Goal: Answer question/provide support: Share knowledge or assist other users

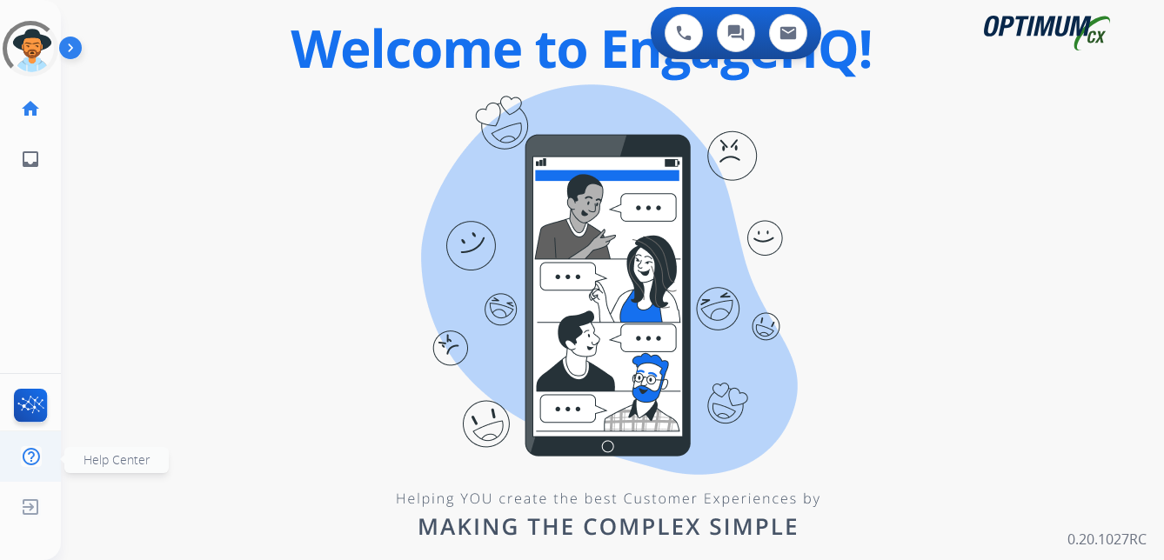
click at [60, 469] on ul "Help Center Help Center" at bounding box center [30, 457] width 61 height 50
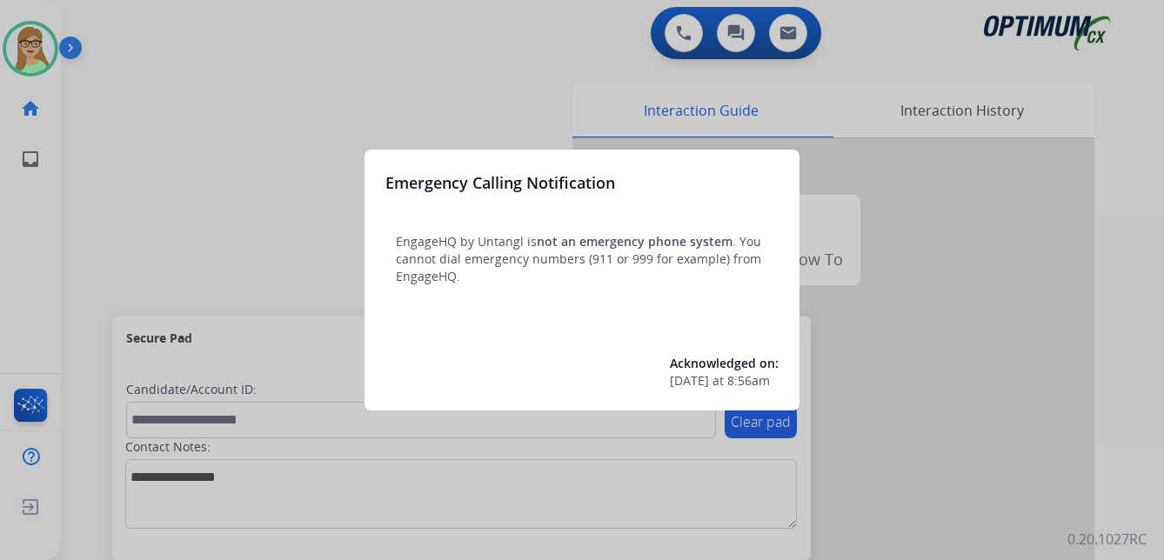
click at [149, 135] on div at bounding box center [582, 280] width 1164 height 560
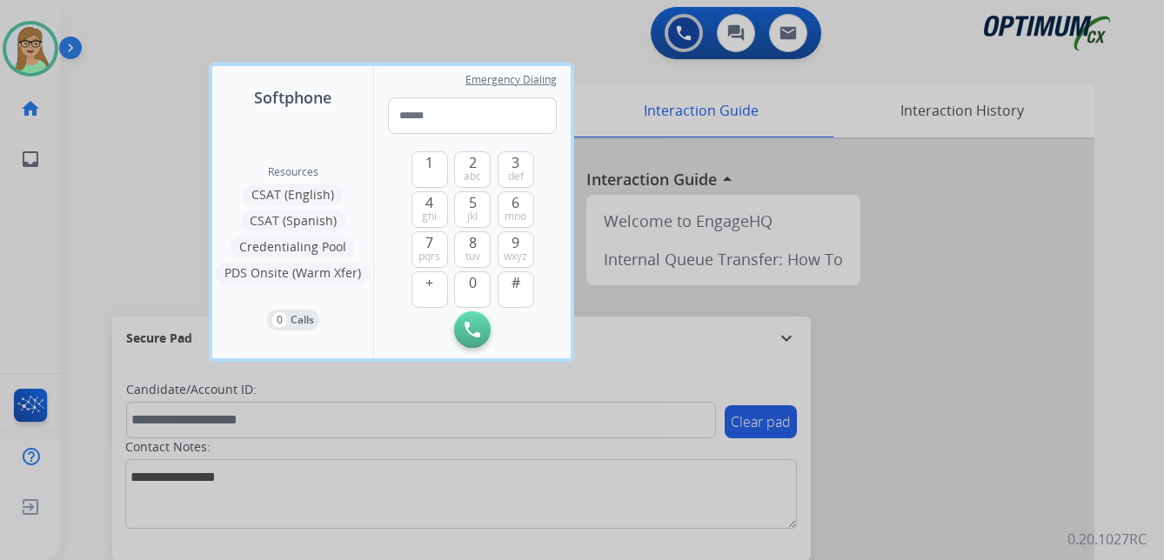
click at [115, 158] on div at bounding box center [582, 280] width 1164 height 560
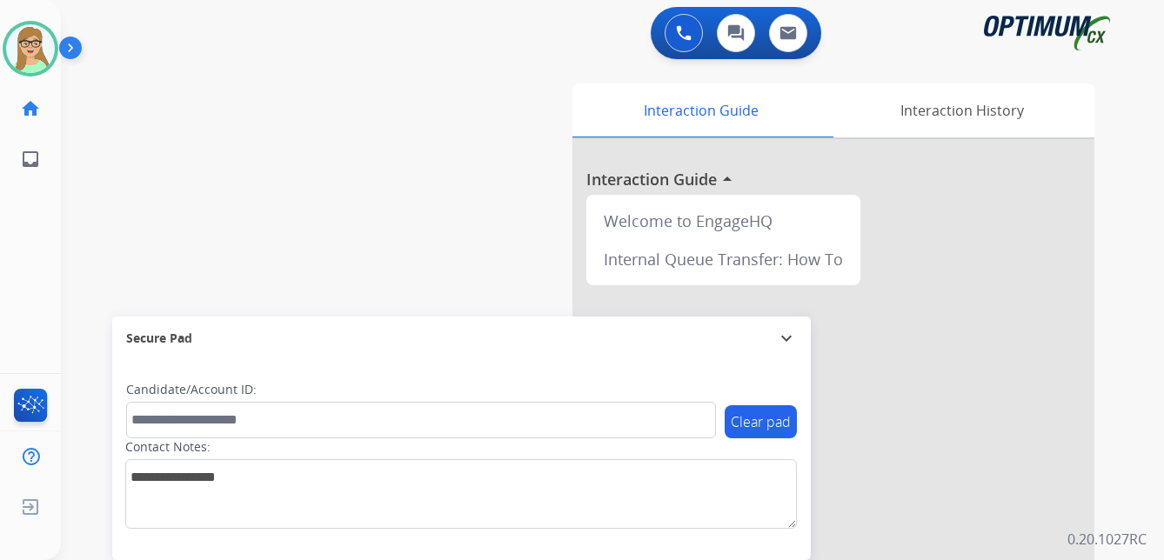
click at [70, 48] on img at bounding box center [74, 51] width 30 height 33
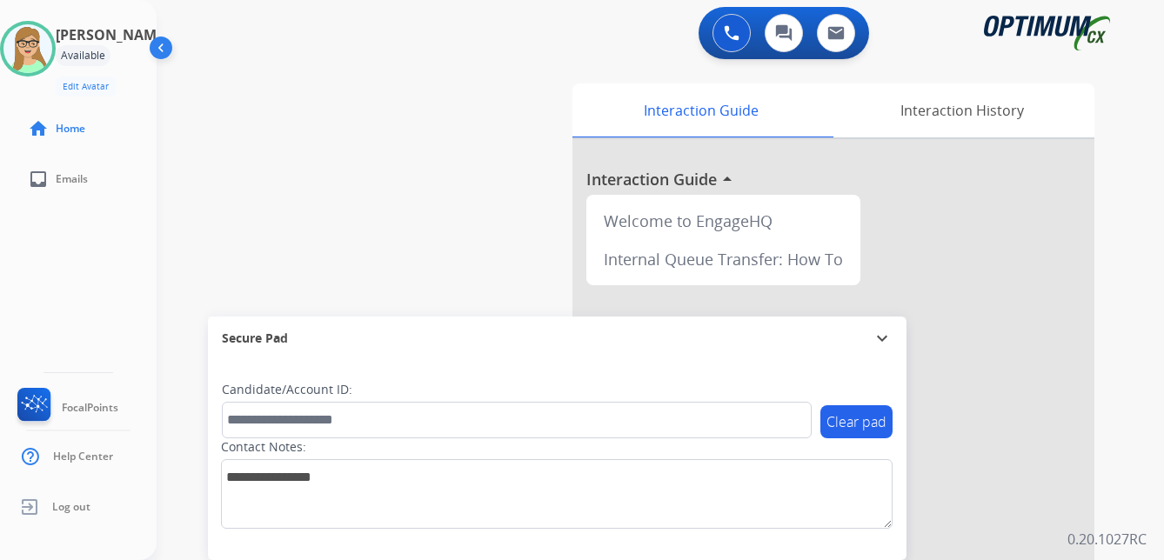
click at [32, 238] on div "[PERSON_NAME] Edit Avatar Agent: [PERSON_NAME] Profile: OCX Training home Home …" at bounding box center [78, 280] width 157 height 560
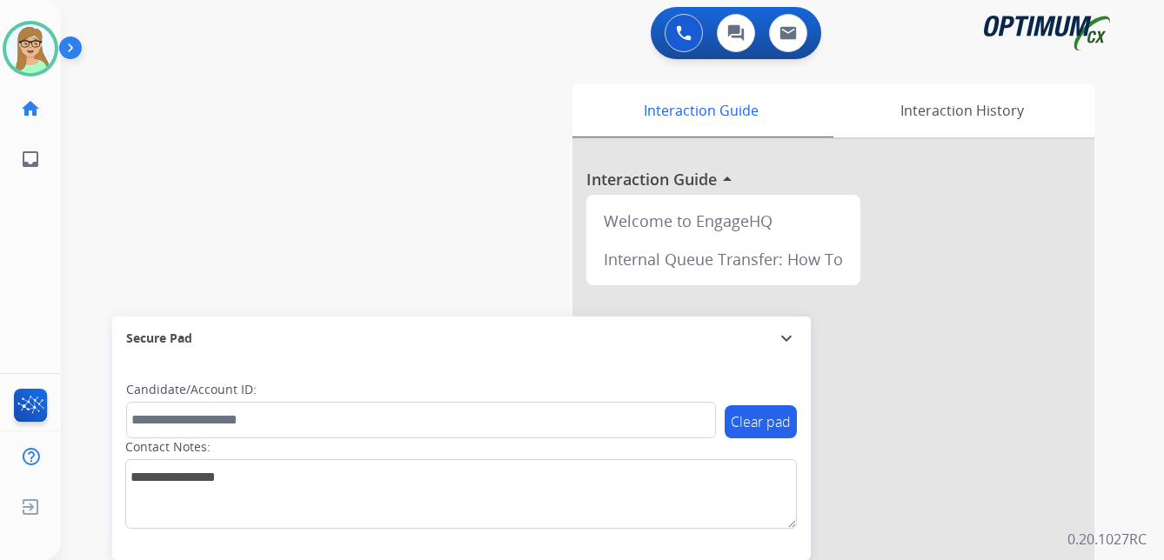
click at [66, 50] on img at bounding box center [74, 51] width 30 height 33
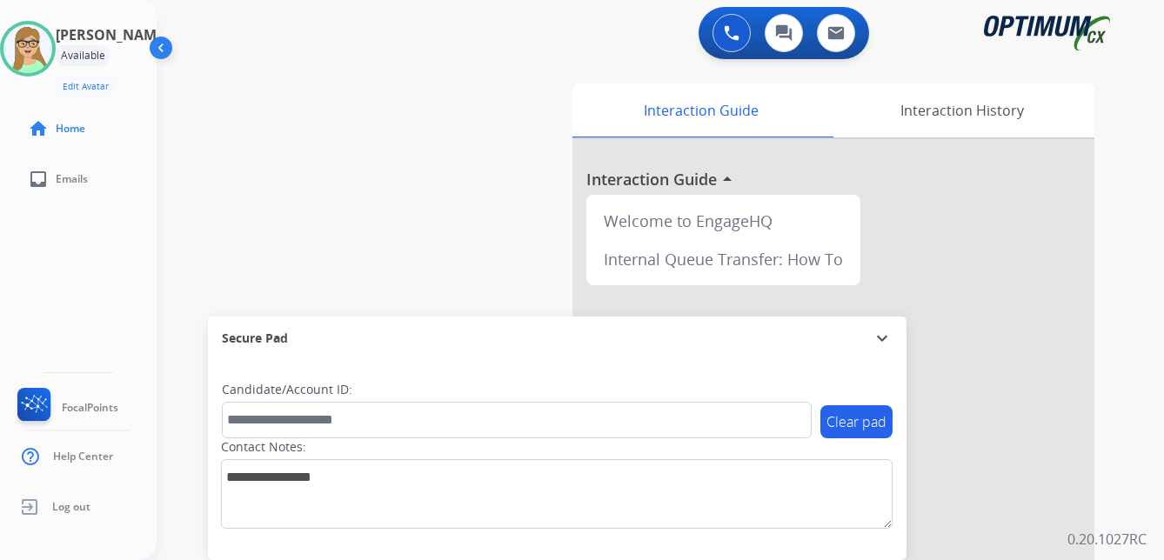
click at [26, 300] on div "[PERSON_NAME] Edit Avatar Agent: [PERSON_NAME] Profile: OCX Training home Home …" at bounding box center [78, 280] width 157 height 560
click at [83, 513] on span "Log out" at bounding box center [71, 507] width 38 height 14
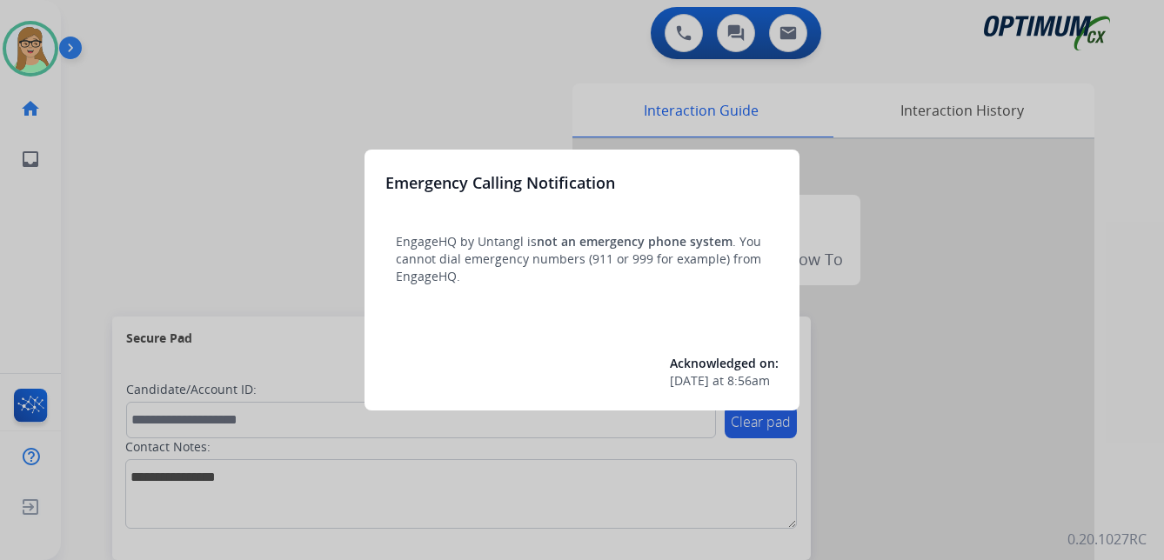
click at [162, 244] on div at bounding box center [582, 280] width 1164 height 560
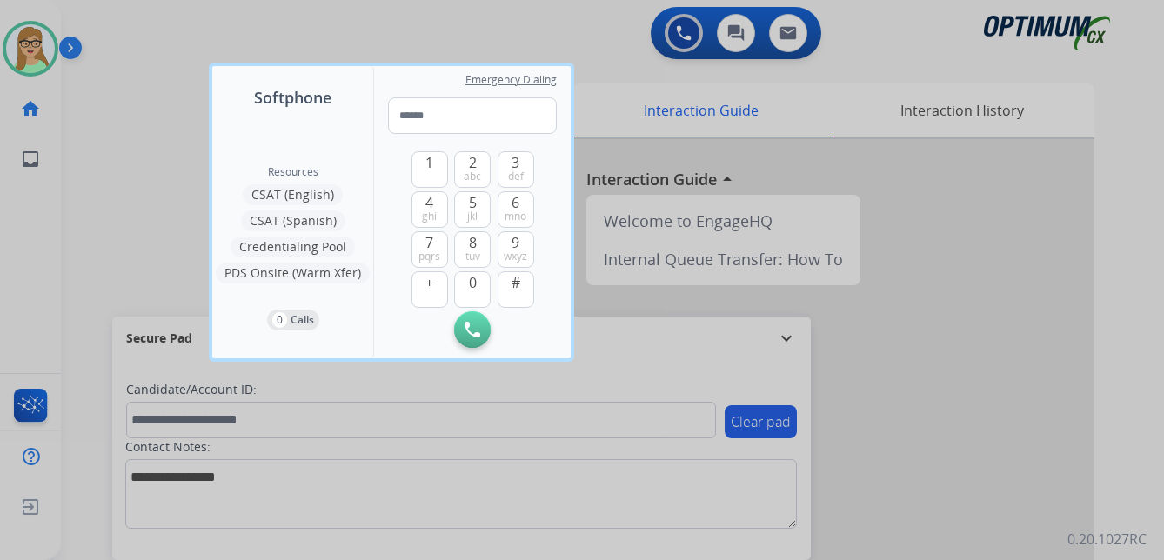
drag, startPoint x: 146, startPoint y: 238, endPoint x: 137, endPoint y: 171, distance: 66.8
click at [146, 235] on div at bounding box center [582, 280] width 1164 height 560
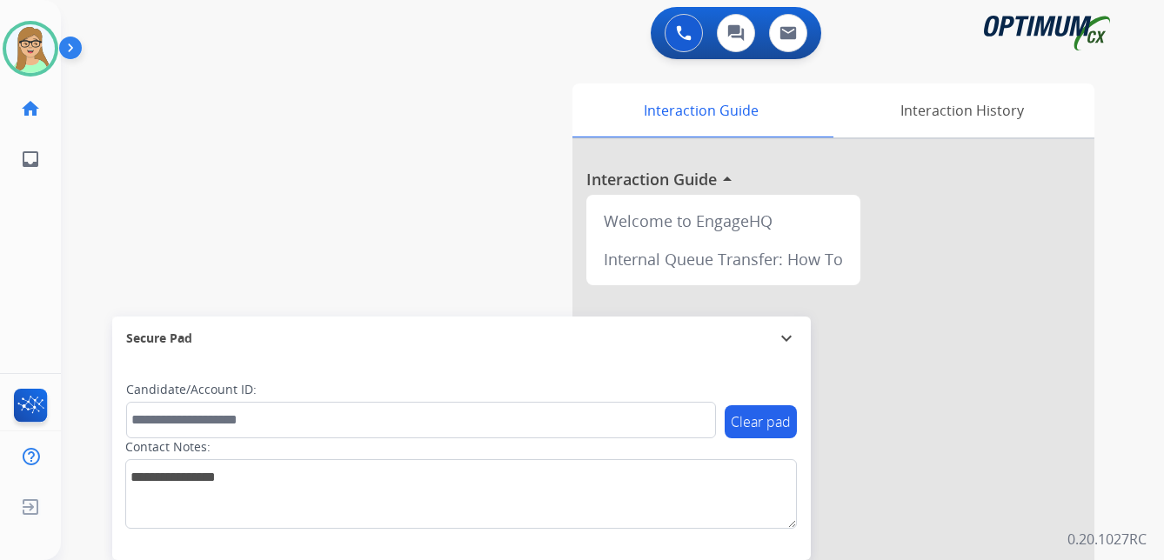
click at [69, 50] on img at bounding box center [74, 51] width 30 height 33
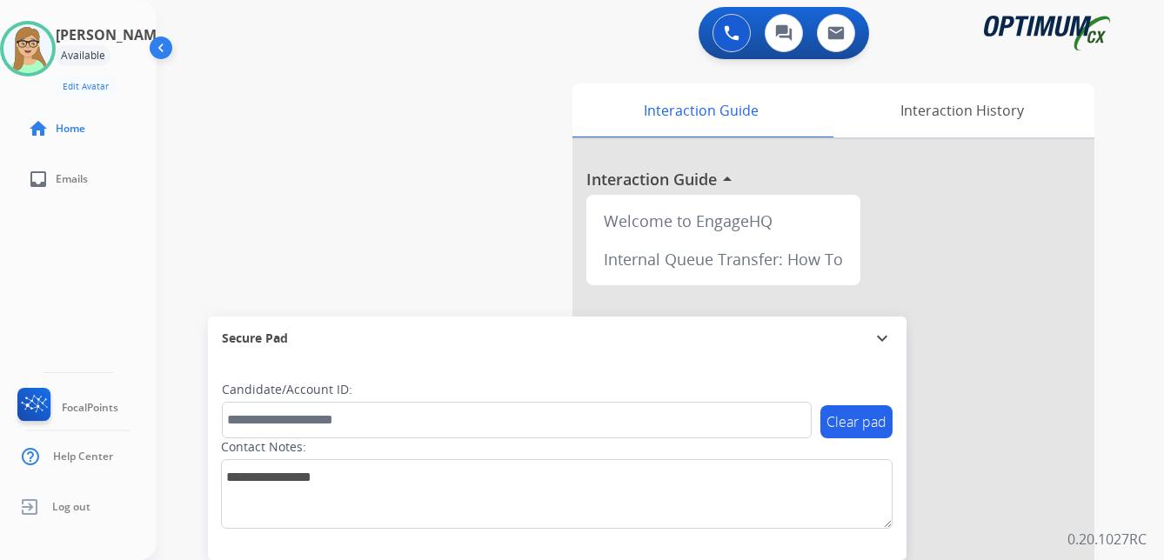
click at [63, 322] on div "[PERSON_NAME] Edit Avatar Agent: [PERSON_NAME] Profile: OCX Training home Home …" at bounding box center [78, 280] width 157 height 560
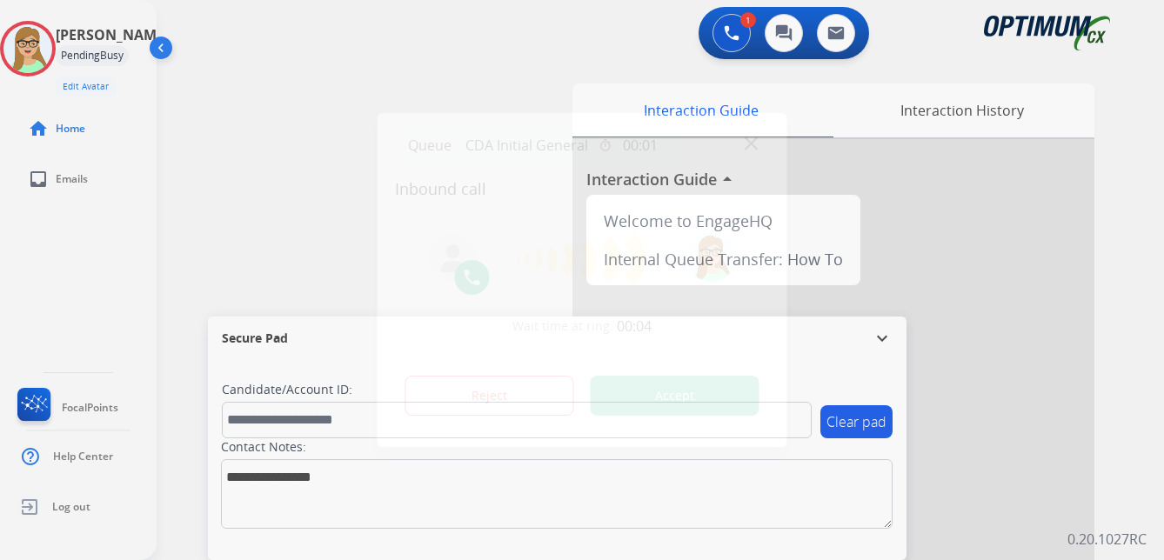
click at [45, 258] on div at bounding box center [582, 280] width 1164 height 560
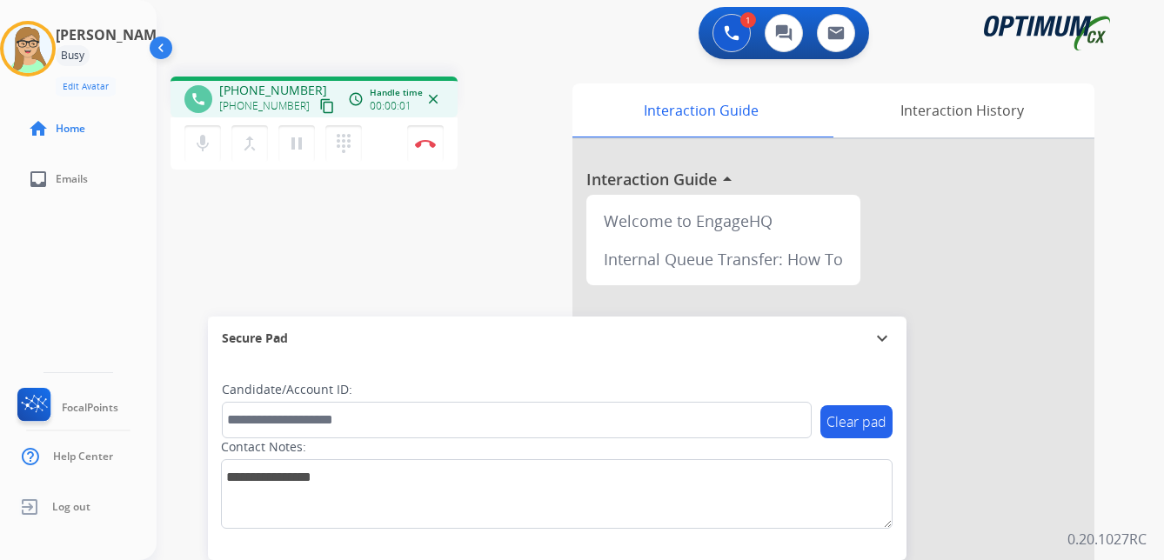
click at [319, 108] on mat-icon "content_copy" at bounding box center [327, 106] width 16 height 16
click at [428, 138] on button "Disconnect" at bounding box center [425, 143] width 37 height 37
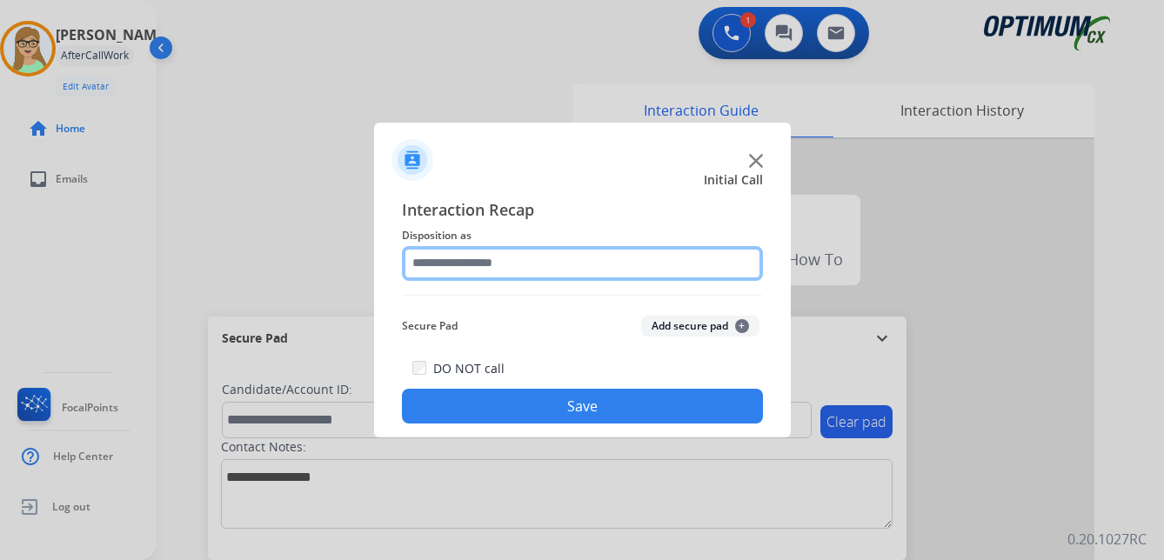
click at [480, 261] on input "text" at bounding box center [582, 263] width 361 height 35
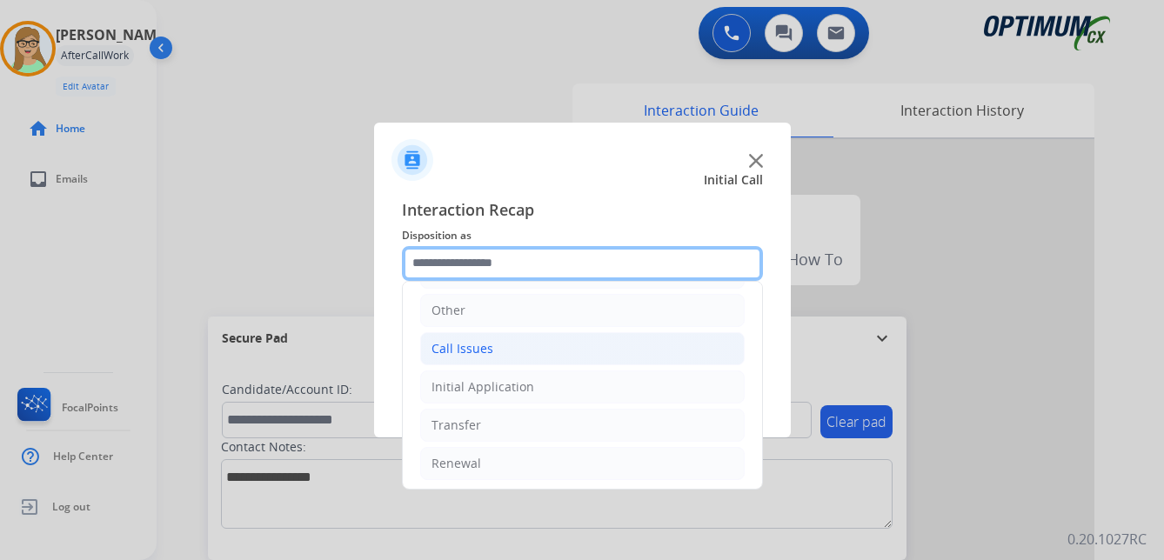
scroll to position [118, 0]
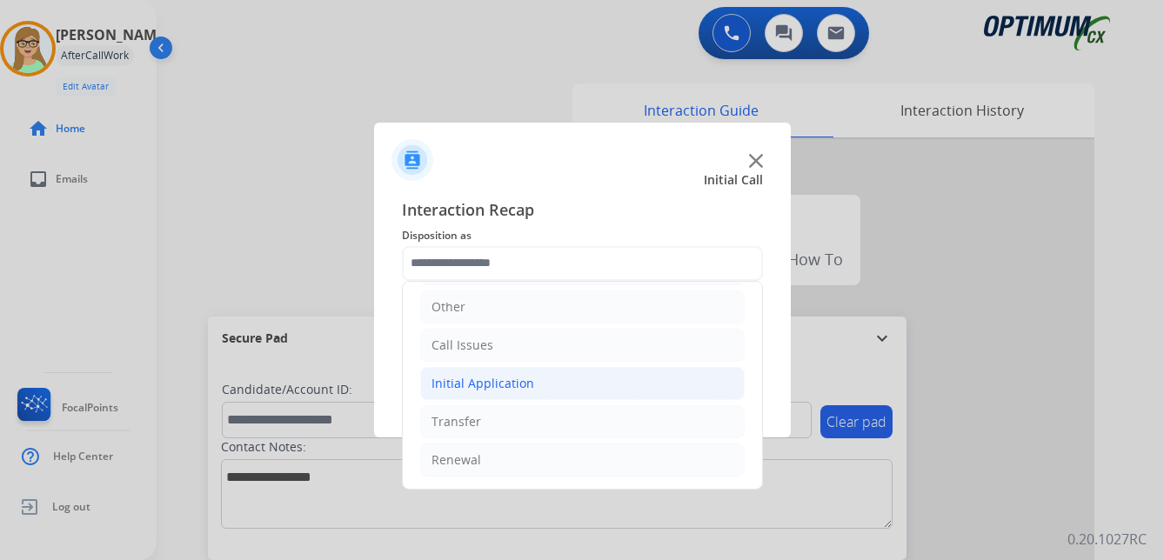
click at [497, 387] on div "Initial Application" at bounding box center [483, 383] width 103 height 17
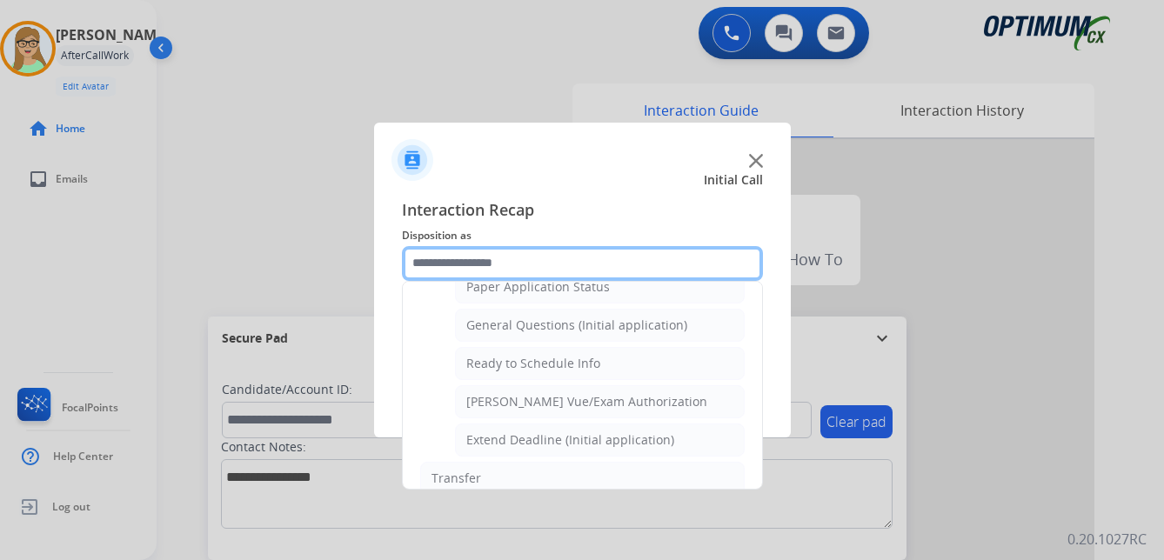
scroll to position [968, 0]
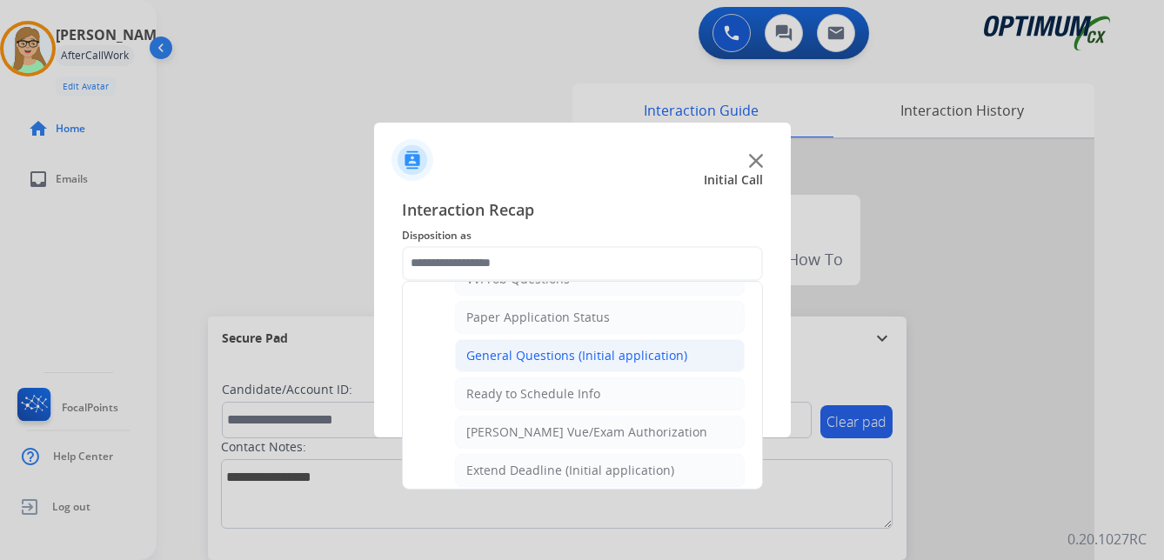
click at [518, 358] on div "General Questions (Initial application)" at bounding box center [576, 355] width 221 height 17
type input "**********"
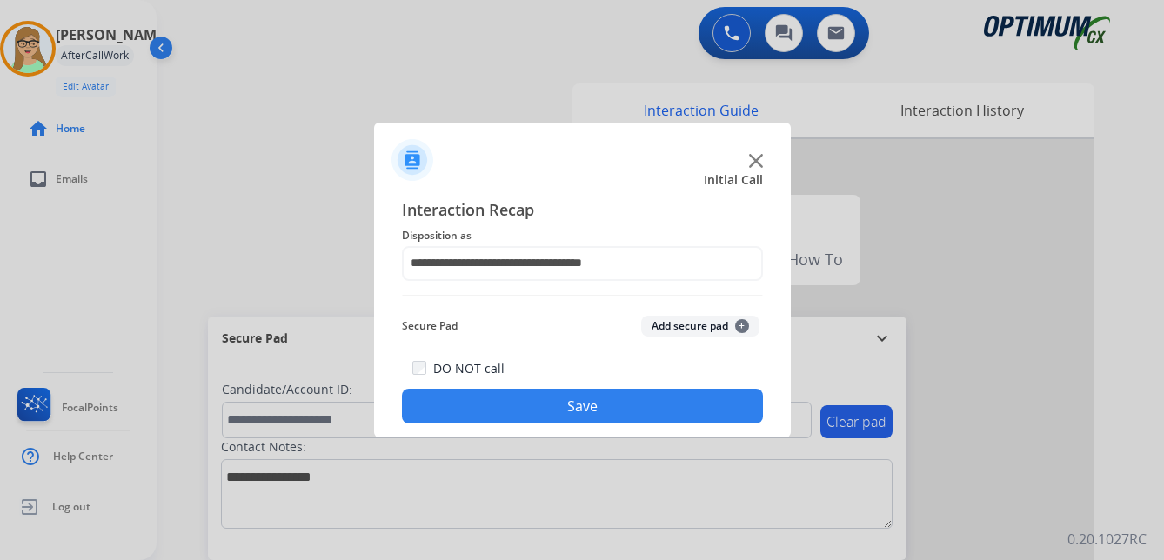
drag, startPoint x: 497, startPoint y: 404, endPoint x: 463, endPoint y: 404, distance: 33.9
click at [496, 404] on button "Save" at bounding box center [582, 406] width 361 height 35
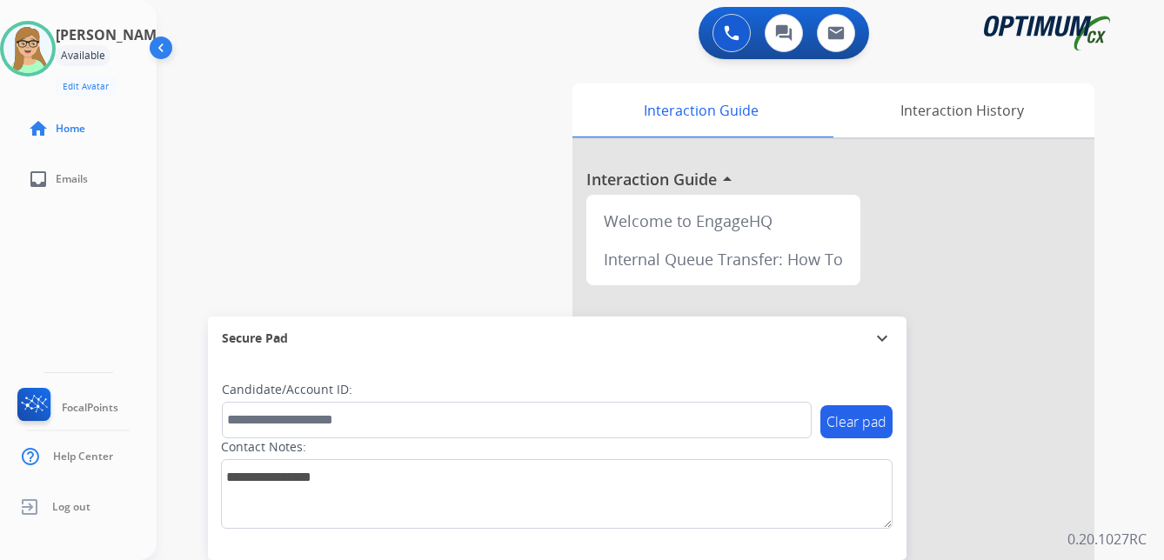
click at [85, 289] on div "[PERSON_NAME] Edit Avatar Agent: [PERSON_NAME] Profile: OCX Training home Home …" at bounding box center [78, 280] width 157 height 560
click at [52, 51] on img at bounding box center [27, 48] width 49 height 49
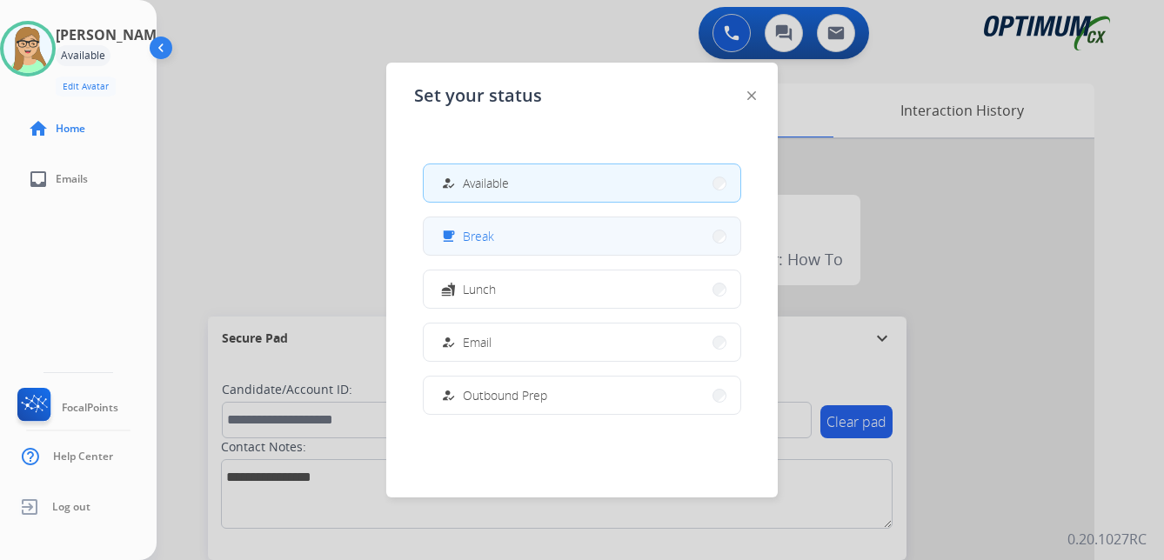
click at [474, 243] on span "Break" at bounding box center [478, 236] width 31 height 18
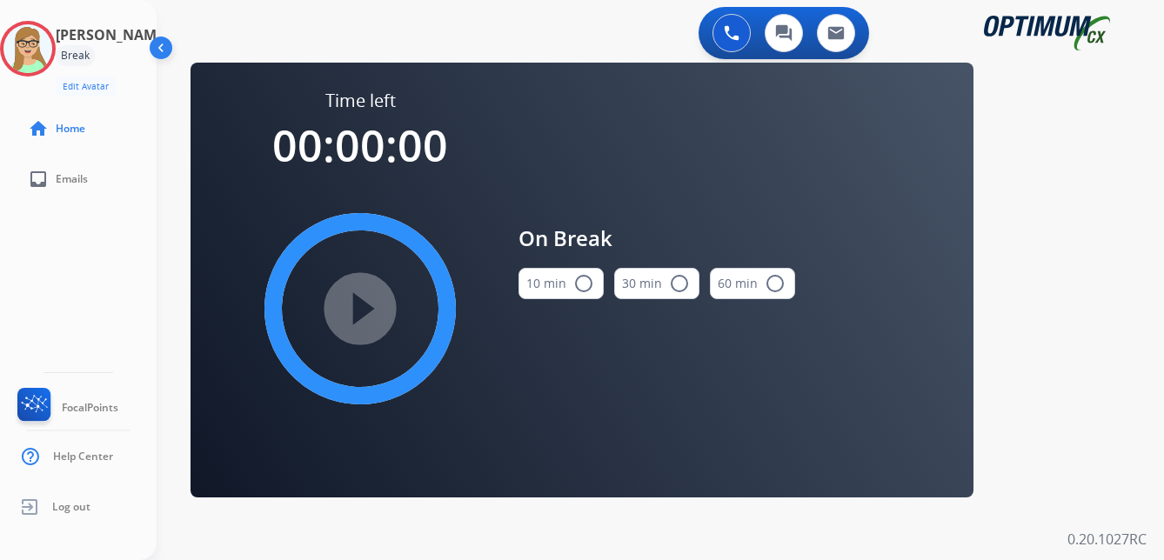
click at [587, 283] on mat-icon "radio_button_unchecked" at bounding box center [584, 283] width 21 height 21
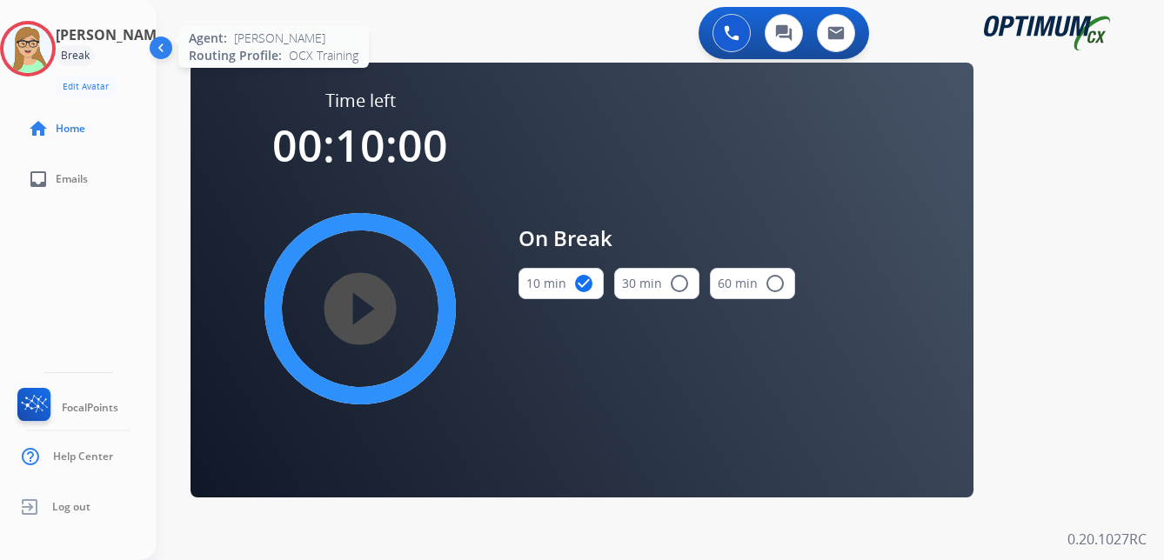
click at [44, 45] on img at bounding box center [27, 48] width 49 height 49
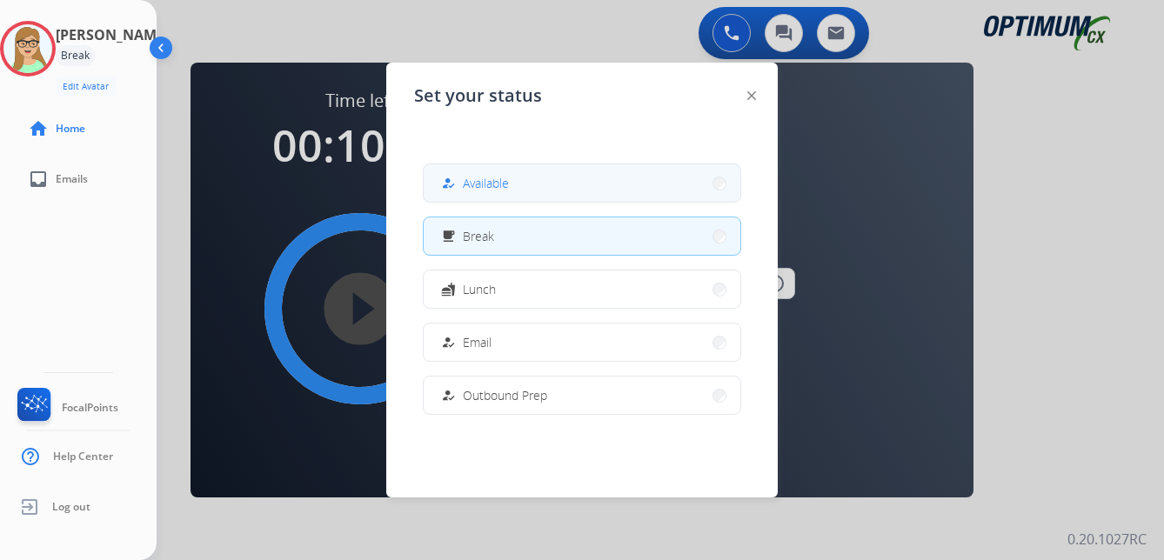
click at [486, 175] on span "Available" at bounding box center [486, 183] width 46 height 18
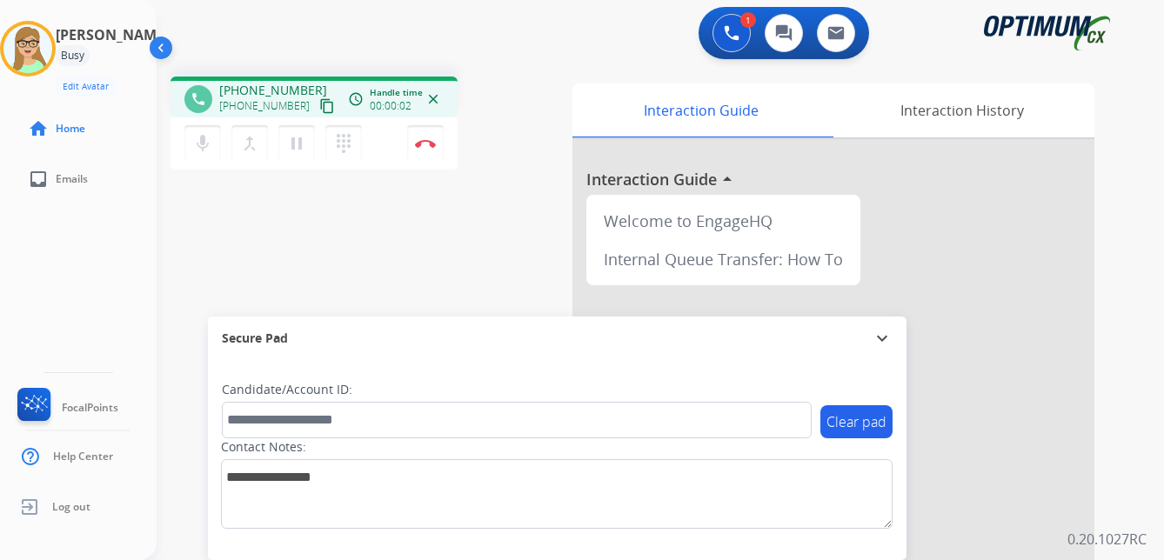
click at [29, 255] on div "[PERSON_NAME] Edit Avatar Agent: [PERSON_NAME] Profile: OCX Training home Home …" at bounding box center [78, 280] width 157 height 560
click at [319, 111] on mat-icon "content_copy" at bounding box center [327, 106] width 16 height 16
click at [432, 140] on img at bounding box center [425, 143] width 21 height 9
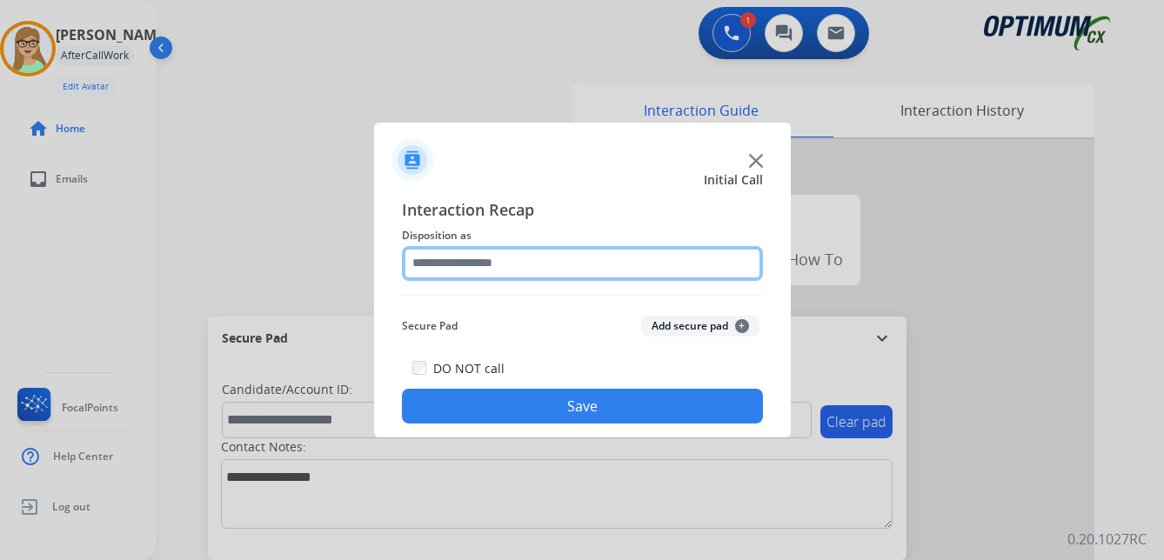
click at [495, 258] on input "text" at bounding box center [582, 263] width 361 height 35
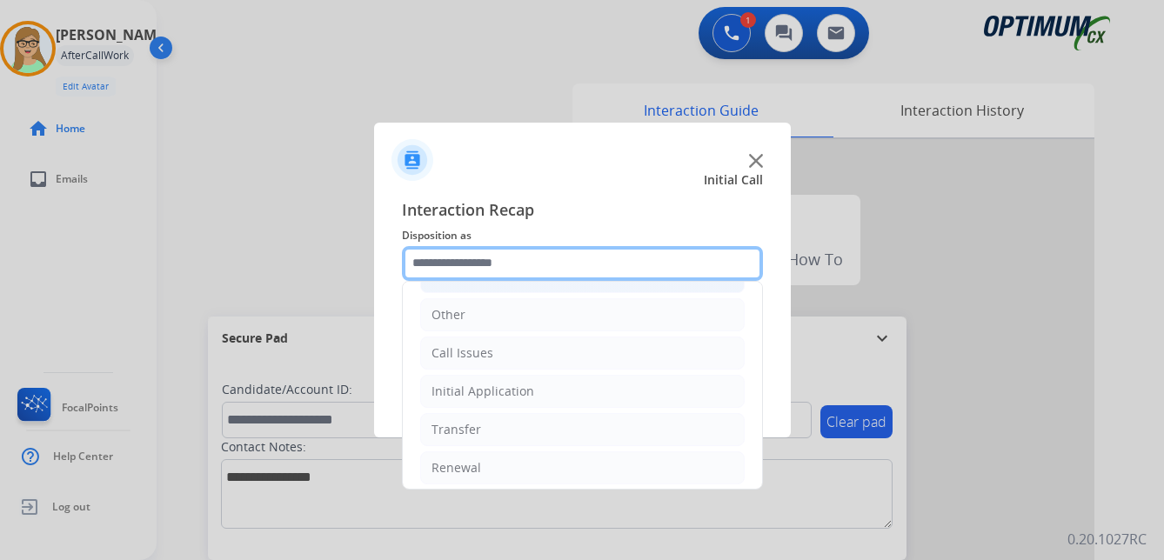
scroll to position [118, 0]
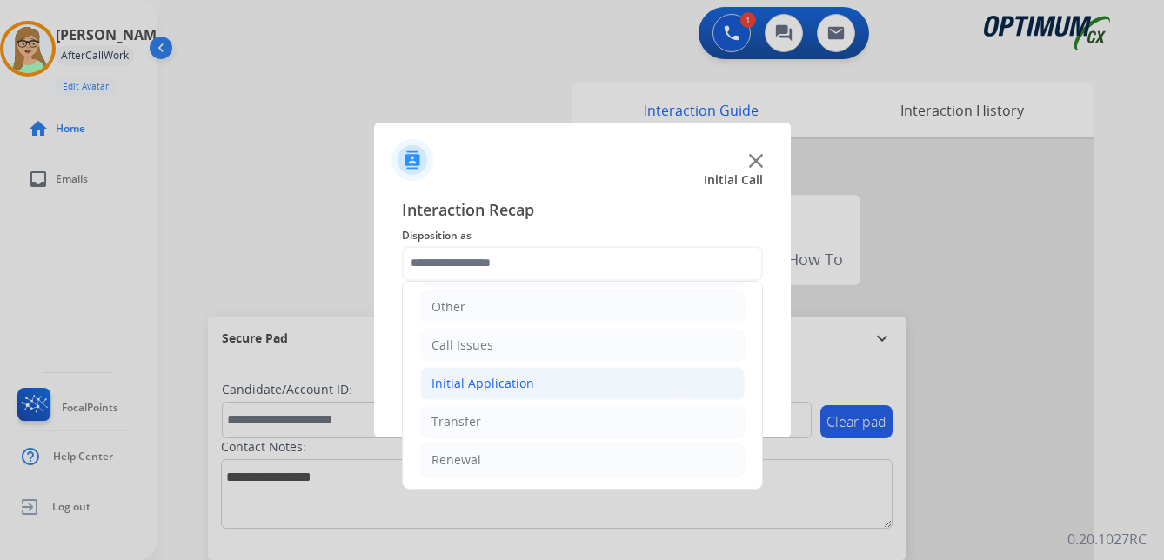
click at [514, 383] on div "Initial Application" at bounding box center [483, 383] width 103 height 17
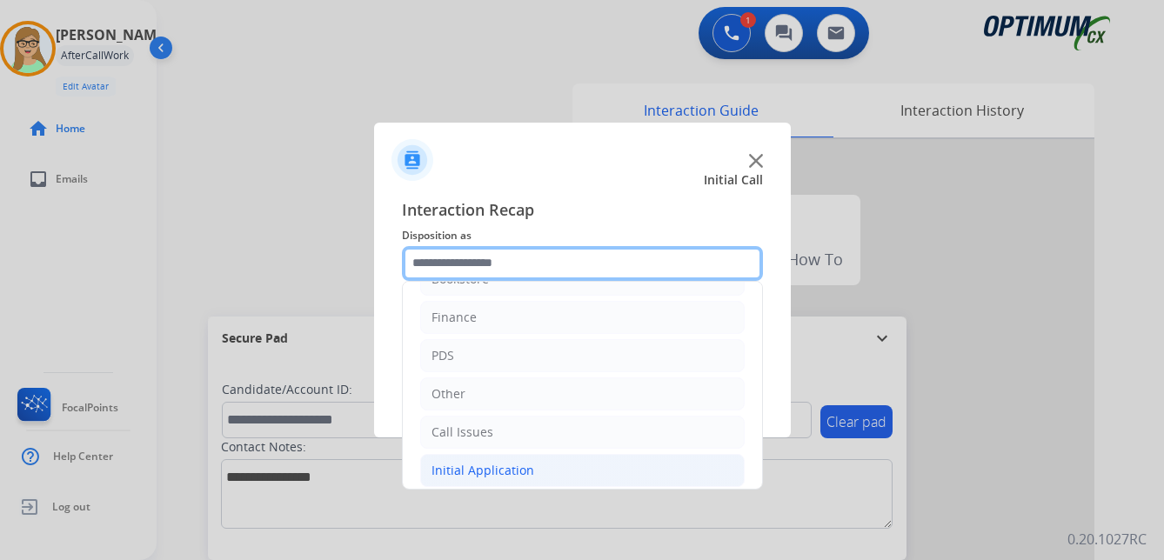
scroll to position [0, 0]
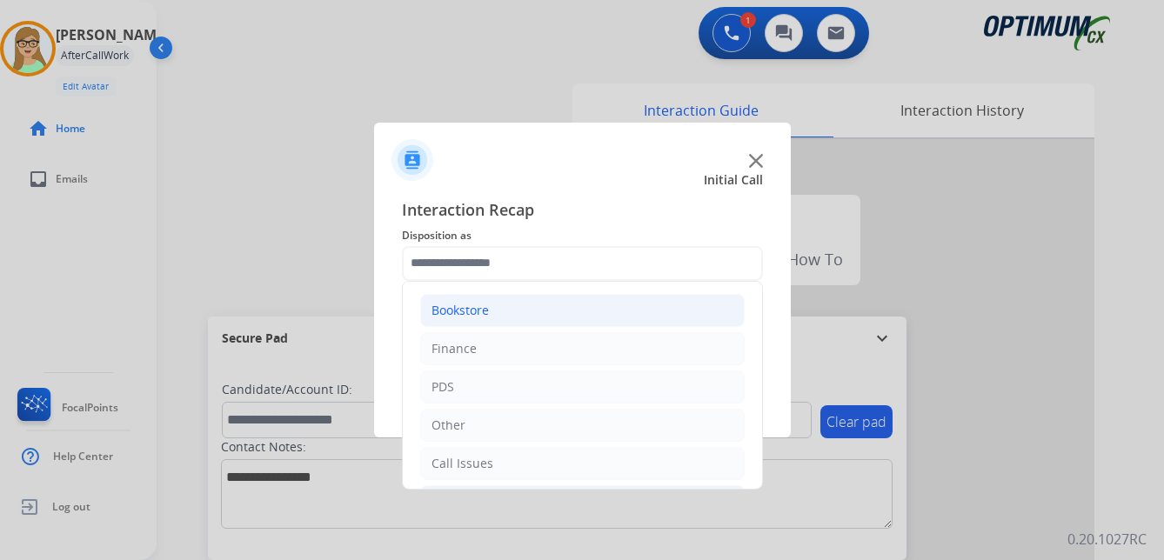
click at [475, 305] on div "Bookstore" at bounding box center [460, 310] width 57 height 17
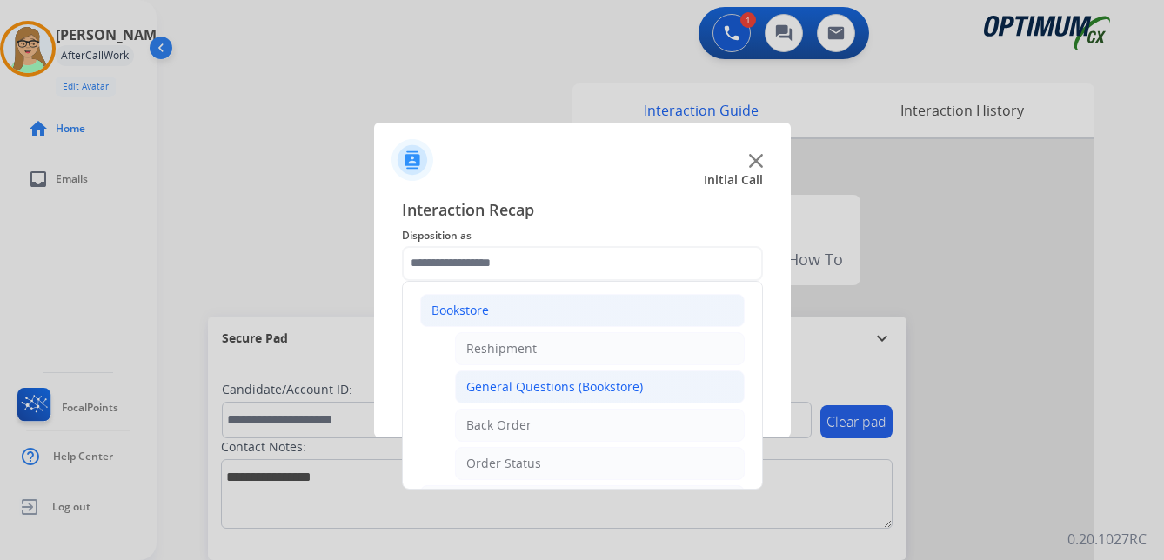
click at [584, 384] on div "General Questions (Bookstore)" at bounding box center [554, 387] width 177 height 17
type input "**********"
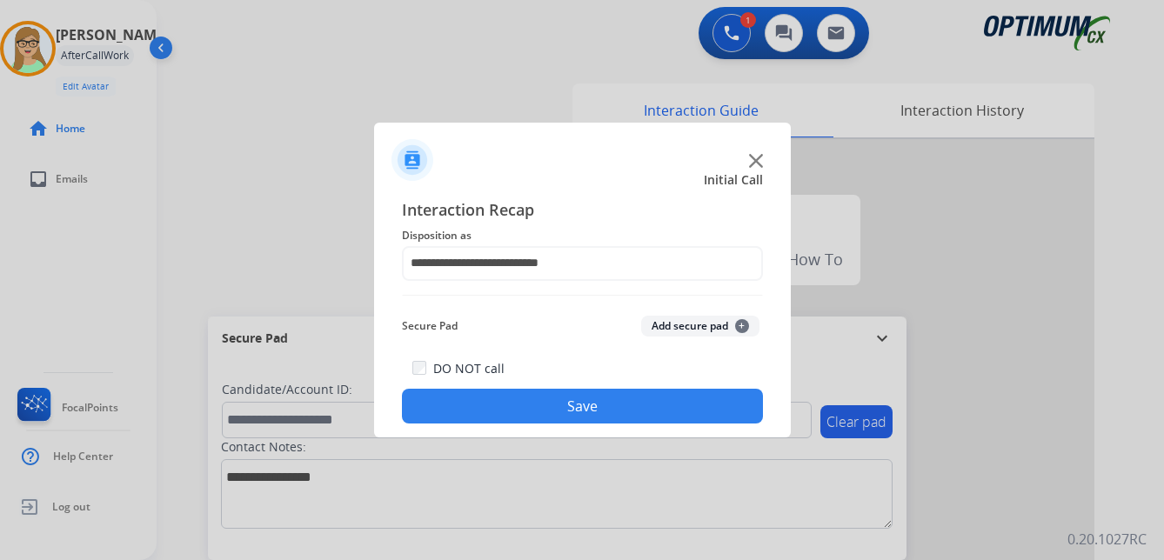
click at [587, 405] on button "Save" at bounding box center [582, 406] width 361 height 35
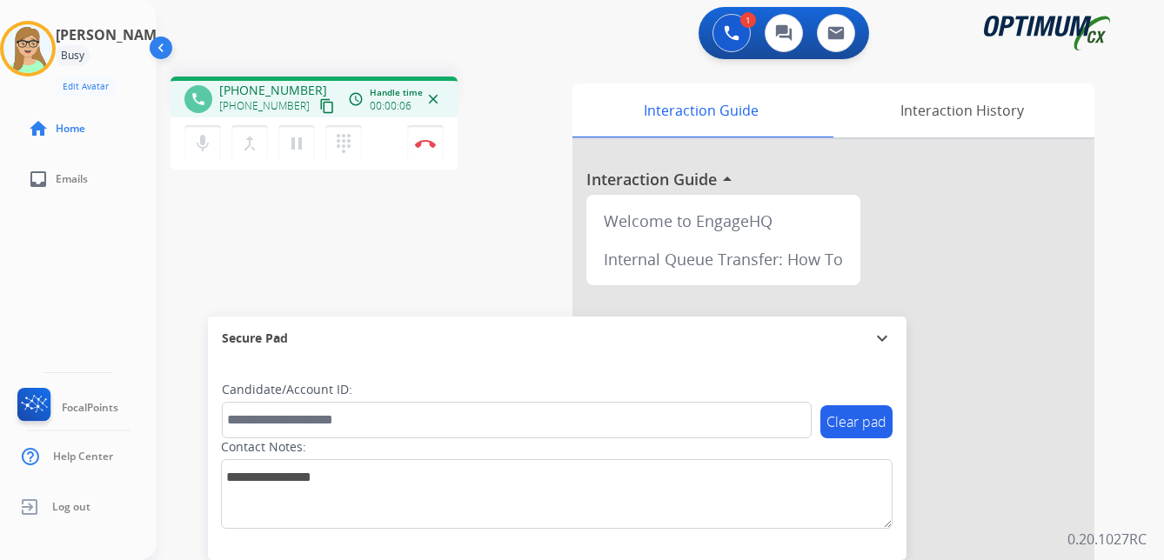
click at [319, 108] on mat-icon "content_copy" at bounding box center [327, 106] width 16 height 16
click at [428, 142] on img at bounding box center [425, 143] width 21 height 9
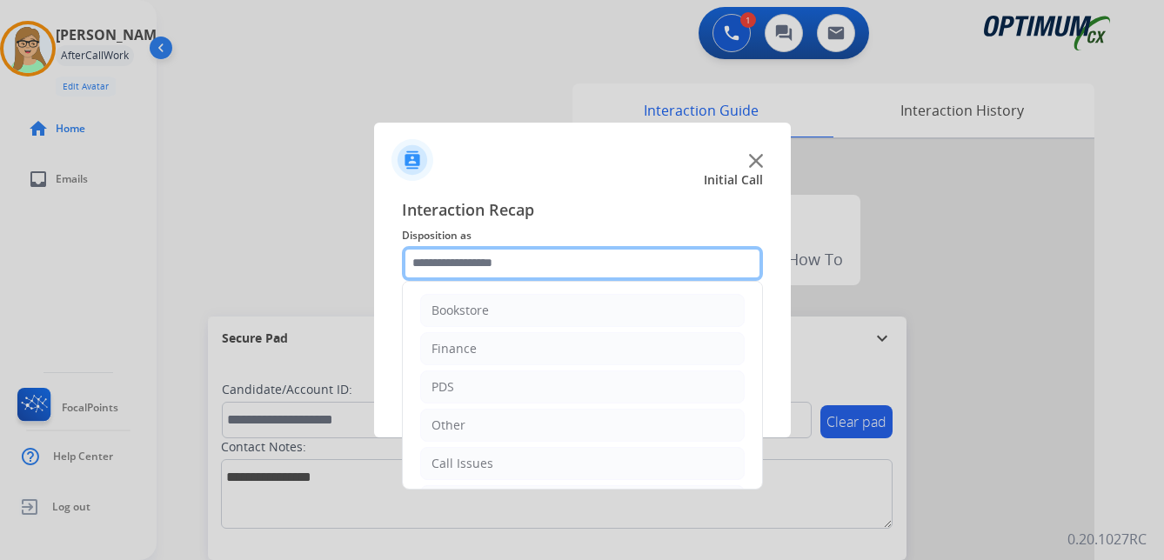
click at [458, 260] on input "text" at bounding box center [582, 263] width 361 height 35
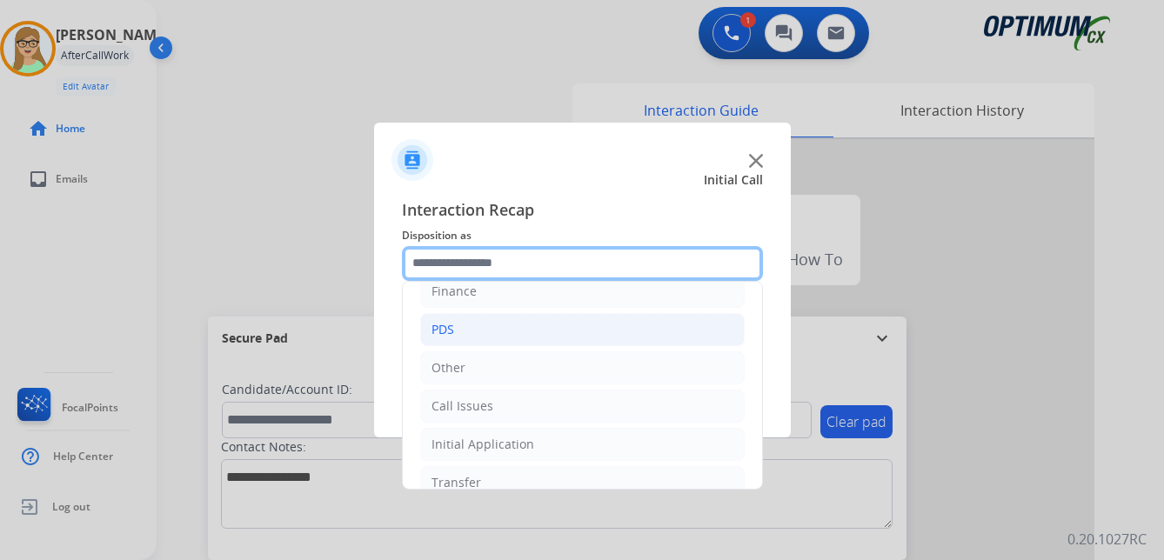
scroll to position [87, 0]
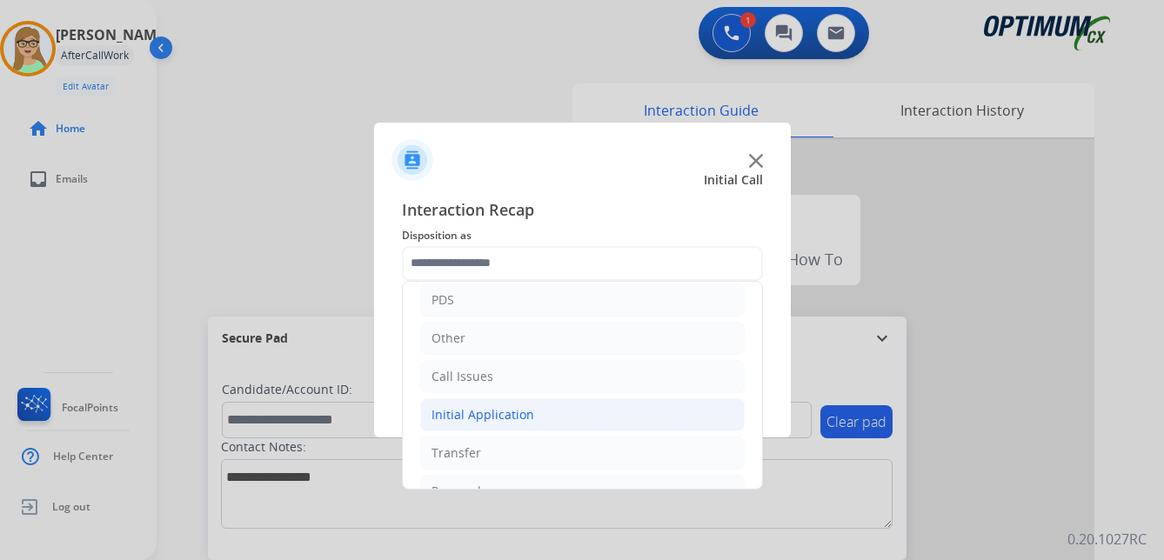
click at [510, 418] on div "Initial Application" at bounding box center [483, 414] width 103 height 17
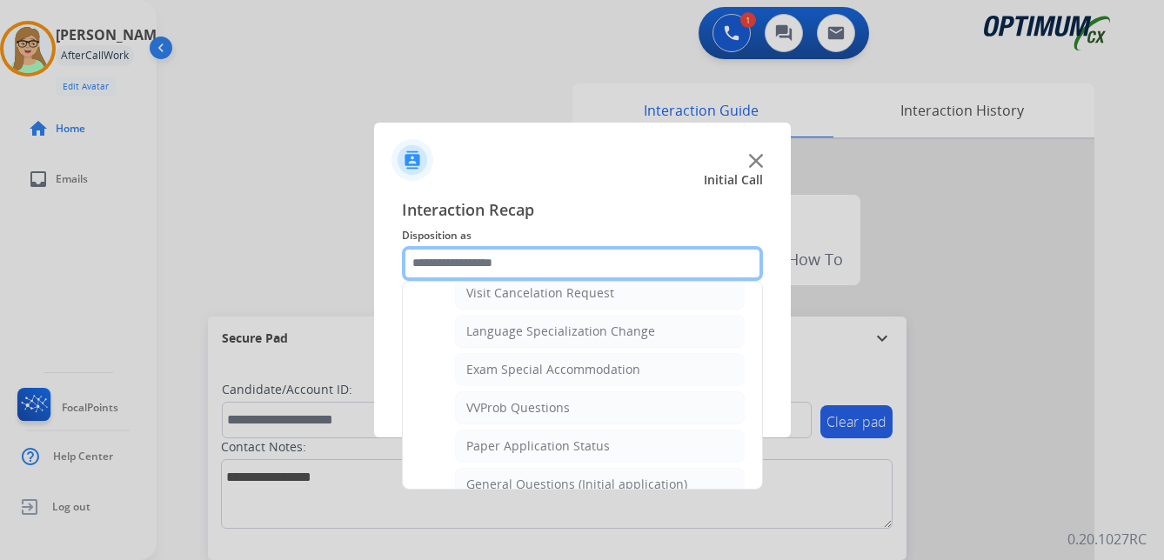
scroll to position [870, 0]
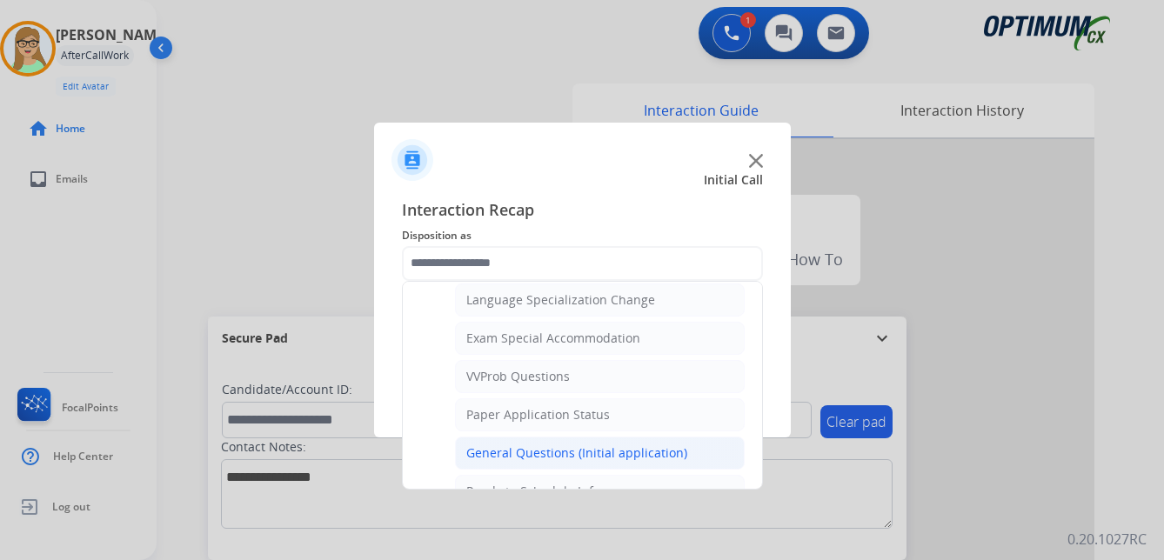
click at [540, 447] on div "General Questions (Initial application)" at bounding box center [576, 453] width 221 height 17
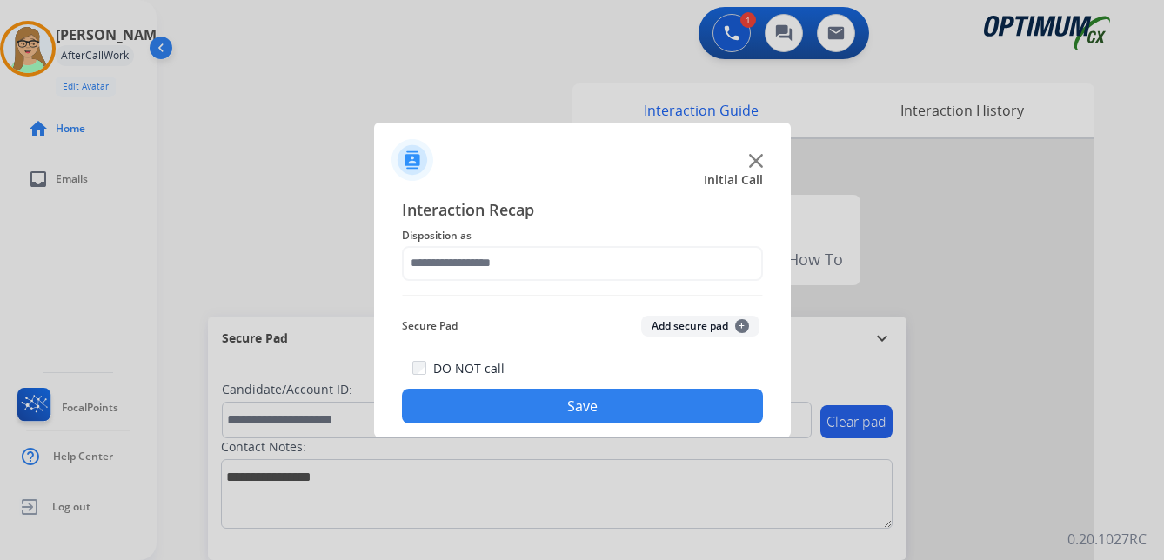
type input "**********"
click at [561, 412] on button "Save" at bounding box center [582, 406] width 361 height 35
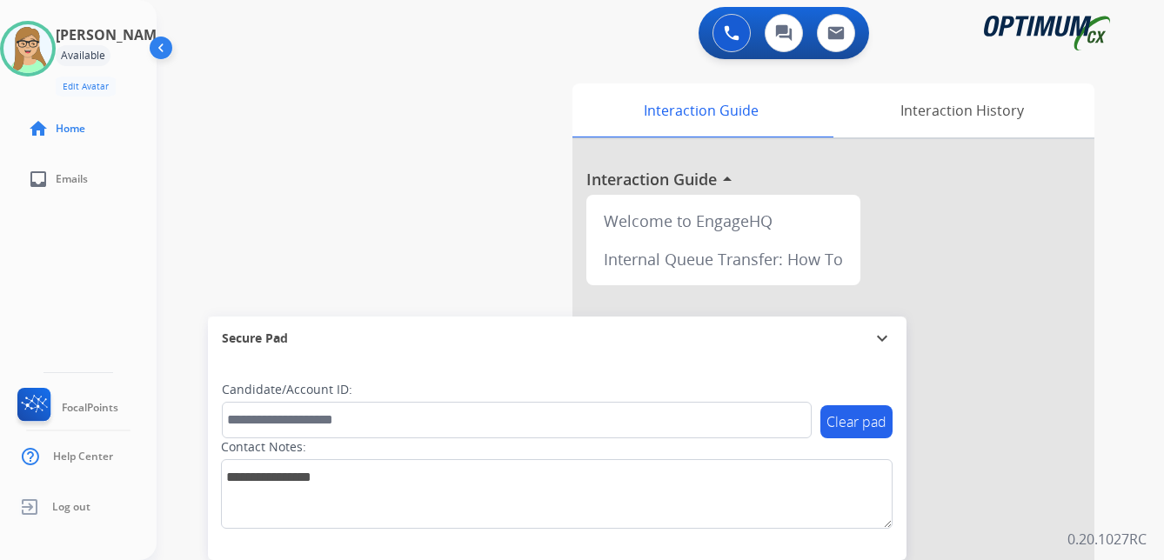
click at [59, 250] on div "[PERSON_NAME] Edit Avatar Agent: [PERSON_NAME] Profile: OCX Training home Home …" at bounding box center [78, 280] width 157 height 560
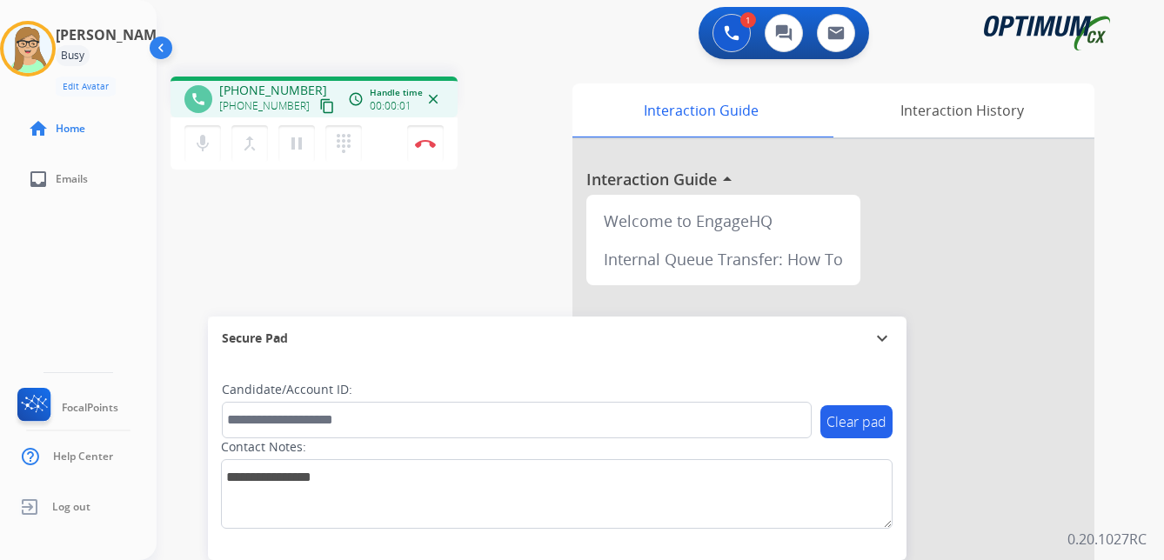
click at [319, 108] on mat-icon "content_copy" at bounding box center [327, 106] width 16 height 16
click at [432, 144] on img at bounding box center [425, 143] width 21 height 9
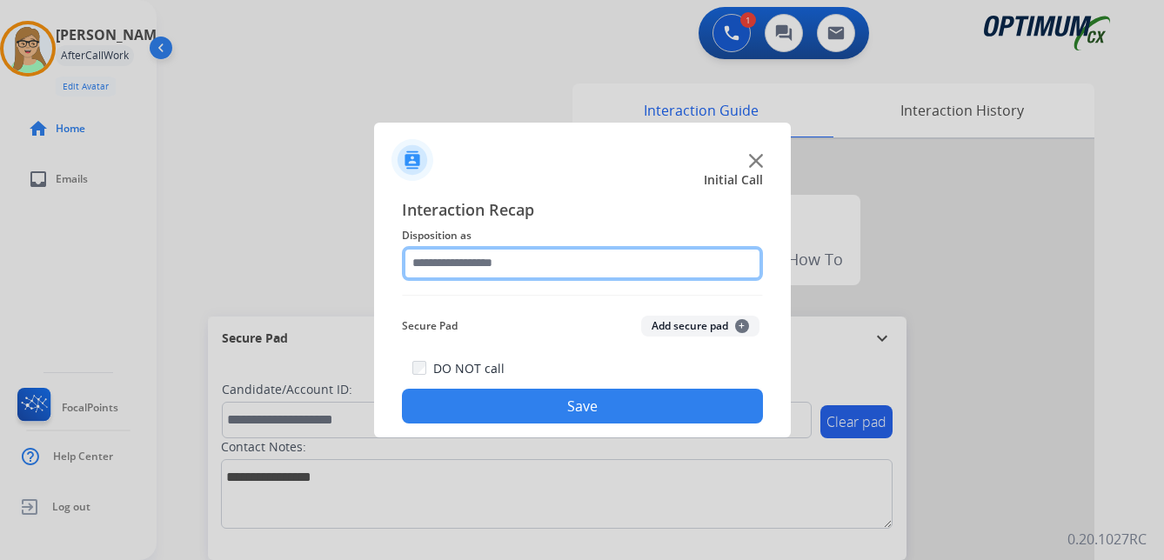
click at [490, 263] on input "text" at bounding box center [582, 263] width 361 height 35
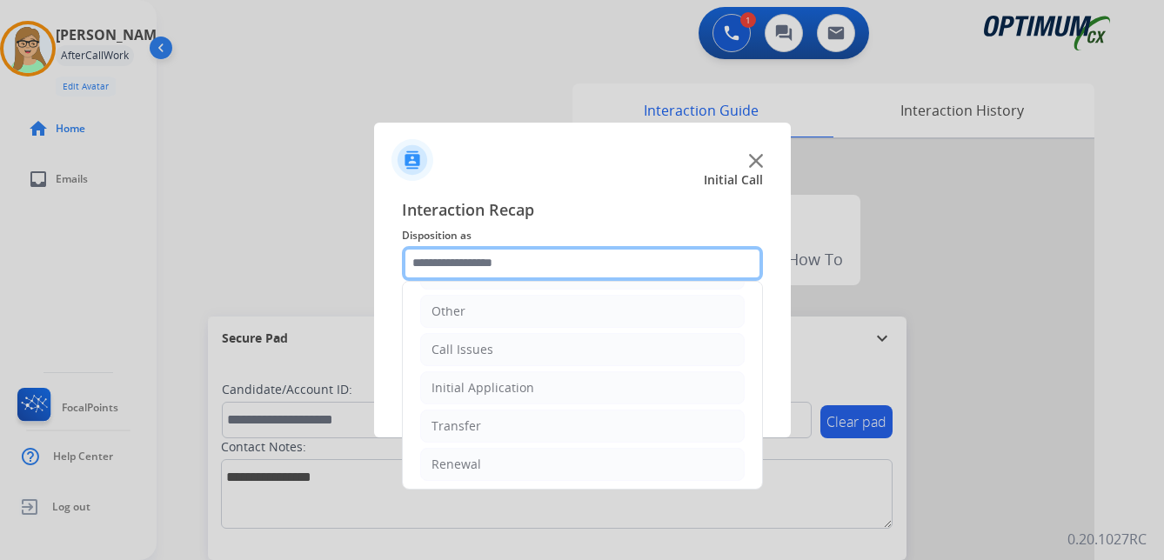
scroll to position [118, 0]
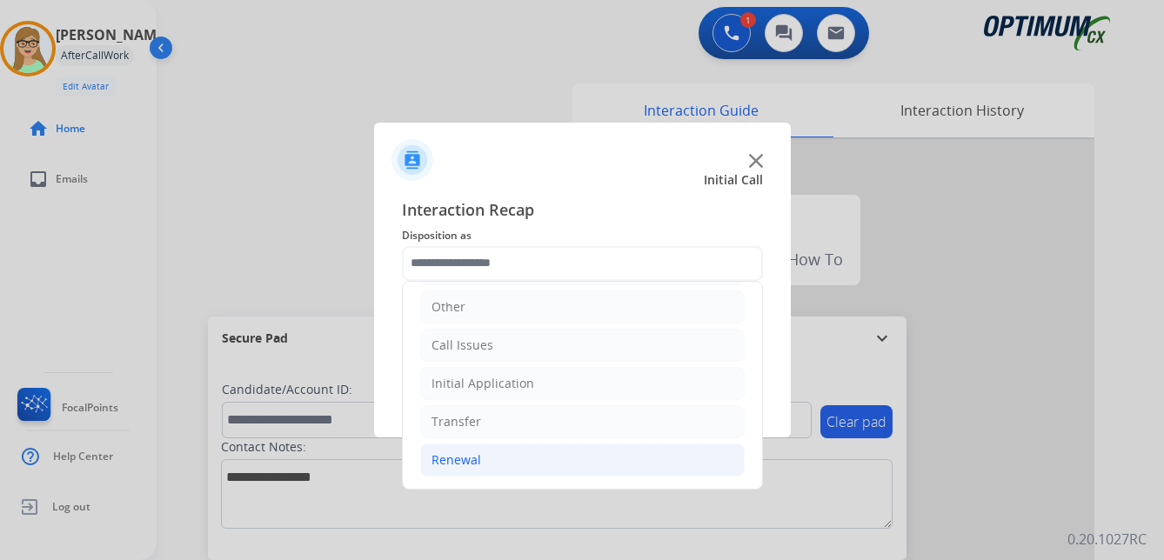
click at [459, 460] on div "Renewal" at bounding box center [457, 460] width 50 height 17
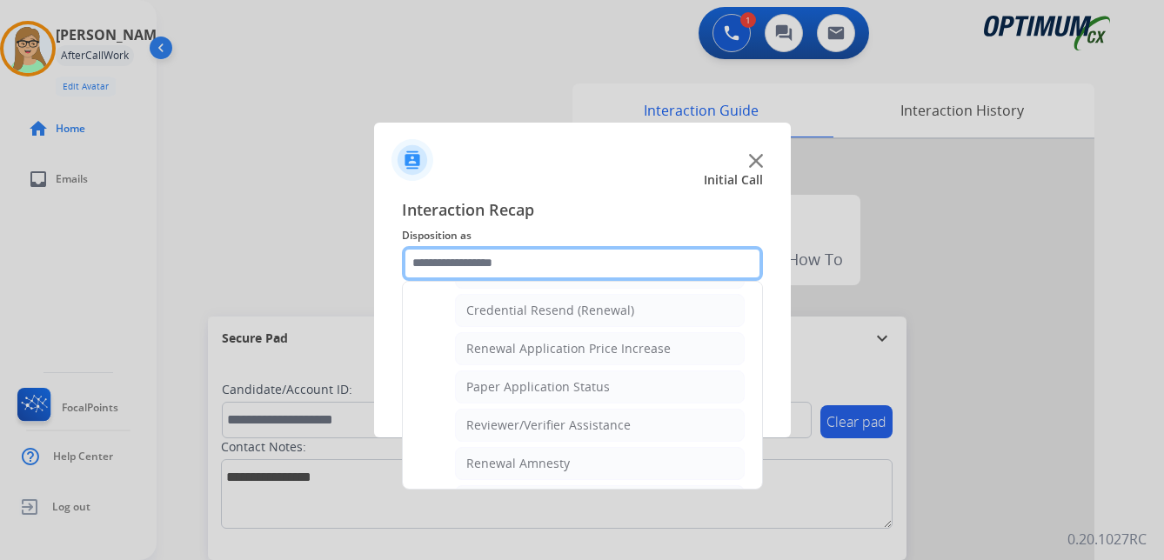
scroll to position [466, 0]
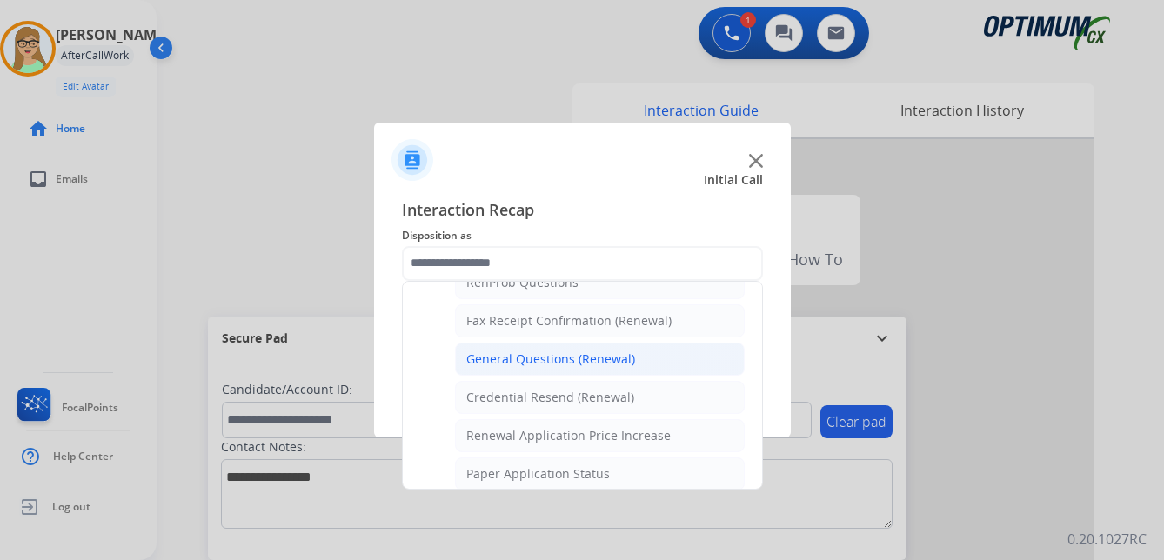
click at [536, 358] on div "General Questions (Renewal)" at bounding box center [550, 359] width 169 height 17
type input "**********"
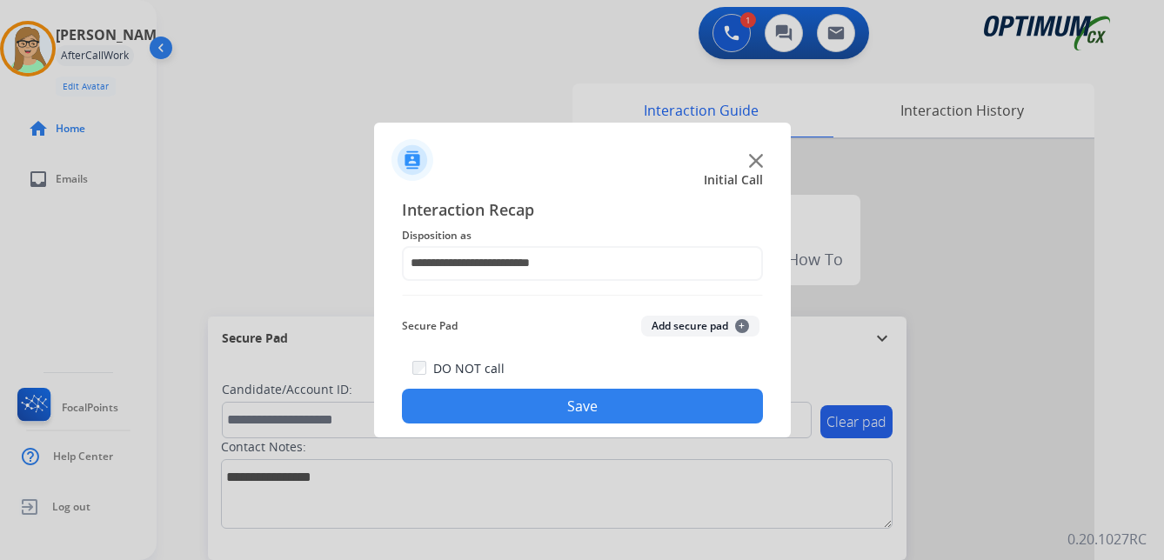
click at [519, 412] on button "Save" at bounding box center [582, 406] width 361 height 35
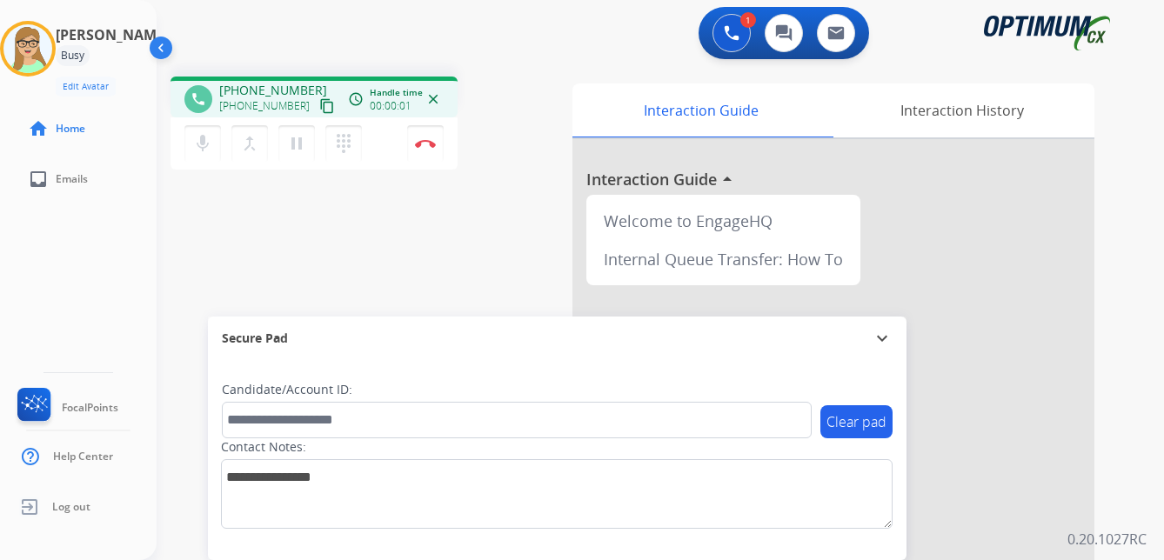
click at [319, 103] on mat-icon "content_copy" at bounding box center [327, 106] width 16 height 16
click at [347, 145] on mat-icon "dialpad" at bounding box center [343, 143] width 21 height 21
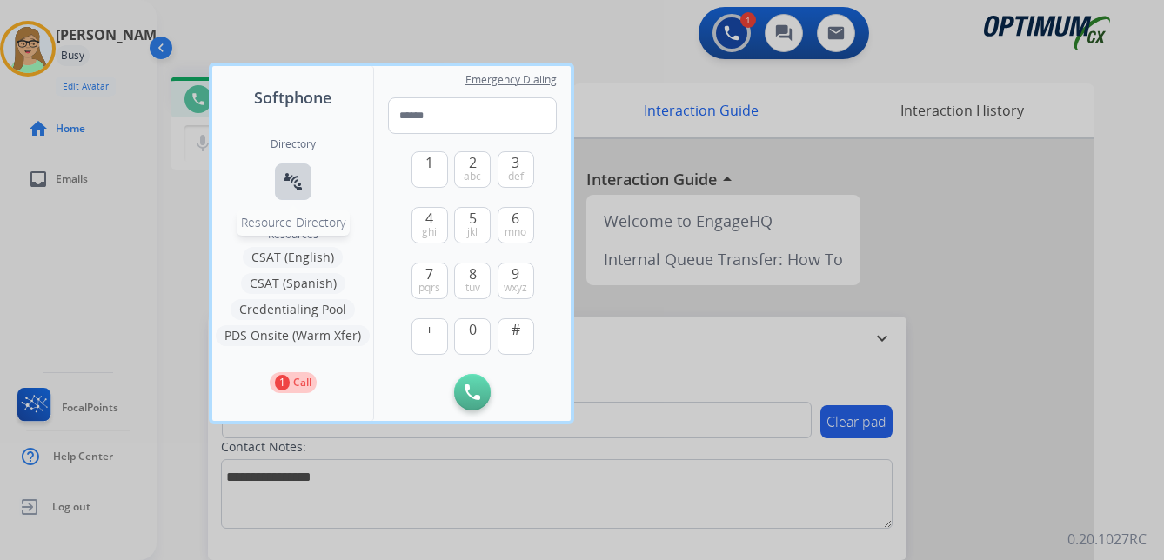
click at [300, 187] on mat-icon "connect_without_contact" at bounding box center [293, 181] width 21 height 21
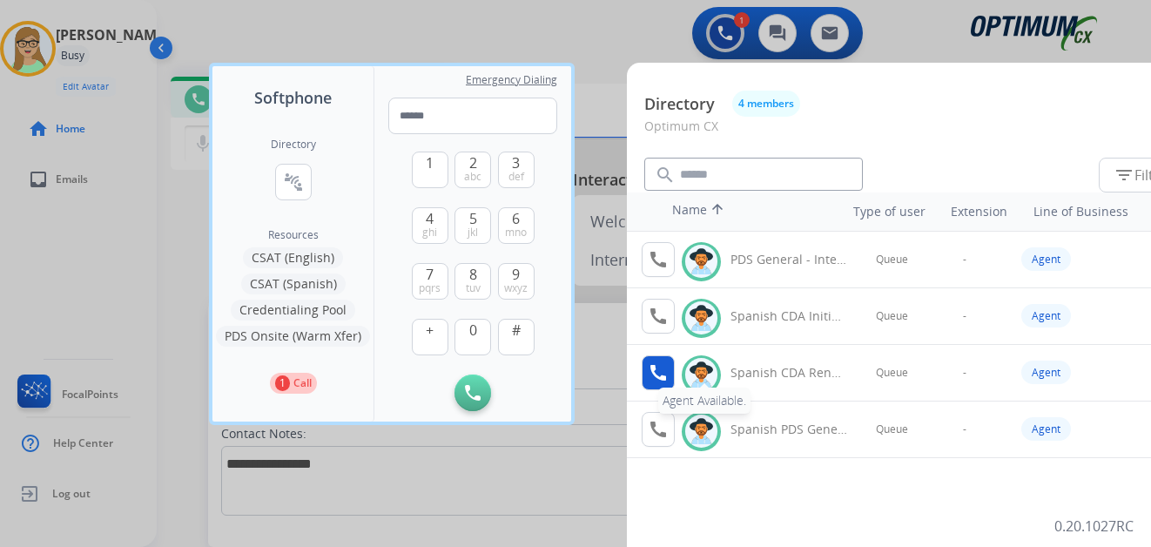
click at [657, 366] on mat-icon "call" at bounding box center [657, 372] width 21 height 21
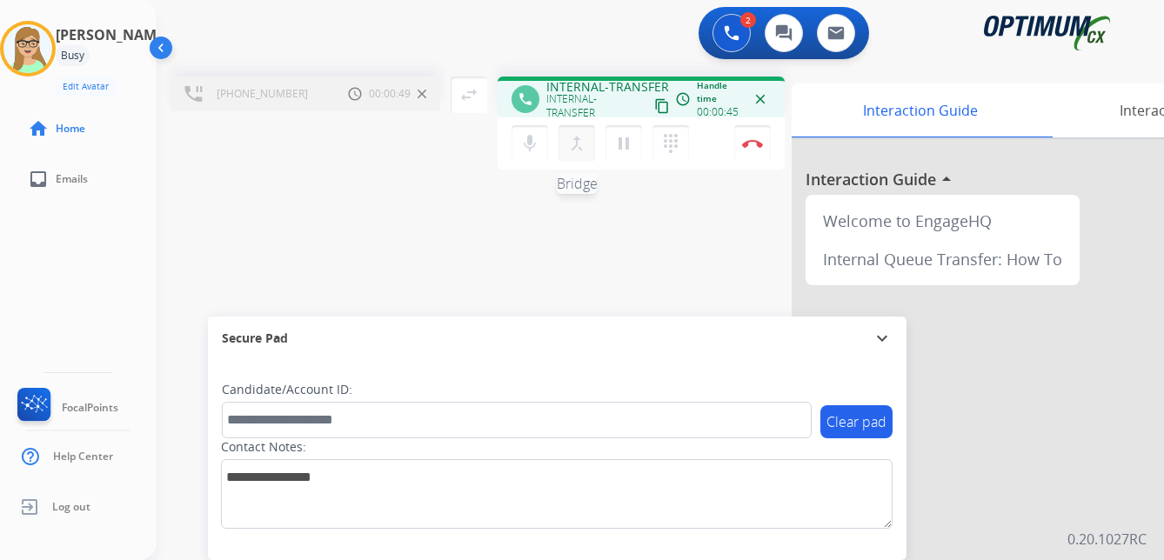
click at [578, 148] on mat-icon "merge_type" at bounding box center [577, 143] width 21 height 21
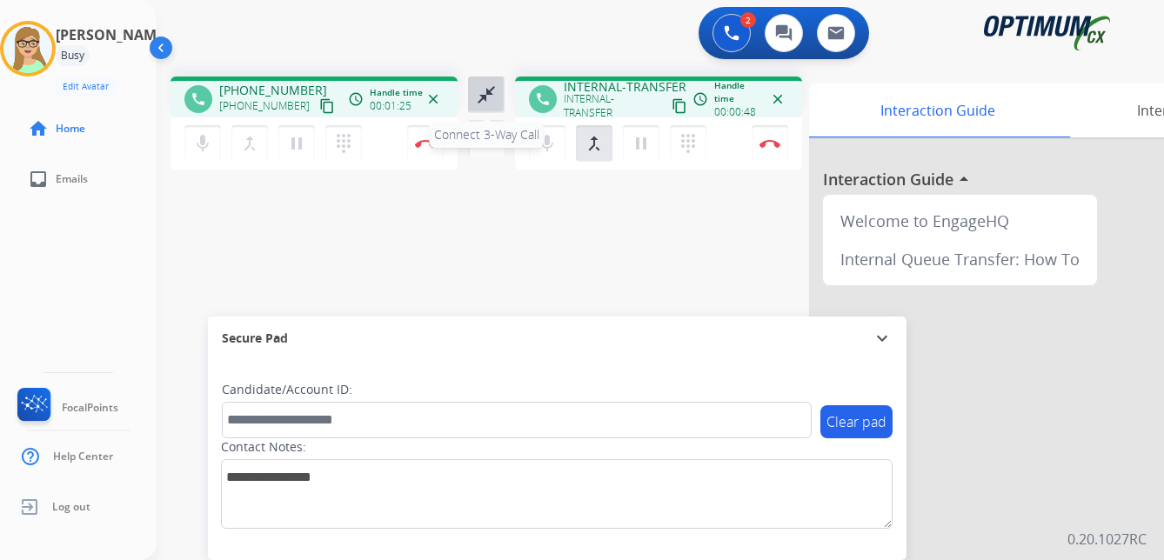
click at [482, 97] on mat-icon "close_fullscreen" at bounding box center [486, 94] width 21 height 21
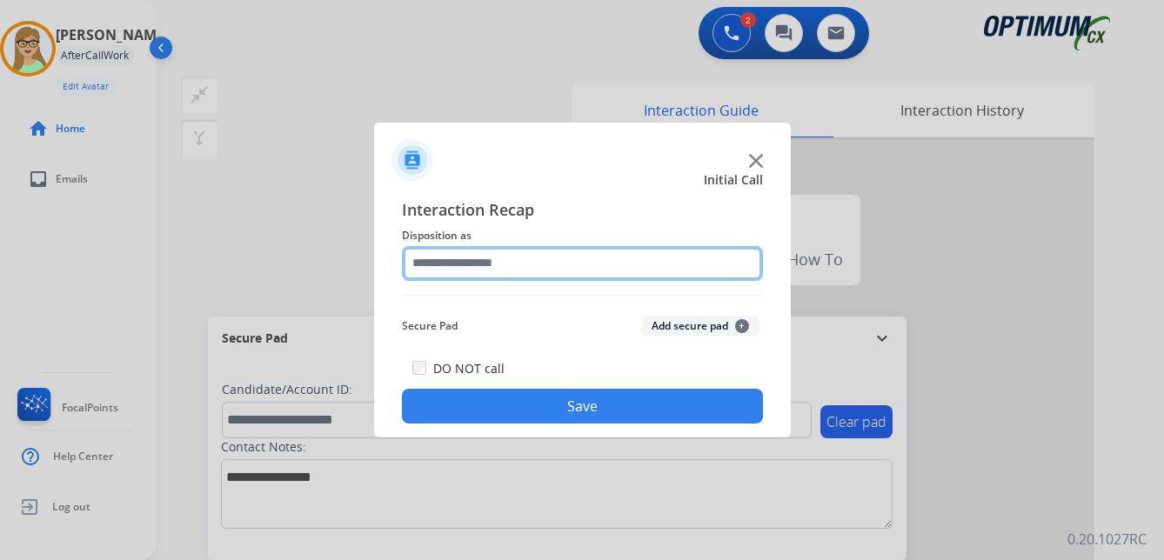
click at [488, 258] on input "text" at bounding box center [582, 263] width 361 height 35
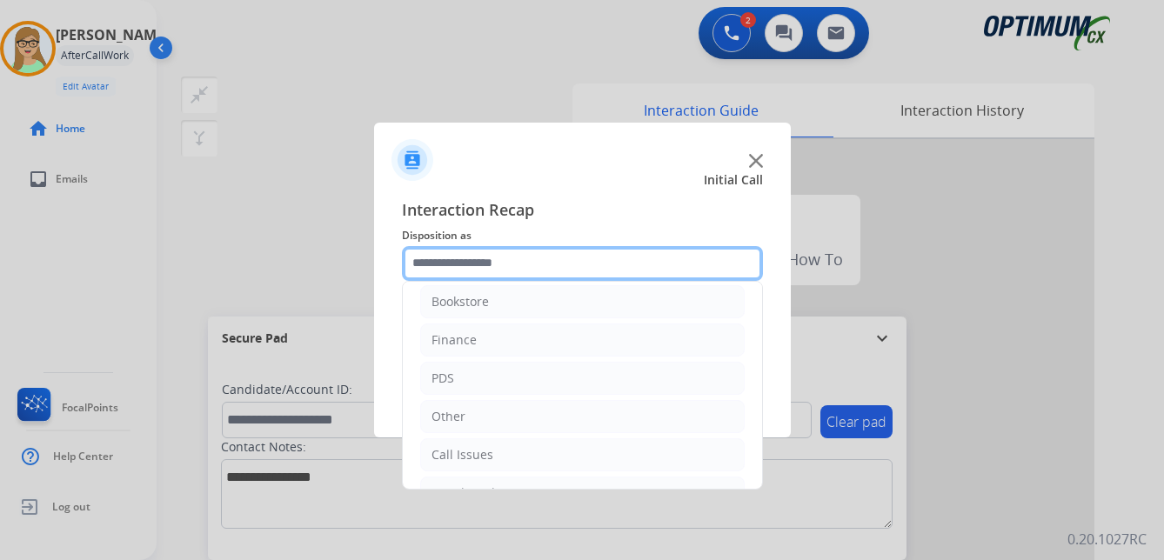
scroll to position [0, 0]
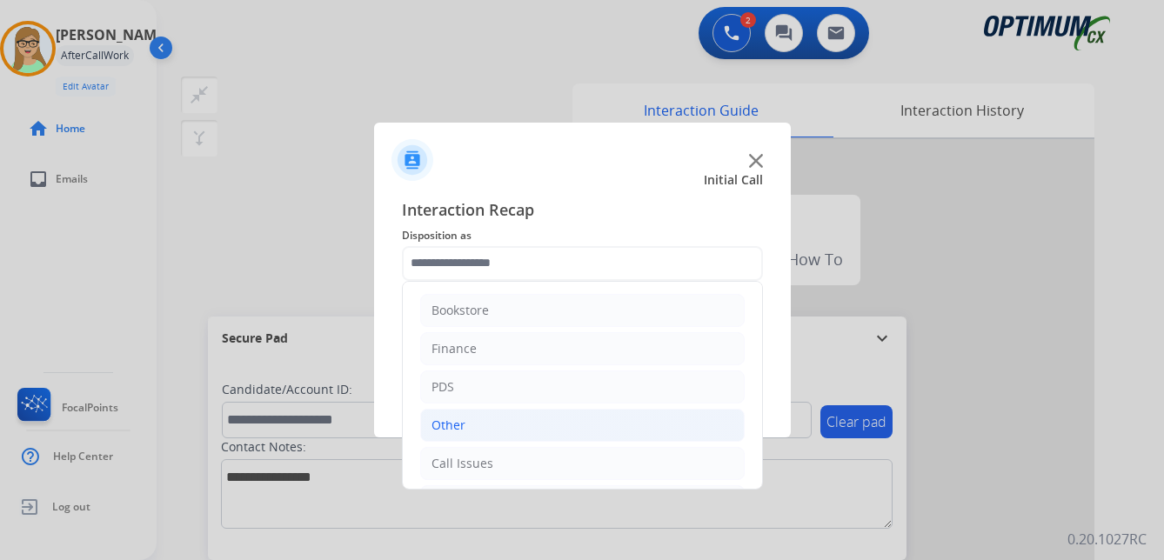
click at [455, 429] on div "Other" at bounding box center [449, 425] width 34 height 17
click at [454, 419] on div "Other" at bounding box center [449, 425] width 34 height 17
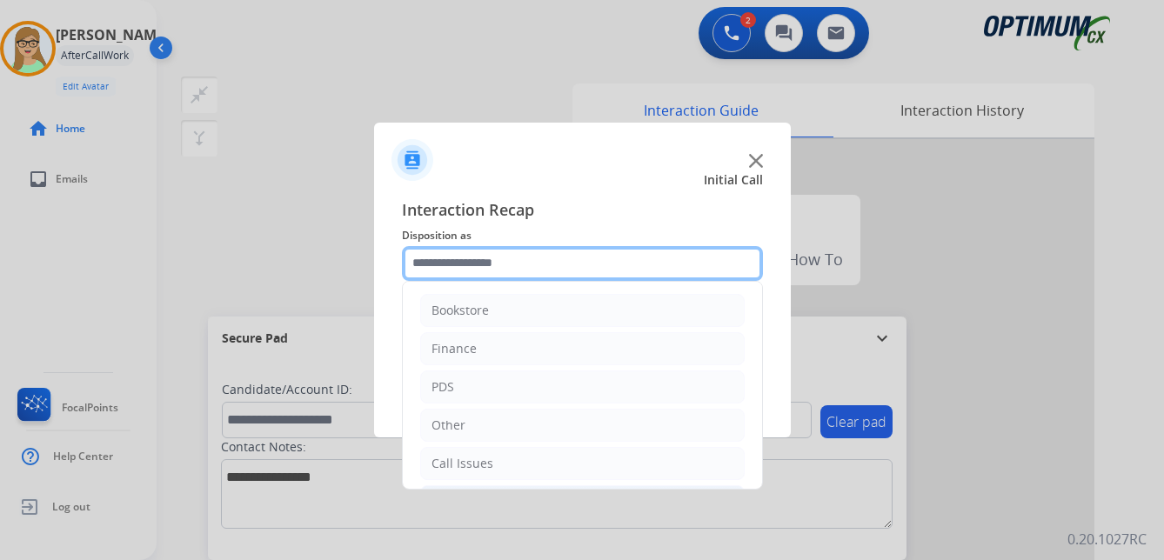
scroll to position [87, 0]
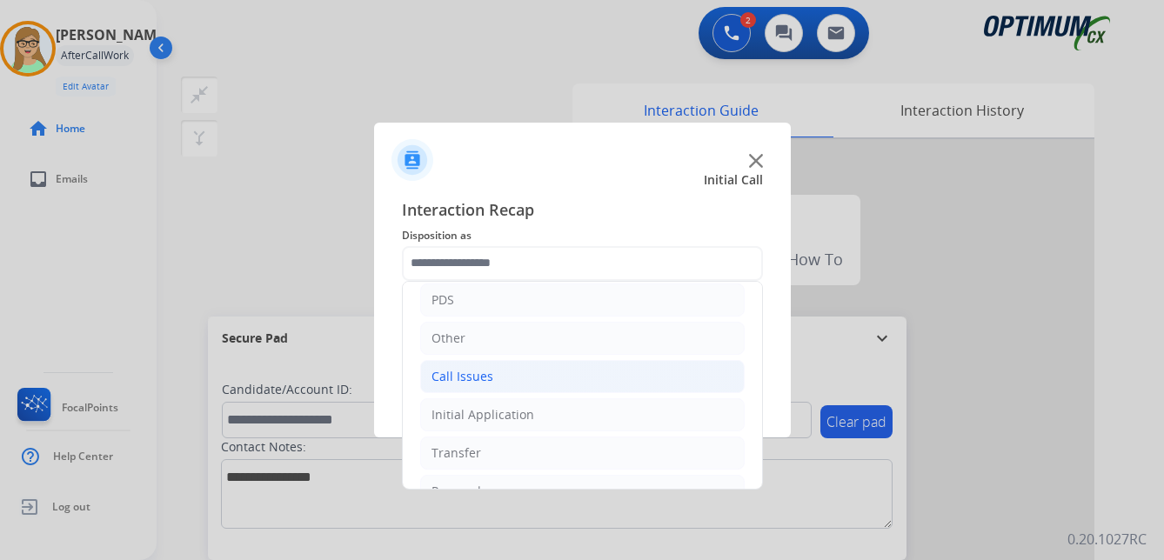
click at [475, 371] on div "Call Issues" at bounding box center [463, 376] width 62 height 17
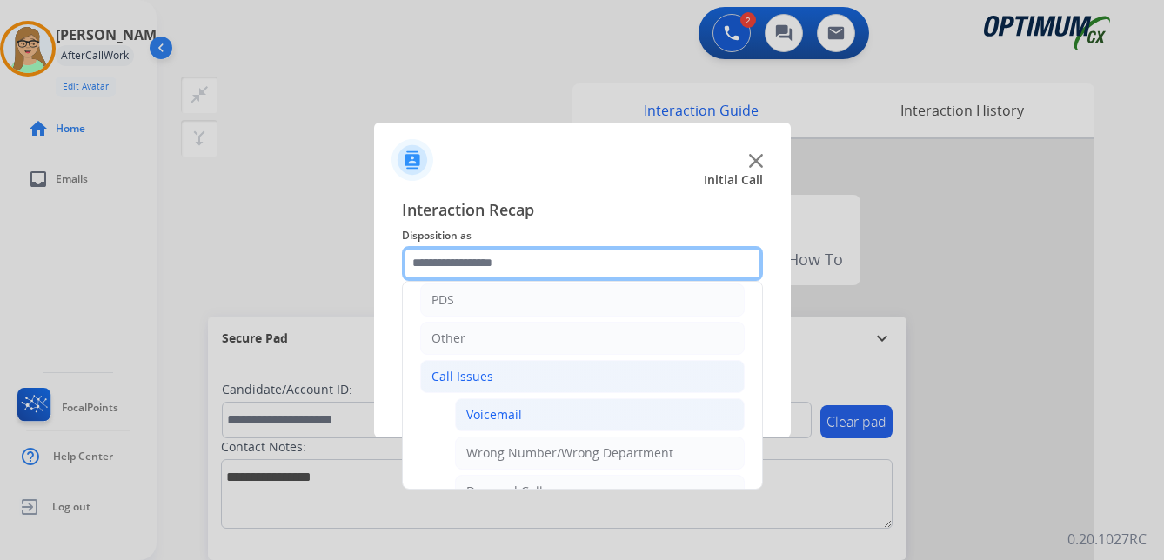
scroll to position [174, 0]
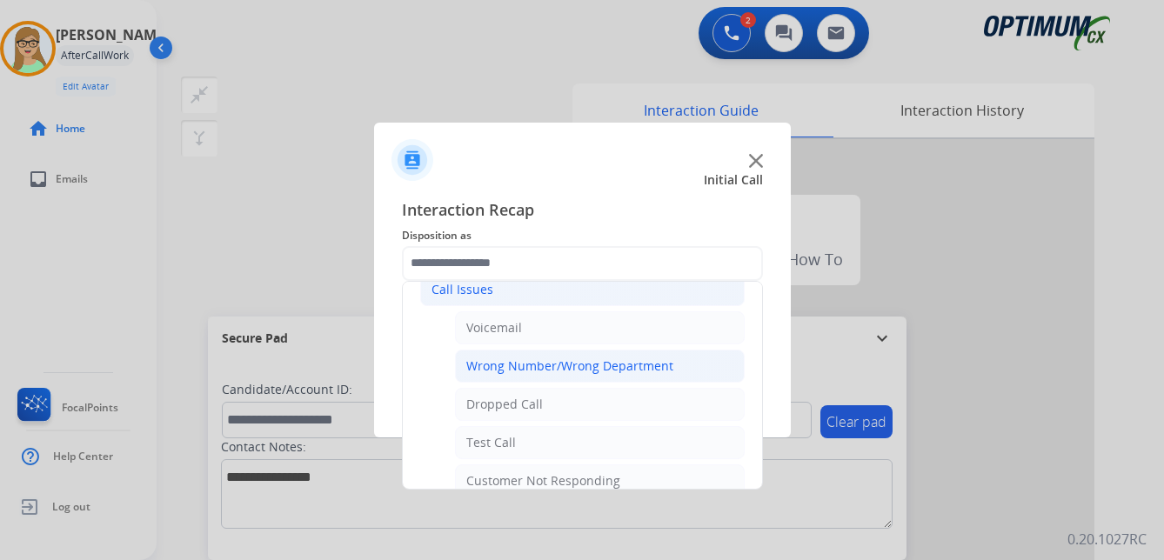
click at [558, 367] on div "Wrong Number/Wrong Department" at bounding box center [569, 366] width 207 height 17
type input "**********"
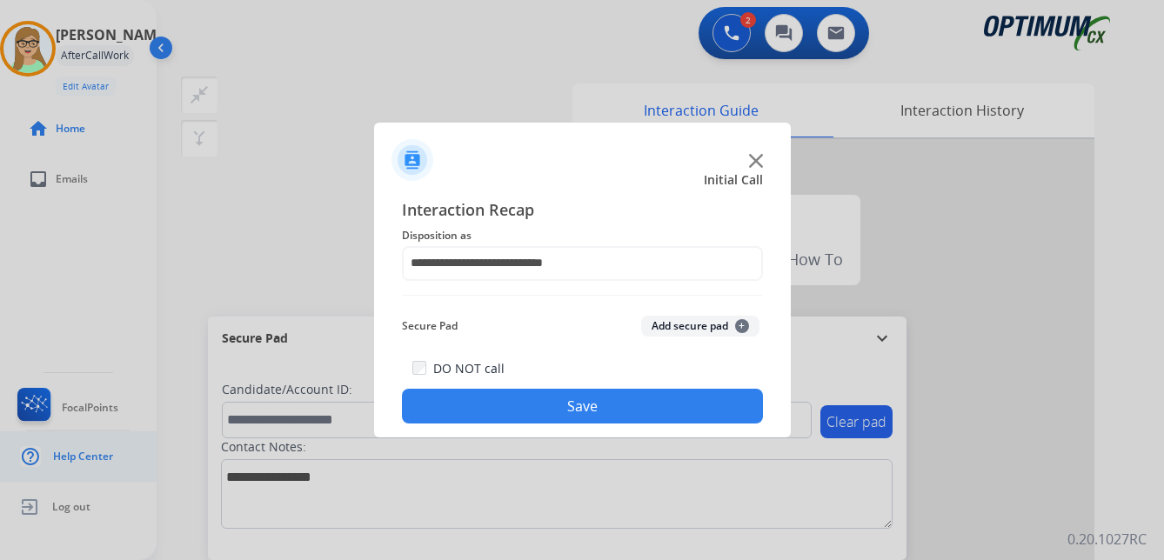
drag, startPoint x: 537, startPoint y: 412, endPoint x: 148, endPoint y: 443, distance: 390.3
click at [536, 412] on button "Save" at bounding box center [582, 406] width 361 height 35
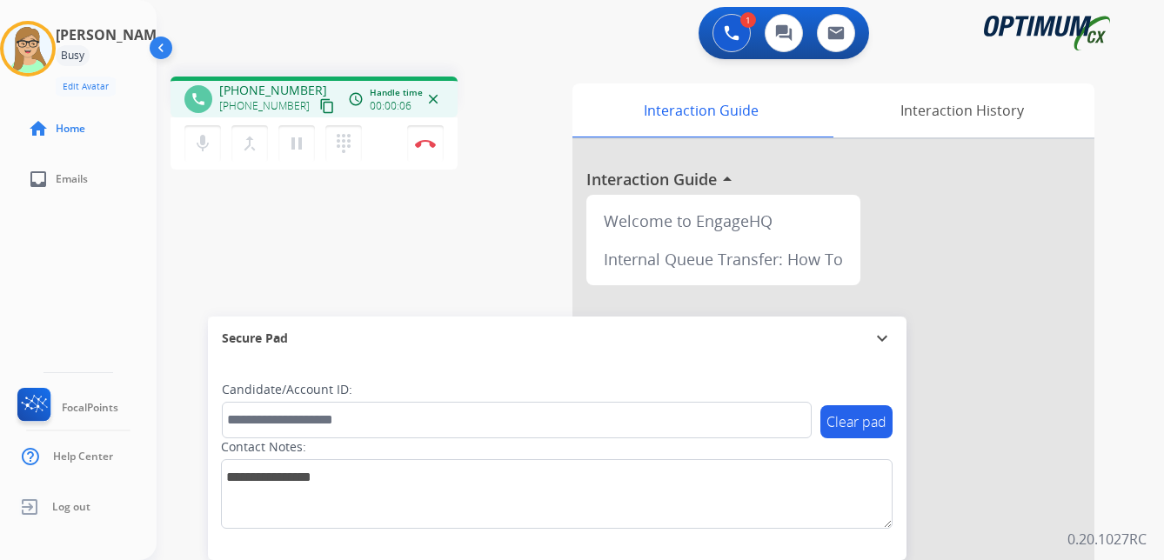
drag, startPoint x: 311, startPoint y: 111, endPoint x: 198, endPoint y: 138, distance: 116.5
click at [319, 110] on mat-icon "content_copy" at bounding box center [327, 106] width 16 height 16
click at [428, 141] on img at bounding box center [425, 143] width 21 height 9
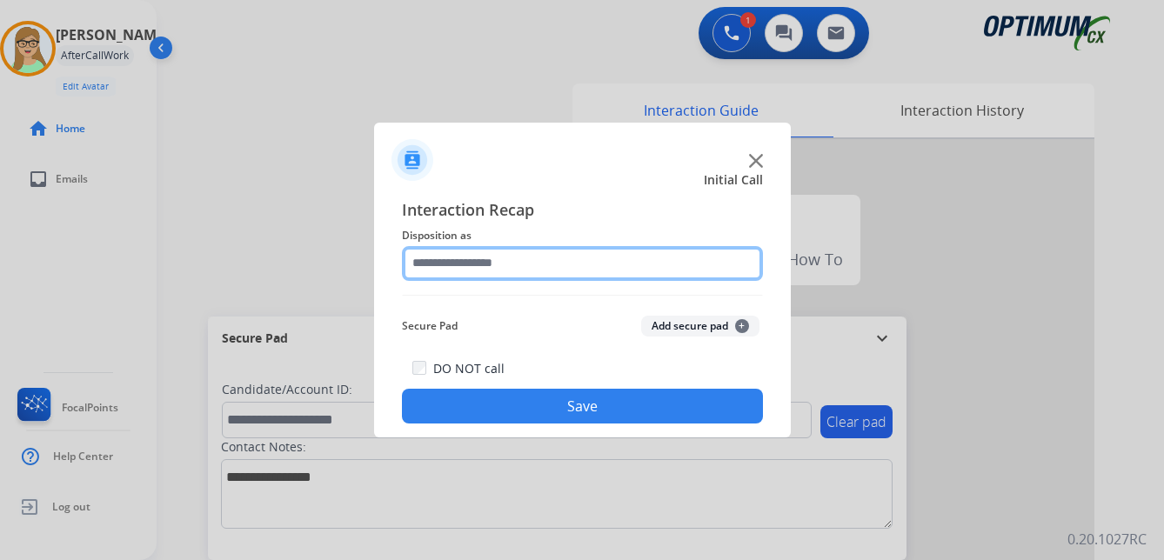
click at [463, 267] on input "text" at bounding box center [582, 263] width 361 height 35
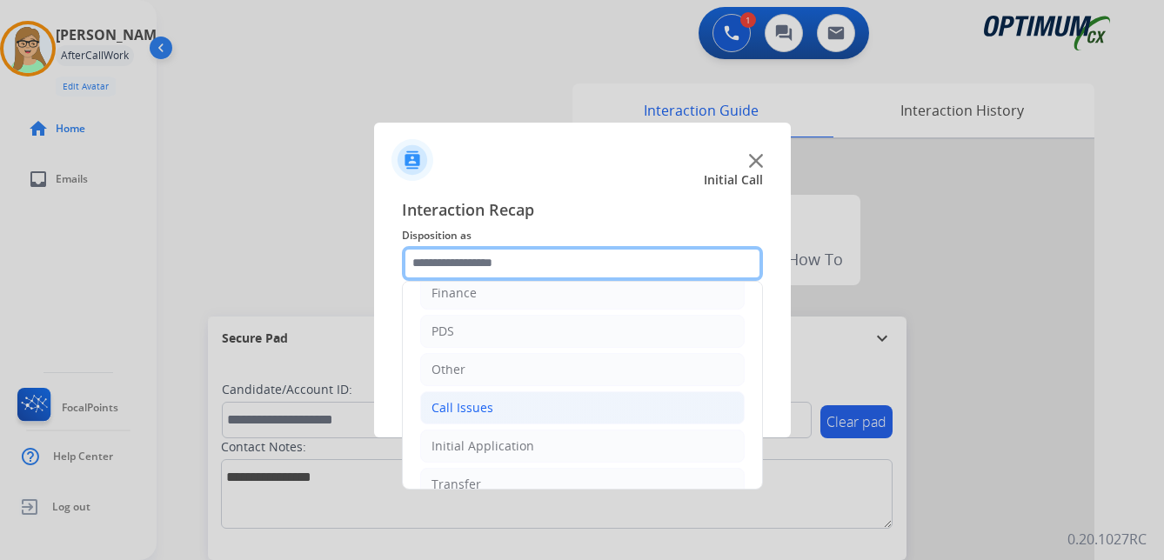
scroll to position [118, 0]
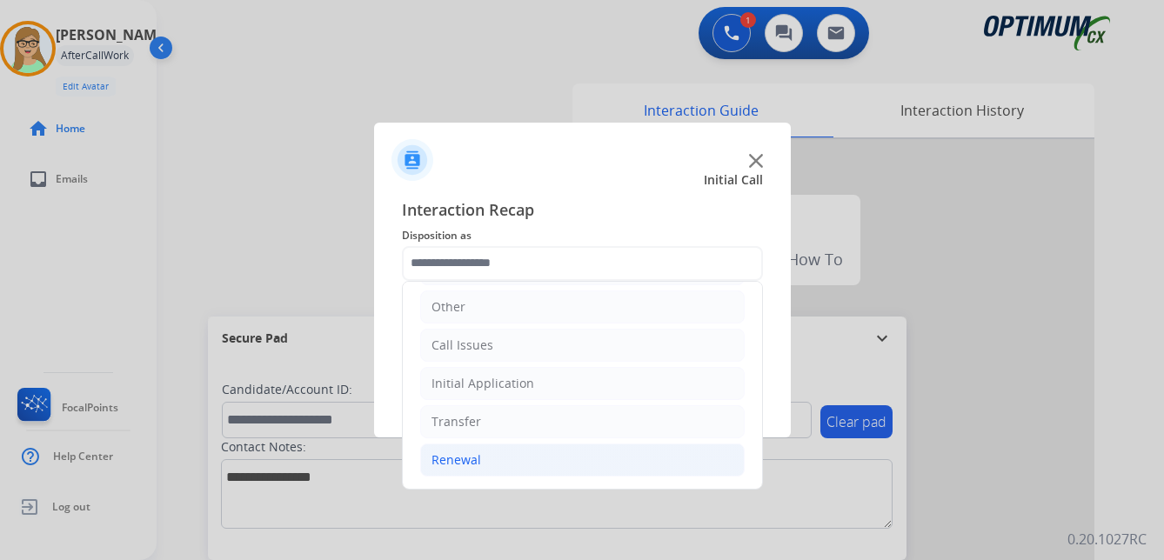
click at [460, 462] on div "Renewal" at bounding box center [457, 460] width 50 height 17
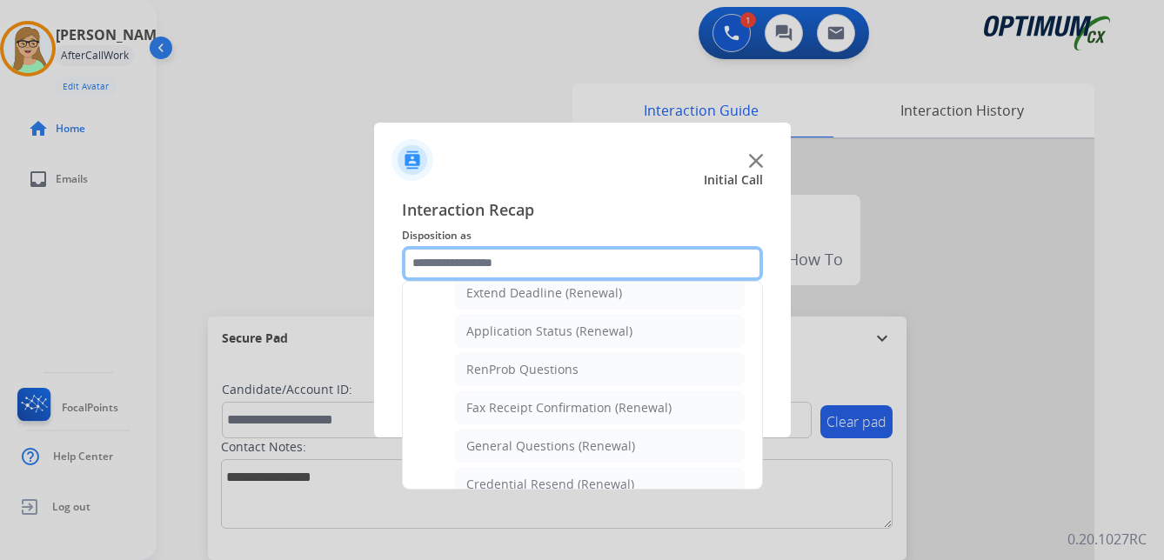
scroll to position [466, 0]
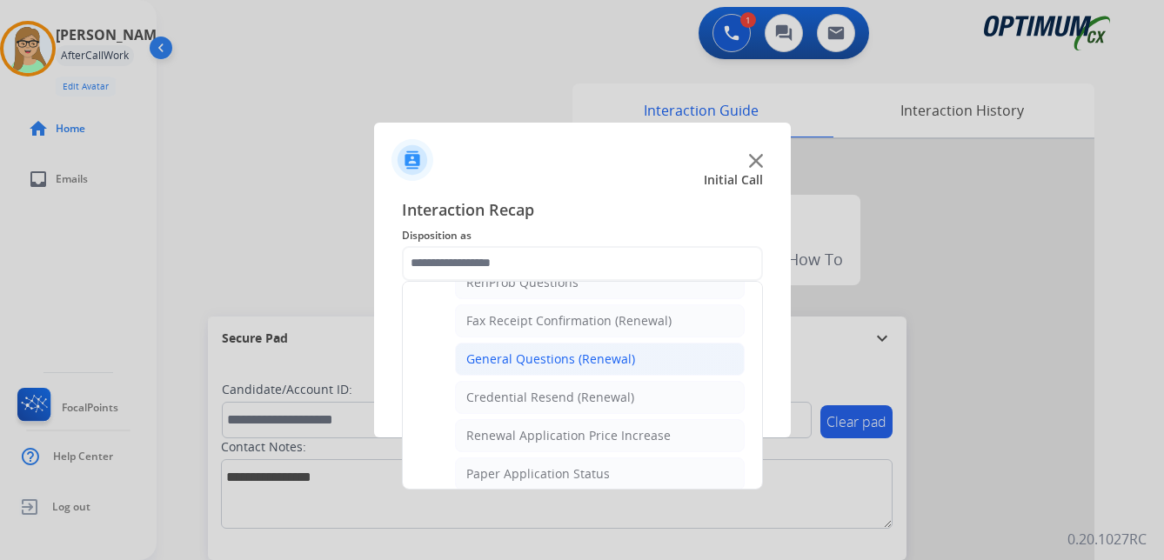
click at [545, 368] on li "General Questions (Renewal)" at bounding box center [600, 359] width 290 height 33
type input "**********"
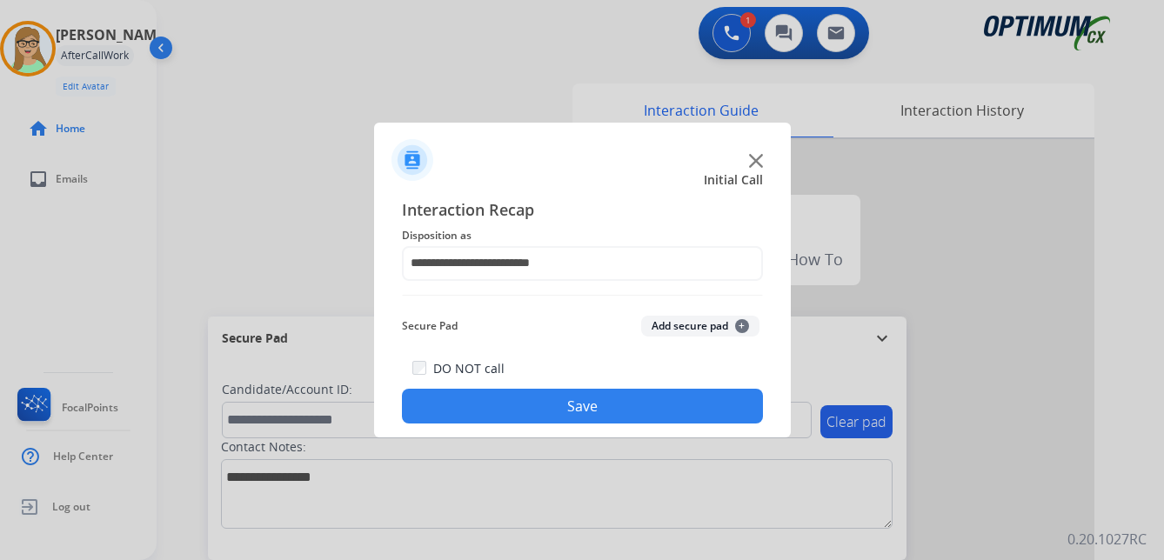
click at [521, 410] on button "Save" at bounding box center [582, 406] width 361 height 35
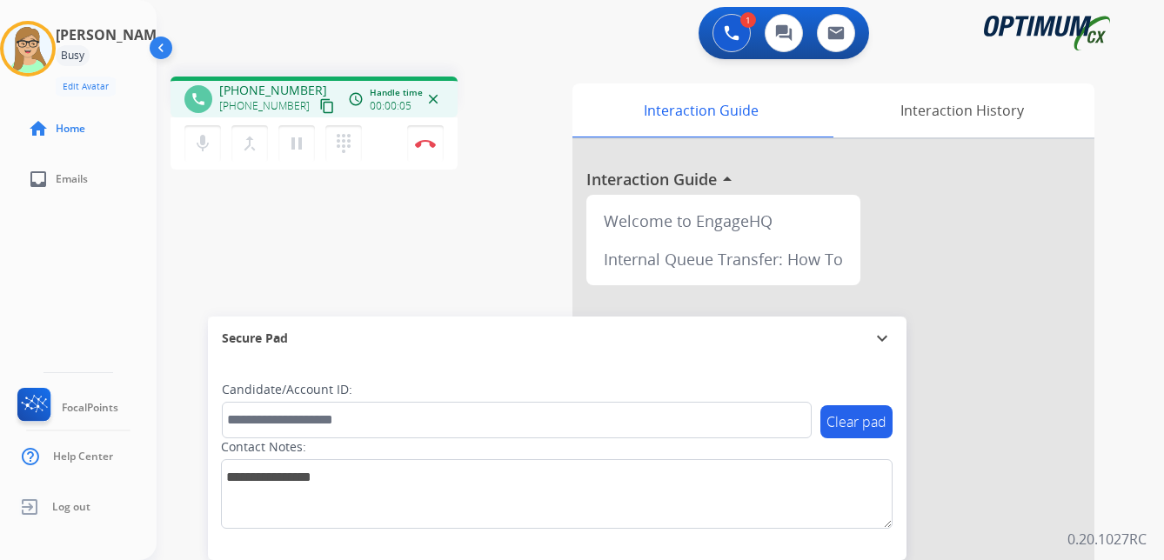
click at [319, 104] on mat-icon "content_copy" at bounding box center [327, 106] width 16 height 16
click at [428, 140] on img at bounding box center [425, 143] width 21 height 9
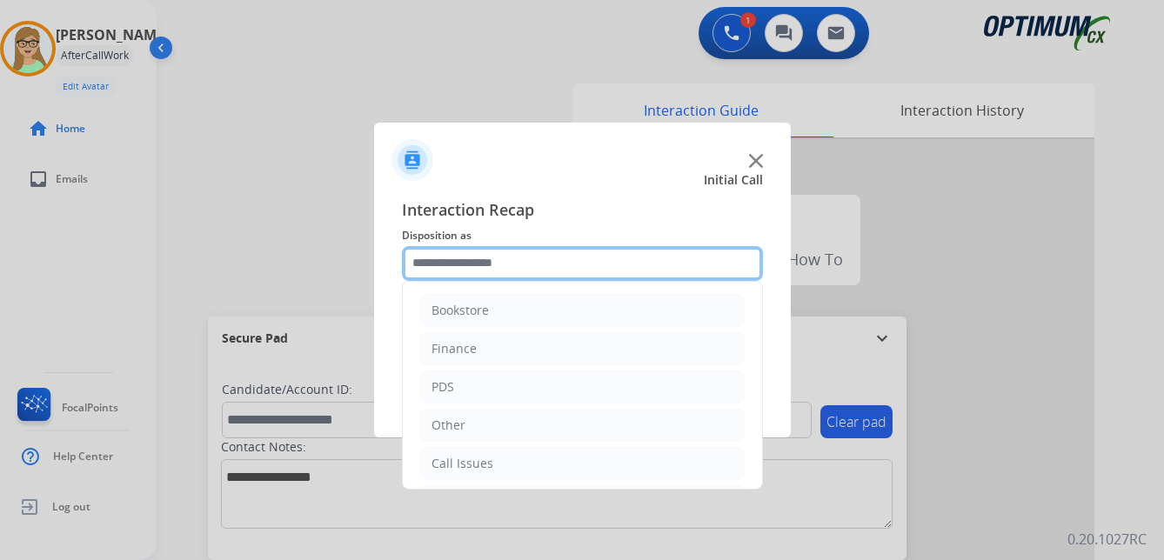
click at [472, 264] on input "text" at bounding box center [582, 263] width 361 height 35
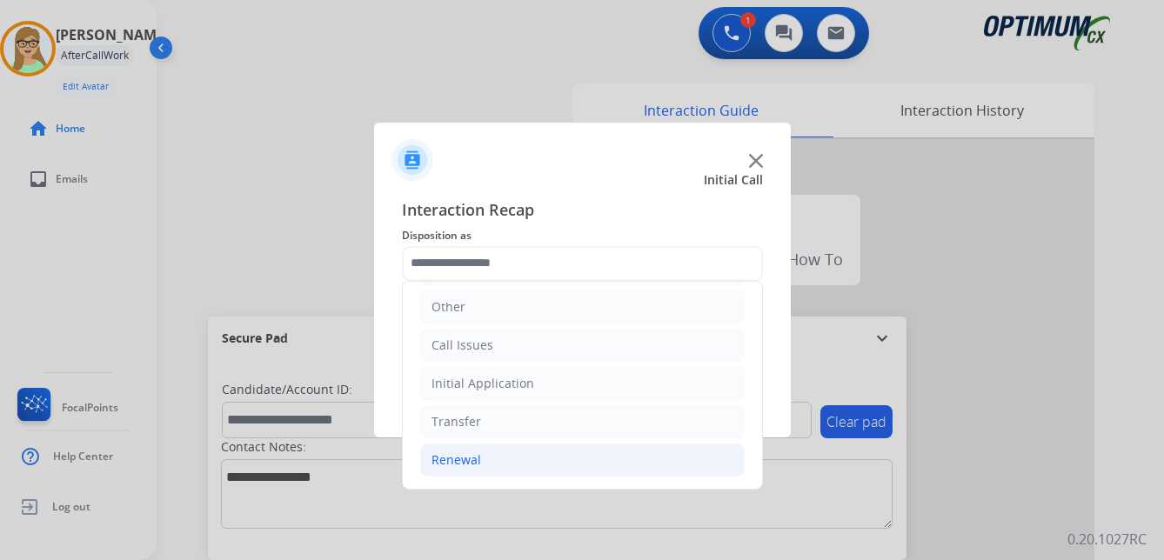
click at [445, 460] on div "Renewal" at bounding box center [457, 460] width 50 height 17
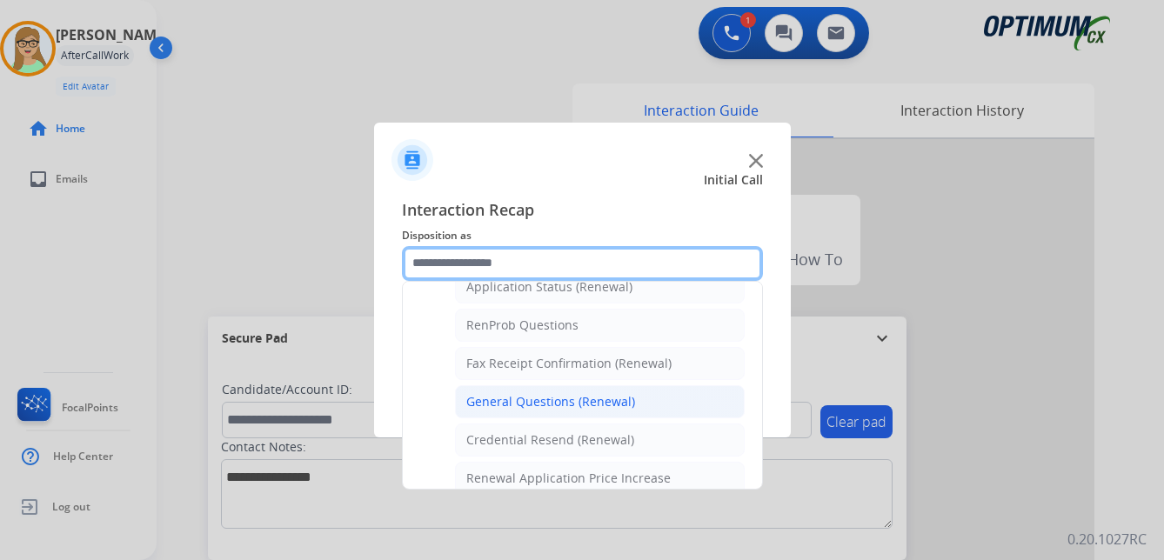
scroll to position [466, 0]
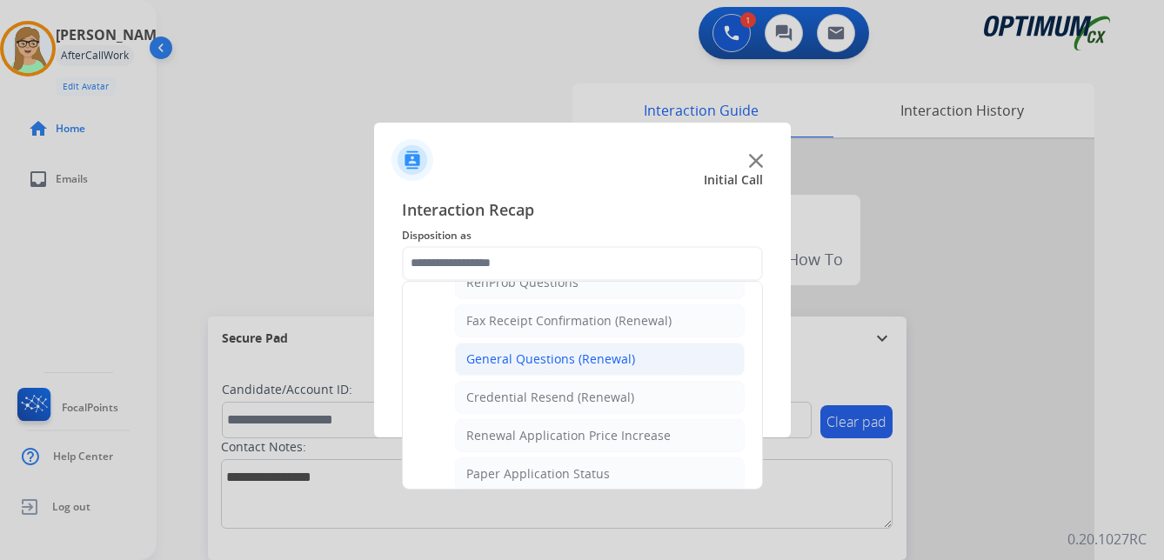
click at [521, 355] on div "General Questions (Renewal)" at bounding box center [550, 359] width 169 height 17
type input "**********"
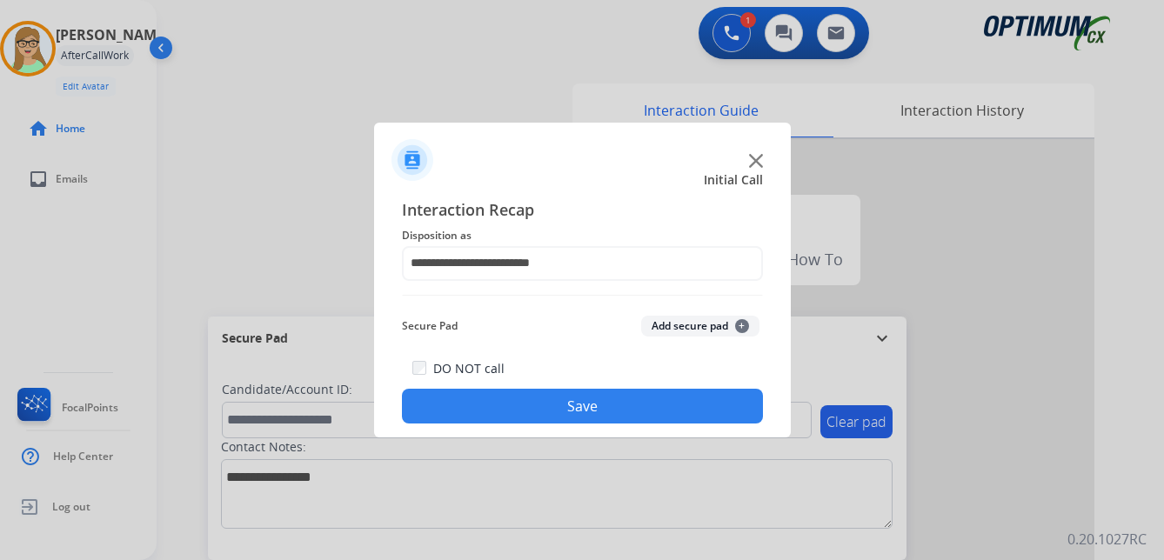
click at [503, 408] on button "Save" at bounding box center [582, 406] width 361 height 35
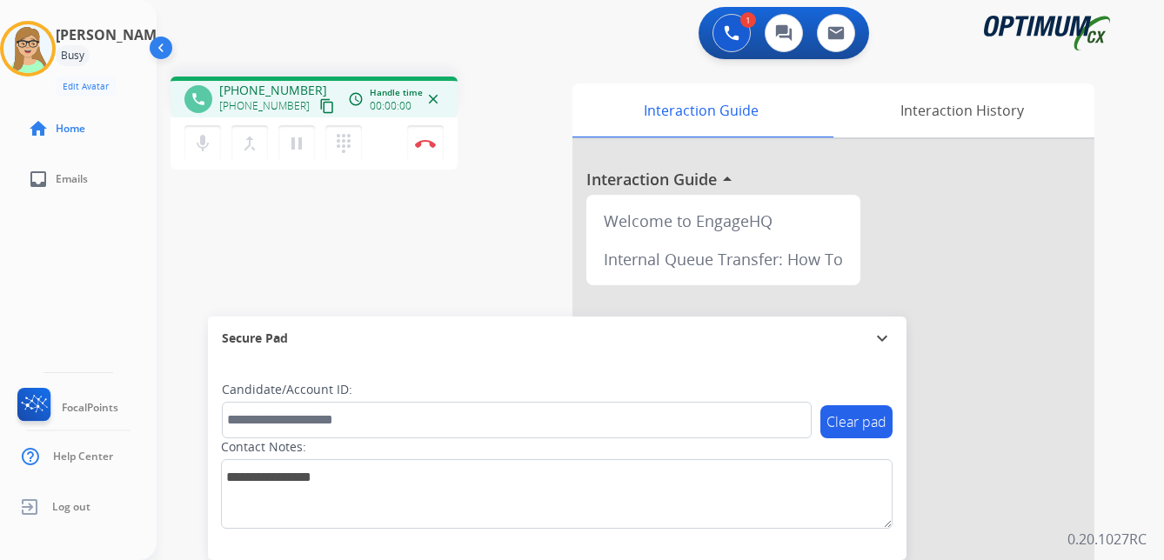
click at [319, 107] on mat-icon "content_copy" at bounding box center [327, 106] width 16 height 16
click at [426, 141] on img at bounding box center [425, 143] width 21 height 9
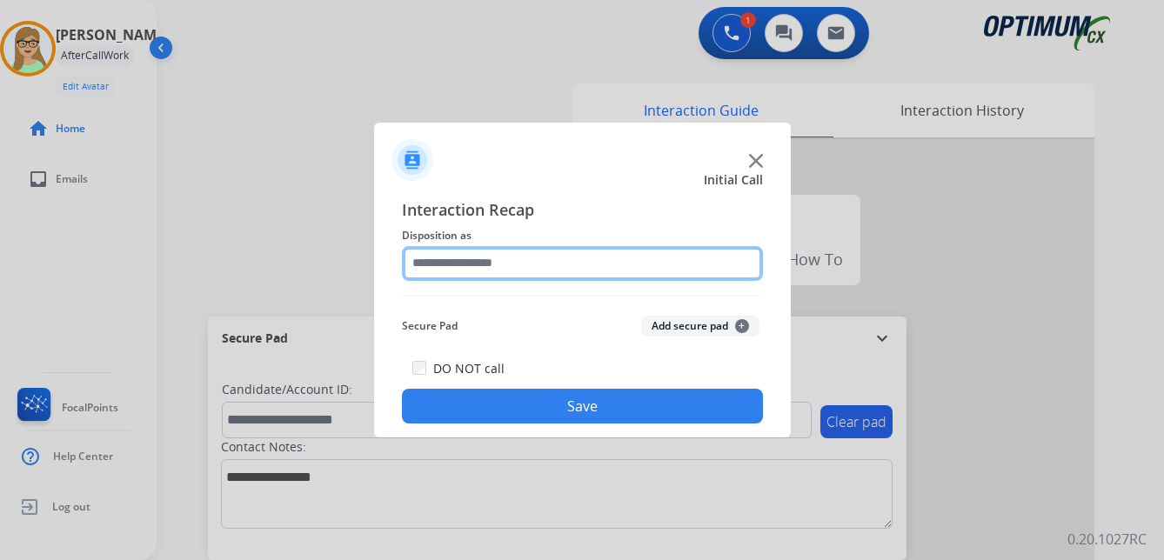
click at [448, 258] on input "text" at bounding box center [582, 263] width 361 height 35
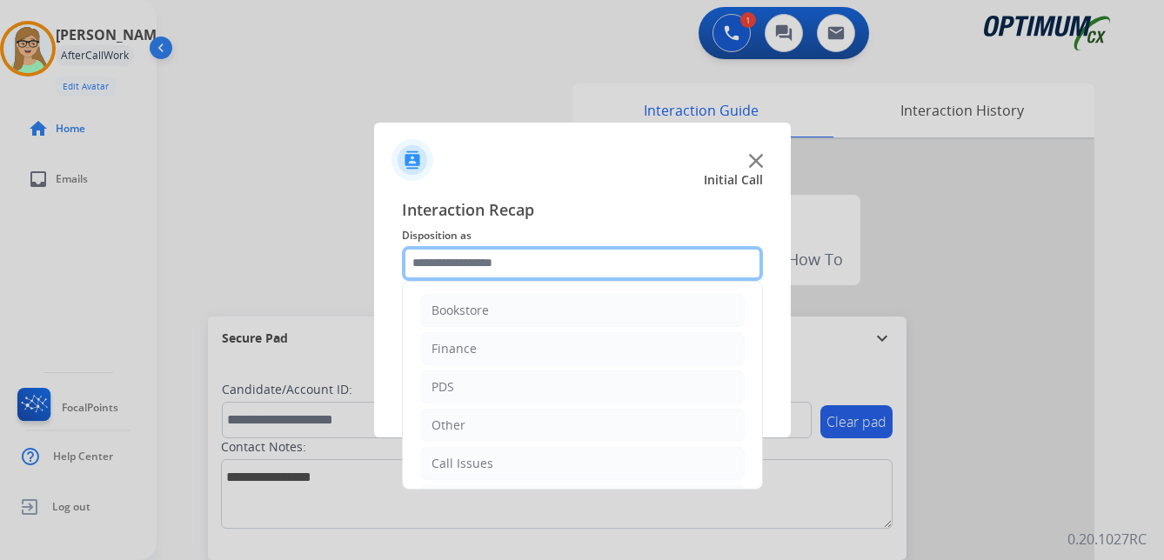
scroll to position [87, 0]
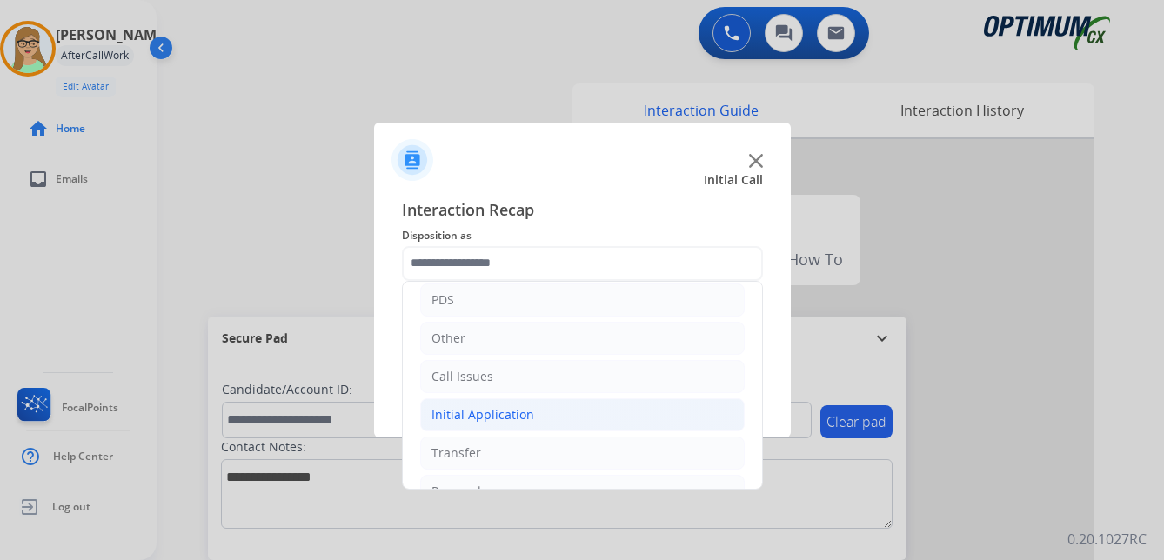
click at [481, 417] on div "Initial Application" at bounding box center [483, 414] width 103 height 17
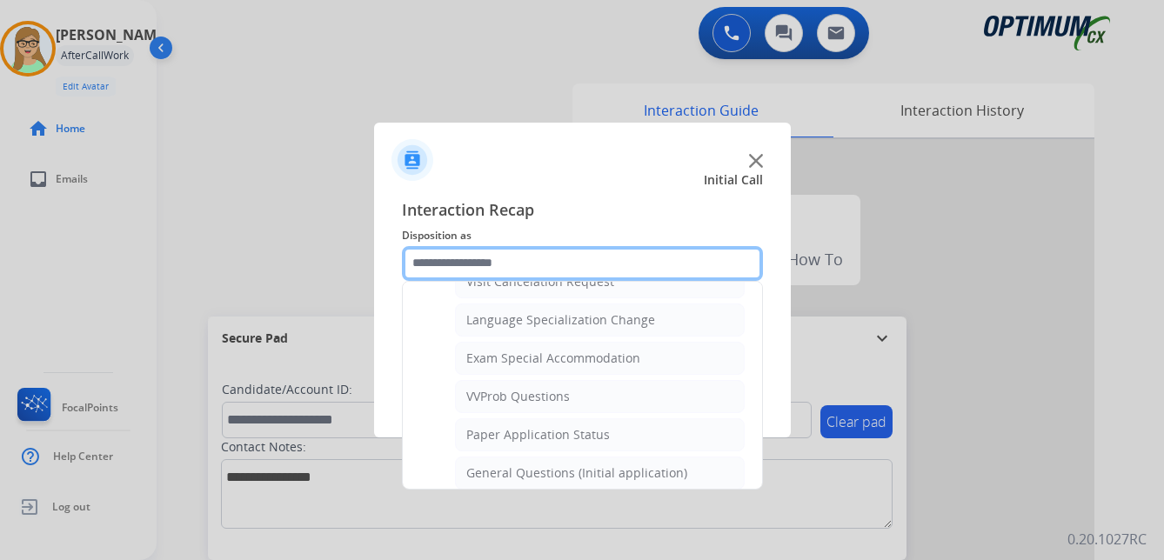
scroll to position [870, 0]
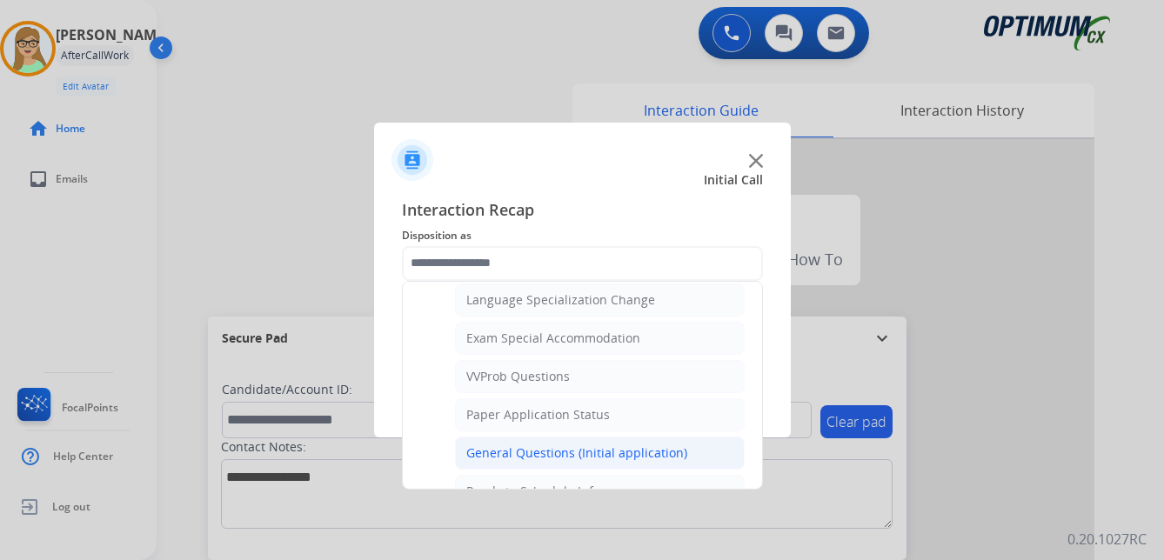
click at [580, 448] on div "General Questions (Initial application)" at bounding box center [576, 453] width 221 height 17
type input "**********"
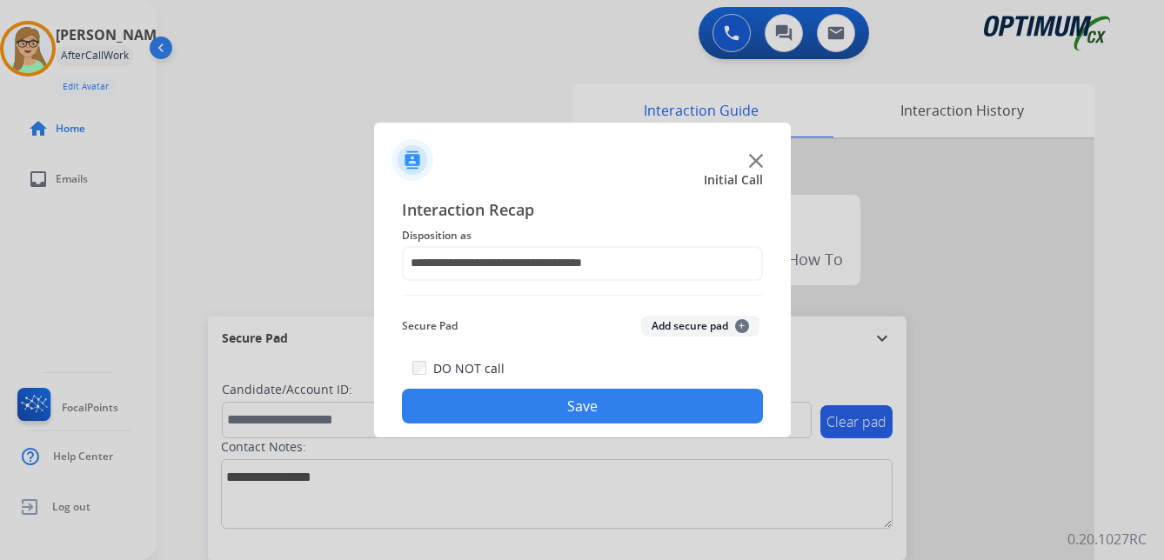
click at [549, 404] on button "Save" at bounding box center [582, 406] width 361 height 35
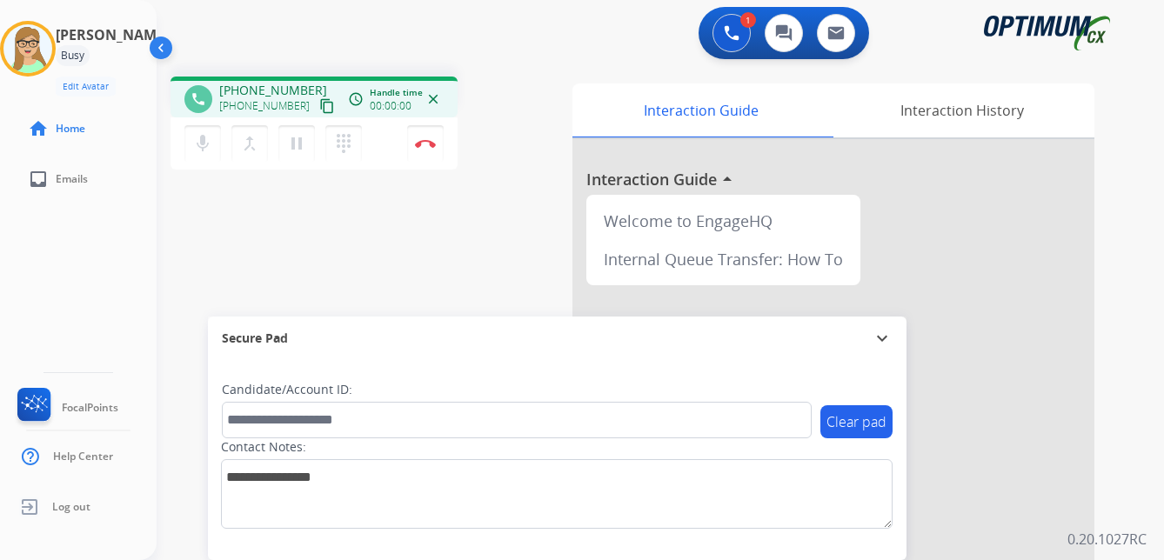
drag, startPoint x: 313, startPoint y: 108, endPoint x: 186, endPoint y: 178, distance: 144.9
click at [319, 108] on mat-icon "content_copy" at bounding box center [327, 106] width 16 height 16
click at [424, 138] on button "Disconnect" at bounding box center [425, 143] width 37 height 37
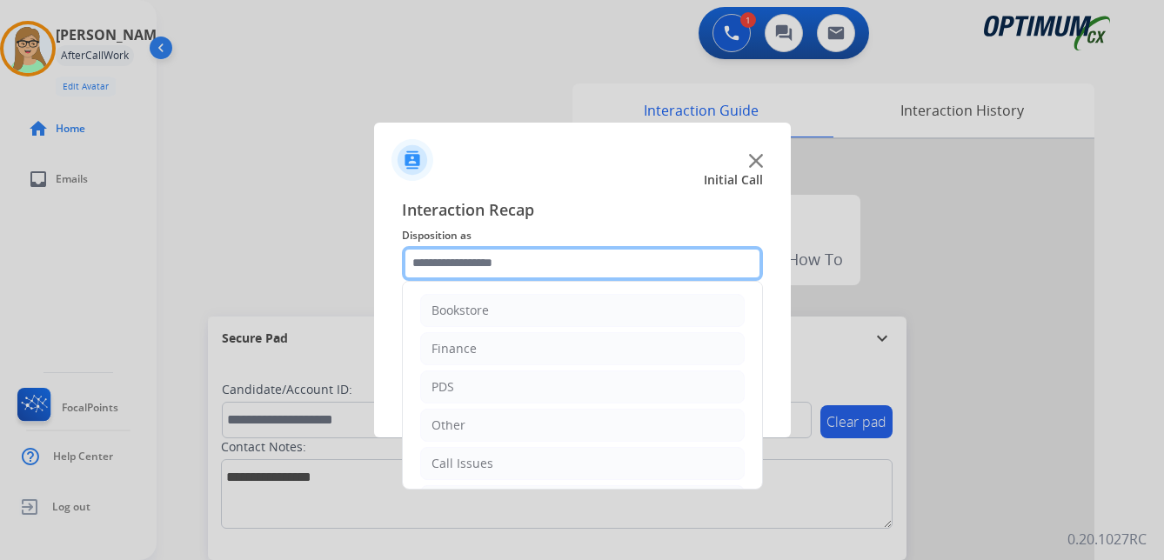
click at [456, 258] on input "text" at bounding box center [582, 263] width 361 height 35
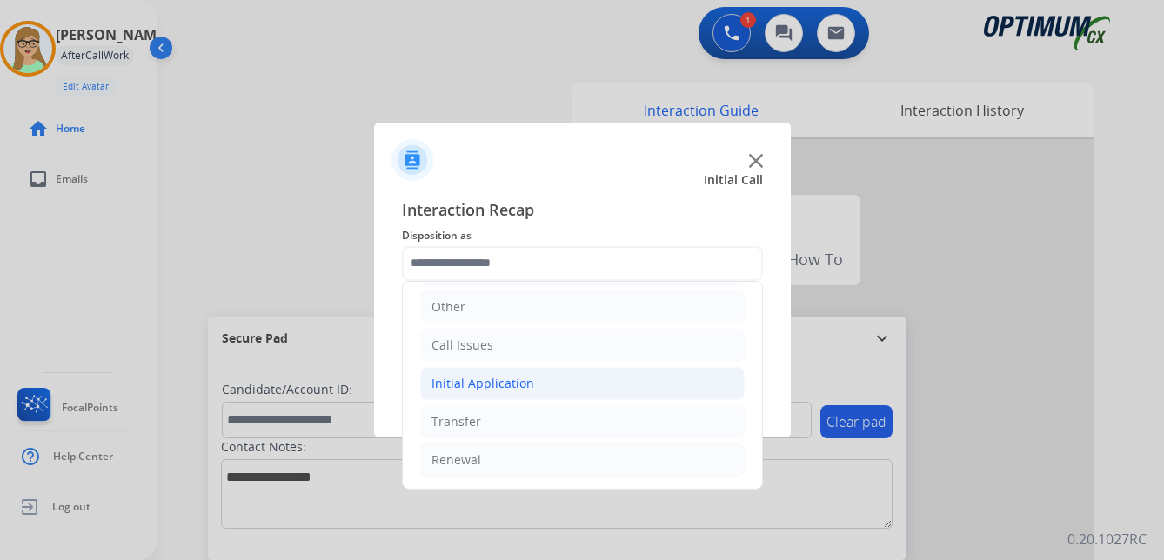
click at [507, 379] on div "Initial Application" at bounding box center [483, 383] width 103 height 17
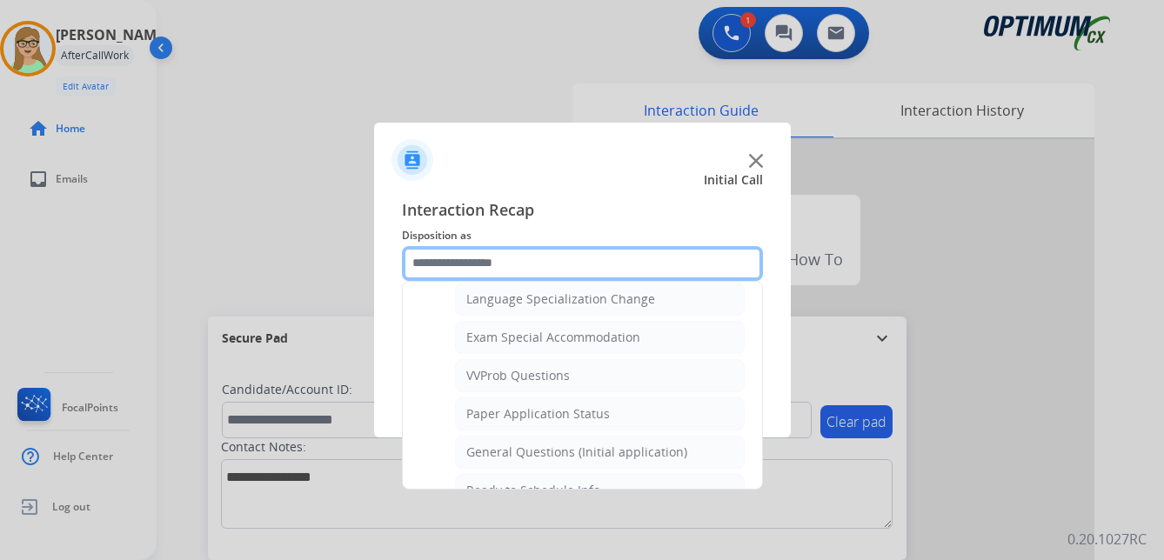
scroll to position [902, 0]
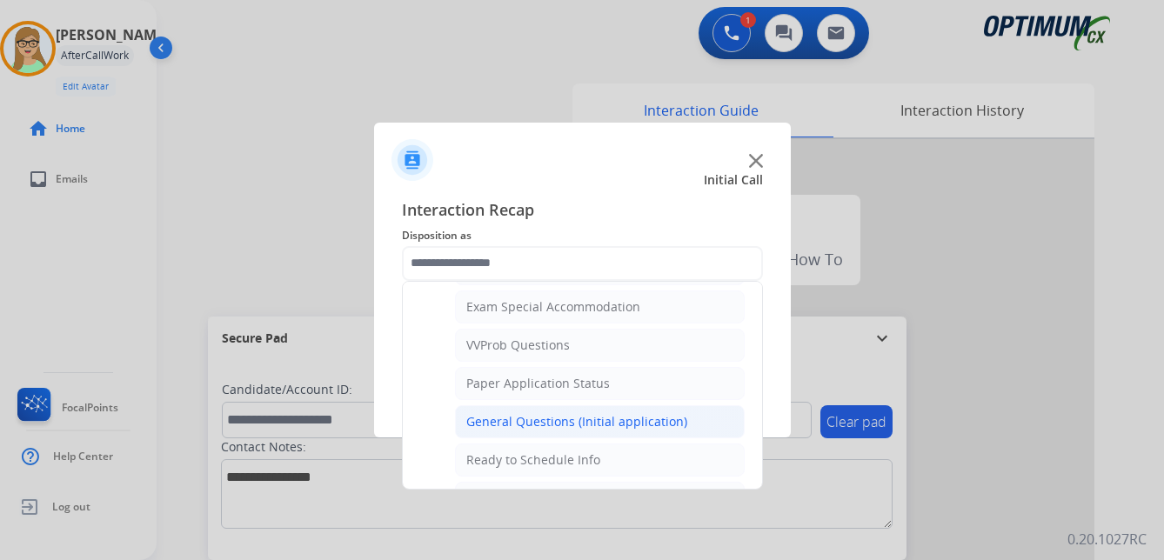
click at [533, 420] on div "General Questions (Initial application)" at bounding box center [576, 421] width 221 height 17
type input "**********"
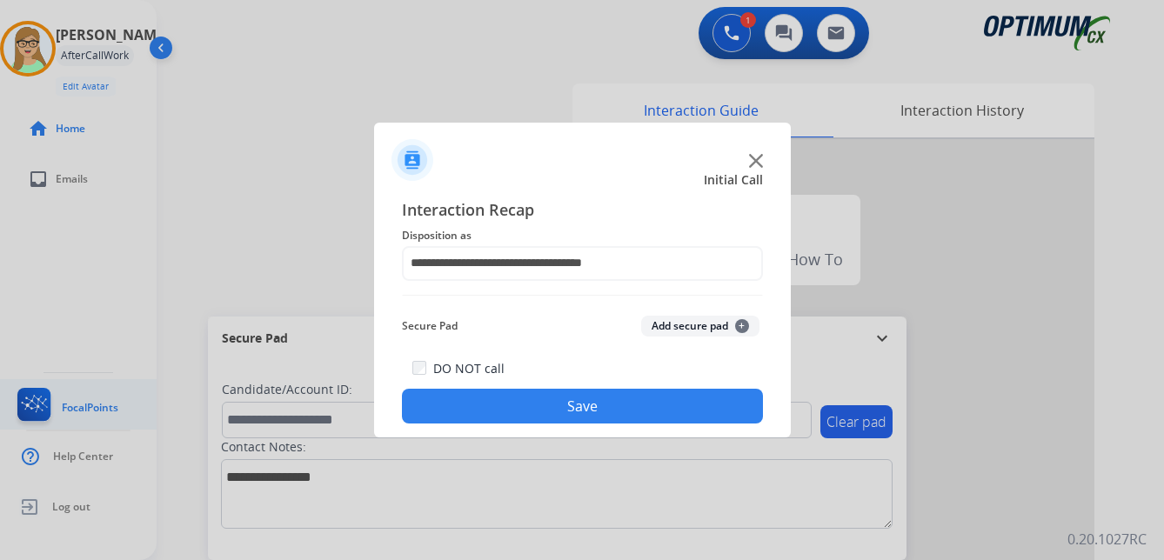
drag, startPoint x: 522, startPoint y: 406, endPoint x: 35, endPoint y: 418, distance: 487.5
click at [520, 406] on button "Save" at bounding box center [582, 406] width 361 height 35
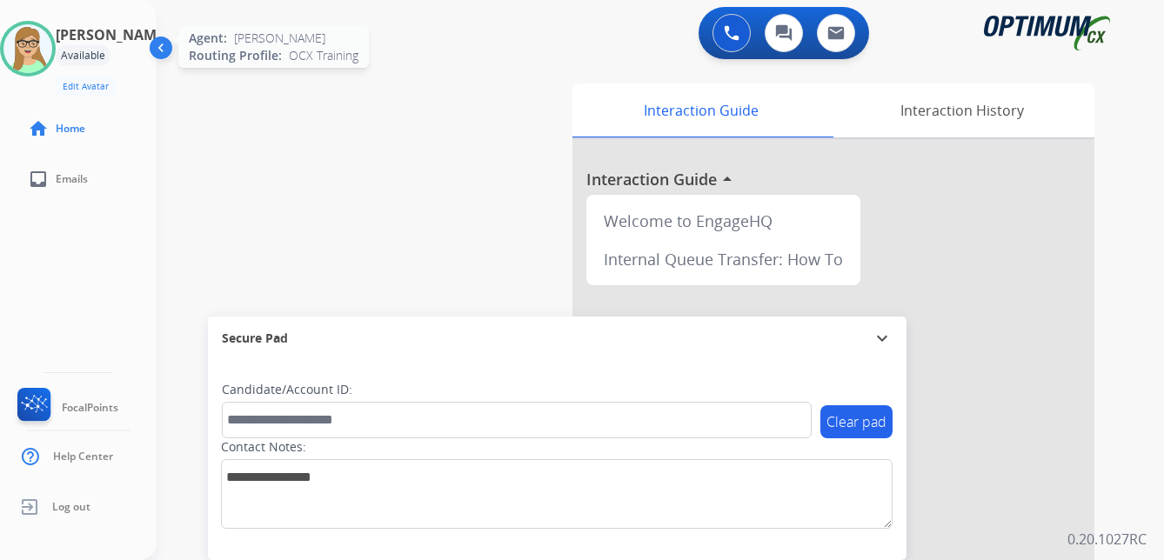
click at [37, 50] on img at bounding box center [27, 48] width 49 height 49
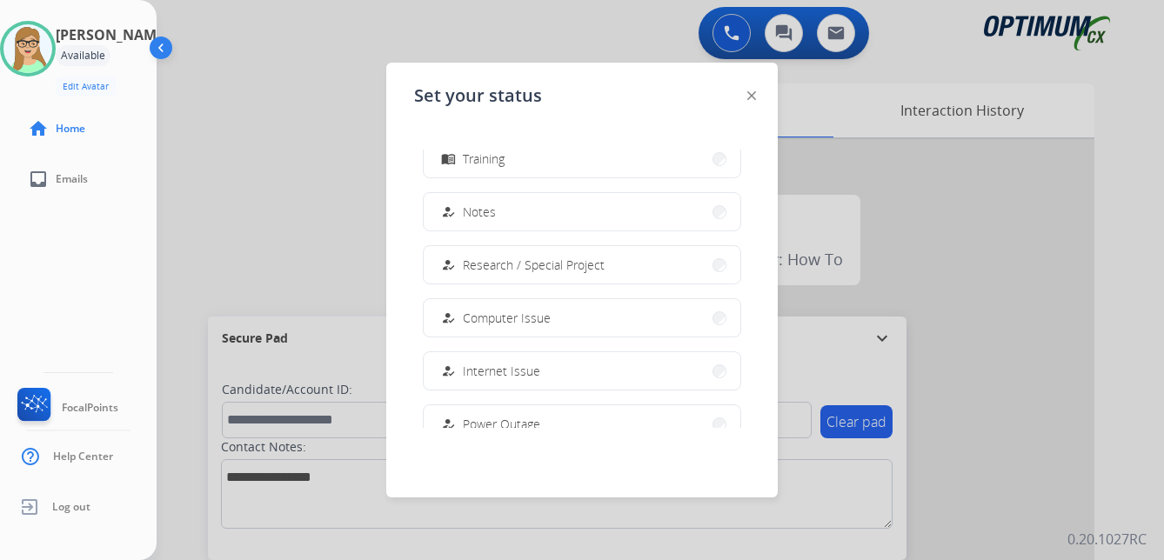
scroll to position [348, 0]
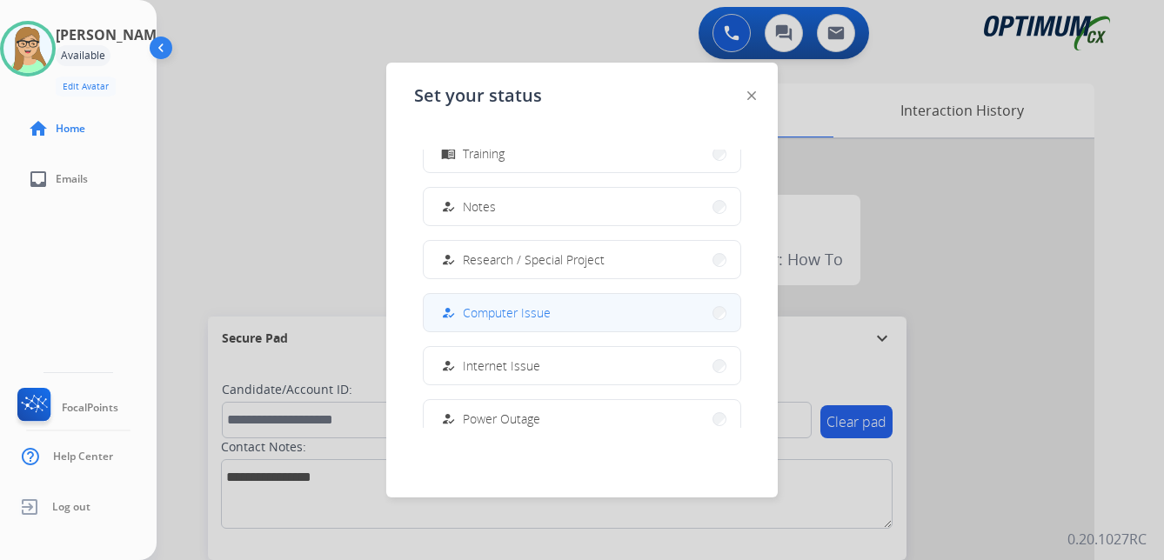
click at [517, 319] on span "Computer Issue" at bounding box center [507, 313] width 88 height 18
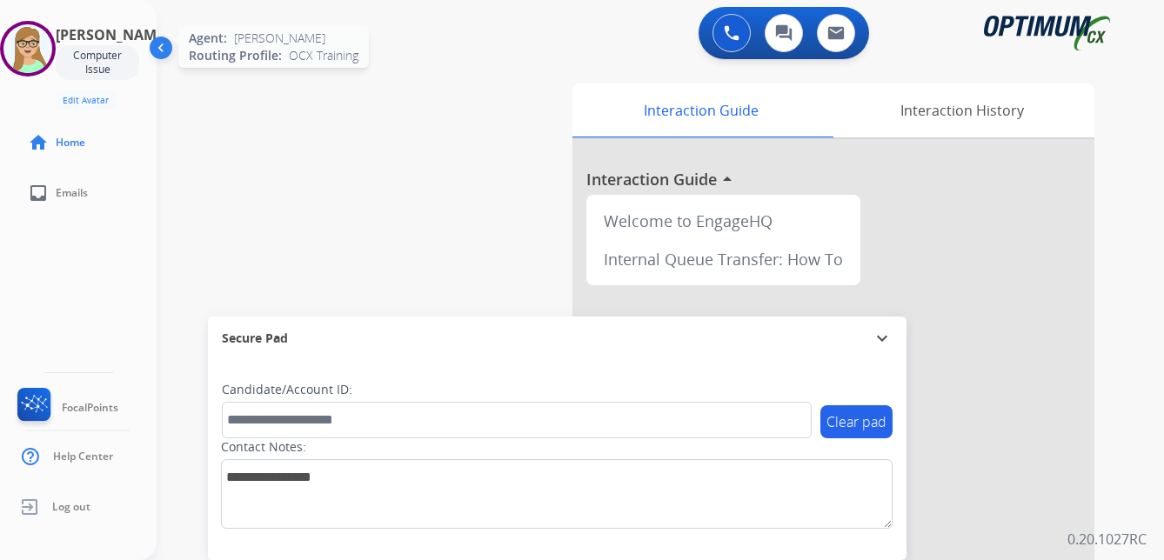
click at [52, 40] on img at bounding box center [27, 48] width 49 height 49
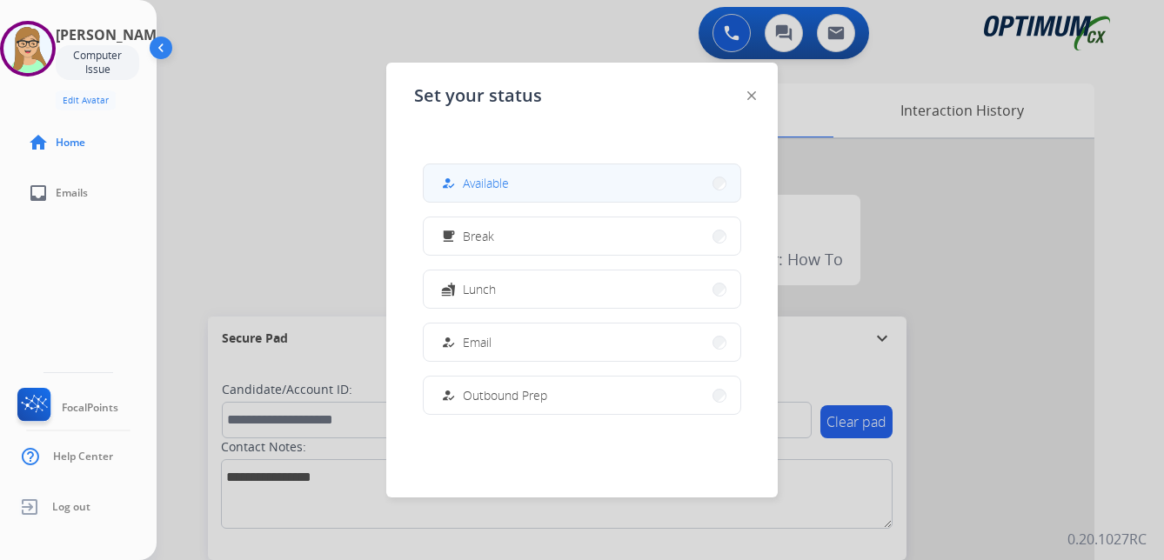
click at [501, 169] on button "how_to_reg Available" at bounding box center [582, 182] width 317 height 37
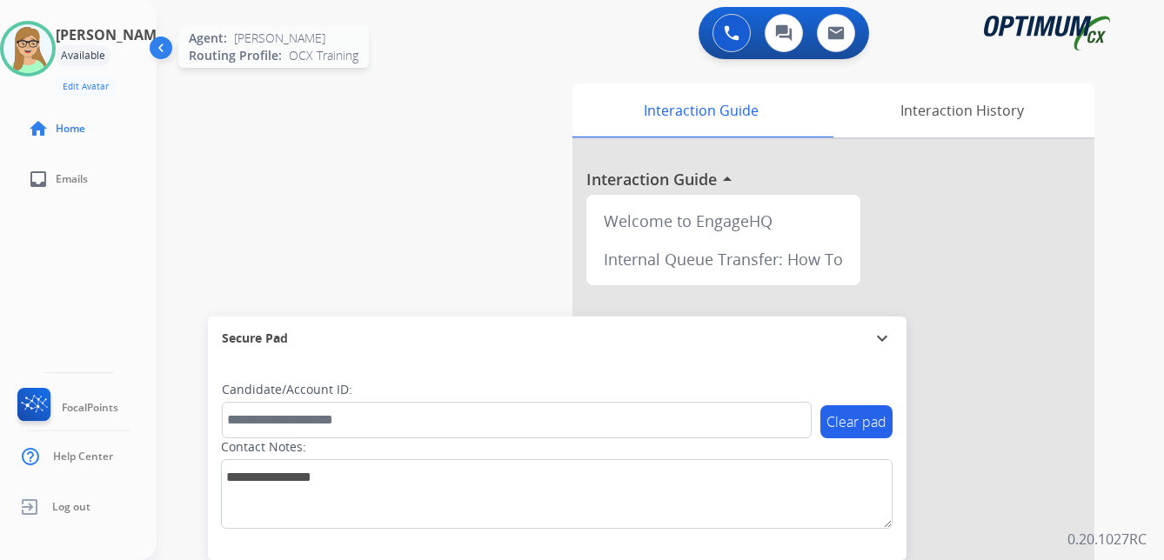
click at [50, 47] on img at bounding box center [27, 48] width 49 height 49
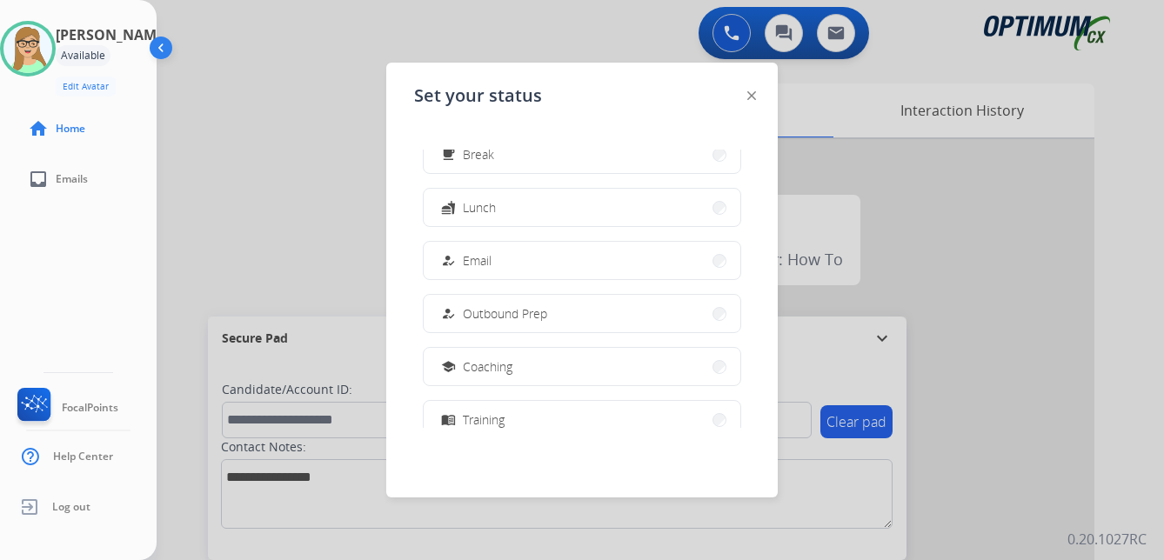
scroll to position [174, 0]
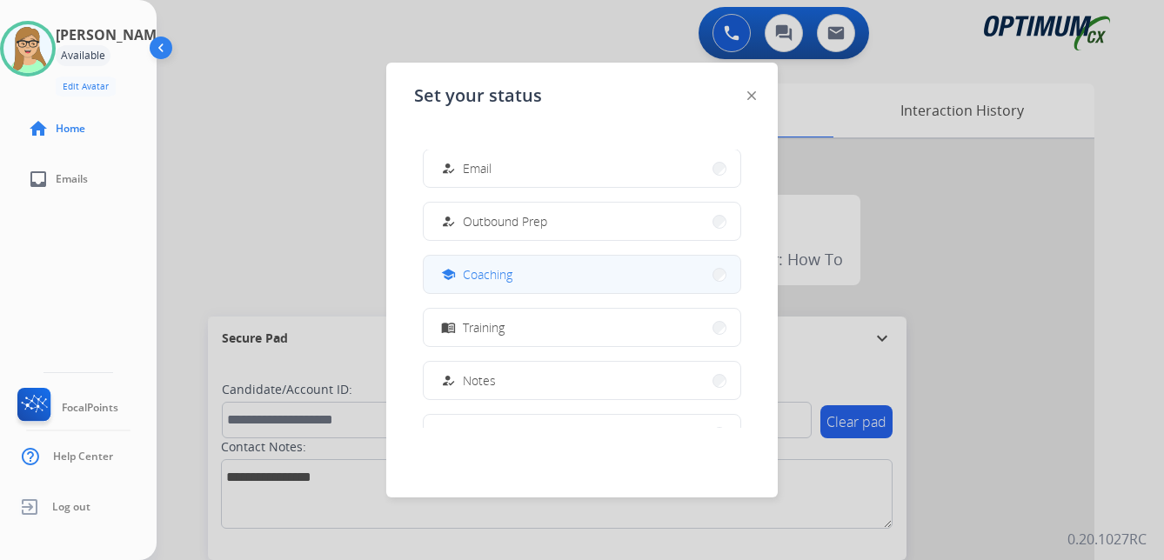
click at [481, 276] on span "Coaching" at bounding box center [488, 274] width 50 height 18
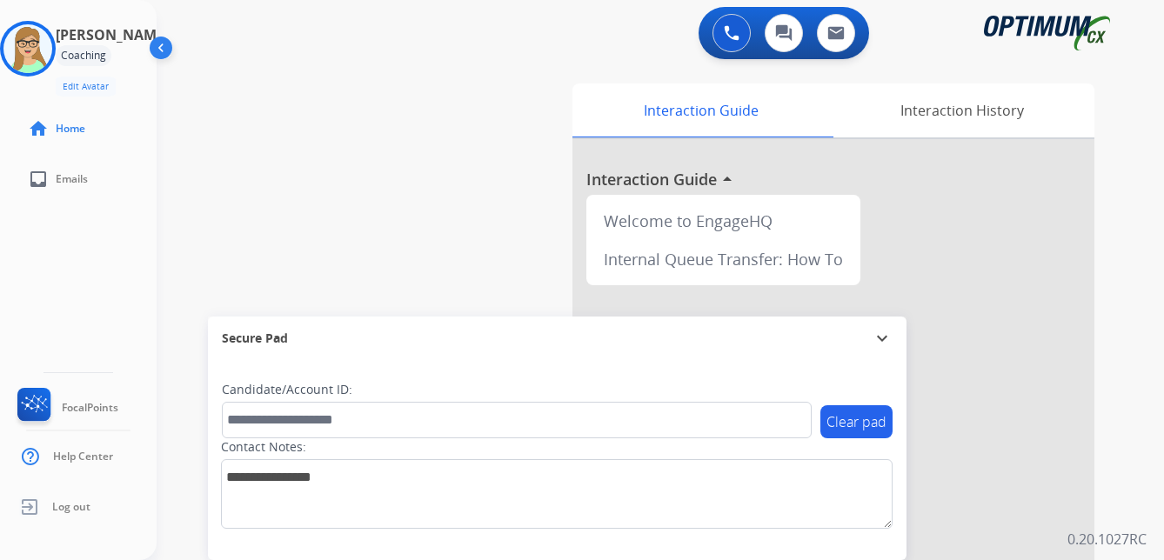
click at [29, 261] on div "[PERSON_NAME] Coaching Edit Avatar Agent: [PERSON_NAME] Profile: OCX Training h…" at bounding box center [78, 280] width 157 height 560
click at [44, 36] on img at bounding box center [27, 48] width 49 height 49
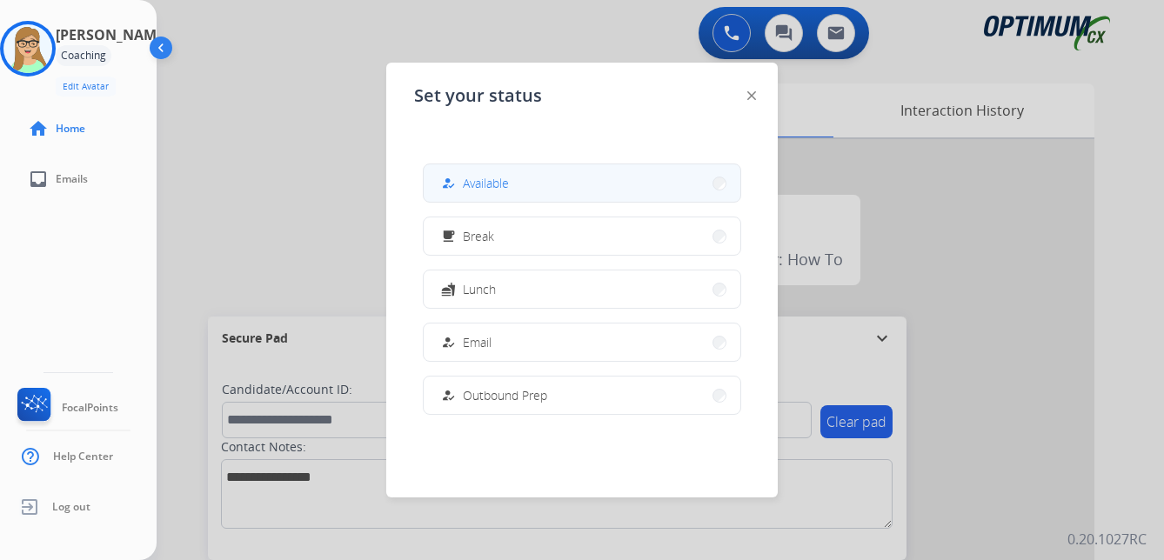
click at [490, 184] on span "Available" at bounding box center [486, 183] width 46 height 18
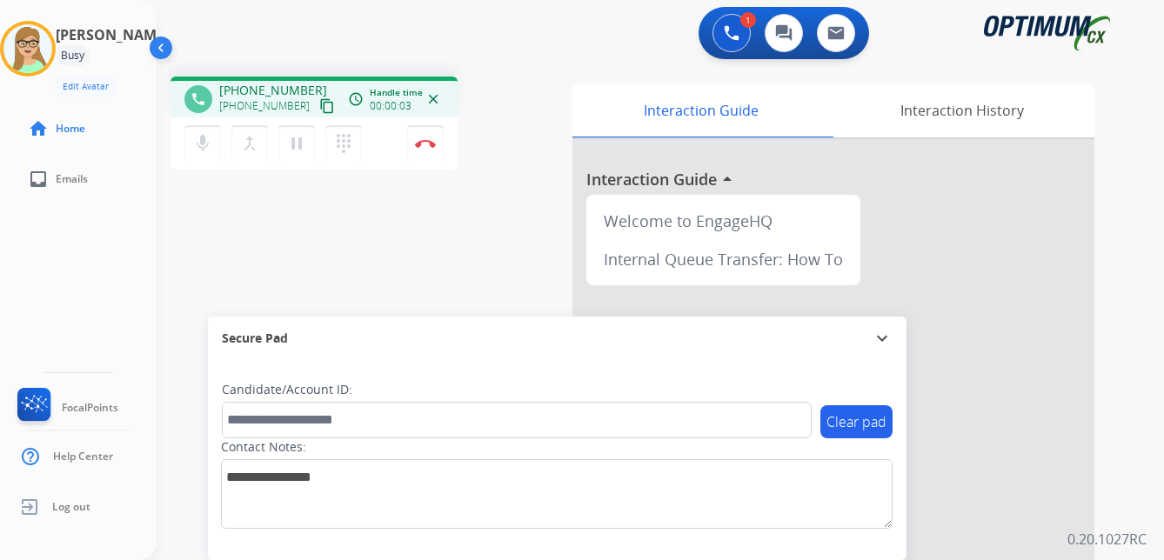
click at [319, 111] on mat-icon "content_copy" at bounding box center [327, 106] width 16 height 16
click at [428, 140] on img at bounding box center [425, 143] width 21 height 9
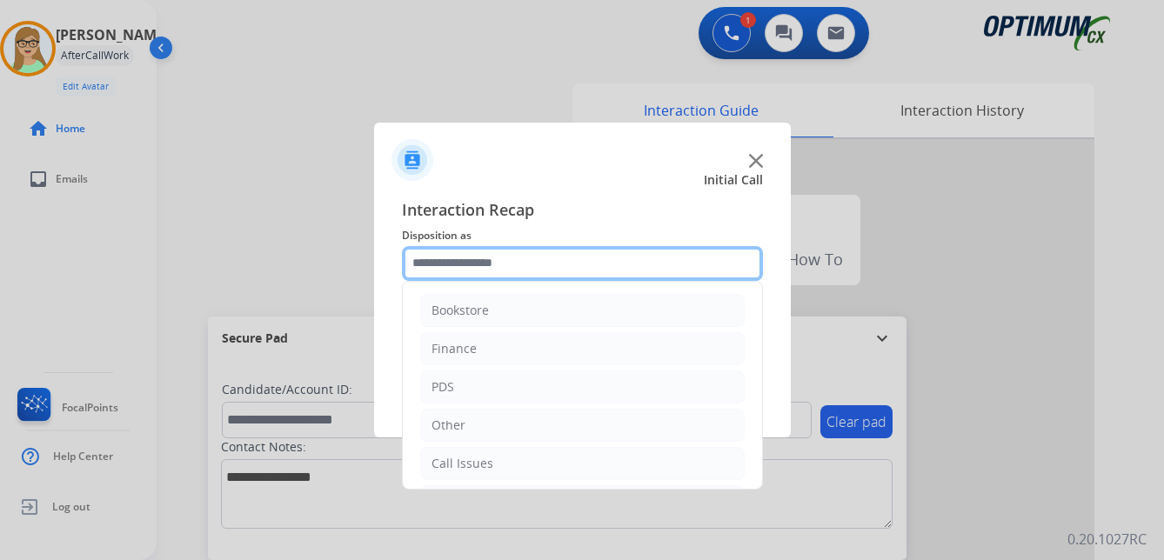
click at [462, 279] on input "text" at bounding box center [582, 263] width 361 height 35
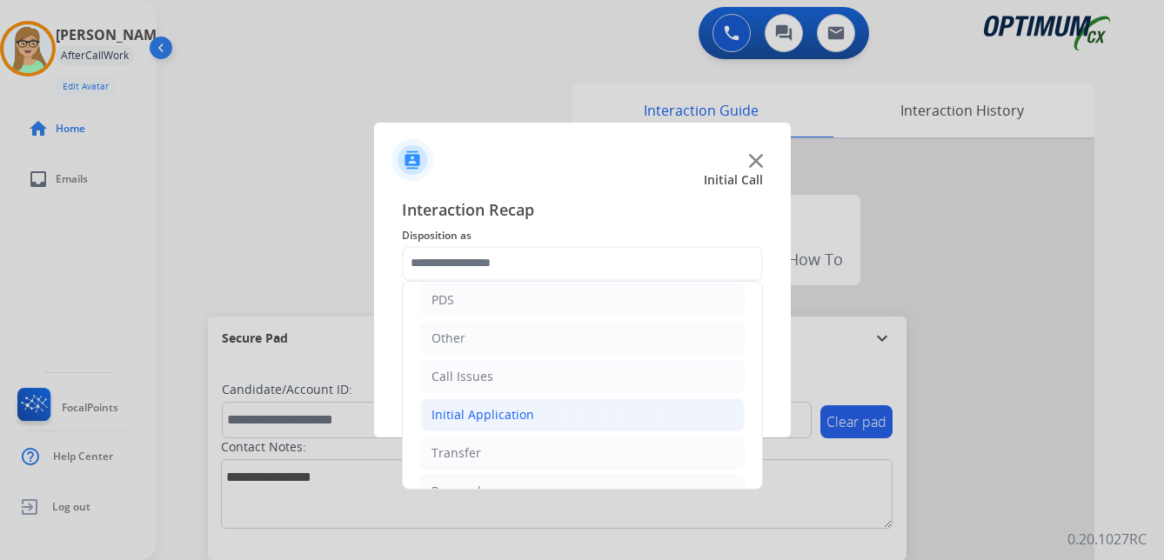
click at [500, 416] on div "Initial Application" at bounding box center [483, 414] width 103 height 17
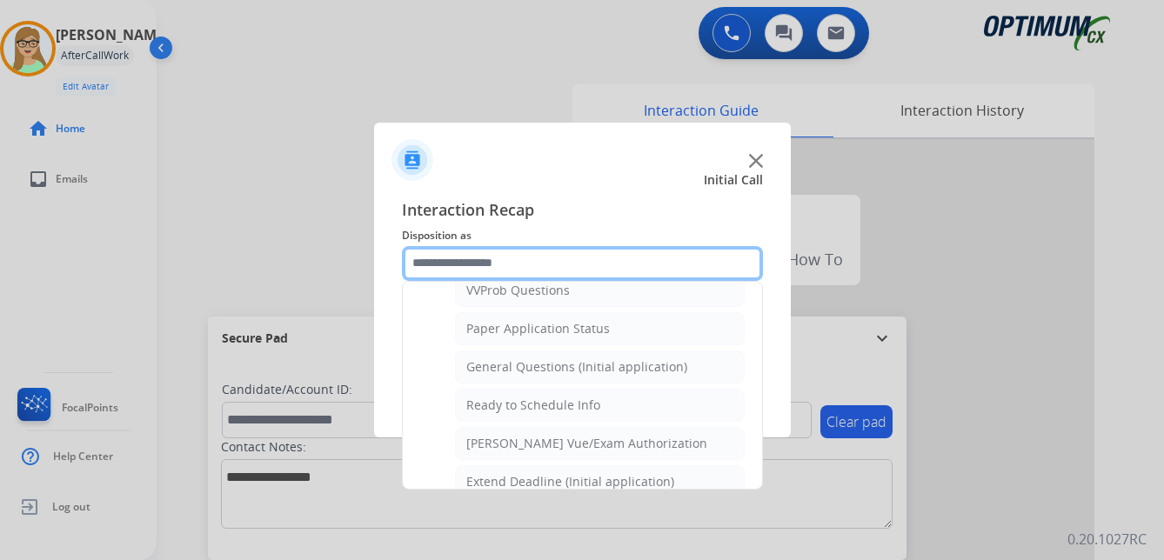
scroll to position [957, 0]
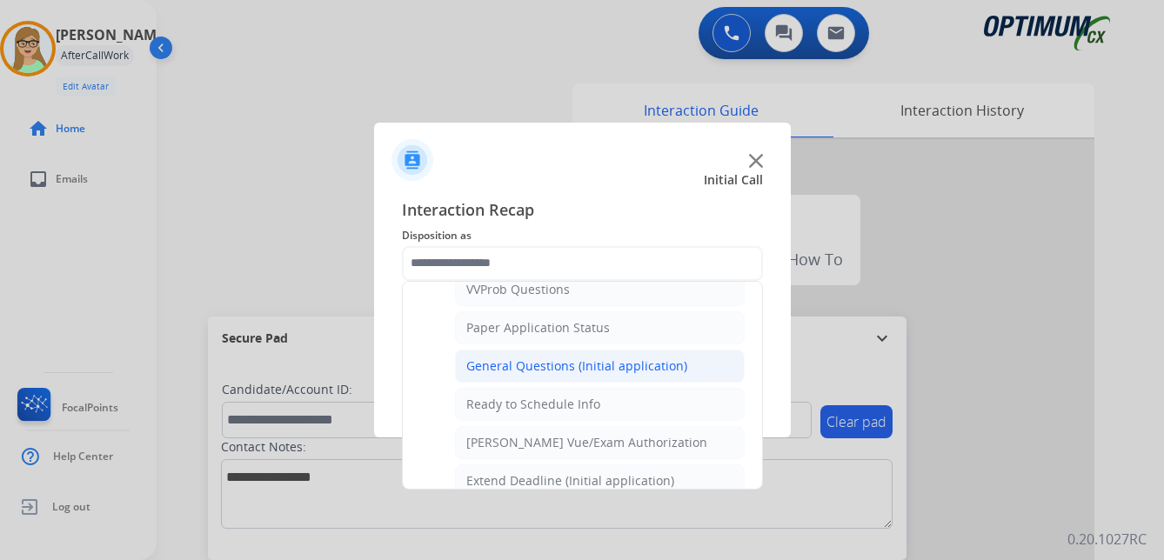
click at [522, 364] on div "General Questions (Initial application)" at bounding box center [576, 366] width 221 height 17
type input "**********"
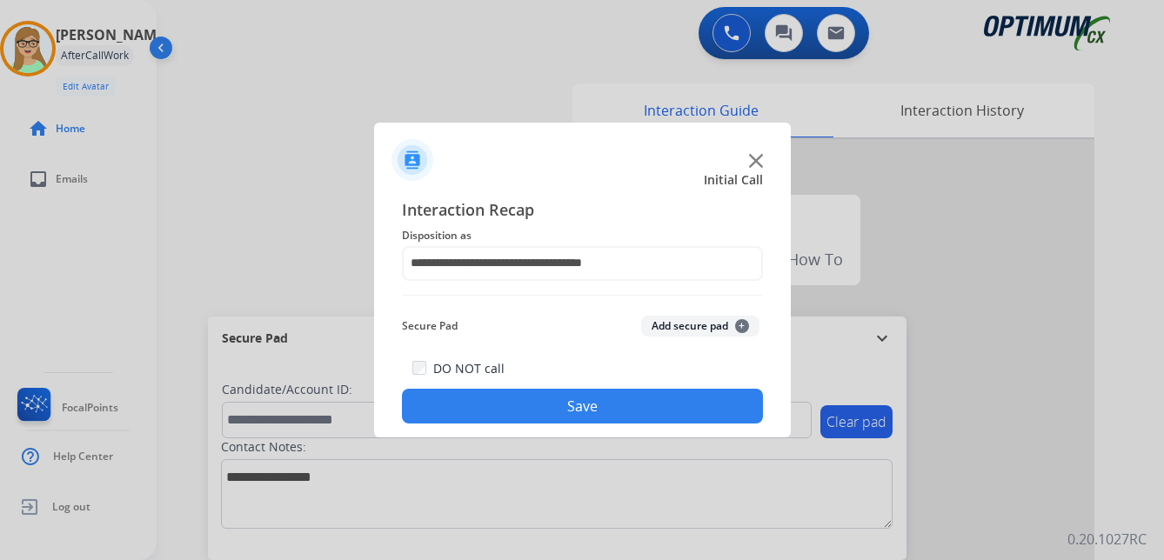
click at [512, 404] on button "Save" at bounding box center [582, 406] width 361 height 35
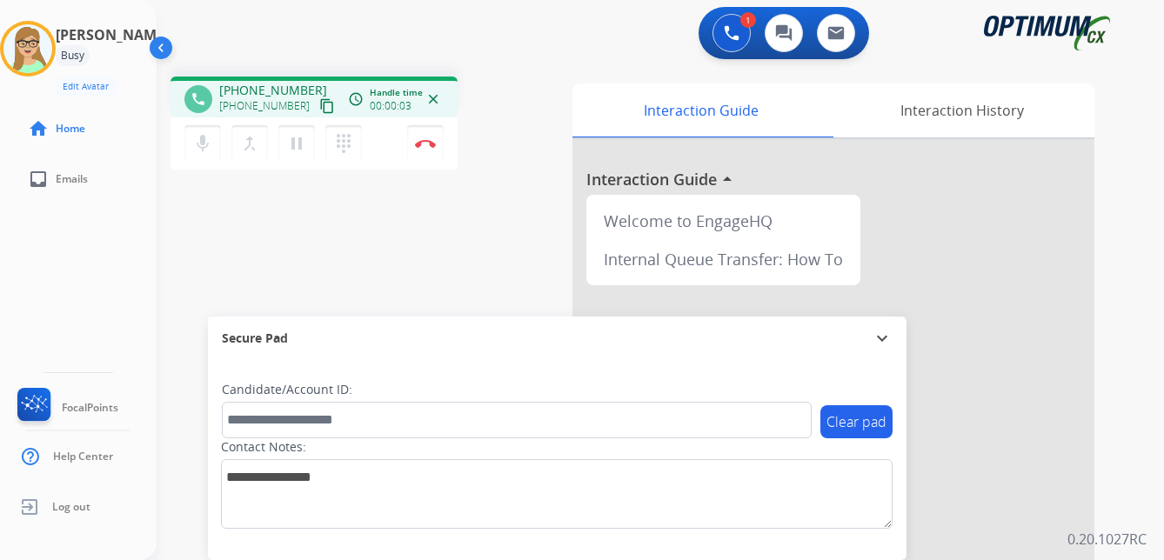
click at [319, 106] on mat-icon "content_copy" at bounding box center [327, 106] width 16 height 16
click at [426, 144] on img at bounding box center [425, 143] width 21 height 9
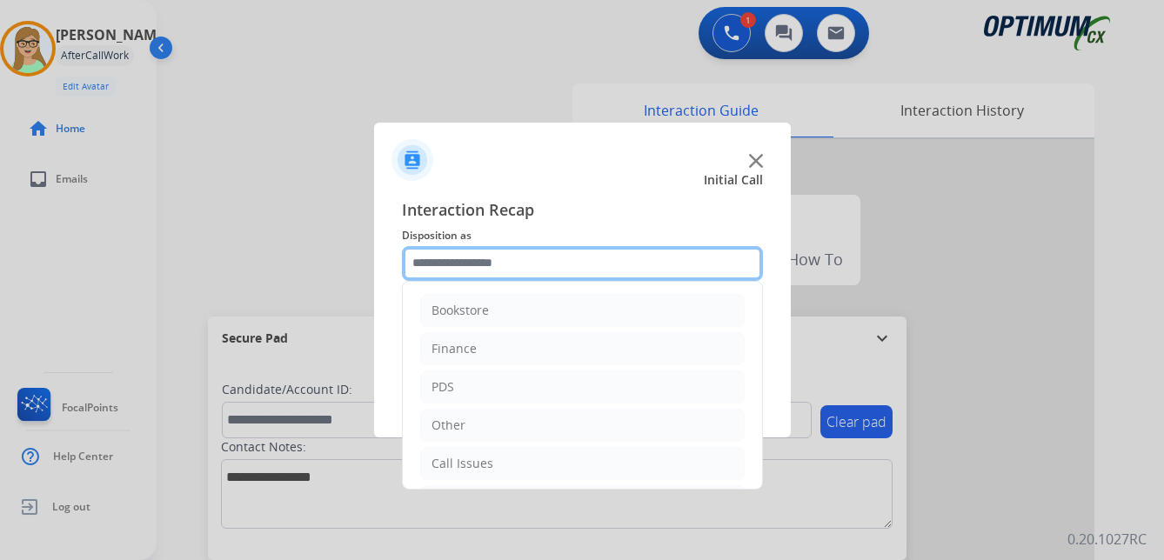
click at [487, 264] on input "text" at bounding box center [582, 263] width 361 height 35
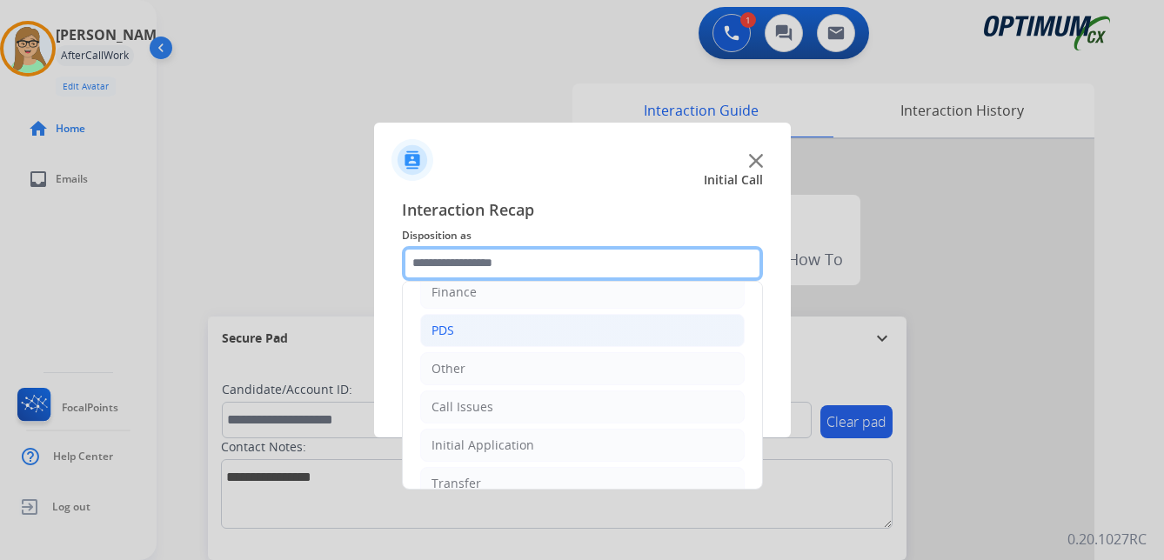
scroll to position [118, 0]
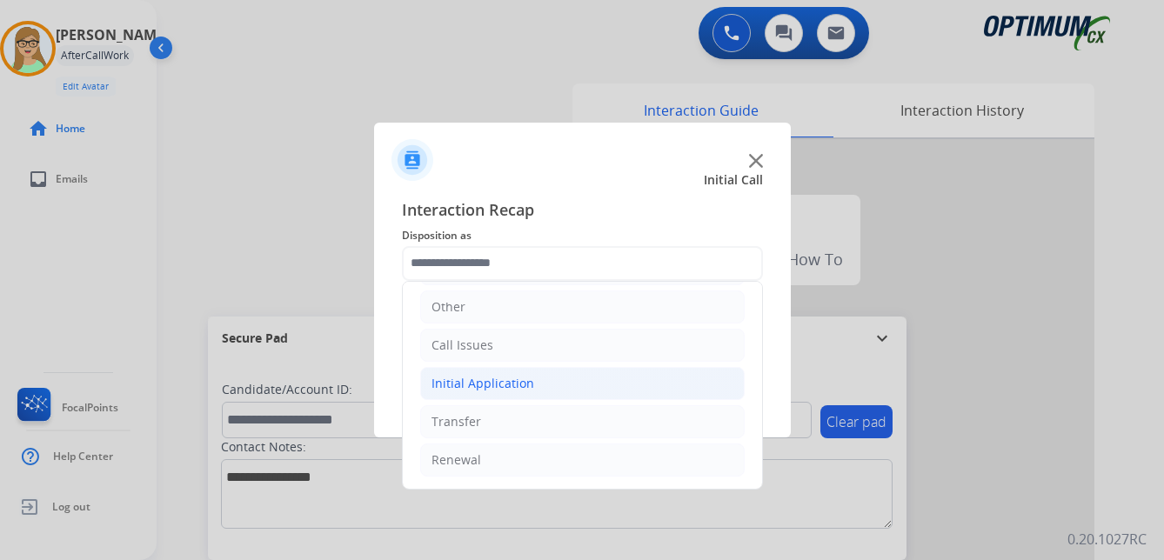
click at [491, 385] on div "Initial Application" at bounding box center [483, 383] width 103 height 17
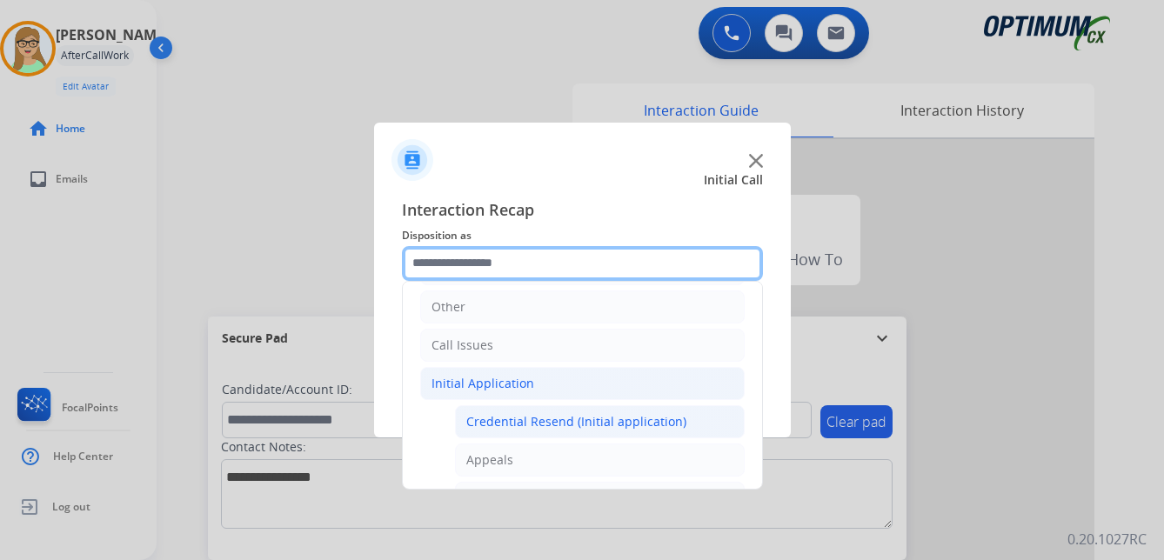
scroll to position [205, 0]
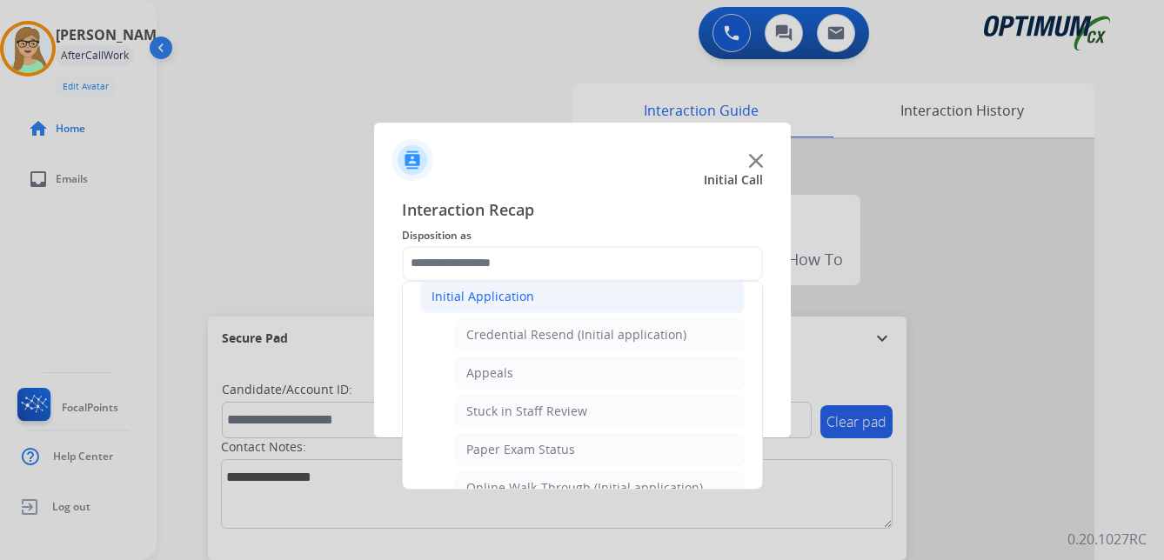
click at [481, 293] on div "Initial Application" at bounding box center [483, 296] width 103 height 17
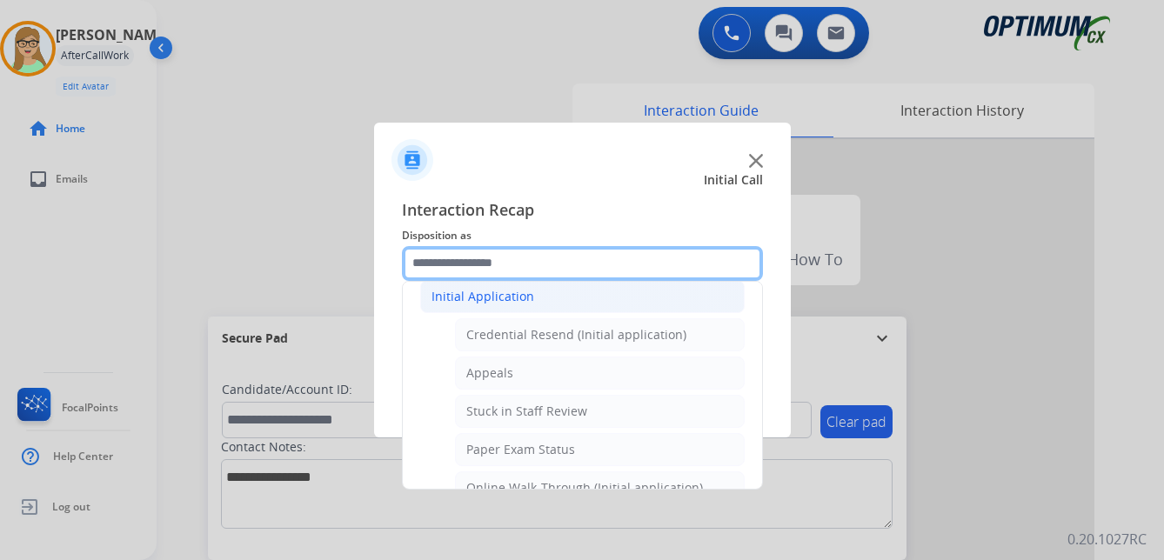
scroll to position [118, 0]
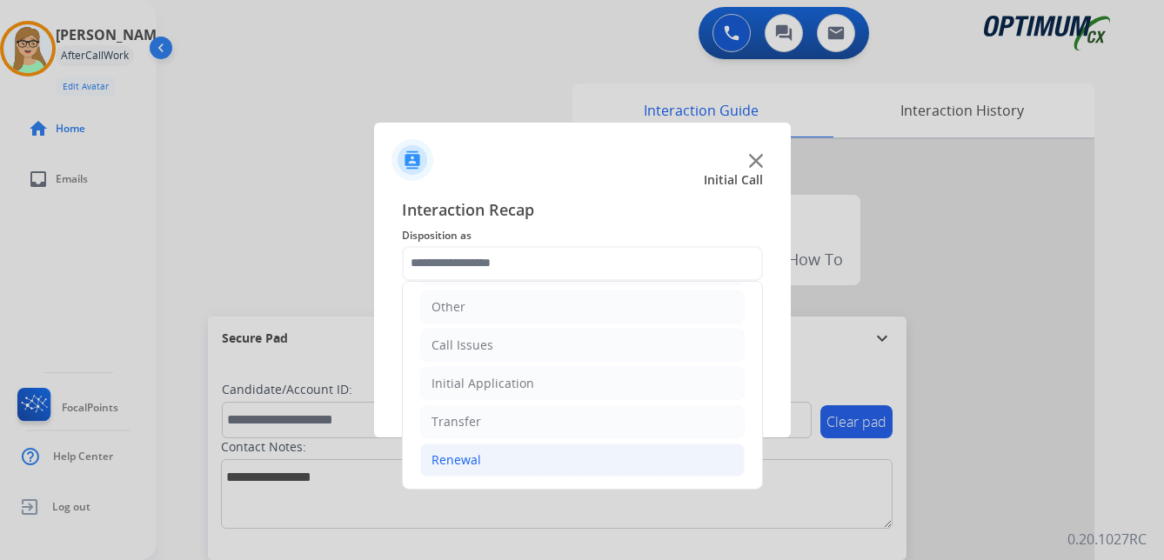
click at [467, 460] on div "Renewal" at bounding box center [457, 460] width 50 height 17
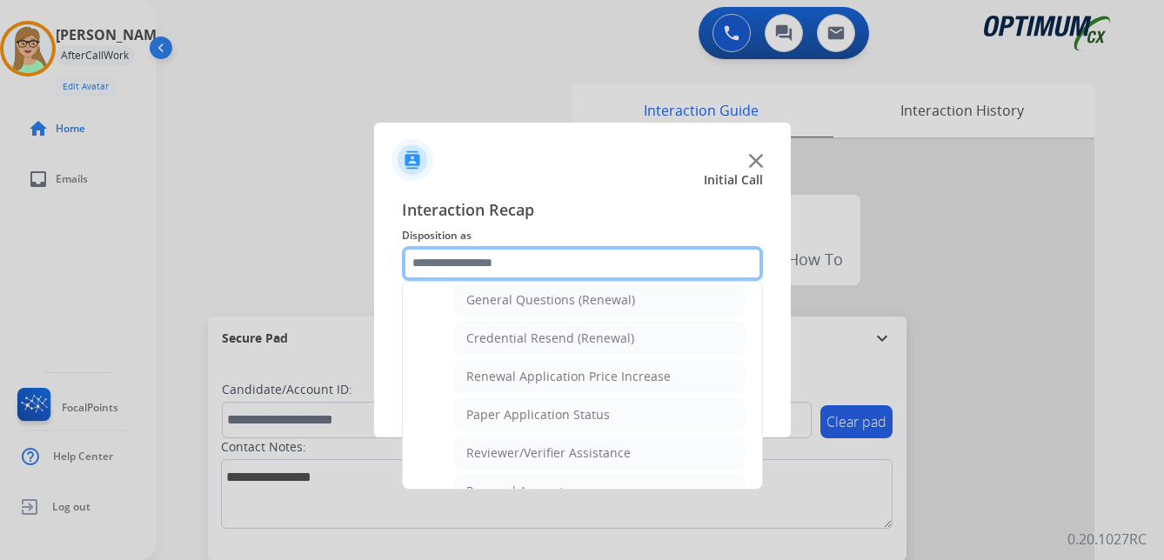
scroll to position [498, 0]
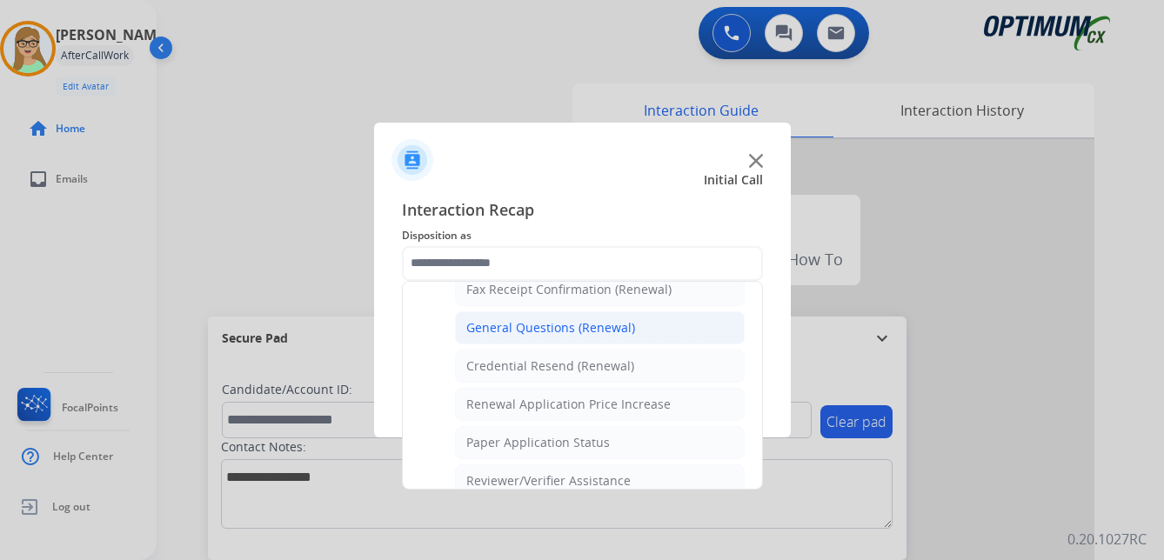
click at [547, 332] on div "General Questions (Renewal)" at bounding box center [550, 327] width 169 height 17
type input "**********"
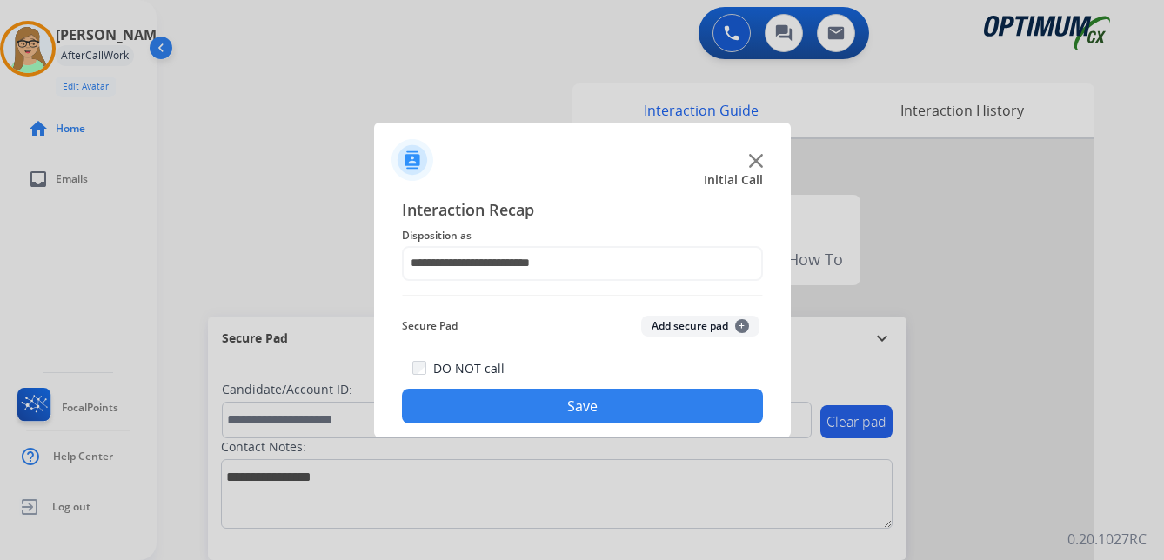
click at [546, 409] on button "Save" at bounding box center [582, 406] width 361 height 35
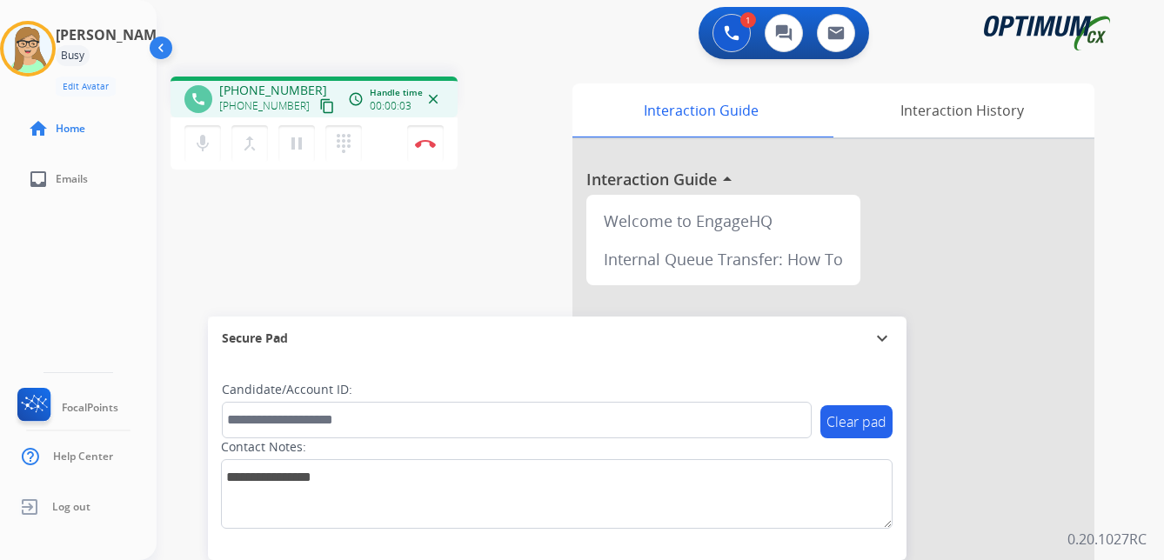
click at [319, 106] on mat-icon "content_copy" at bounding box center [327, 106] width 16 height 16
click at [427, 143] on img at bounding box center [425, 143] width 21 height 9
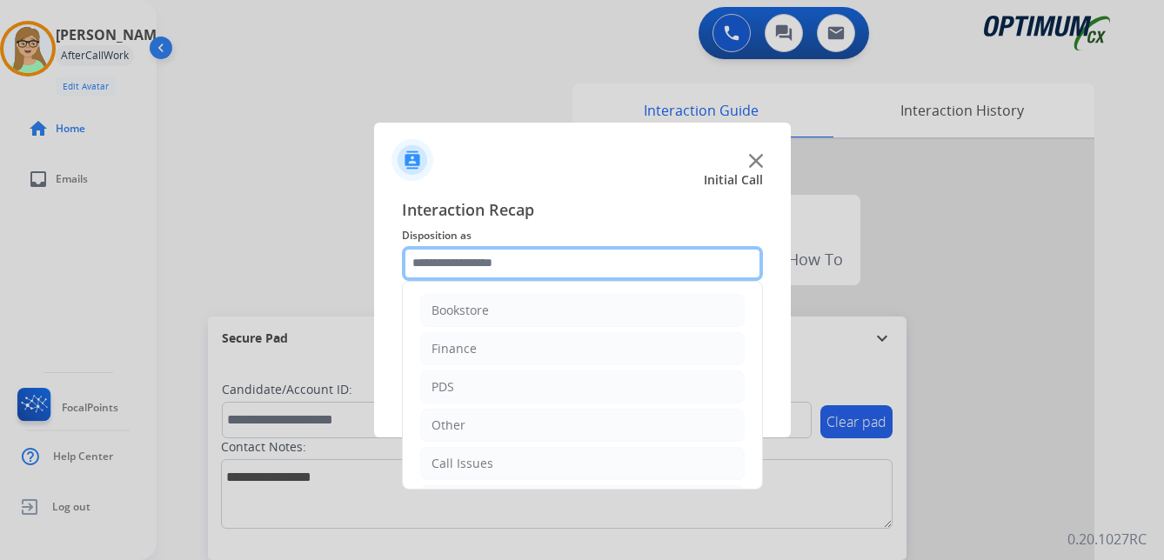
click at [469, 265] on input "text" at bounding box center [582, 263] width 361 height 35
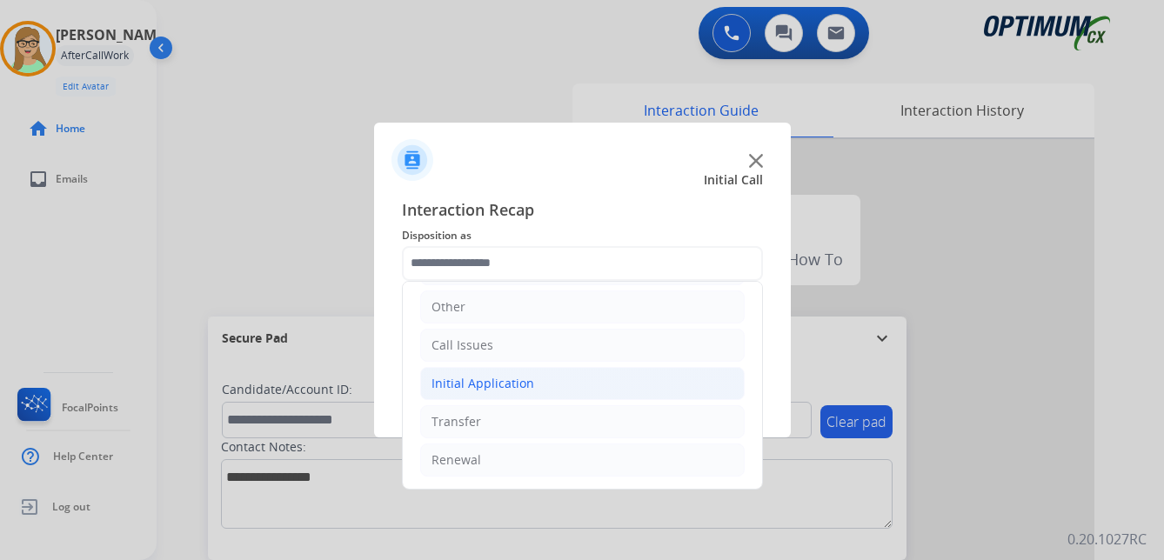
click at [489, 383] on div "Initial Application" at bounding box center [483, 383] width 103 height 17
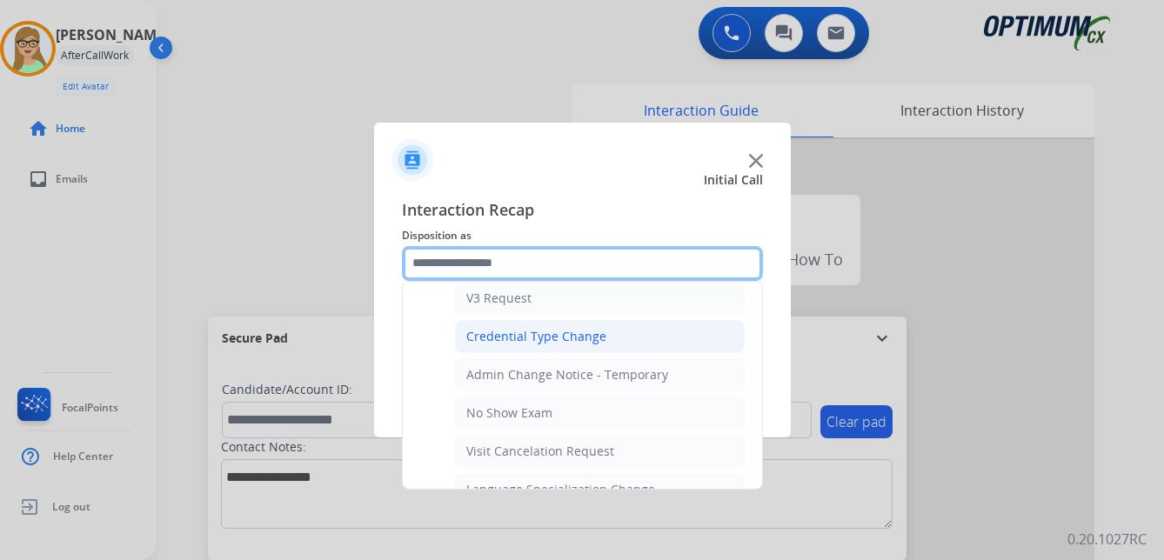
scroll to position [641, 0]
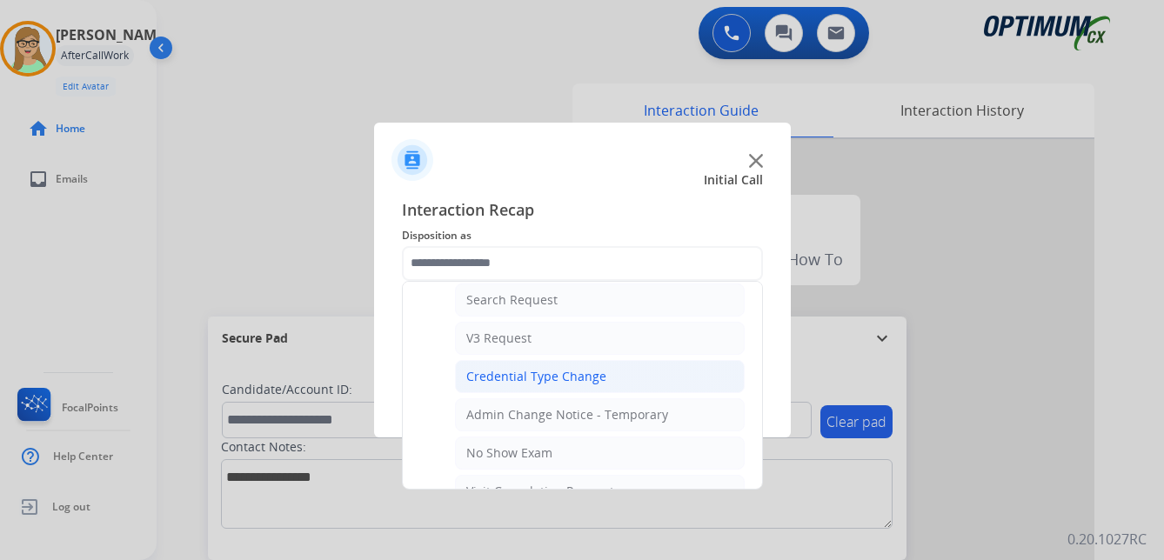
click at [487, 380] on div "Credential Type Change" at bounding box center [536, 376] width 140 height 17
type input "**********"
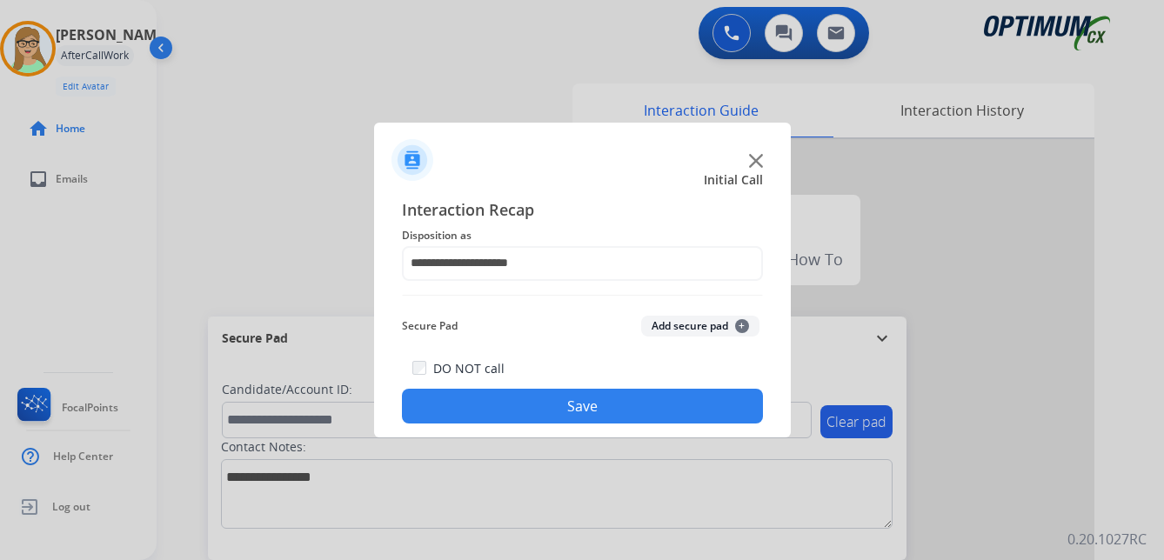
drag, startPoint x: 473, startPoint y: 408, endPoint x: 7, endPoint y: 430, distance: 467.0
click at [463, 412] on button "Save" at bounding box center [582, 406] width 361 height 35
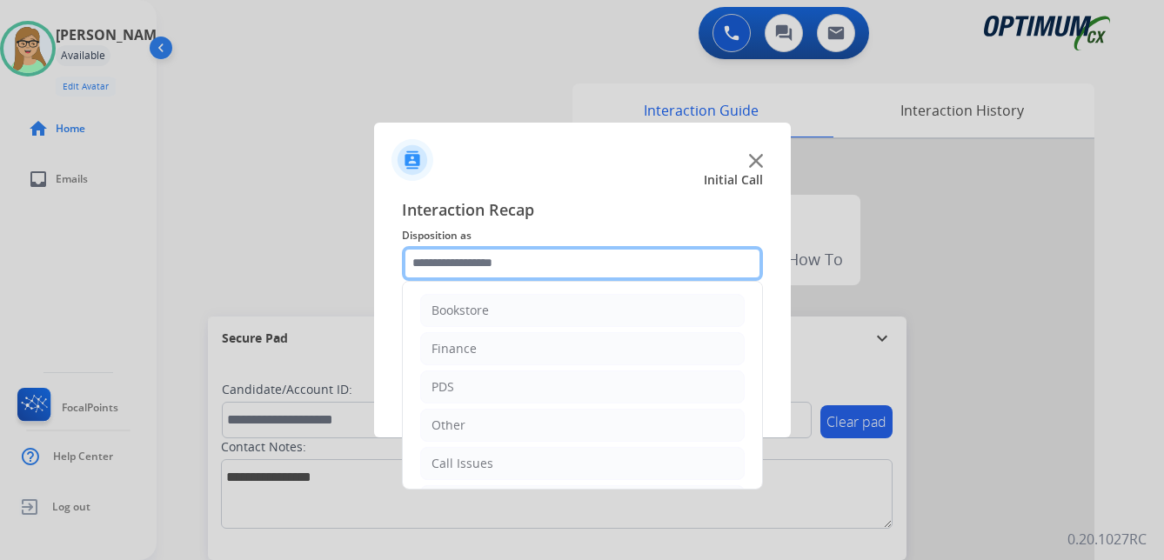
click at [442, 266] on input "text" at bounding box center [582, 263] width 361 height 35
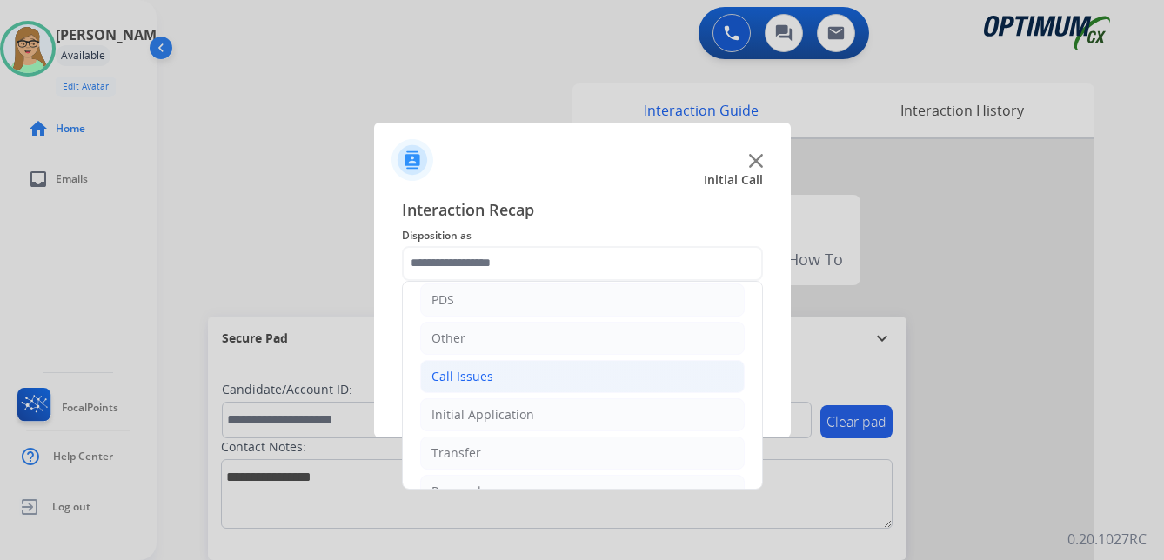
click at [474, 377] on div "Call Issues" at bounding box center [463, 376] width 62 height 17
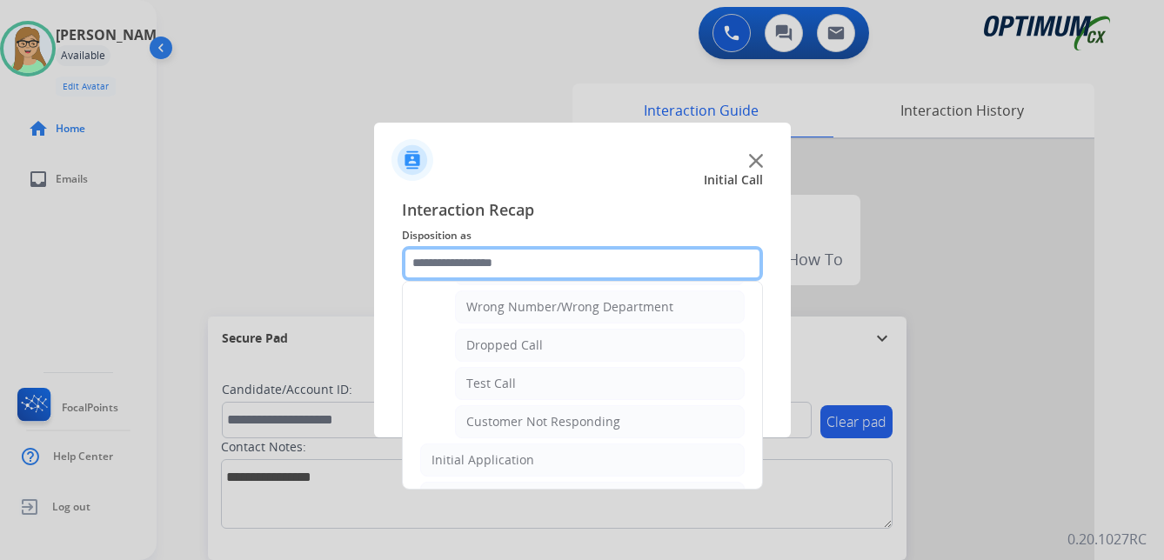
scroll to position [261, 0]
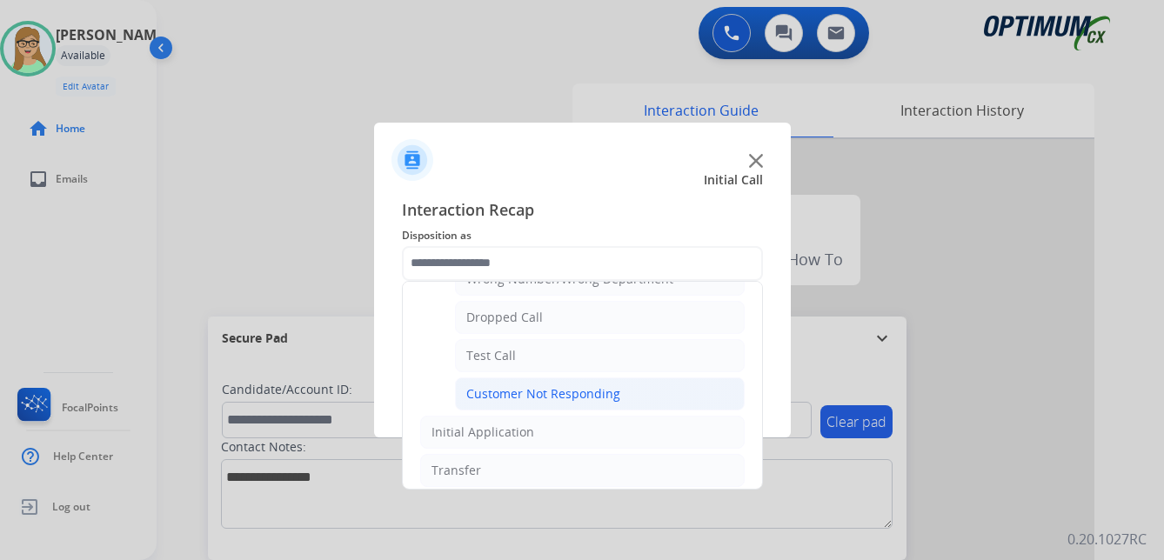
click at [576, 392] on div "Customer Not Responding" at bounding box center [543, 394] width 154 height 17
type input "**********"
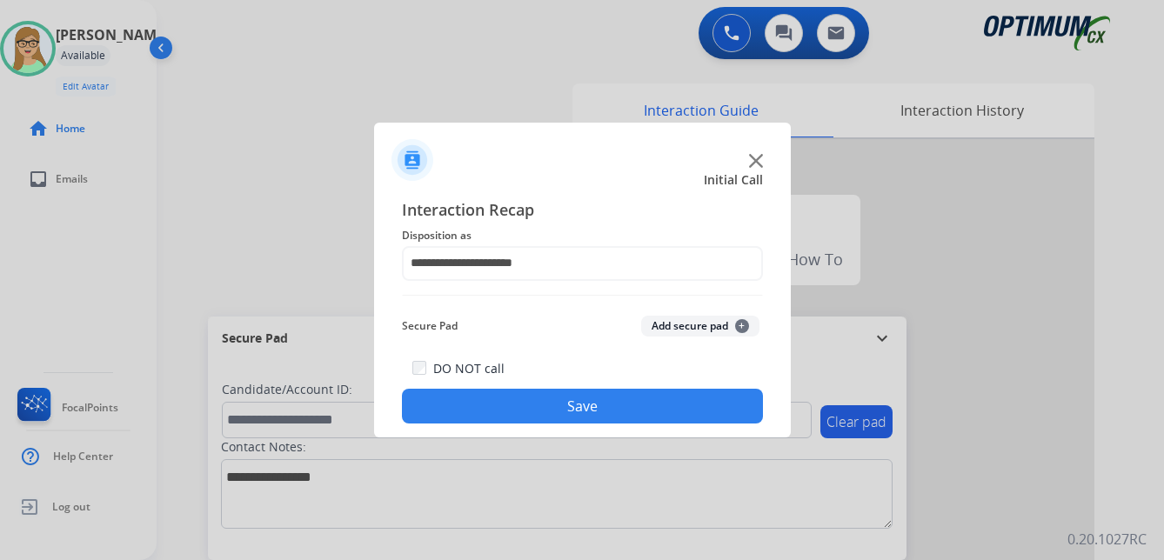
click at [570, 401] on button "Save" at bounding box center [582, 406] width 361 height 35
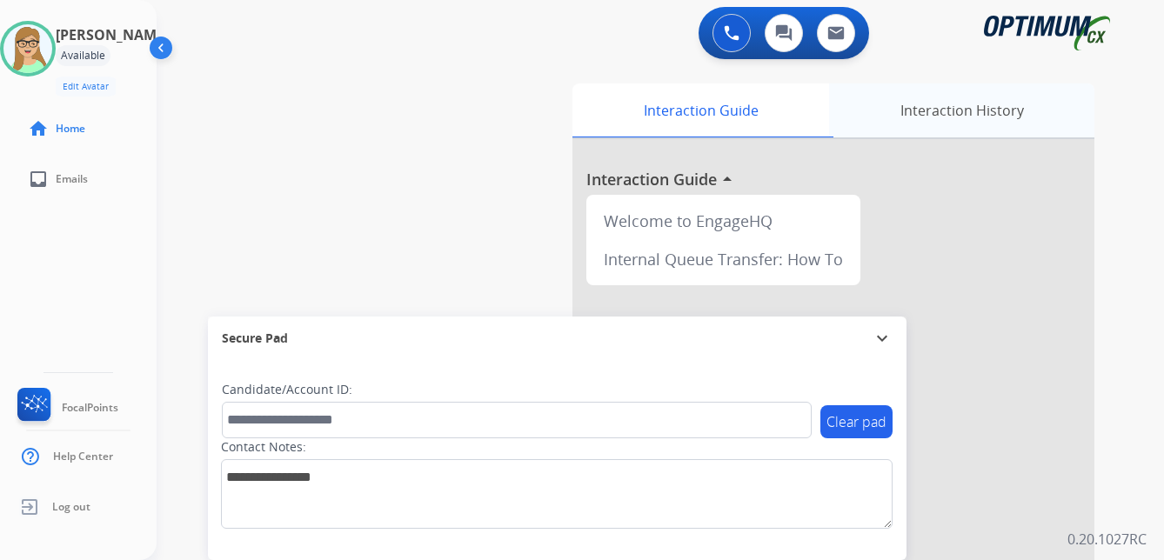
click at [913, 110] on div "Interaction History" at bounding box center [961, 111] width 265 height 54
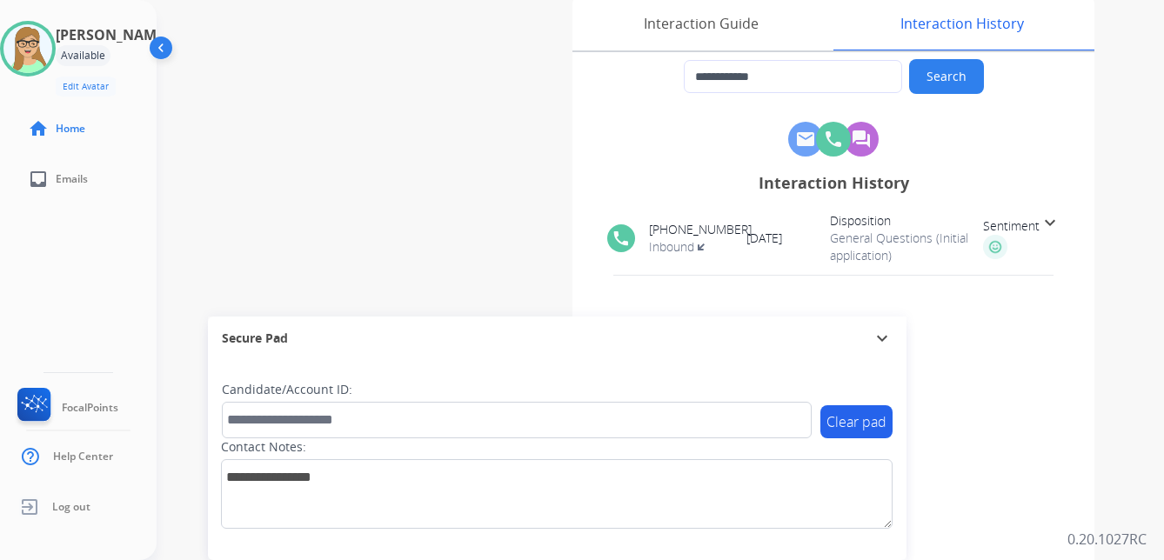
scroll to position [0, 0]
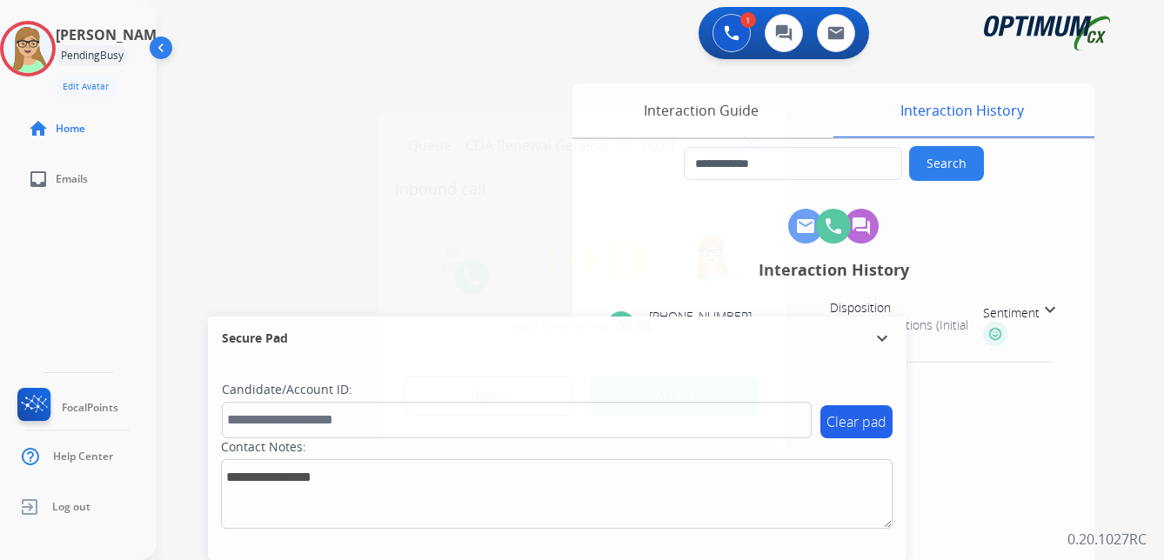
type input "**********"
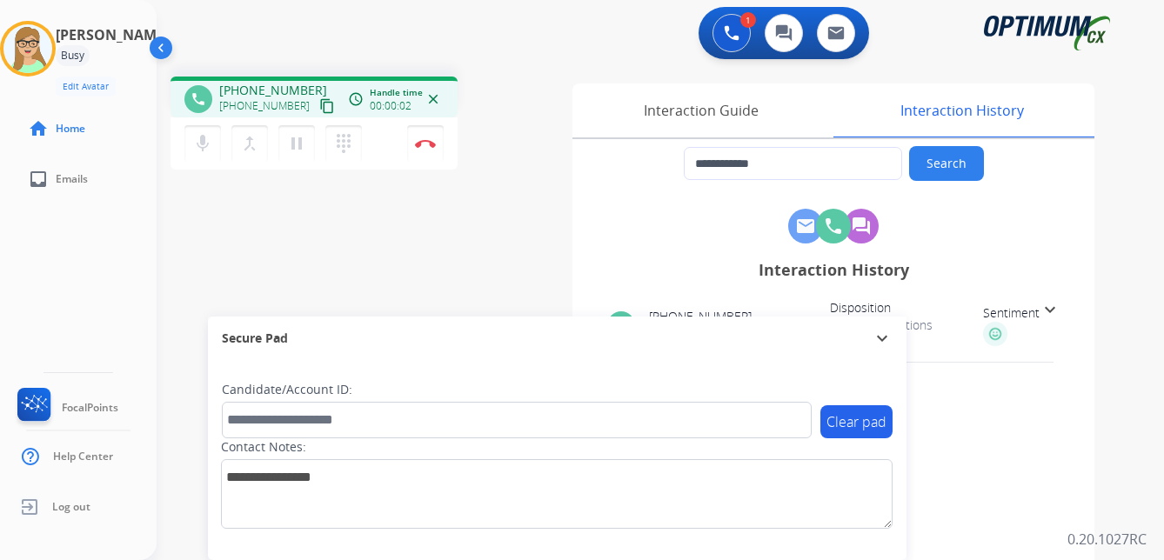
click at [319, 100] on mat-icon "content_copy" at bounding box center [327, 106] width 16 height 16
drag, startPoint x: 33, startPoint y: 232, endPoint x: 58, endPoint y: 217, distance: 29.7
click at [42, 230] on div "[PERSON_NAME] Edit Avatar Agent: [PERSON_NAME] Profile: OCX Training home Home …" at bounding box center [78, 280] width 157 height 560
click at [436, 142] on button "Disconnect" at bounding box center [425, 143] width 37 height 37
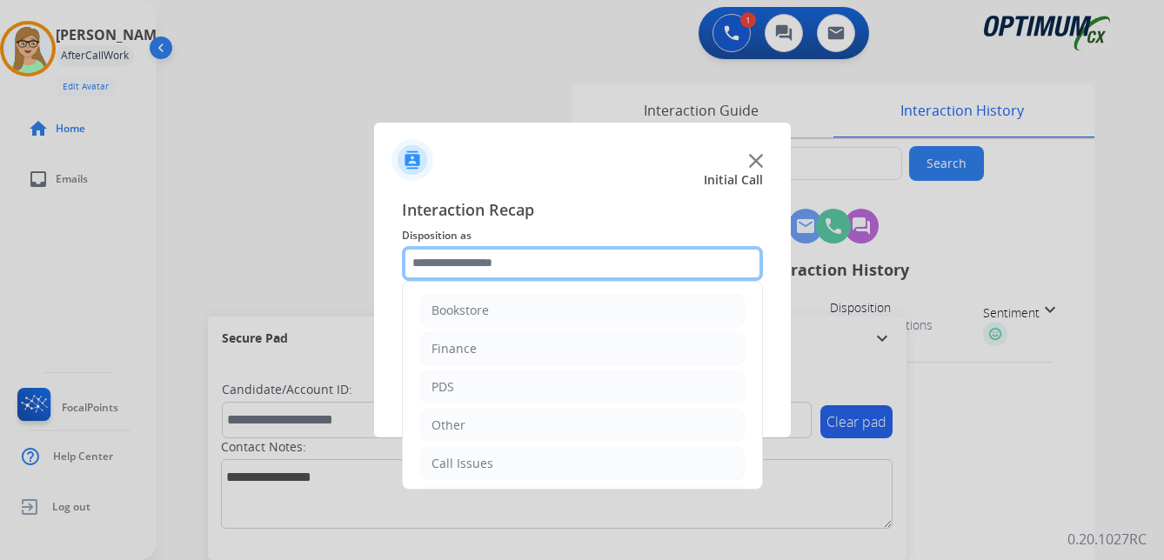
click at [479, 264] on input "text" at bounding box center [582, 263] width 361 height 35
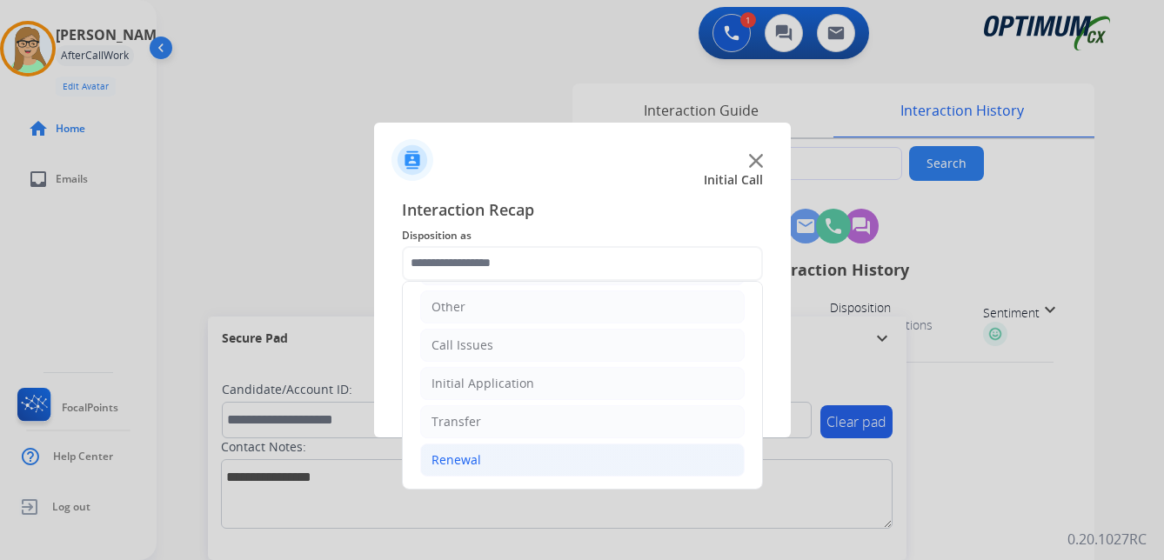
click at [463, 457] on div "Renewal" at bounding box center [457, 460] width 50 height 17
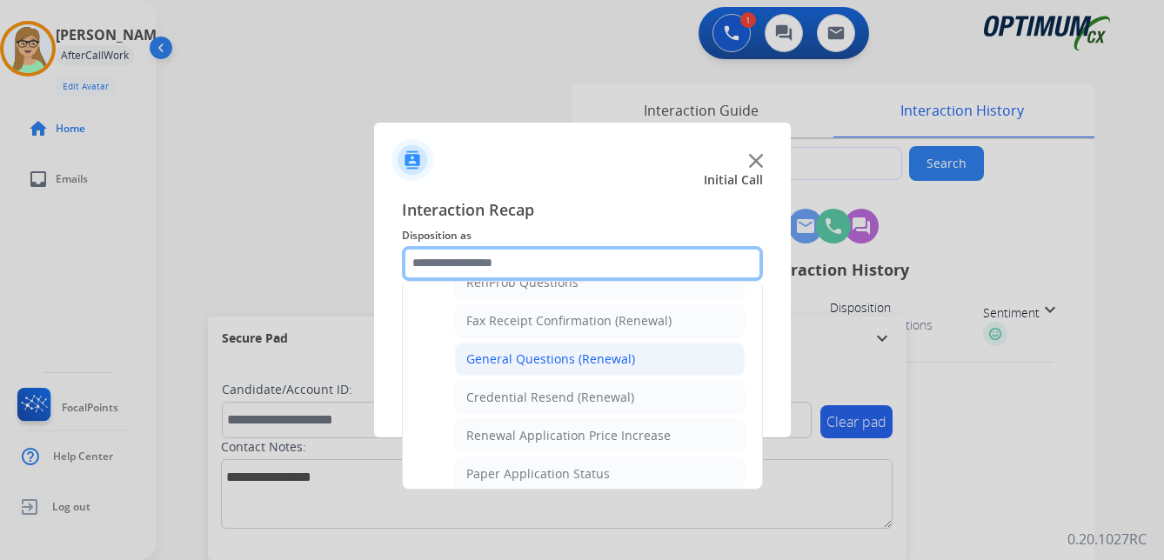
scroll to position [554, 0]
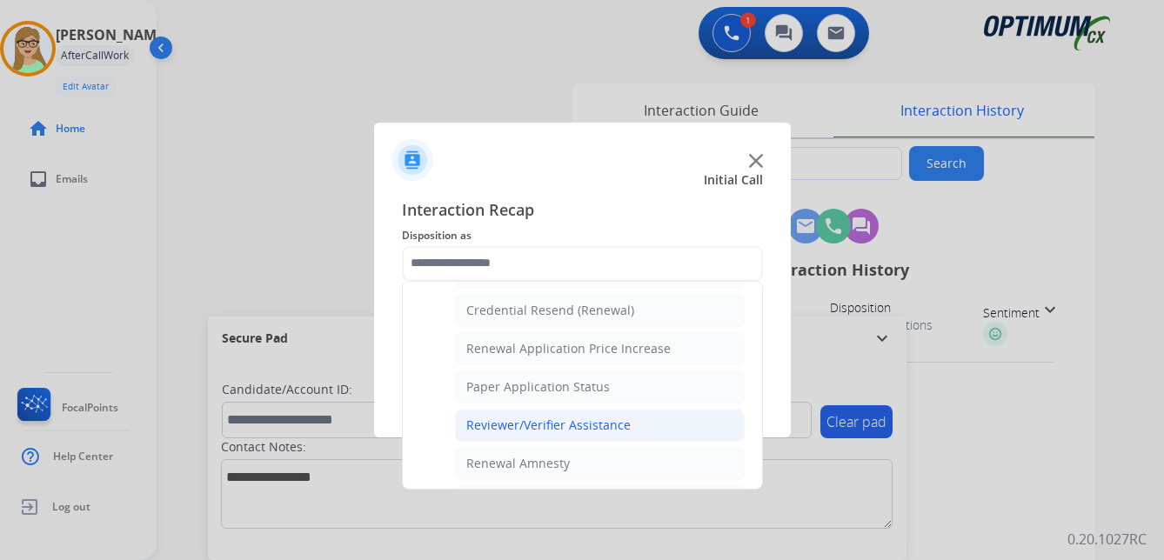
click at [524, 431] on div "Reviewer/Verifier Assistance" at bounding box center [548, 425] width 164 height 17
type input "**********"
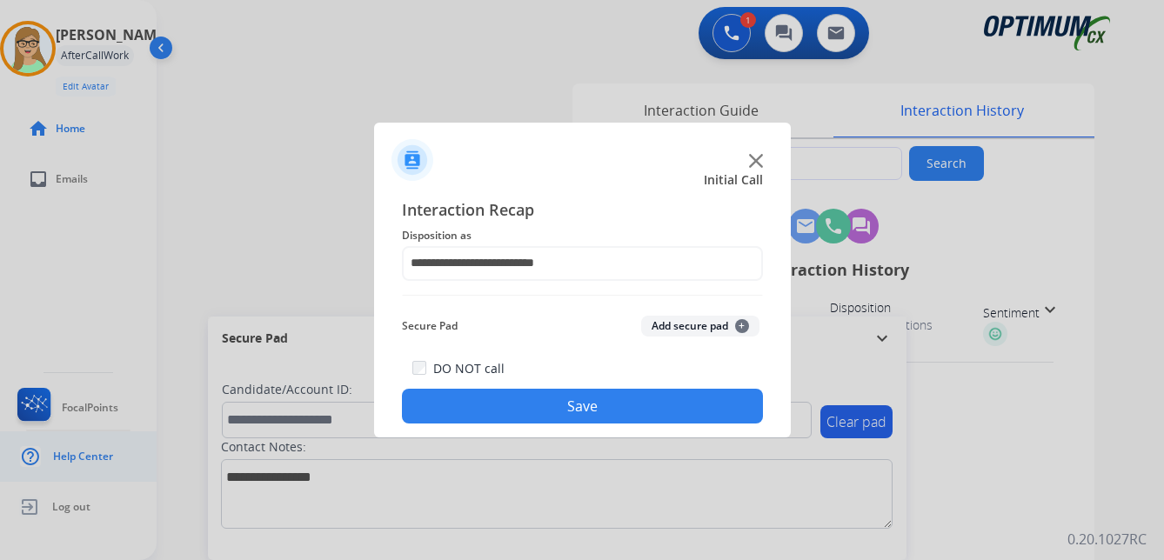
drag, startPoint x: 496, startPoint y: 418, endPoint x: 33, endPoint y: 442, distance: 463.6
click at [491, 418] on button "Save" at bounding box center [582, 406] width 361 height 35
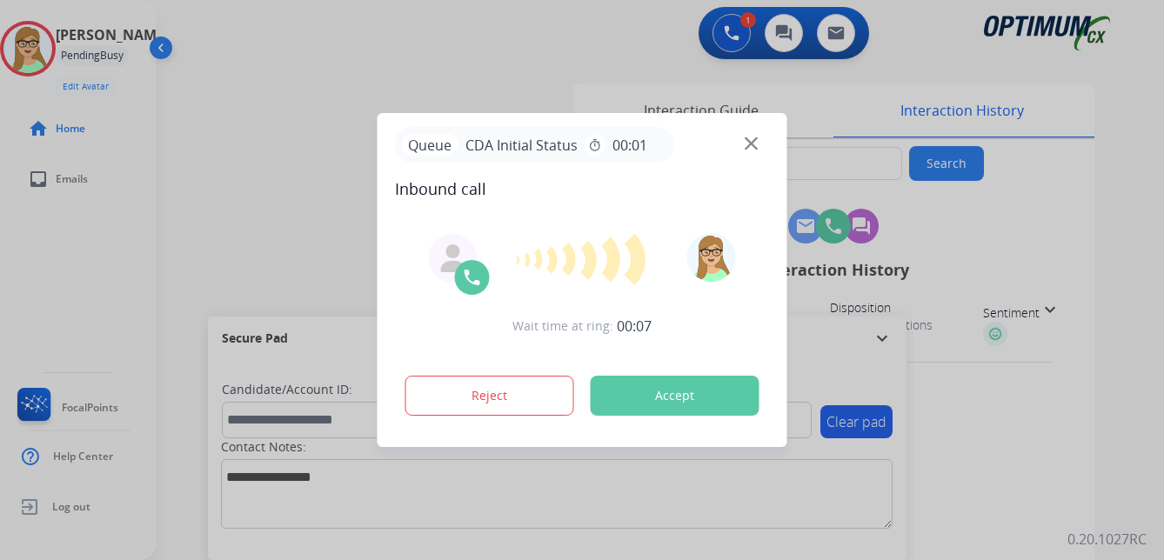
type input "**********"
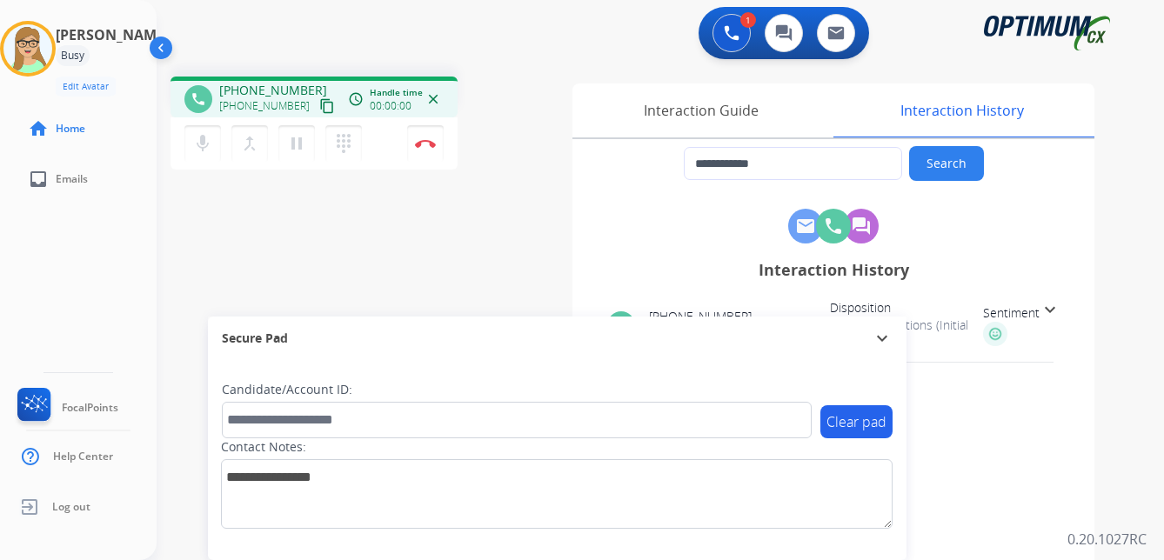
click at [319, 108] on mat-icon "content_copy" at bounding box center [327, 106] width 16 height 16
click at [426, 144] on img at bounding box center [425, 143] width 21 height 9
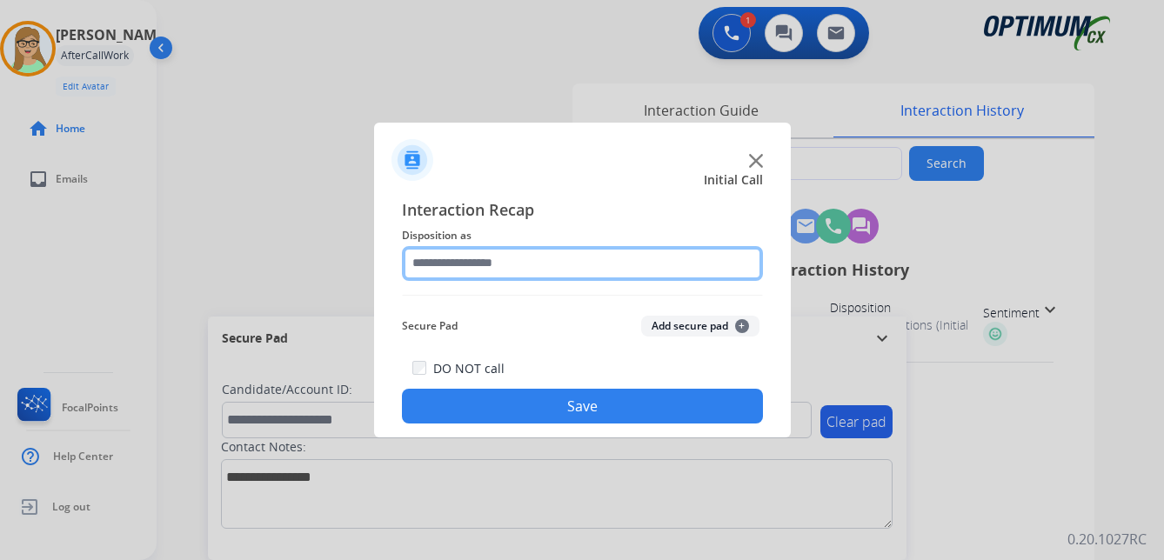
click at [477, 269] on input "text" at bounding box center [582, 263] width 361 height 35
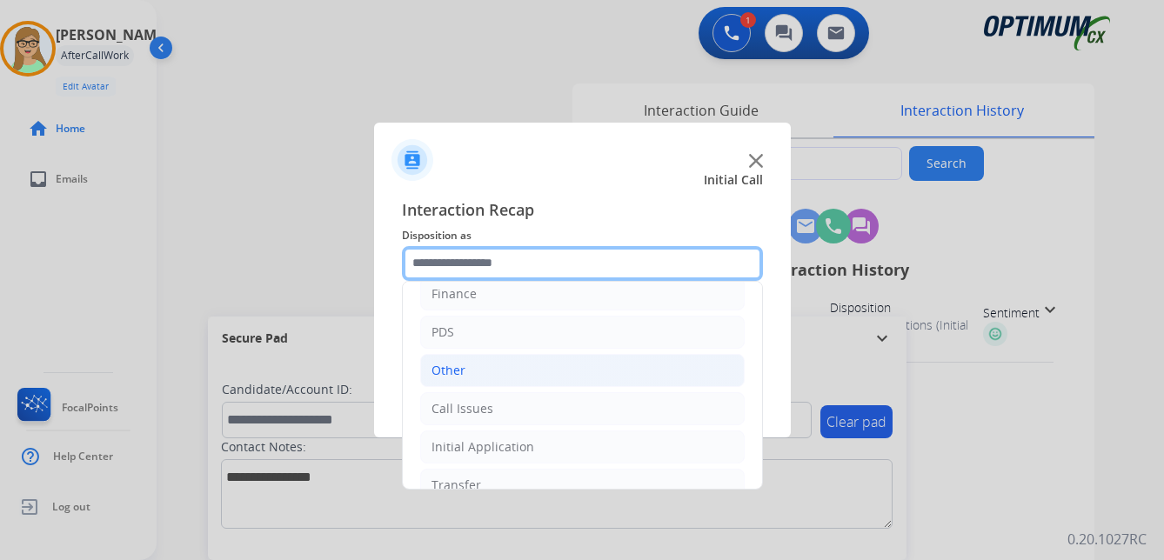
scroll to position [118, 0]
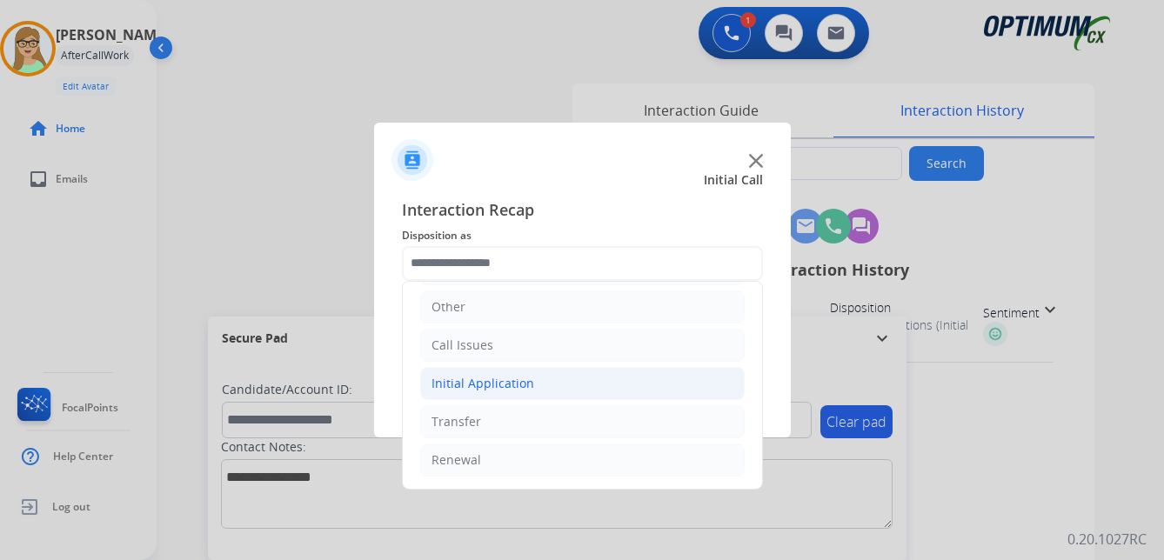
click at [494, 384] on div "Initial Application" at bounding box center [483, 383] width 103 height 17
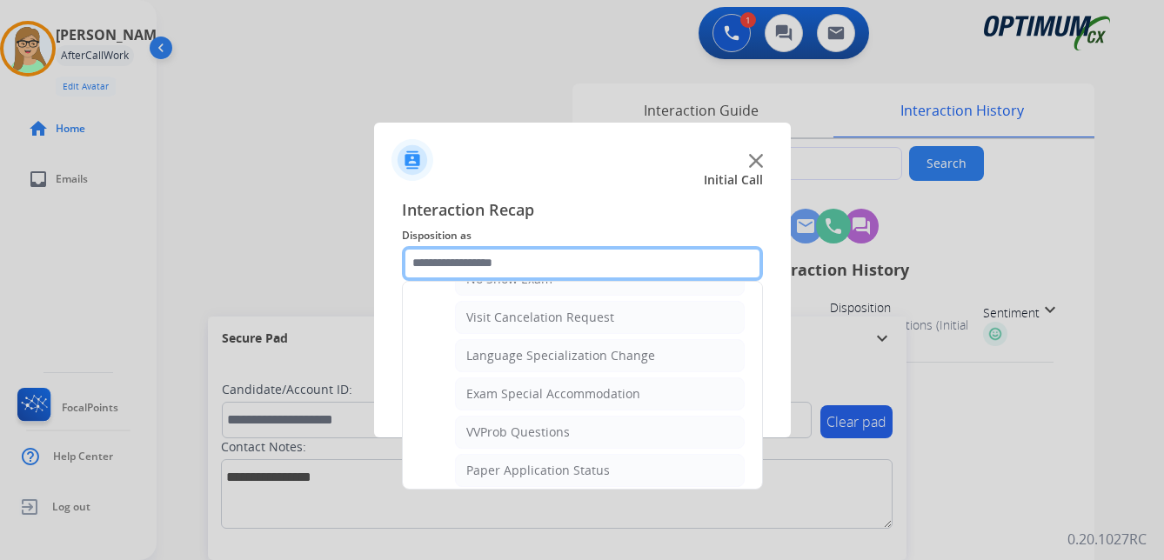
scroll to position [902, 0]
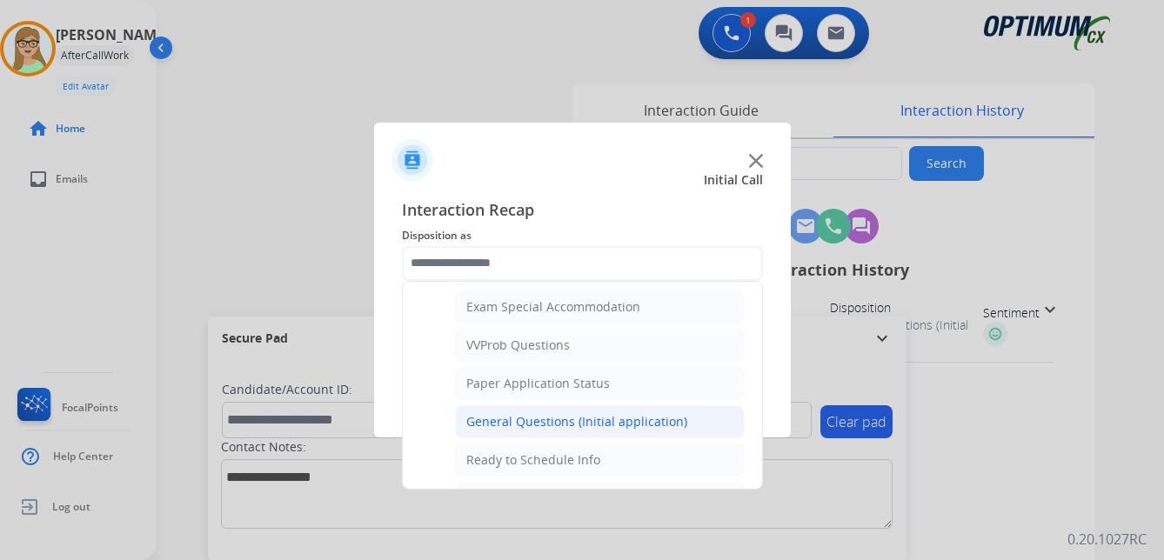
click at [493, 419] on div "General Questions (Initial application)" at bounding box center [576, 421] width 221 height 17
type input "**********"
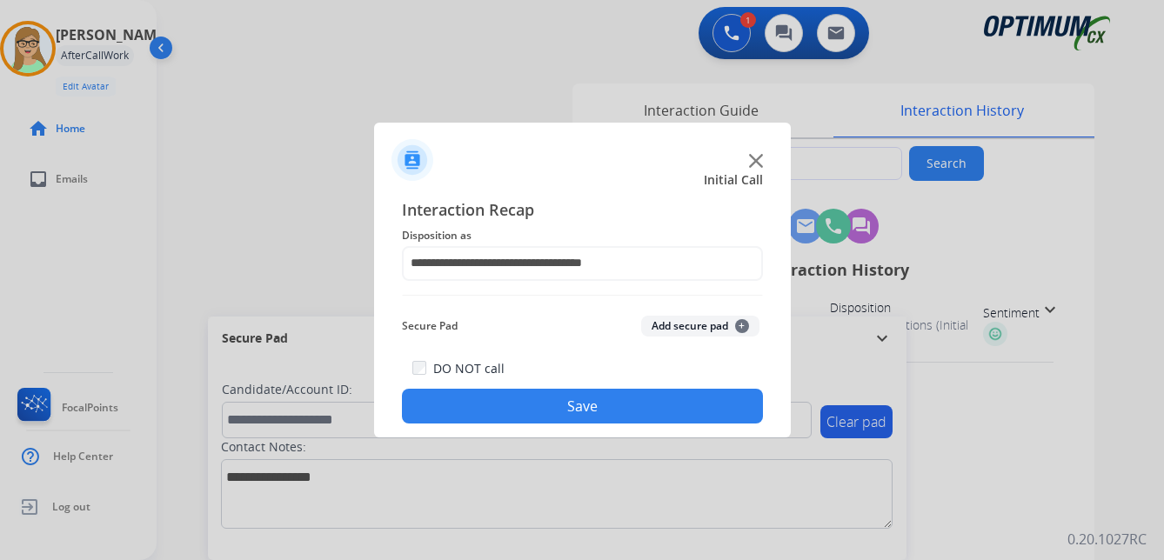
click at [531, 409] on button "Save" at bounding box center [582, 406] width 361 height 35
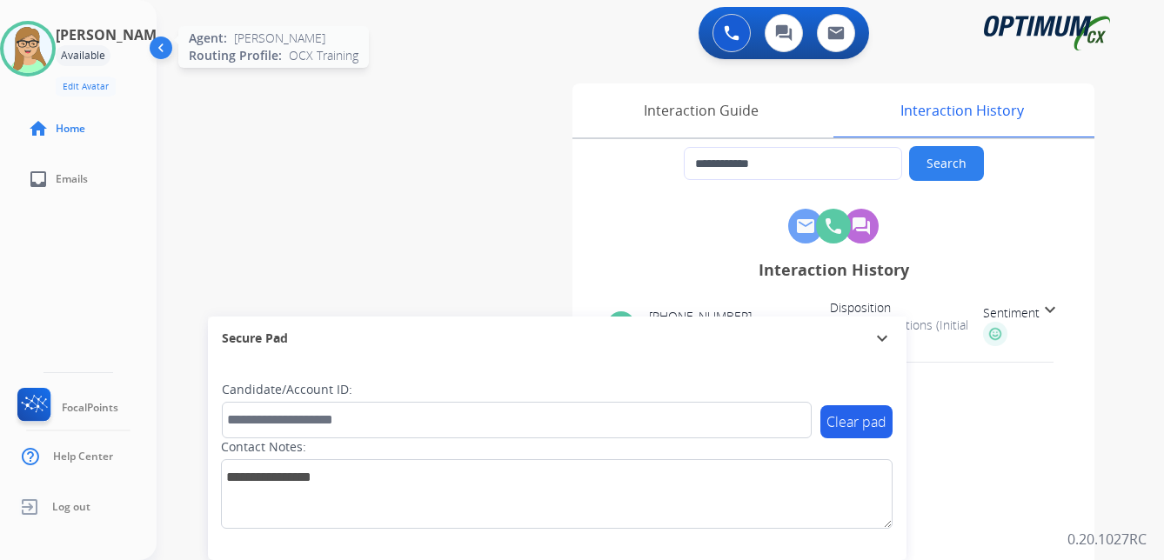
click at [50, 57] on img at bounding box center [27, 48] width 49 height 49
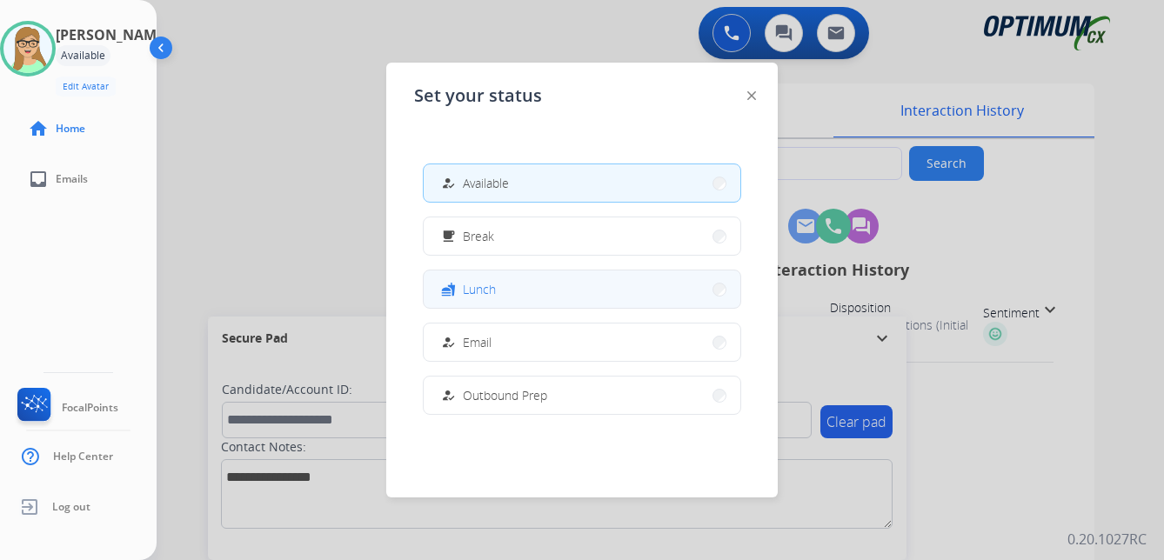
click at [487, 282] on span "Lunch" at bounding box center [479, 289] width 33 height 18
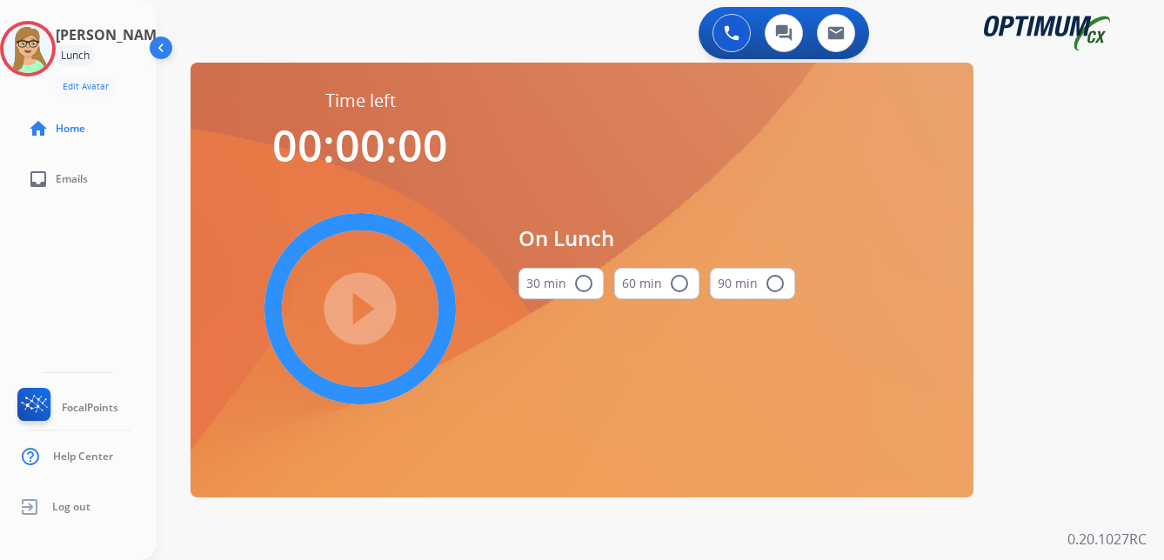
click at [340, 328] on div "play_circle_filled" at bounding box center [360, 308] width 261 height 261
click at [582, 284] on mat-icon "radio_button_unchecked" at bounding box center [584, 283] width 21 height 21
click at [359, 319] on mat-icon "play_circle_filled" at bounding box center [360, 309] width 21 height 21
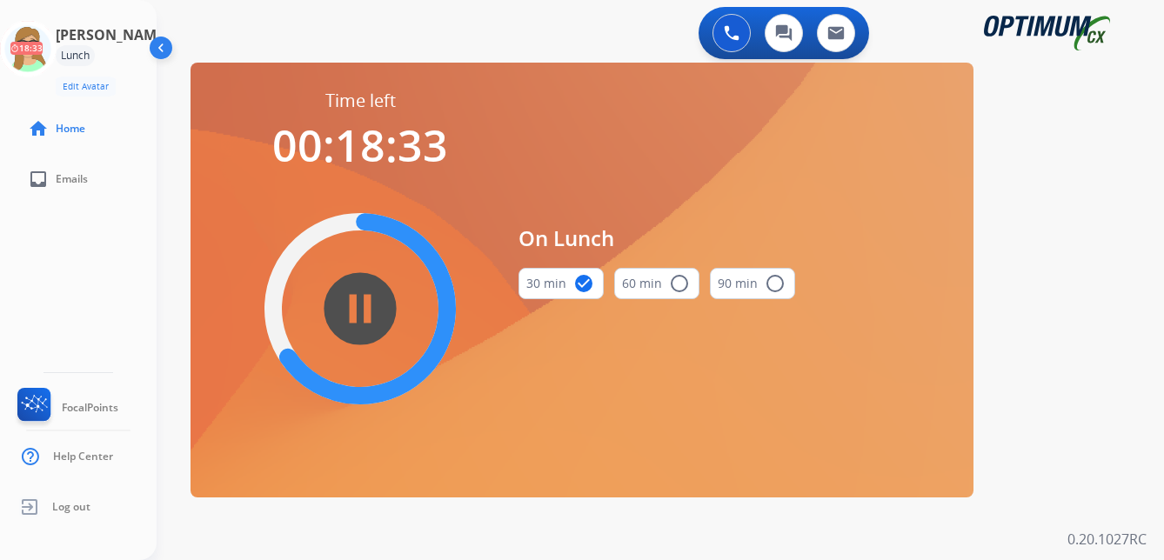
click at [86, 272] on div "[PERSON_NAME] Edit Avatar 18:33 Agent: [PERSON_NAME] Profile: OCX Training home…" at bounding box center [78, 280] width 157 height 560
drag, startPoint x: 91, startPoint y: 262, endPoint x: 576, endPoint y: 290, distance: 485.5
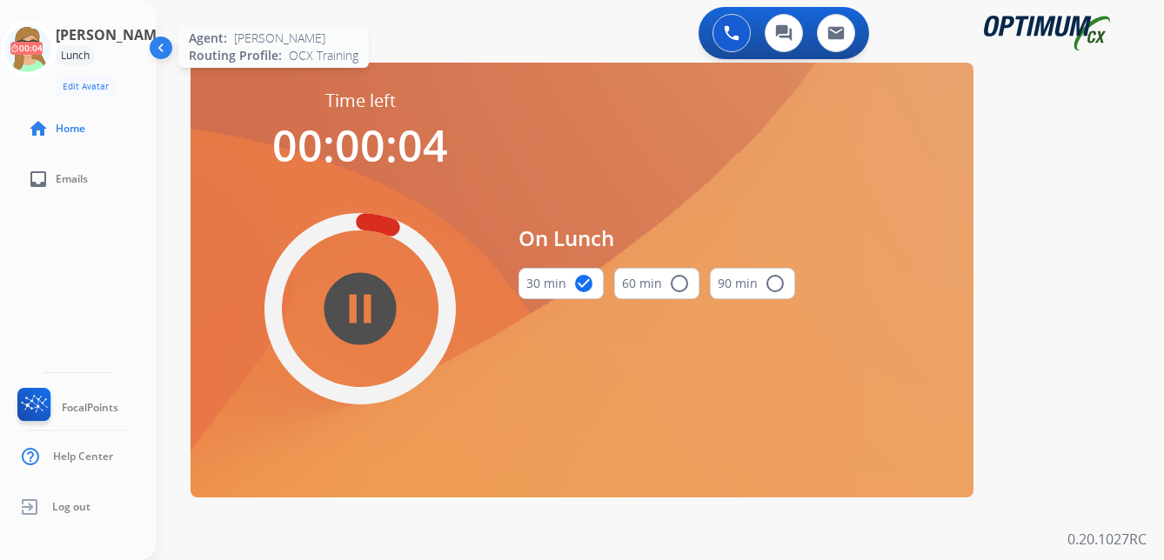
click at [31, 52] on icon at bounding box center [28, 49] width 57 height 57
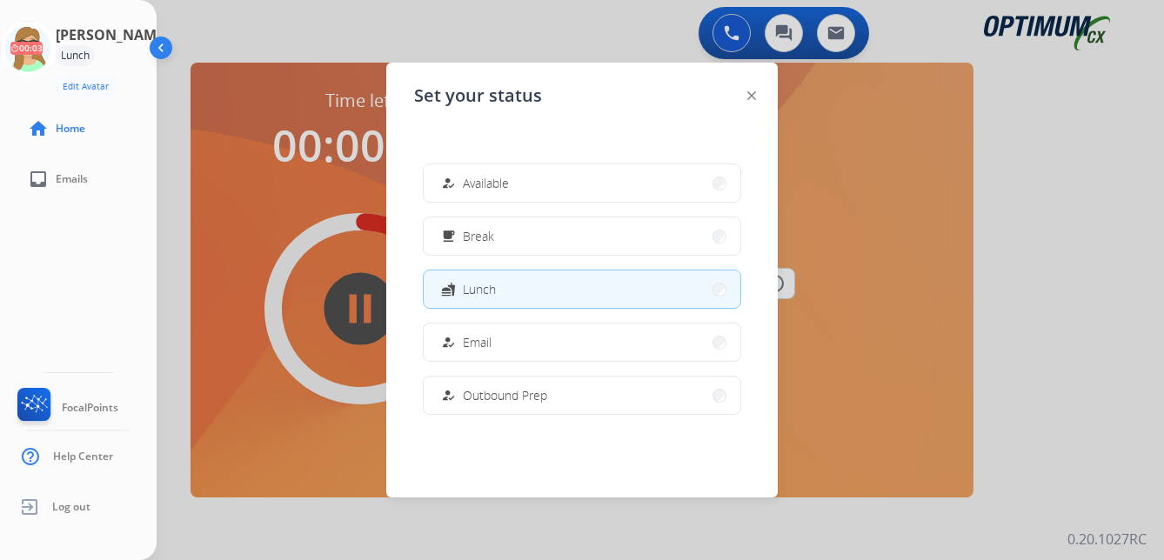
click at [464, 185] on div "how_to_reg Available" at bounding box center [473, 183] width 71 height 21
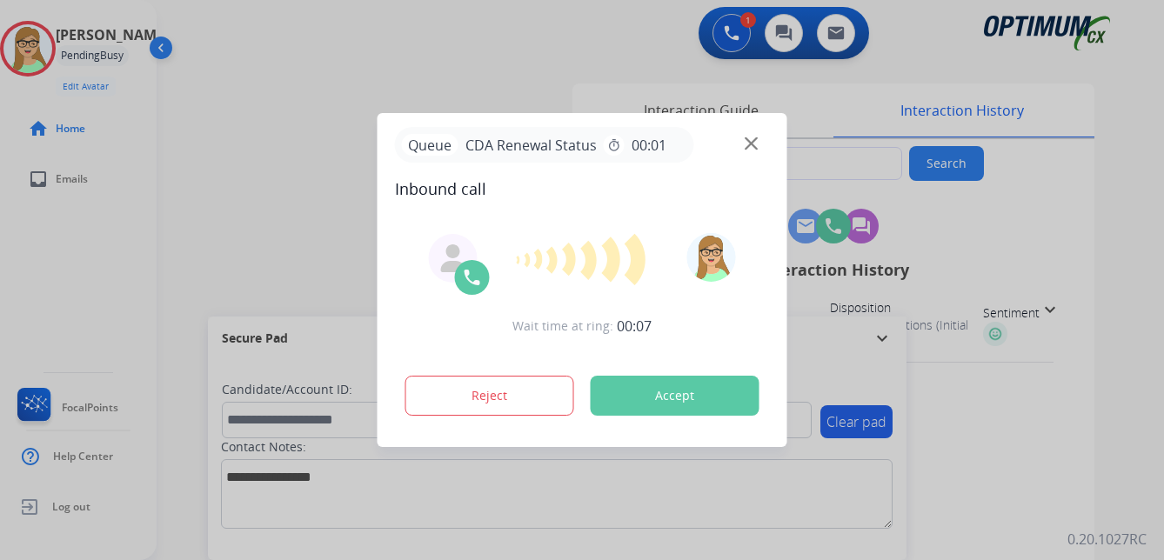
type input "**********"
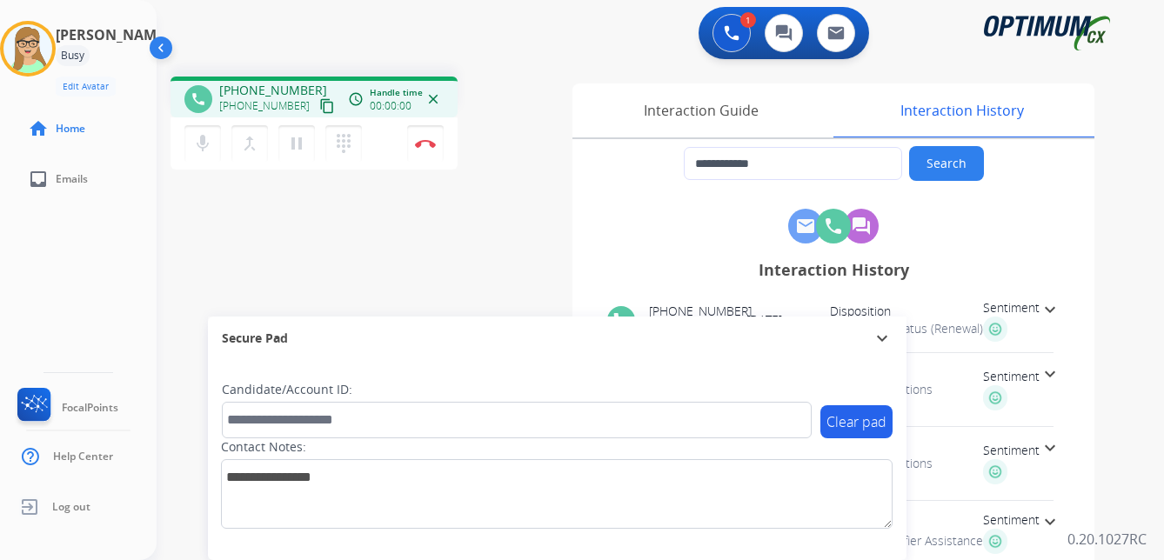
click at [319, 107] on mat-icon "content_copy" at bounding box center [327, 106] width 16 height 16
click at [426, 142] on img at bounding box center [425, 143] width 21 height 9
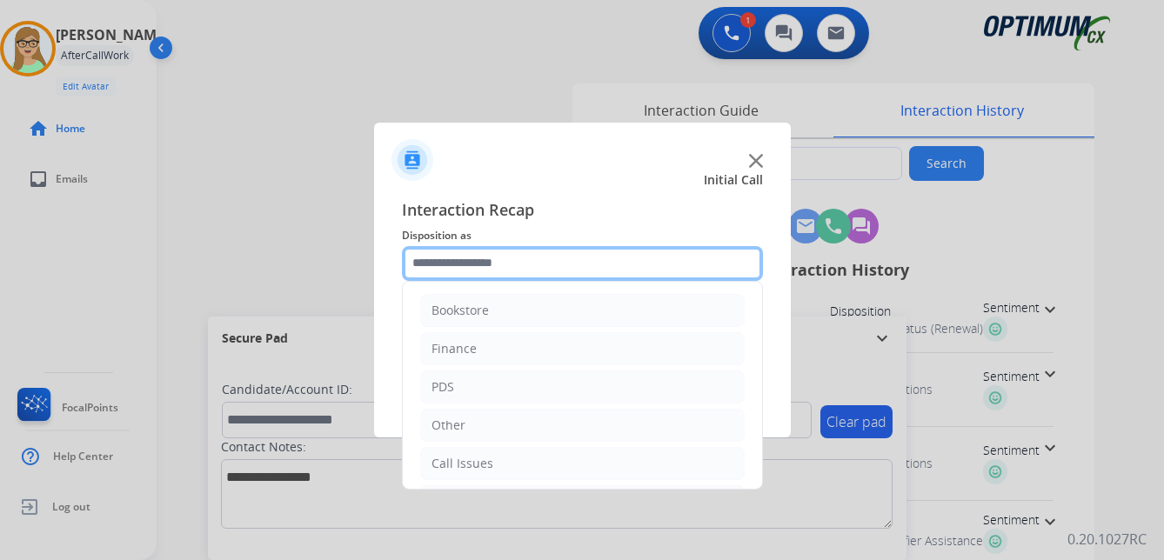
click at [467, 258] on input "text" at bounding box center [582, 263] width 361 height 35
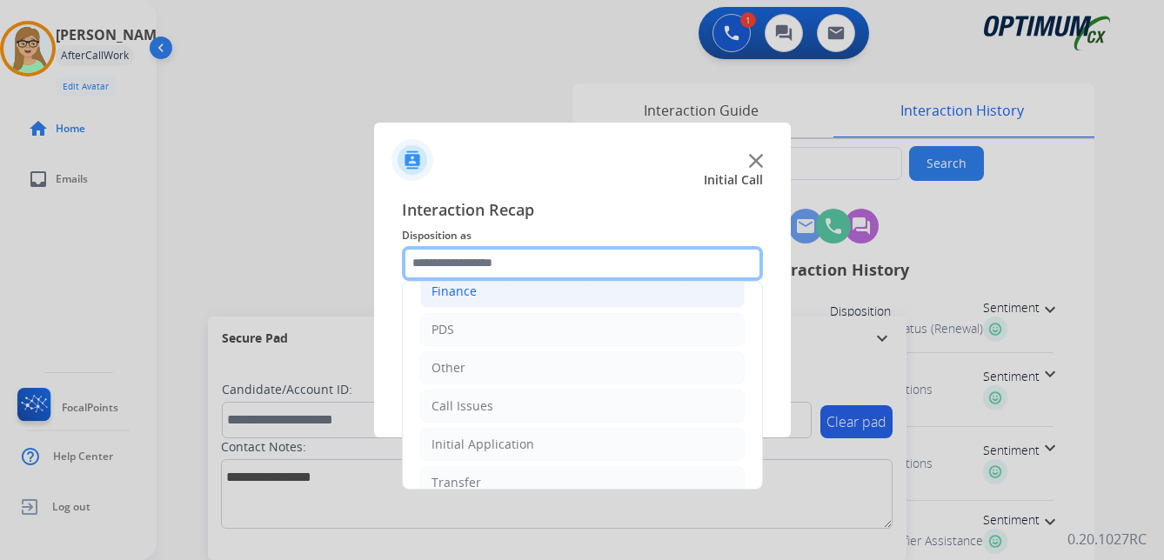
scroll to position [118, 0]
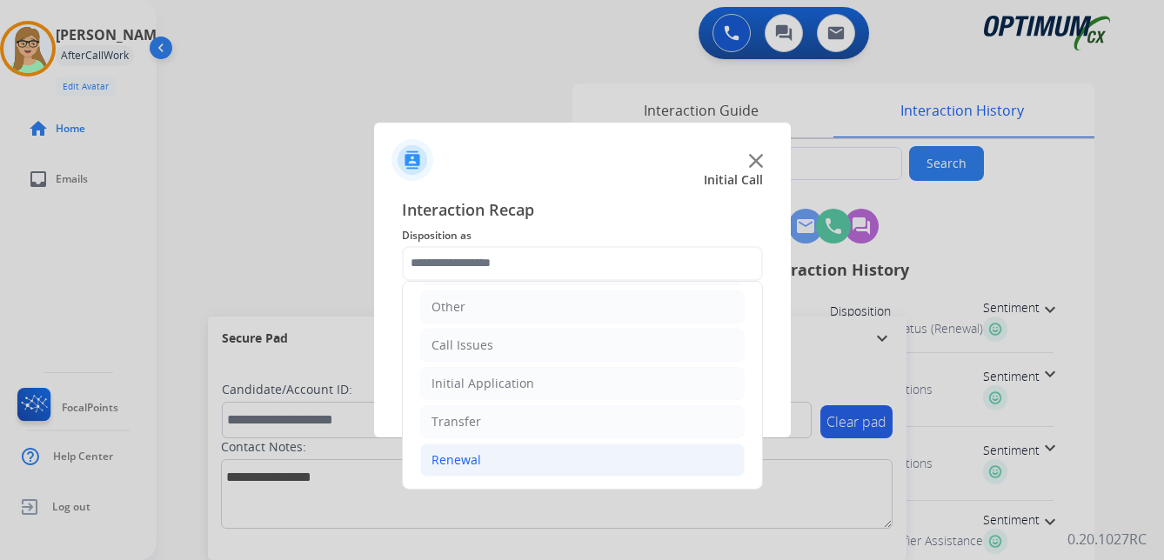
click at [457, 460] on div "Renewal" at bounding box center [457, 460] width 50 height 17
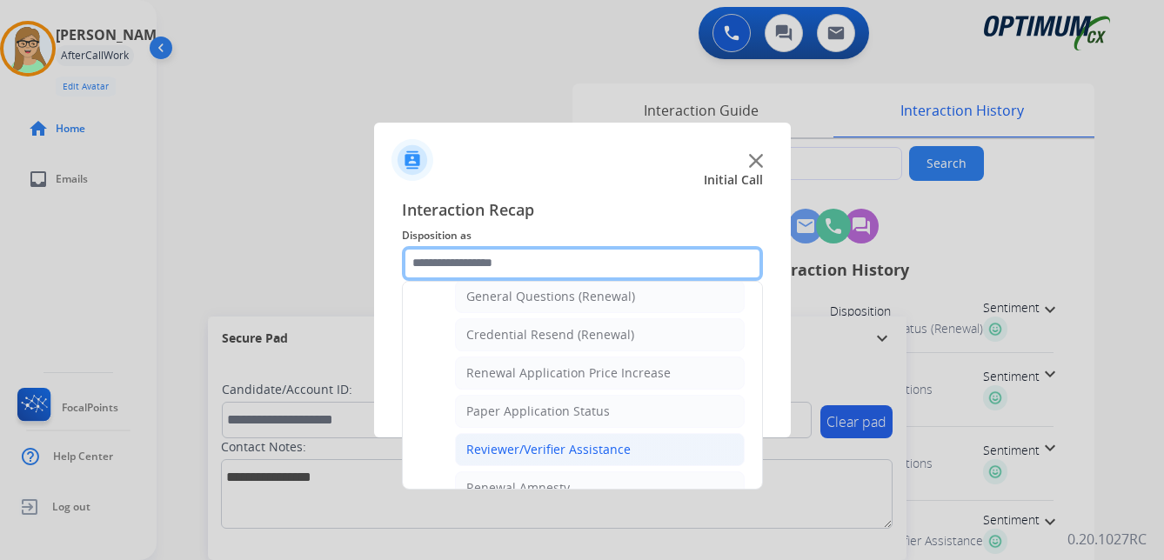
scroll to position [498, 0]
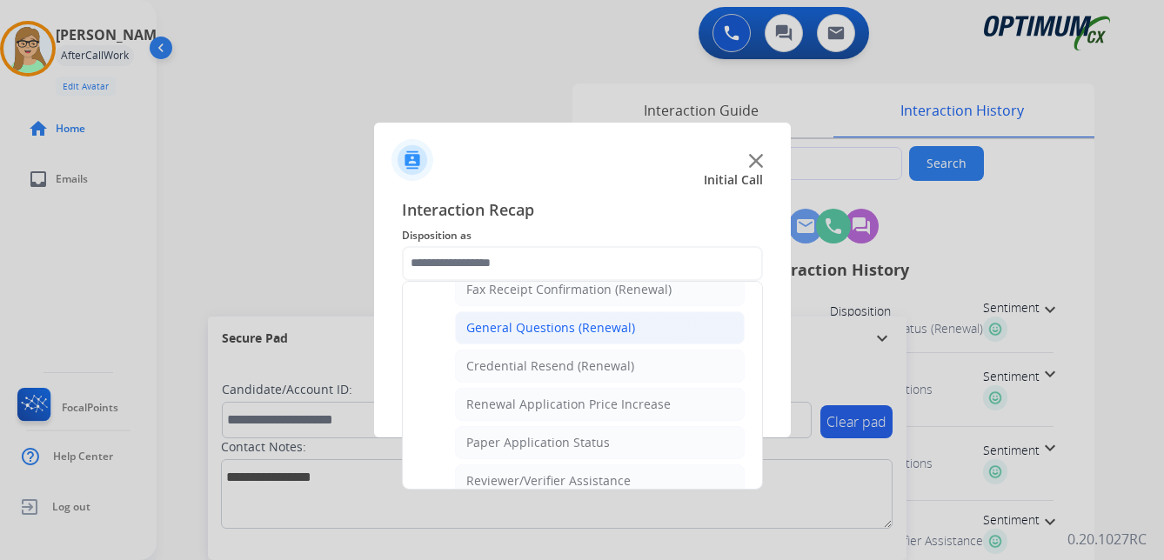
click at [507, 326] on div "General Questions (Renewal)" at bounding box center [550, 327] width 169 height 17
type input "**********"
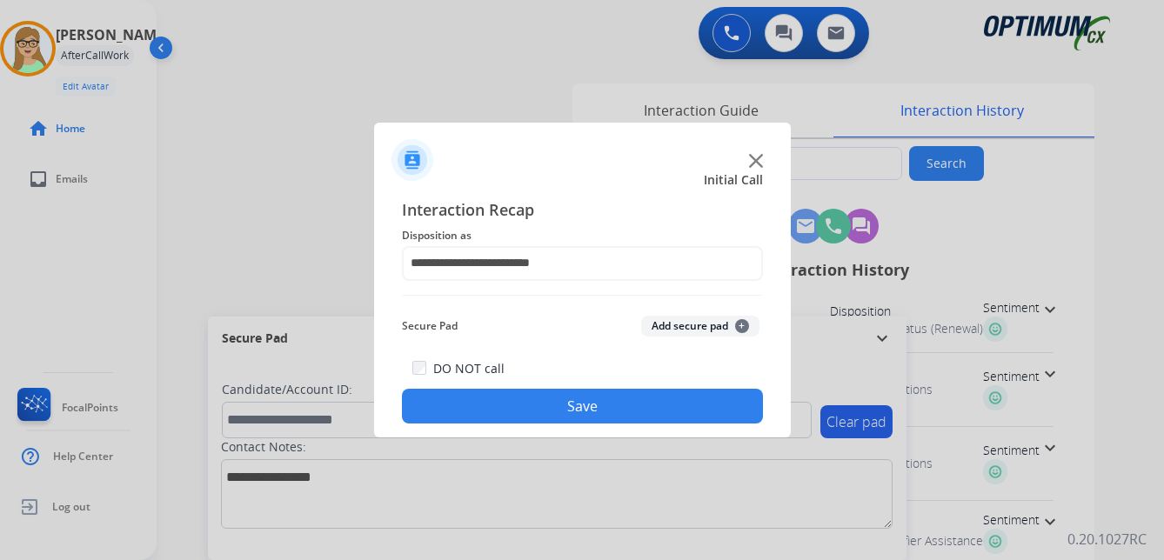
click at [498, 405] on button "Save" at bounding box center [582, 406] width 361 height 35
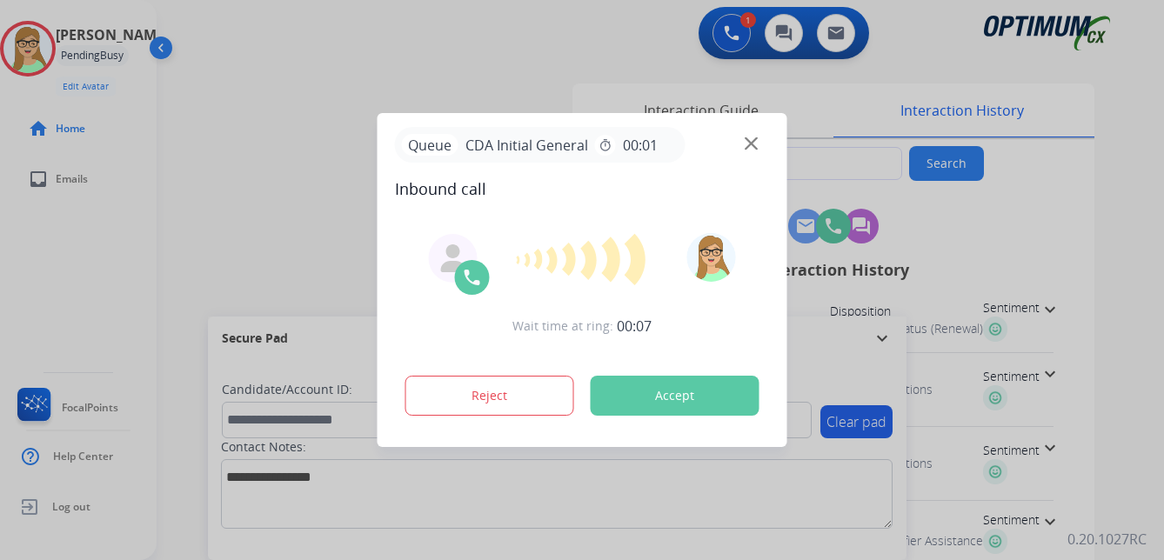
type input "**********"
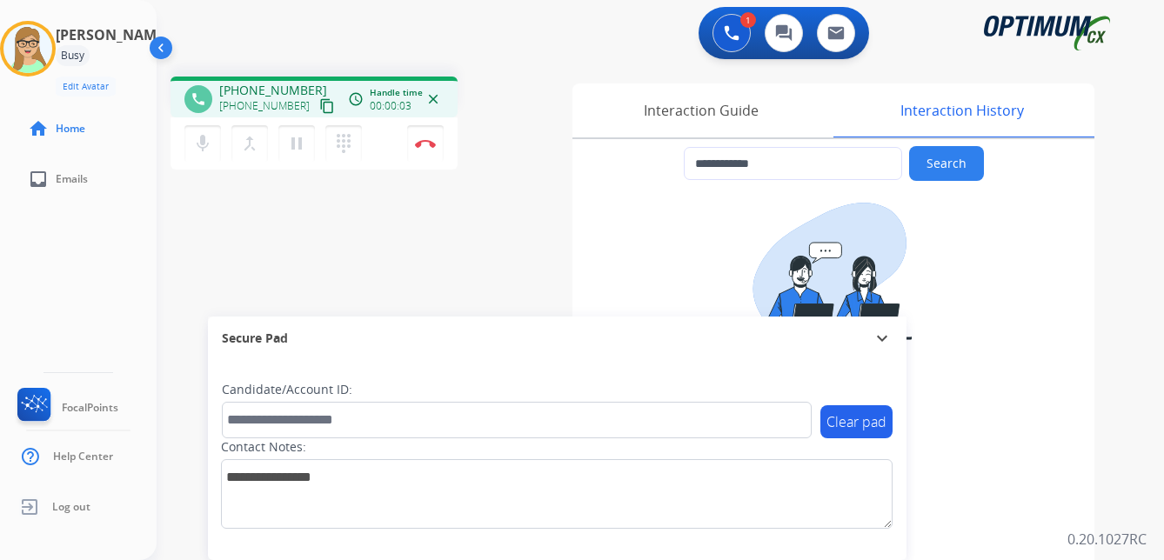
click at [319, 107] on mat-icon "content_copy" at bounding box center [327, 106] width 16 height 16
click at [420, 140] on img at bounding box center [425, 143] width 21 height 9
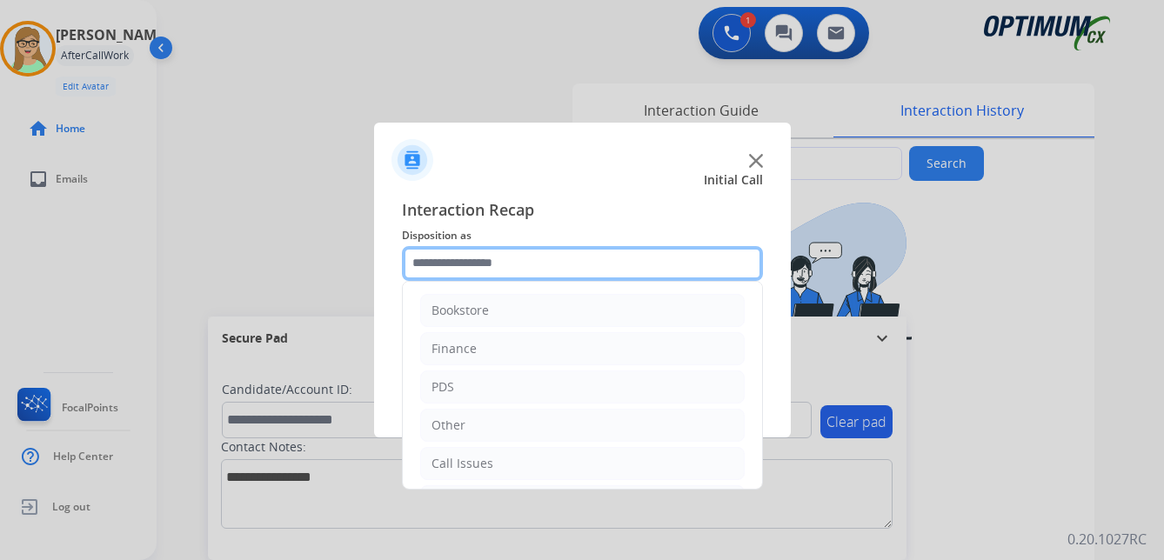
click at [440, 263] on input "text" at bounding box center [582, 263] width 361 height 35
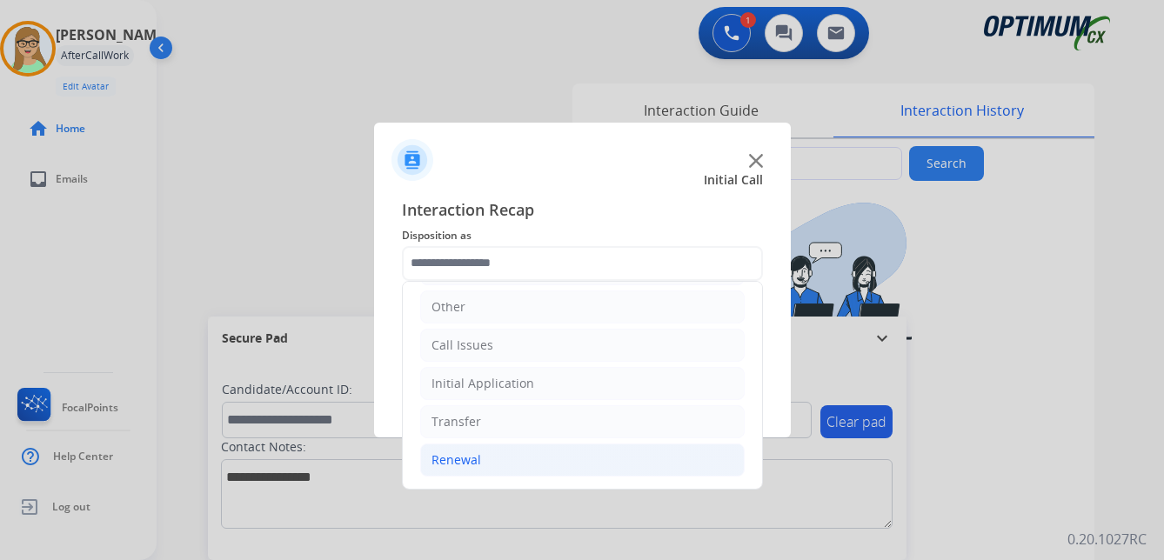
click at [475, 459] on div "Renewal" at bounding box center [457, 460] width 50 height 17
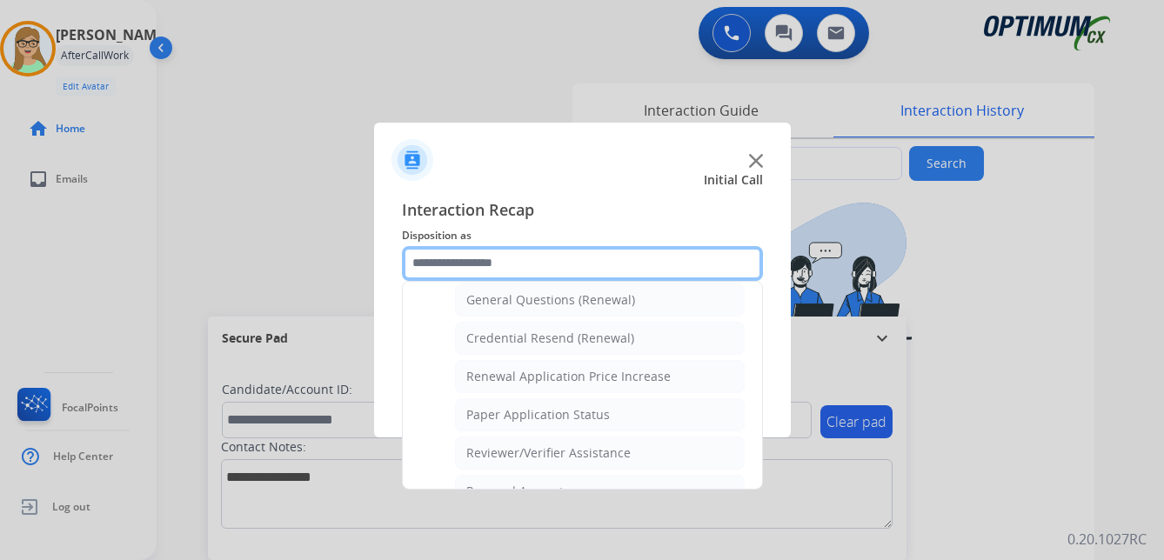
scroll to position [498, 0]
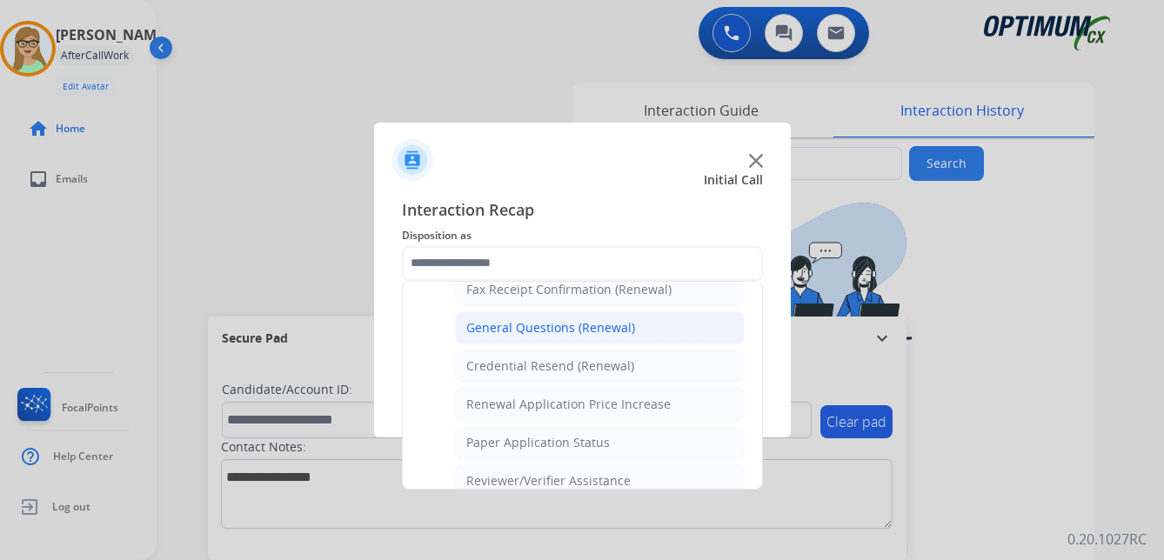
click at [521, 322] on div "General Questions (Renewal)" at bounding box center [550, 327] width 169 height 17
type input "**********"
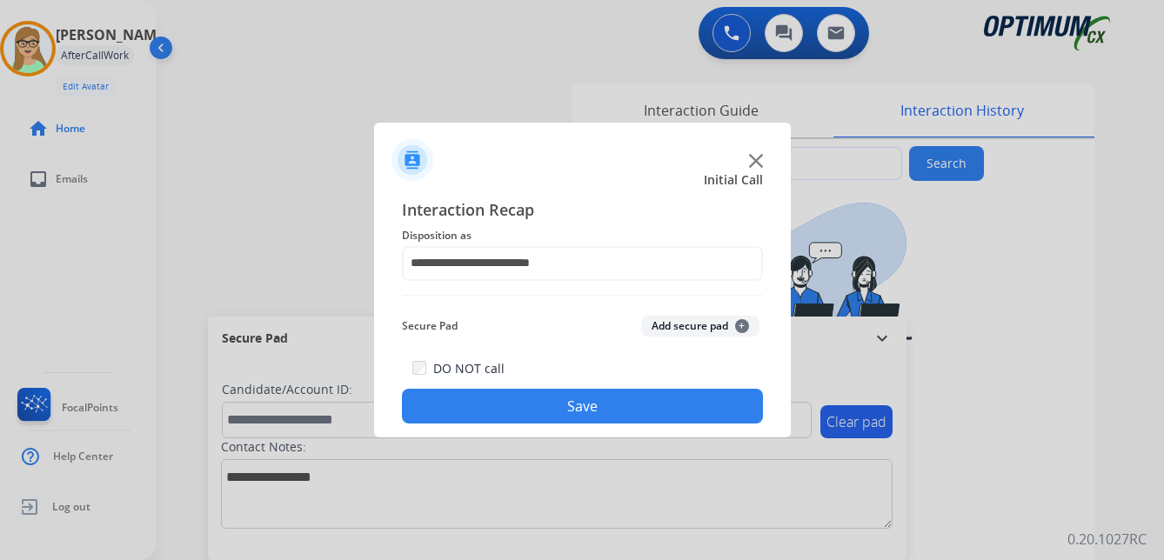
click at [480, 399] on button "Save" at bounding box center [582, 406] width 361 height 35
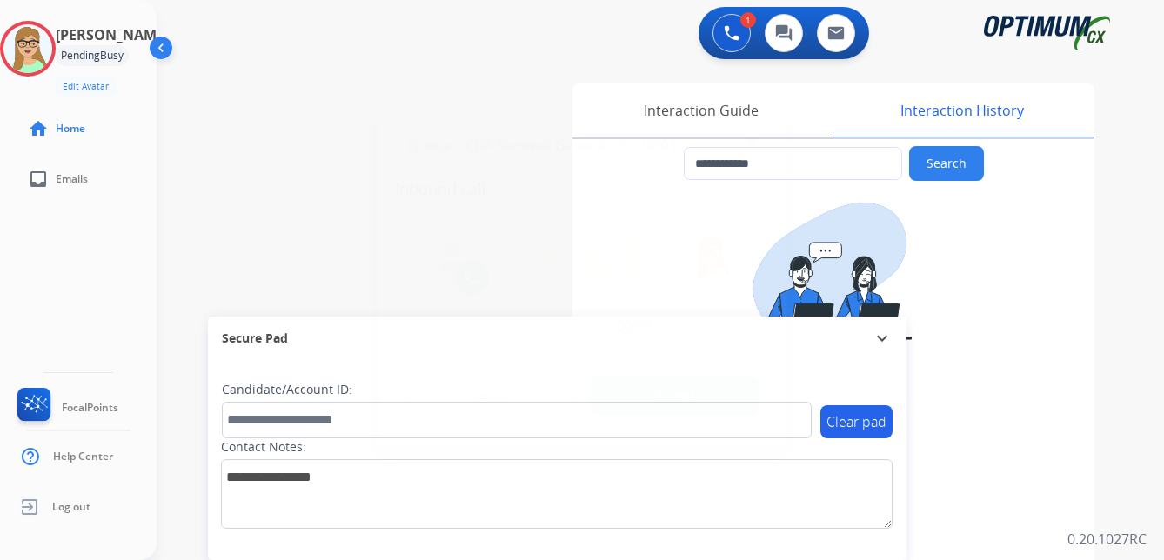
click at [40, 279] on div at bounding box center [582, 280] width 1164 height 560
type input "**********"
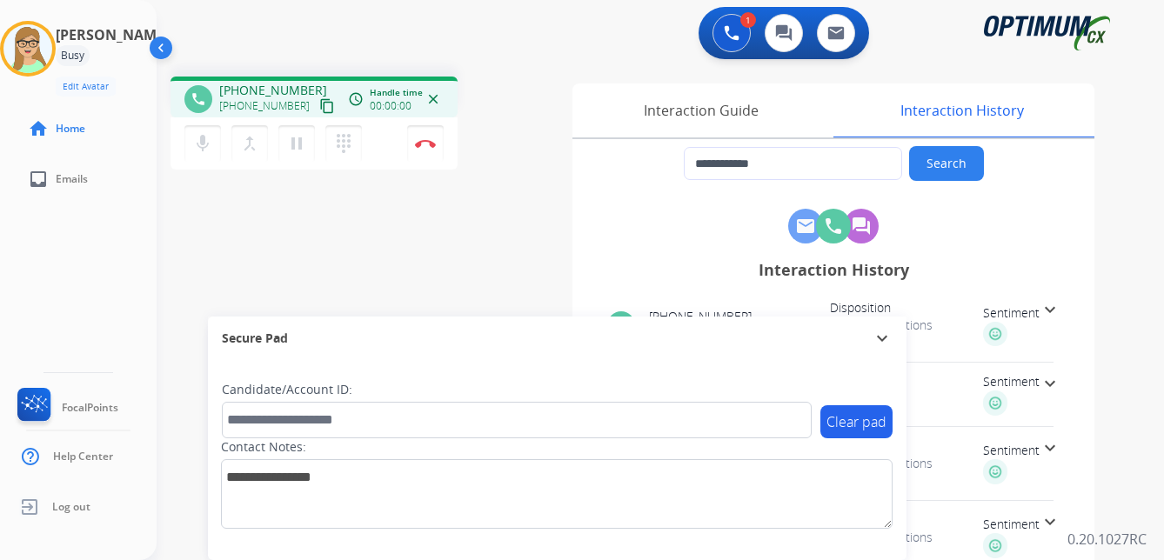
click at [319, 106] on mat-icon "content_copy" at bounding box center [327, 106] width 16 height 16
click at [47, 272] on div "[PERSON_NAME] Edit Avatar Agent: [PERSON_NAME] Profile: OCX Training home Home …" at bounding box center [78, 280] width 157 height 560
click at [430, 142] on img at bounding box center [425, 143] width 21 height 9
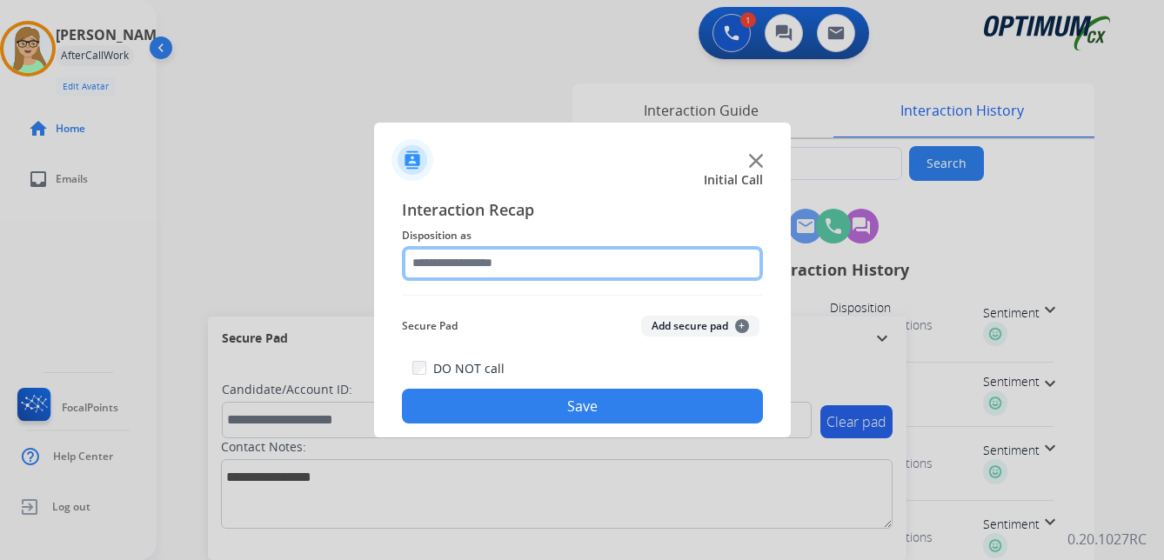
click at [468, 259] on input "text" at bounding box center [582, 263] width 361 height 35
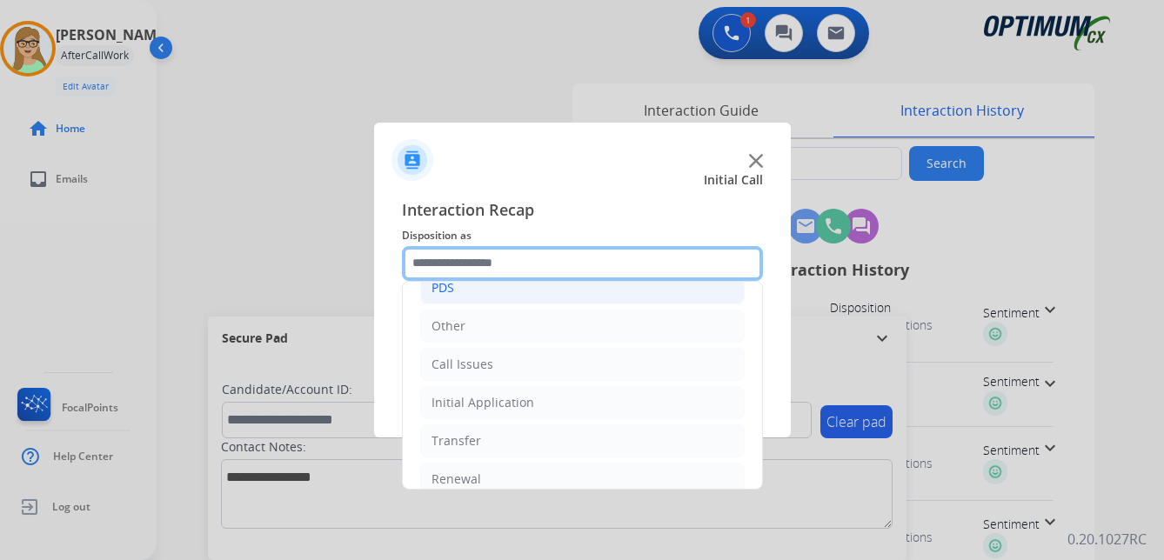
scroll to position [118, 0]
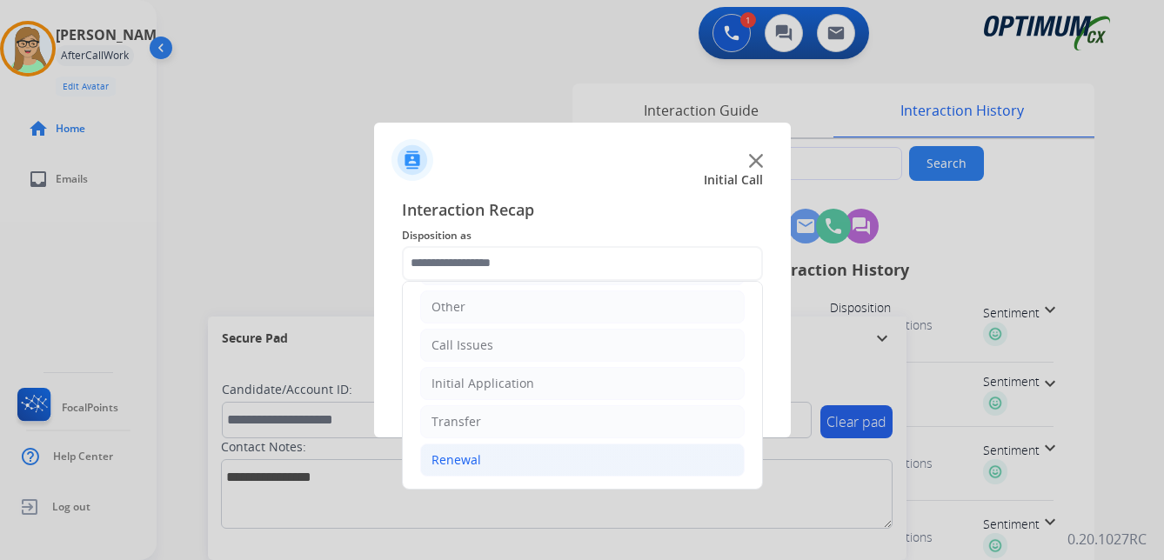
click at [465, 460] on div "Renewal" at bounding box center [457, 460] width 50 height 17
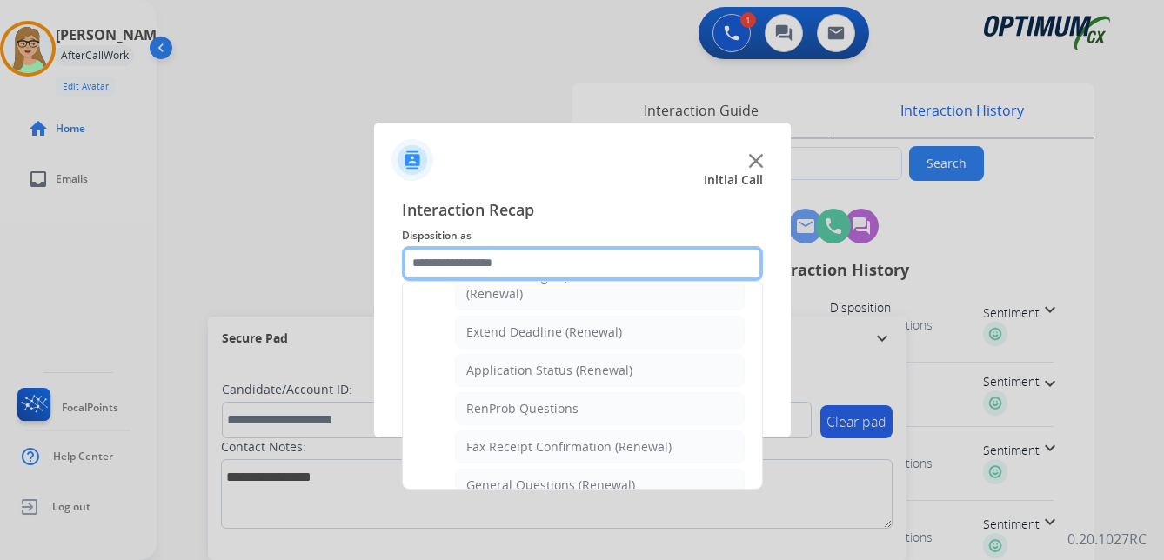
scroll to position [379, 0]
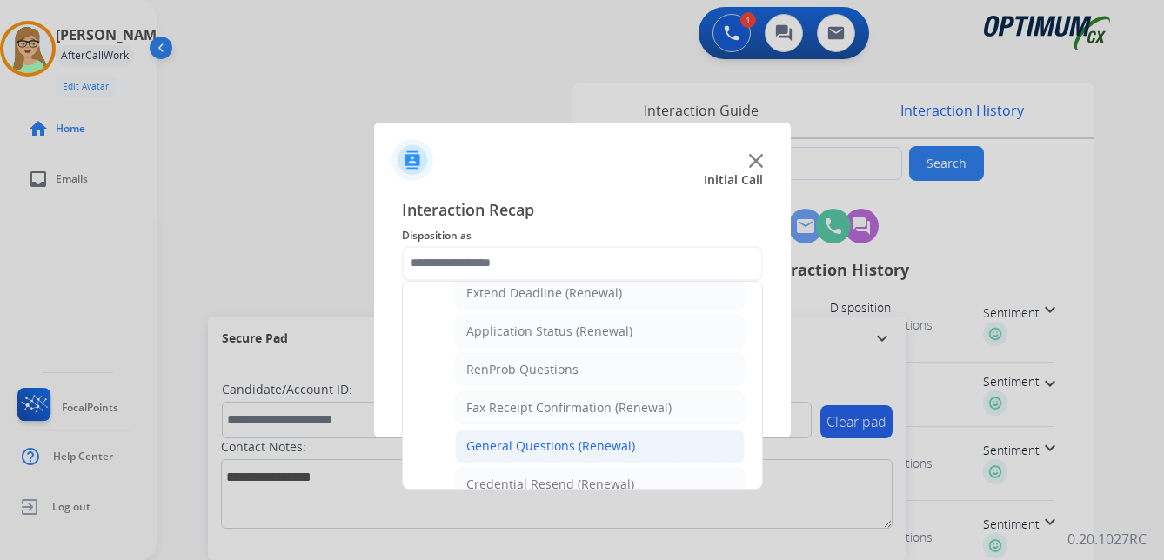
click at [520, 448] on div "General Questions (Renewal)" at bounding box center [550, 446] width 169 height 17
type input "**********"
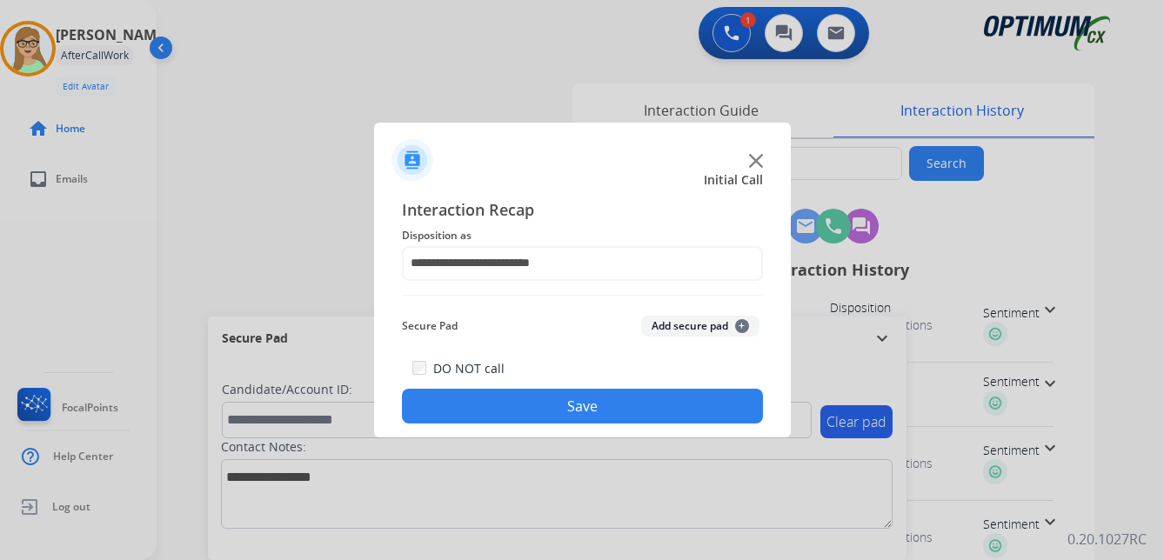
click at [500, 426] on div "**********" at bounding box center [582, 311] width 417 height 255
click at [584, 404] on button "Save" at bounding box center [582, 406] width 361 height 35
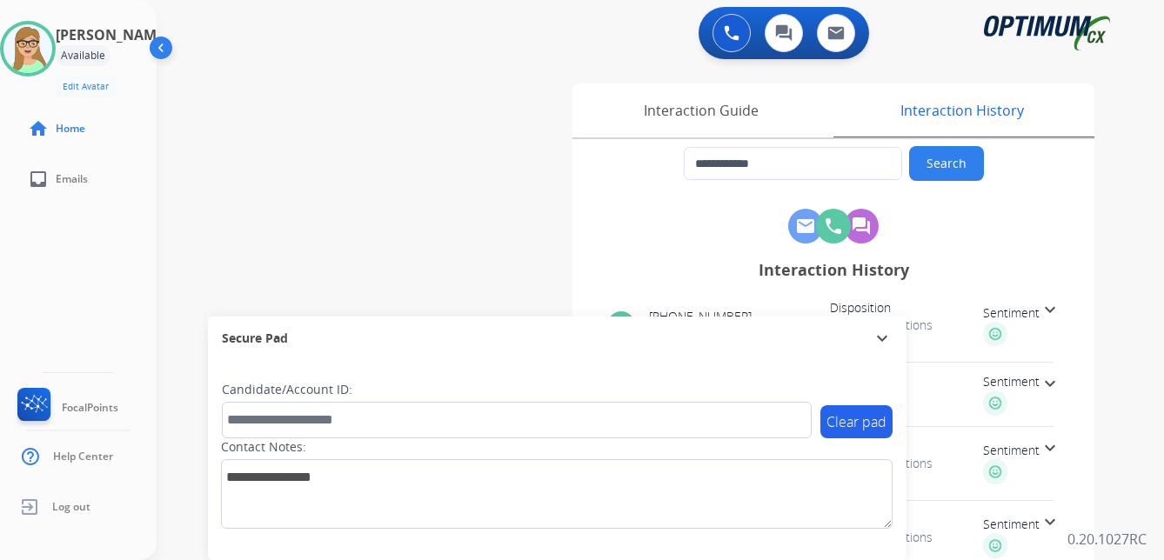
click at [939, 47] on div "0 Voice Interactions 0 Chat Interactions 0 Email Interactions" at bounding box center [650, 35] width 945 height 56
click at [953, 116] on div "Interaction History" at bounding box center [961, 111] width 265 height 54
click at [880, 341] on mat-icon "expand_more" at bounding box center [882, 338] width 21 height 21
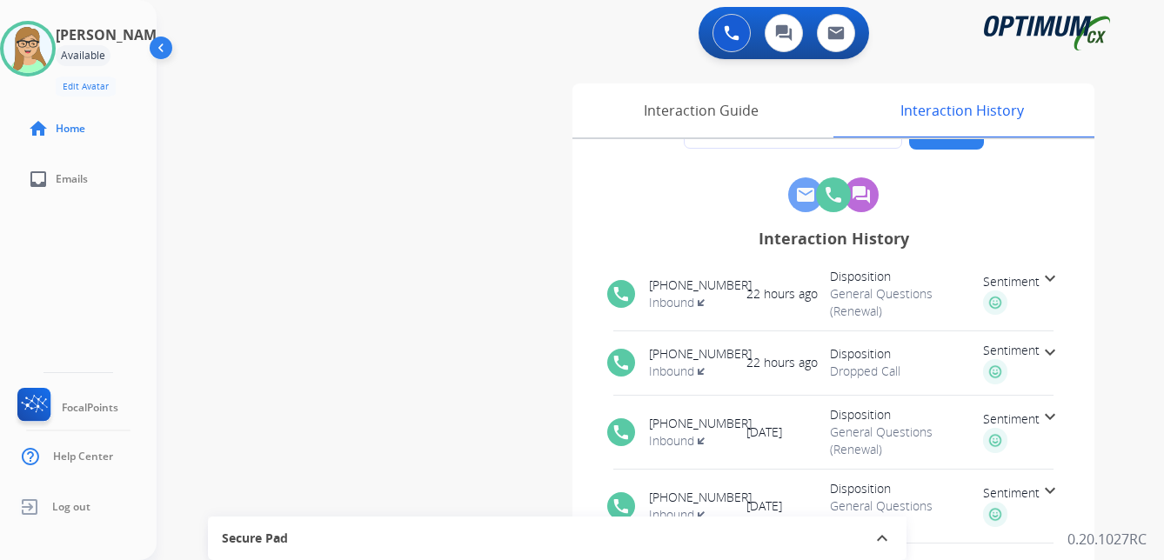
scroll to position [0, 0]
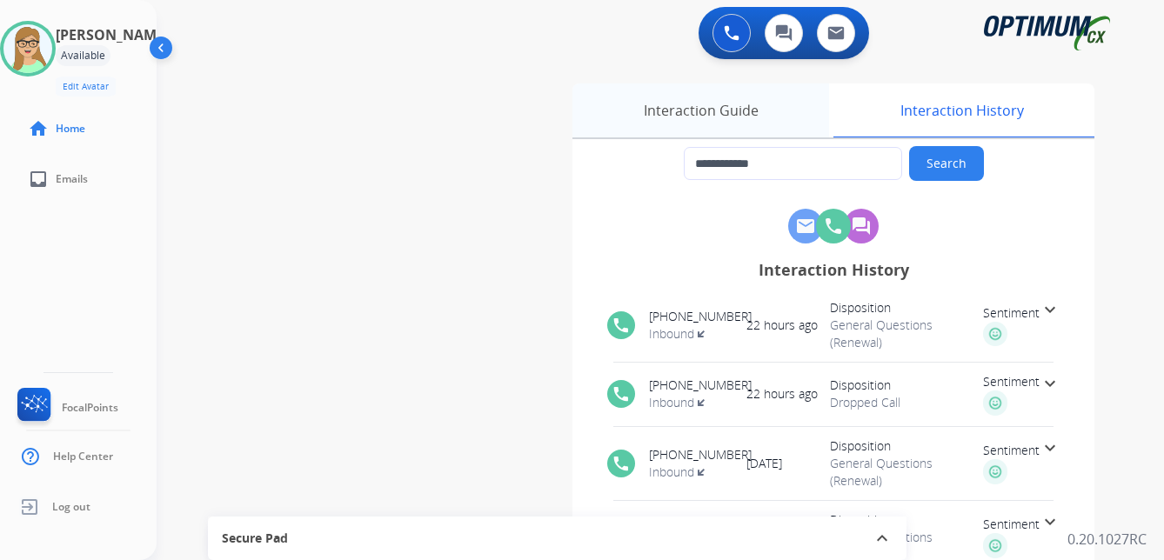
click at [703, 112] on div "Interaction Guide" at bounding box center [701, 111] width 257 height 54
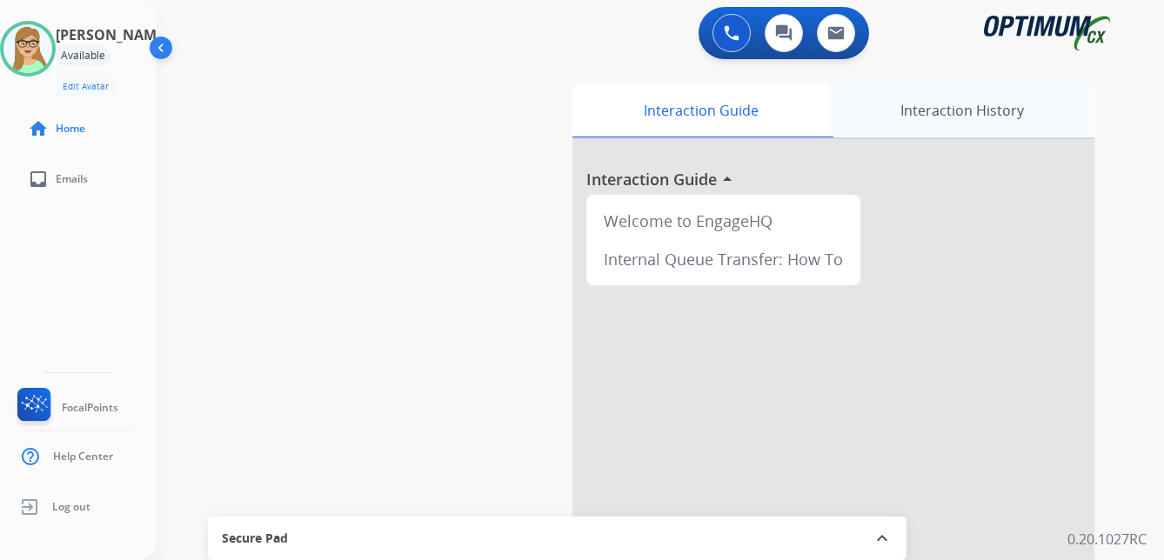
click at [947, 117] on div "Interaction History" at bounding box center [961, 111] width 265 height 54
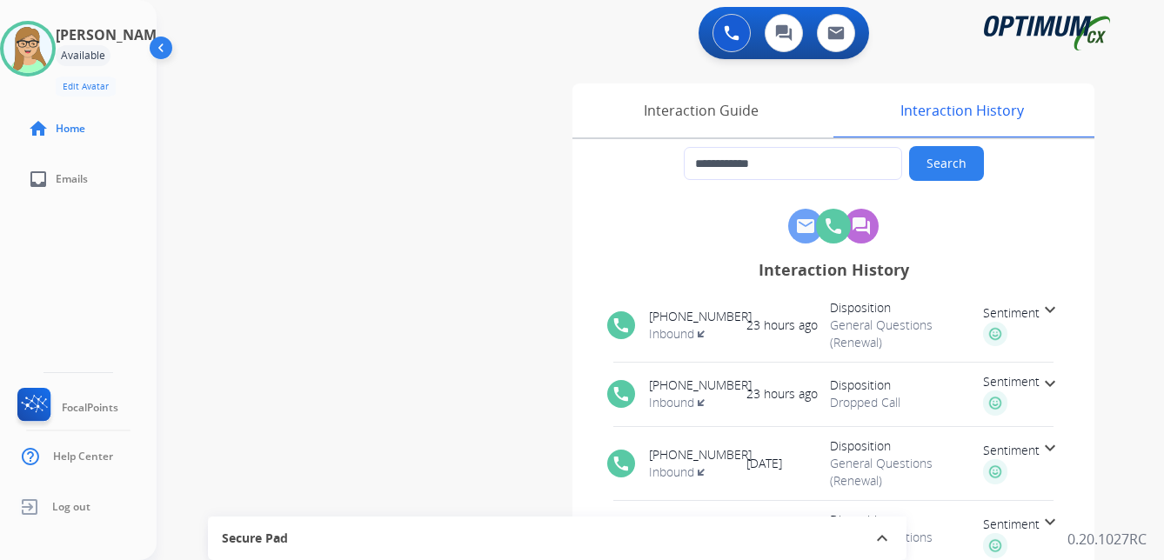
click at [695, 325] on span "[PHONE_NUMBER]" at bounding box center [700, 316] width 103 height 17
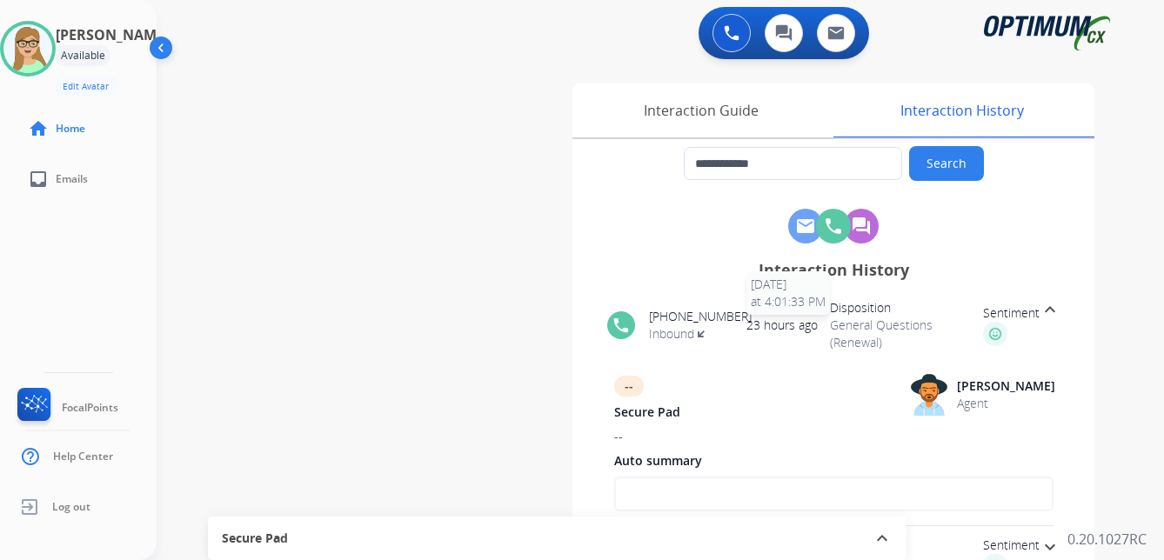
click at [827, 324] on span "23 hours ago [DATE] 4:01:33 PM" at bounding box center [789, 325] width 84 height 17
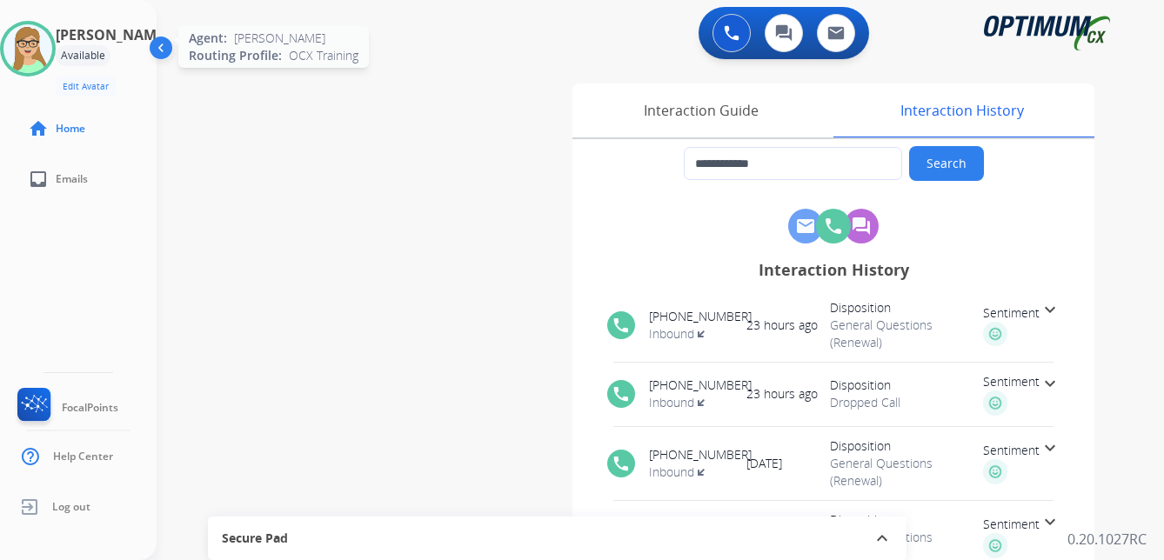
click at [42, 33] on img at bounding box center [27, 48] width 49 height 49
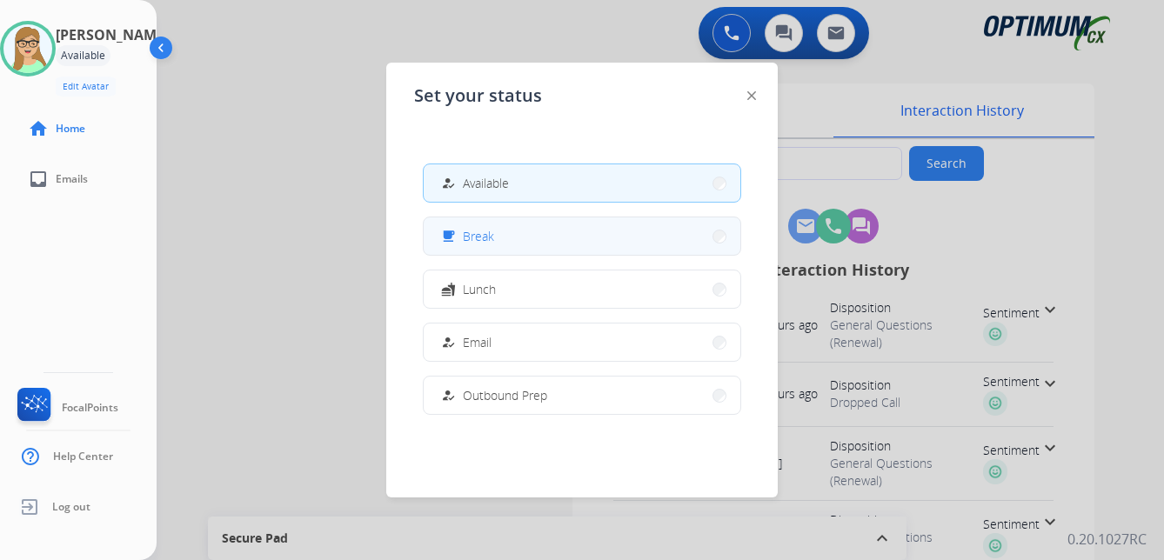
click at [488, 239] on span "Break" at bounding box center [478, 236] width 31 height 18
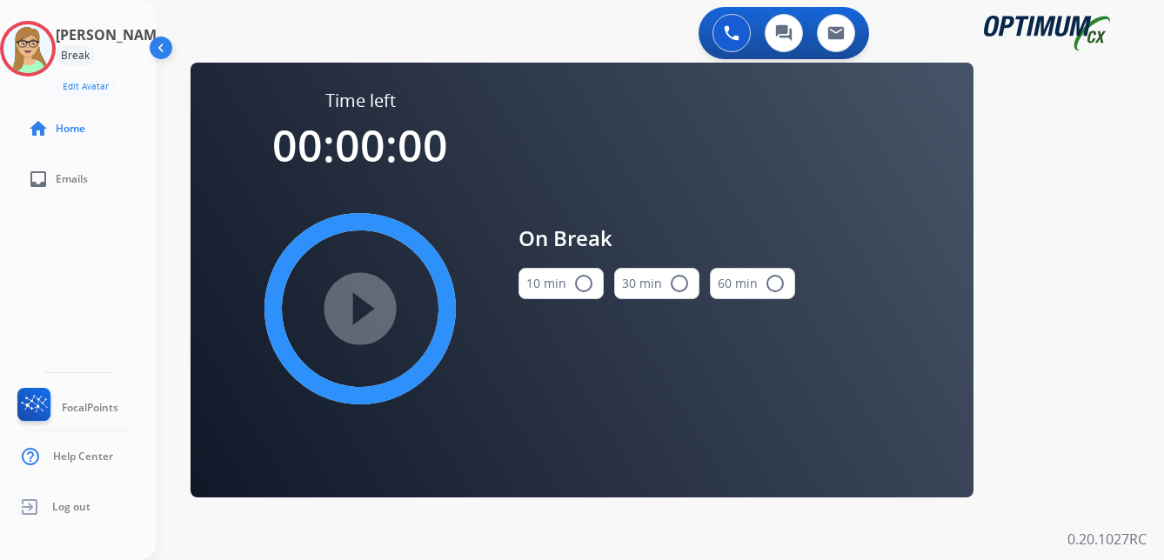
click at [587, 289] on mat-icon "radio_button_unchecked" at bounding box center [584, 283] width 21 height 21
click at [371, 299] on mat-icon "play_circle_filled" at bounding box center [360, 309] width 21 height 21
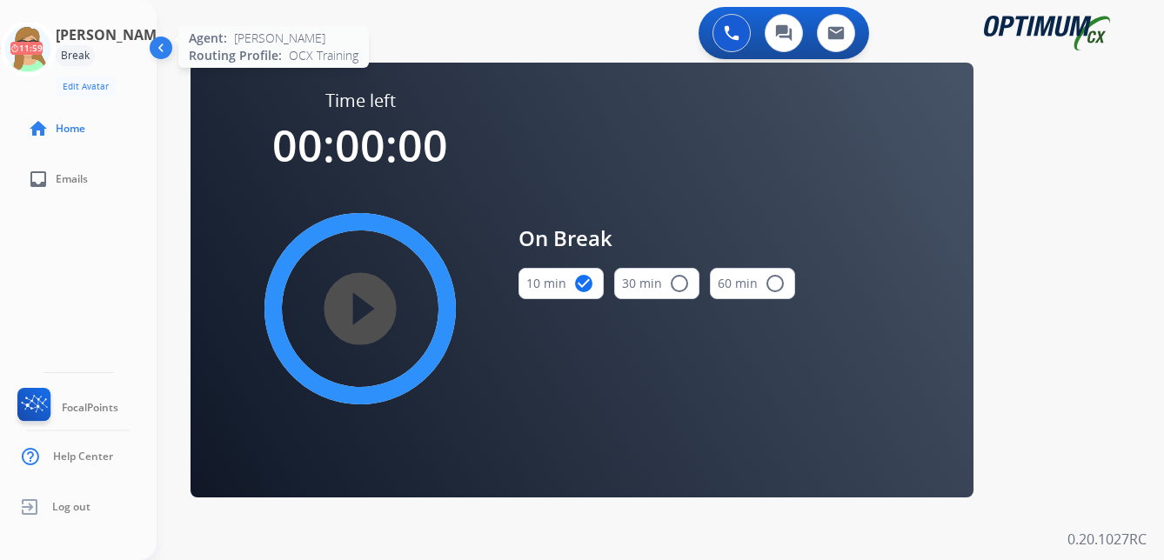
click at [36, 54] on icon at bounding box center [28, 49] width 57 height 57
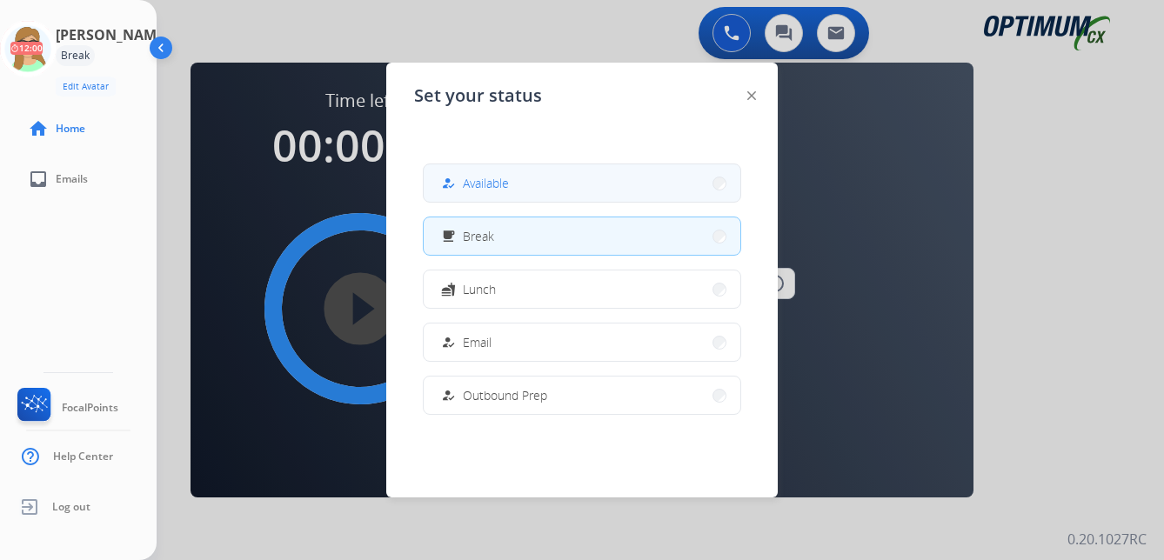
click at [493, 183] on span "Available" at bounding box center [486, 183] width 46 height 18
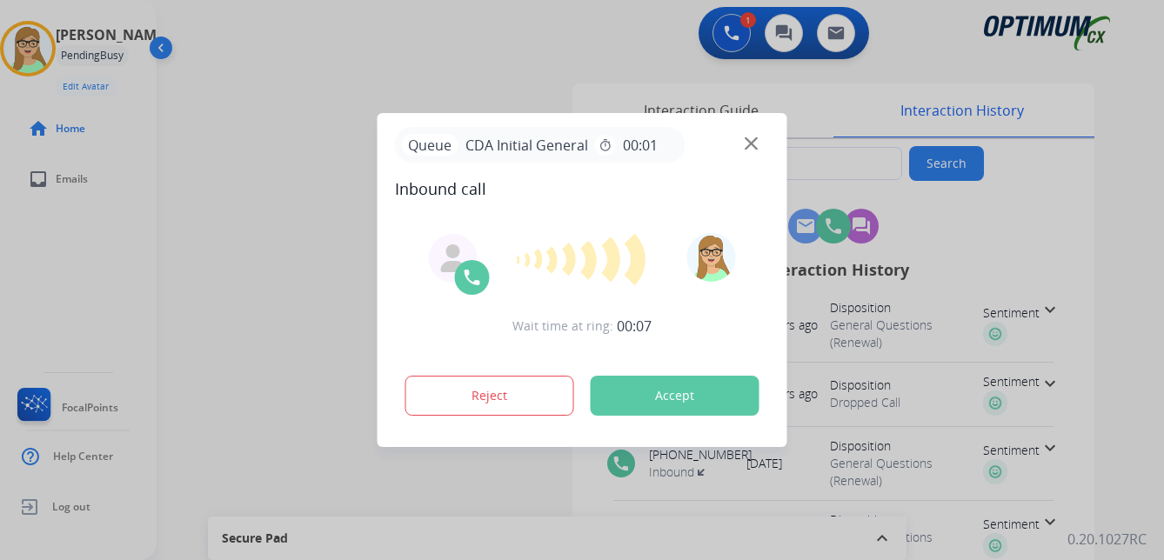
type input "**********"
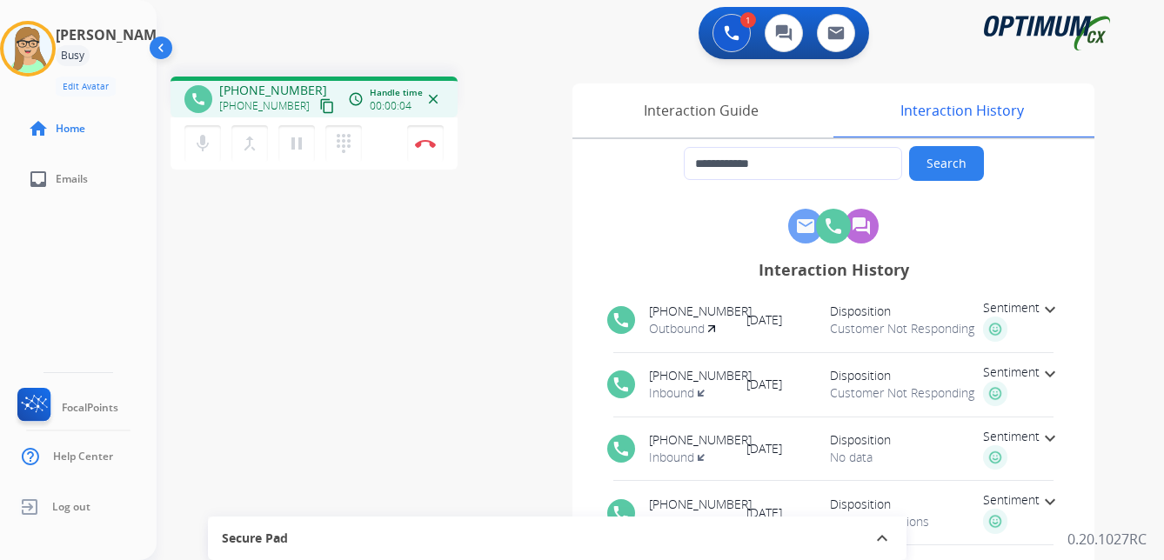
drag, startPoint x: 311, startPoint y: 108, endPoint x: 297, endPoint y: 114, distance: 15.2
click at [319, 109] on mat-icon "content_copy" at bounding box center [327, 106] width 16 height 16
click at [426, 143] on img at bounding box center [425, 143] width 21 height 9
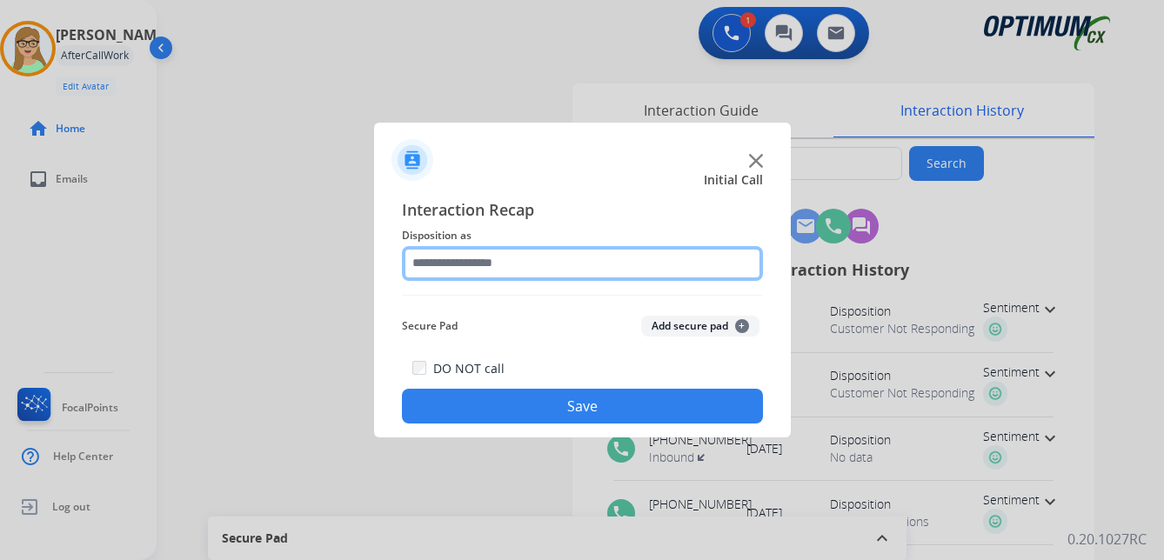
click at [477, 265] on input "text" at bounding box center [582, 263] width 361 height 35
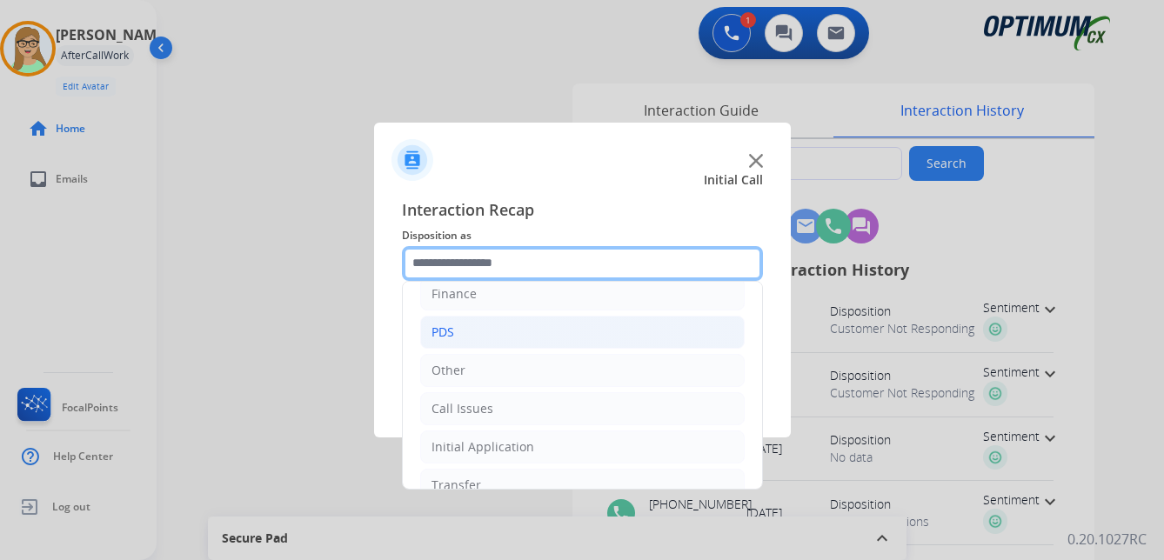
scroll to position [118, 0]
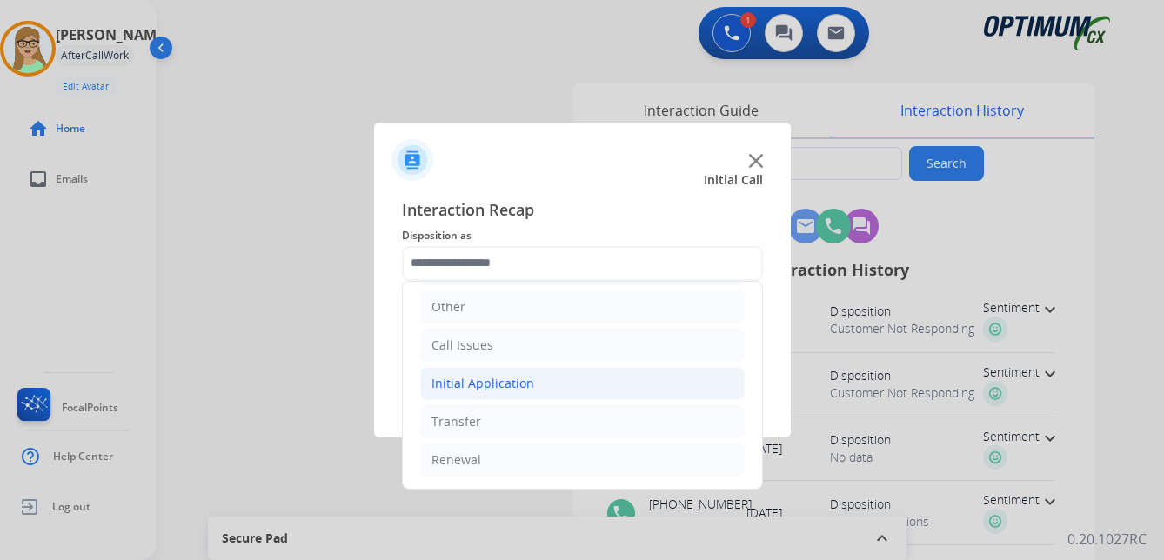
click at [494, 379] on div "Initial Application" at bounding box center [483, 383] width 103 height 17
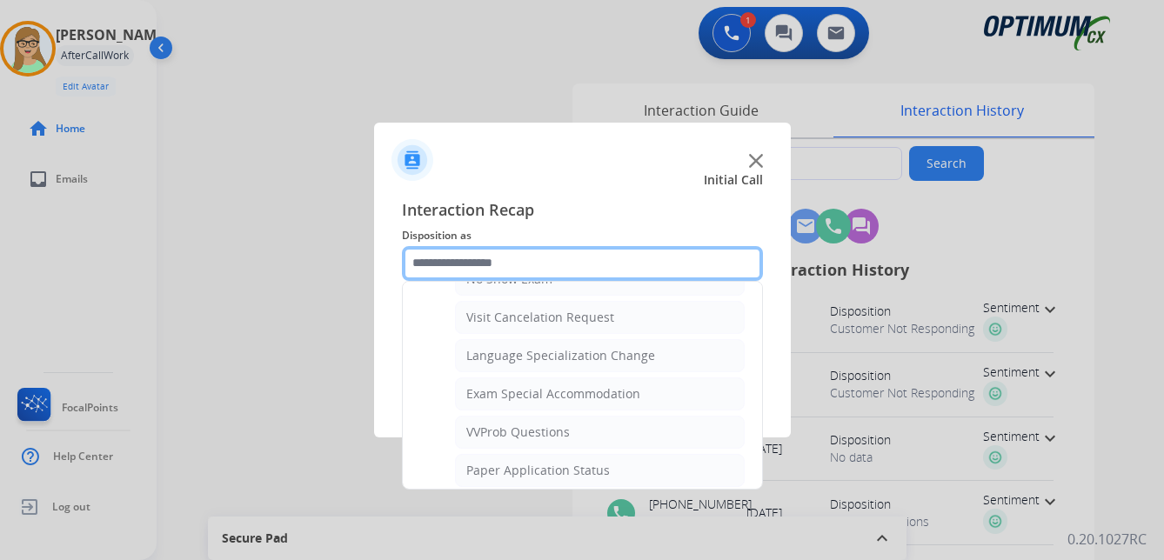
scroll to position [902, 0]
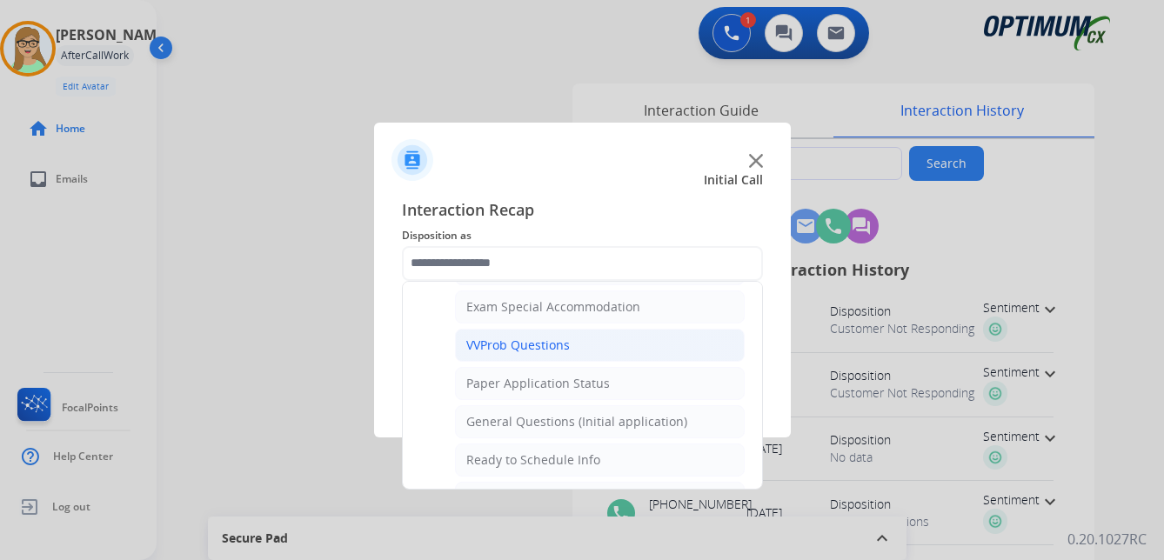
click at [522, 352] on div "VVProb Questions" at bounding box center [518, 345] width 104 height 17
type input "**********"
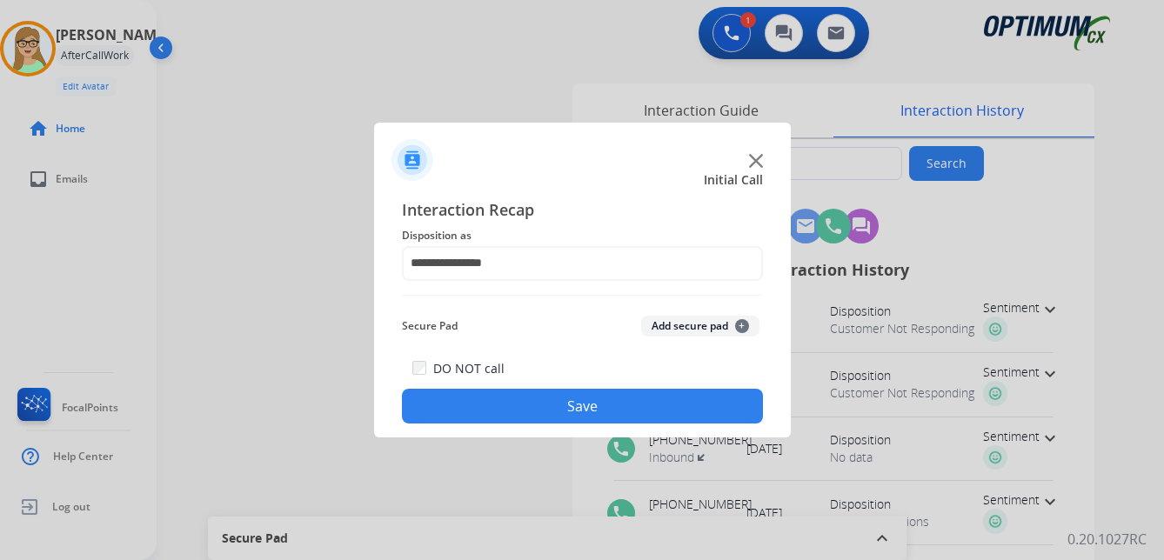
click at [507, 404] on button "Save" at bounding box center [582, 406] width 361 height 35
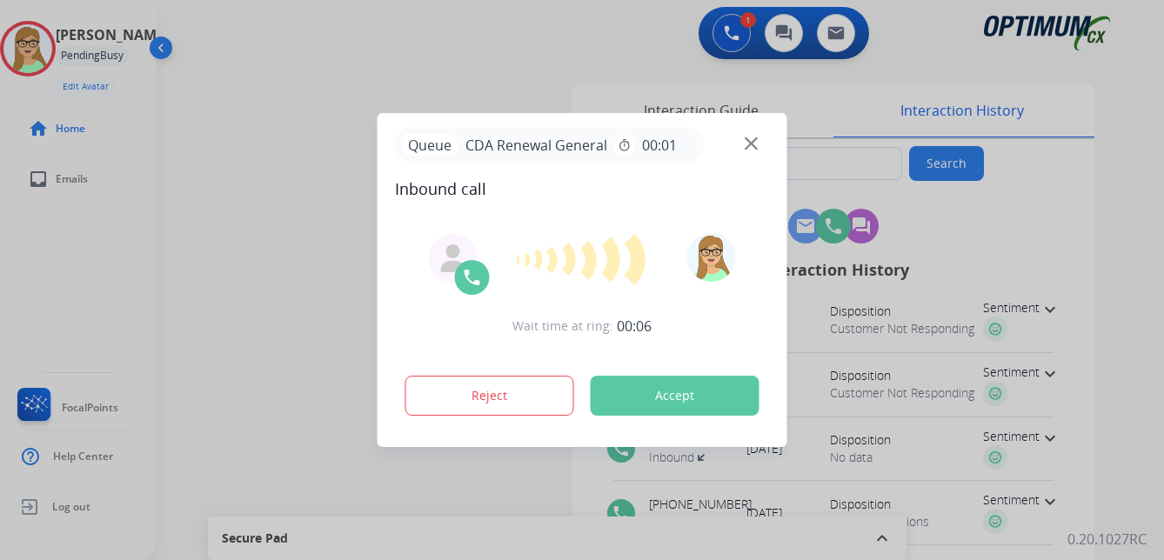
type input "**********"
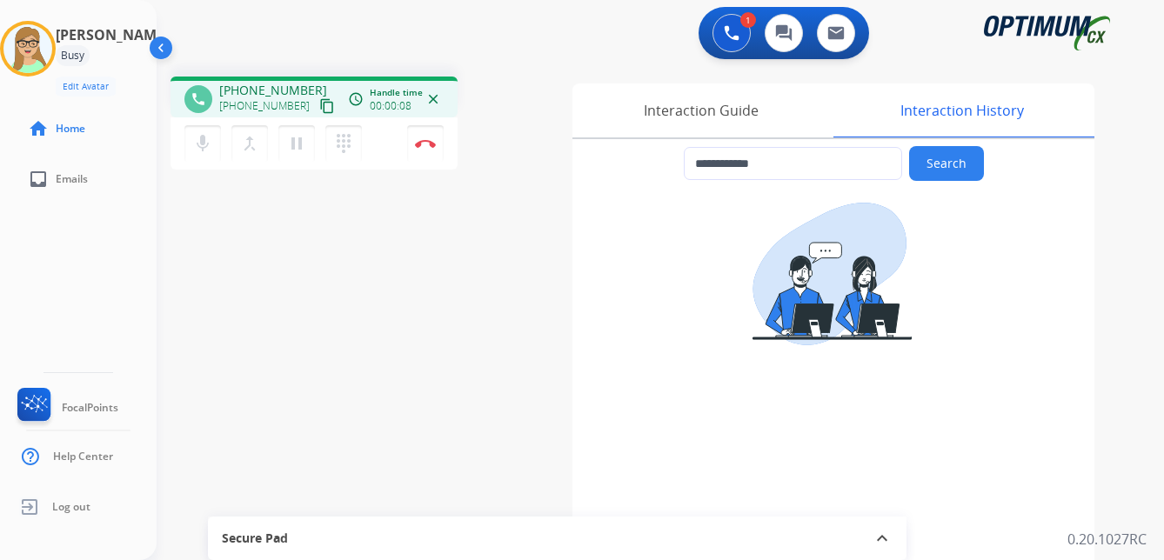
click at [319, 104] on mat-icon "content_copy" at bounding box center [327, 106] width 16 height 16
click at [429, 141] on img at bounding box center [425, 143] width 21 height 9
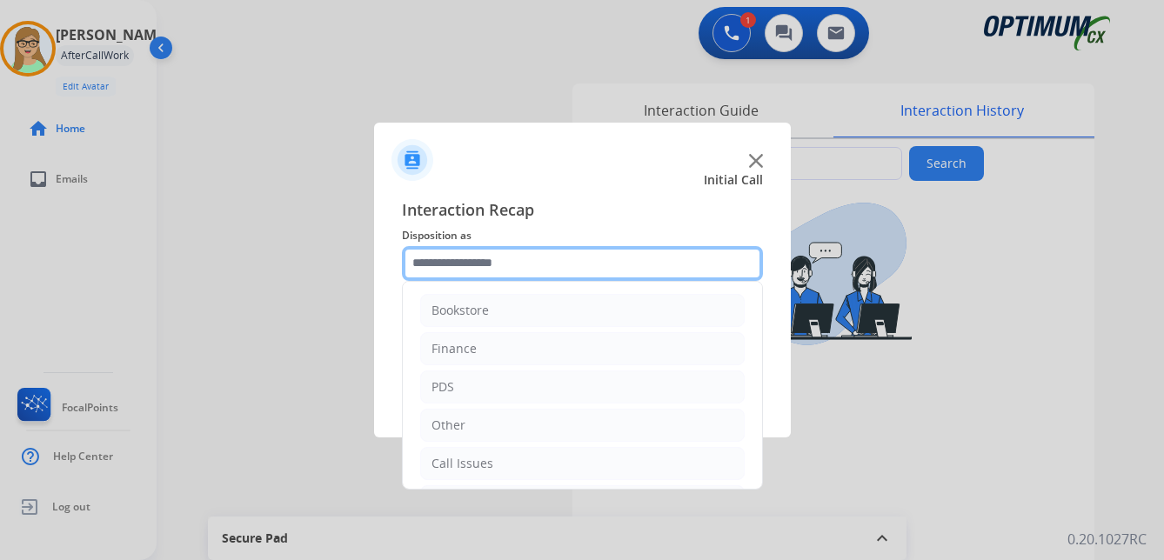
click at [500, 258] on input "text" at bounding box center [582, 263] width 361 height 35
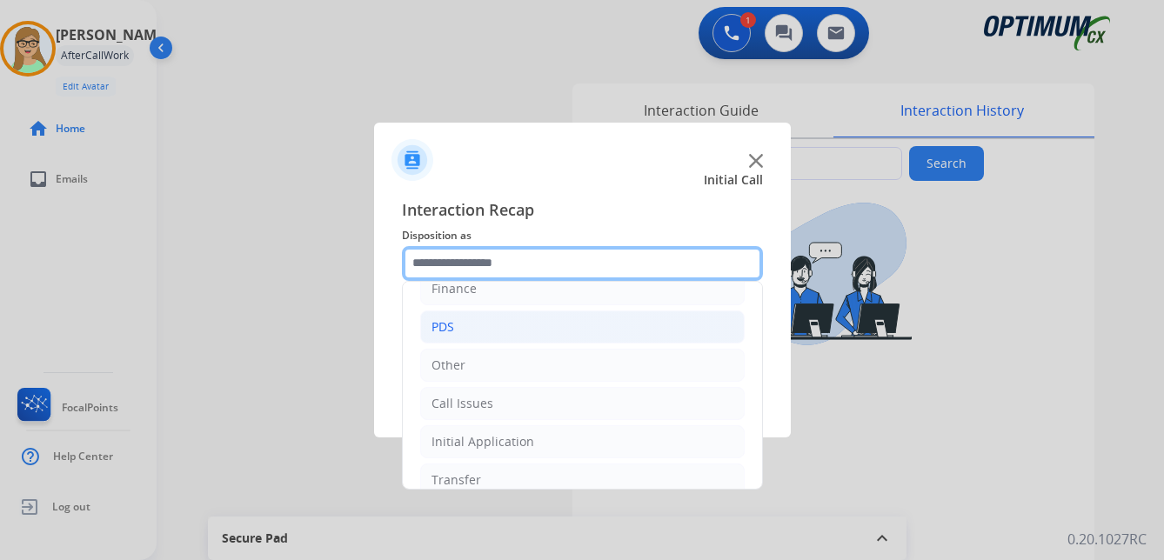
scroll to position [118, 0]
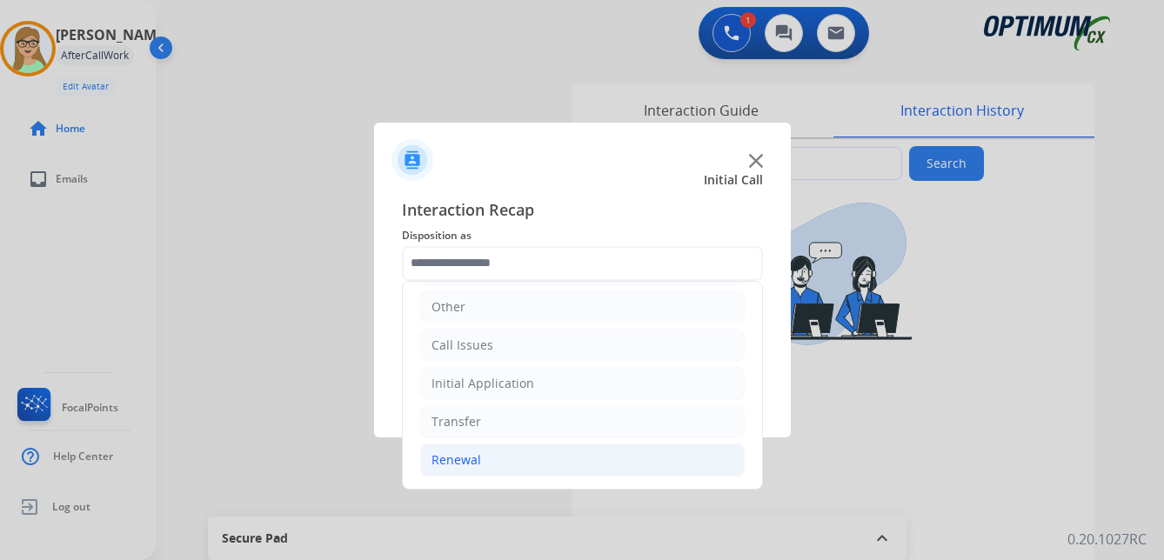
click at [467, 459] on div "Renewal" at bounding box center [457, 460] width 50 height 17
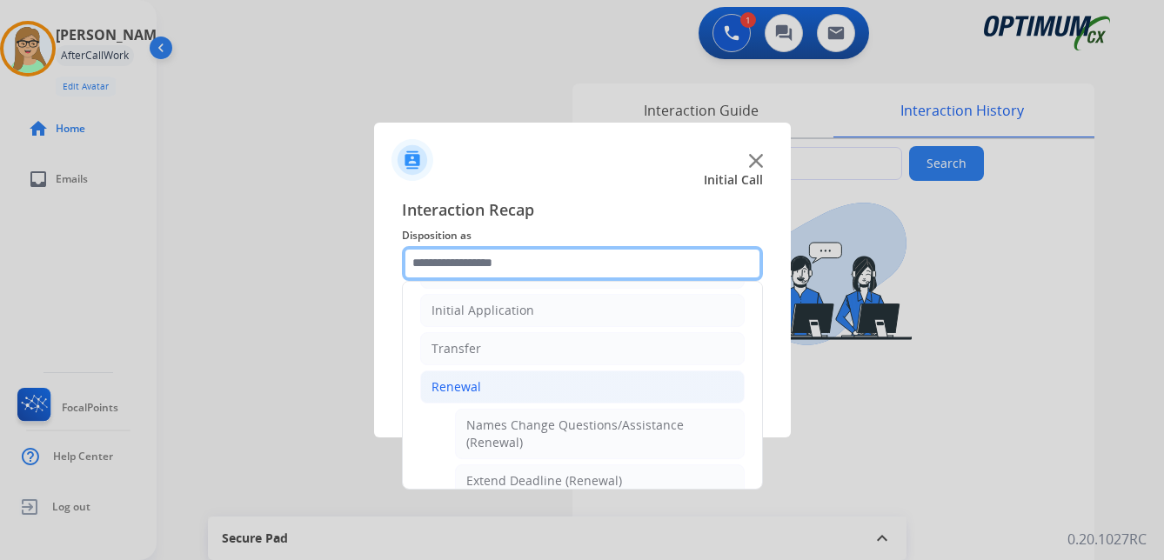
scroll to position [292, 0]
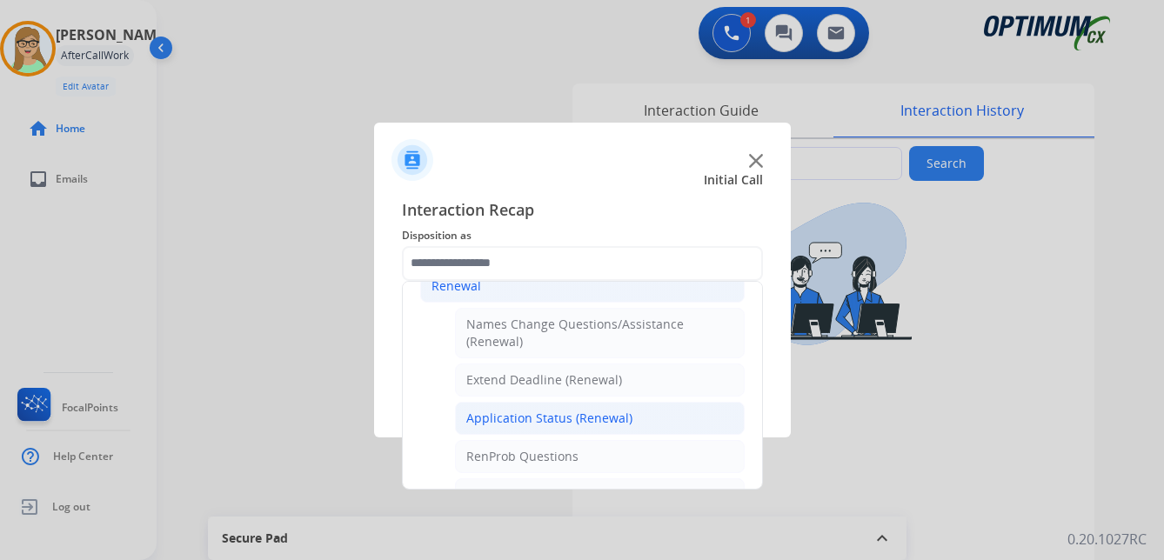
click at [537, 419] on div "Application Status (Renewal)" at bounding box center [549, 418] width 166 height 17
type input "**********"
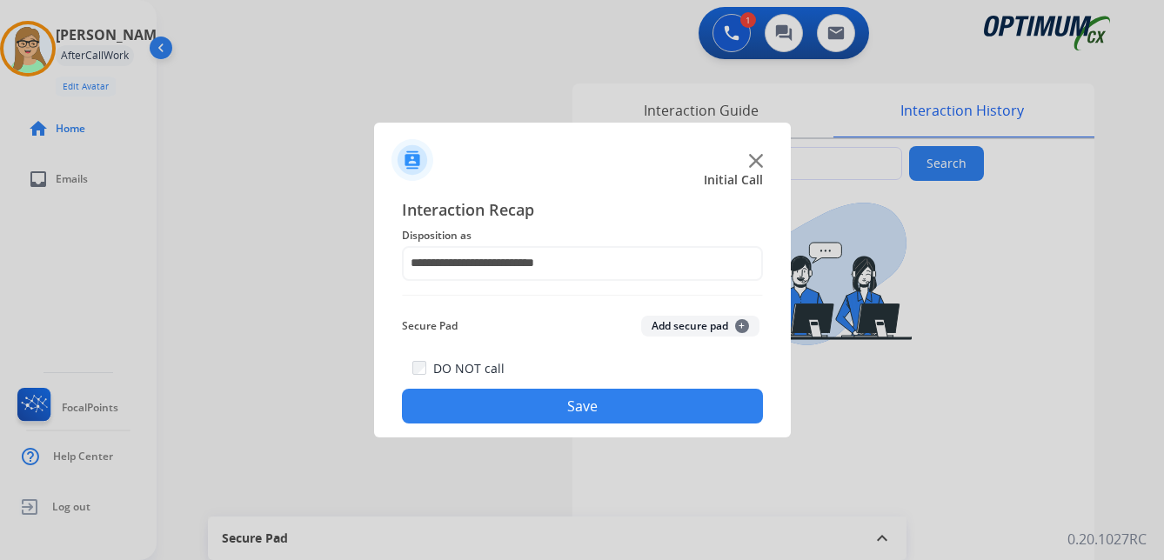
click at [510, 412] on button "Save" at bounding box center [582, 406] width 361 height 35
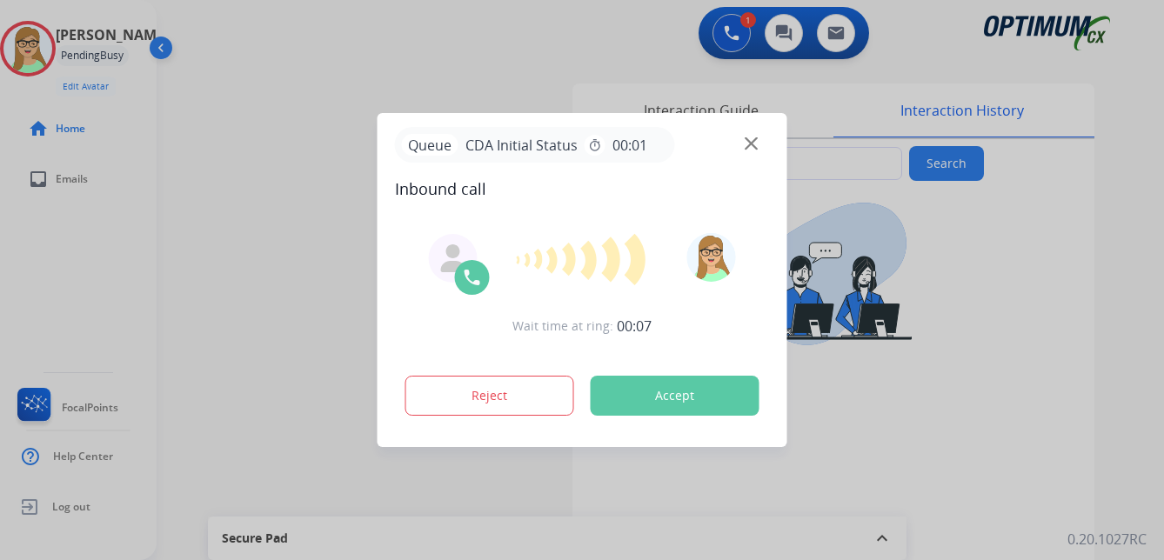
type input "**********"
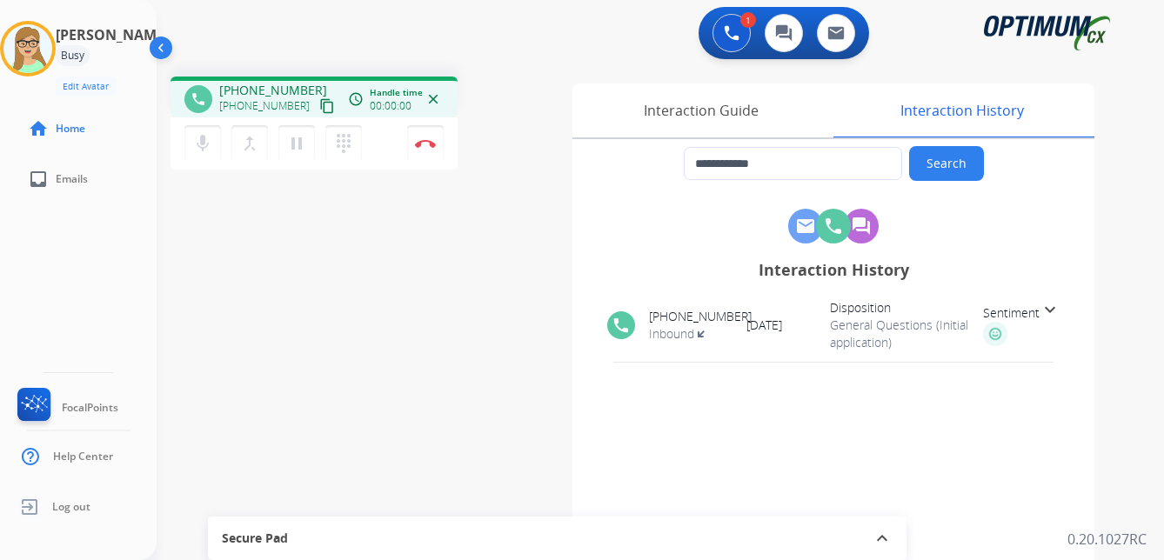
click at [319, 111] on mat-icon "content_copy" at bounding box center [327, 106] width 16 height 16
click at [117, 275] on div "[PERSON_NAME] Edit Avatar Agent: [PERSON_NAME] Profile: OCX Training home Home …" at bounding box center [78, 280] width 157 height 560
click at [427, 140] on img at bounding box center [425, 143] width 21 height 9
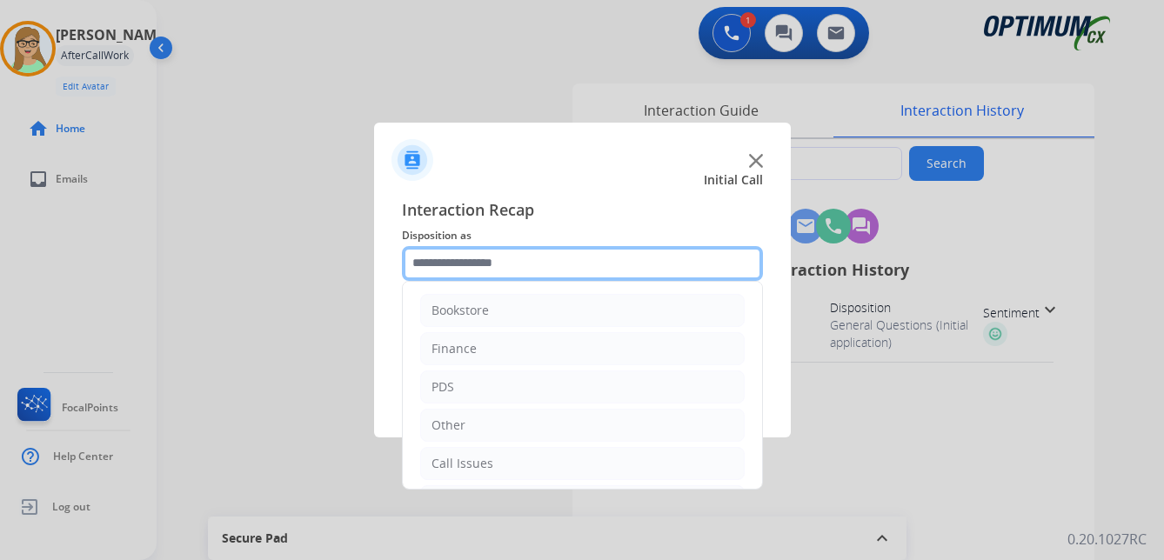
click at [474, 265] on input "text" at bounding box center [582, 263] width 361 height 35
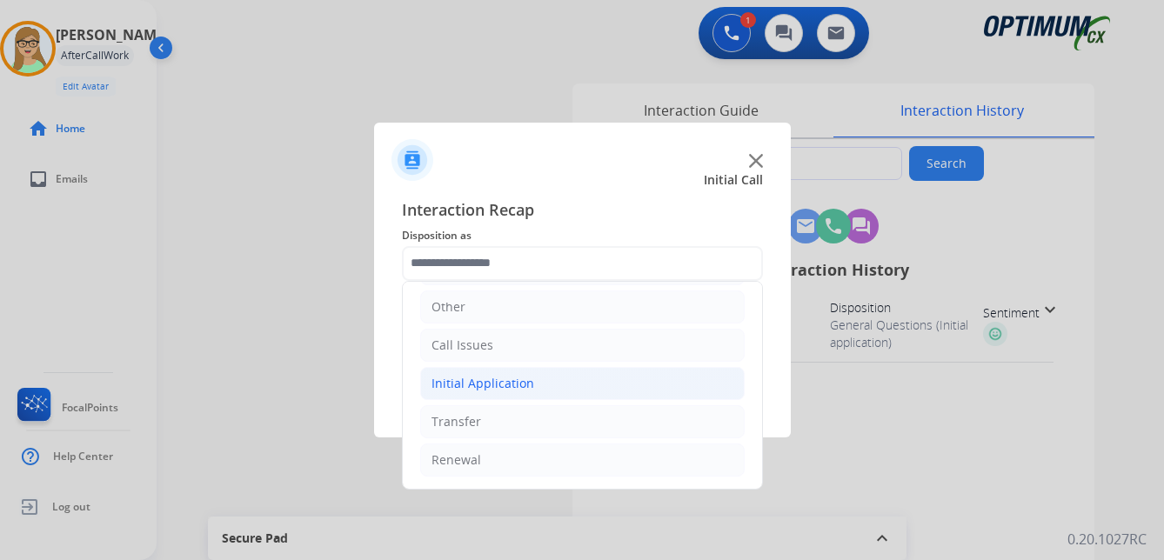
click at [484, 383] on div "Initial Application" at bounding box center [483, 383] width 103 height 17
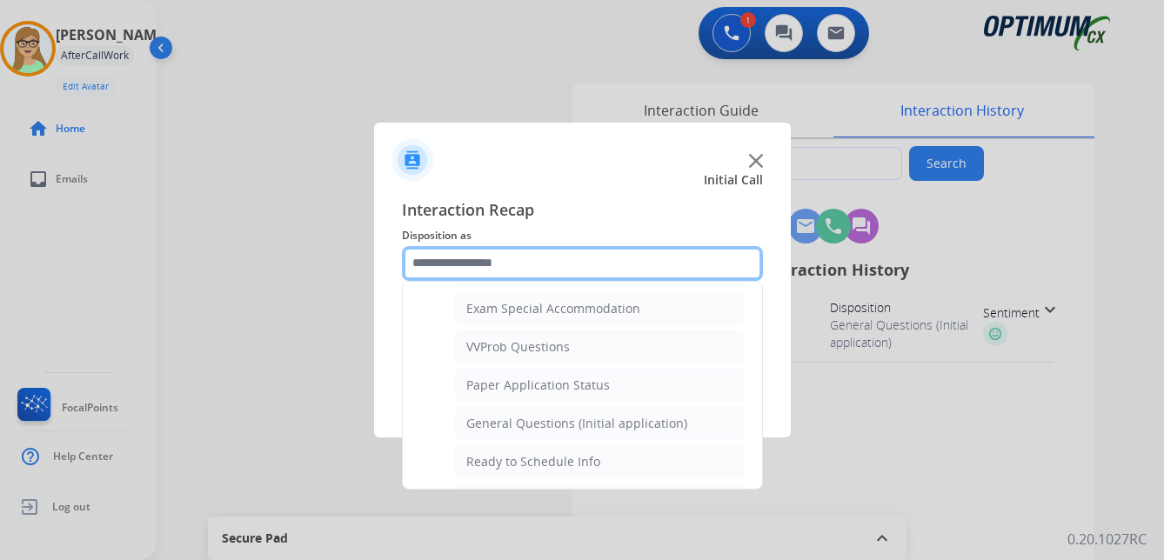
scroll to position [902, 0]
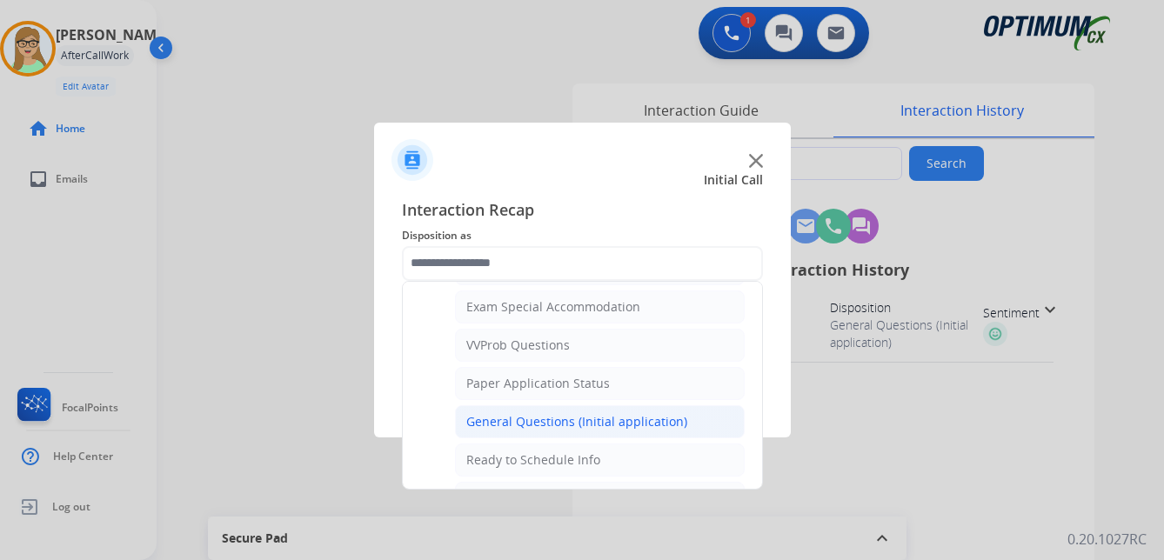
click at [529, 419] on div "General Questions (Initial application)" at bounding box center [576, 421] width 221 height 17
type input "**********"
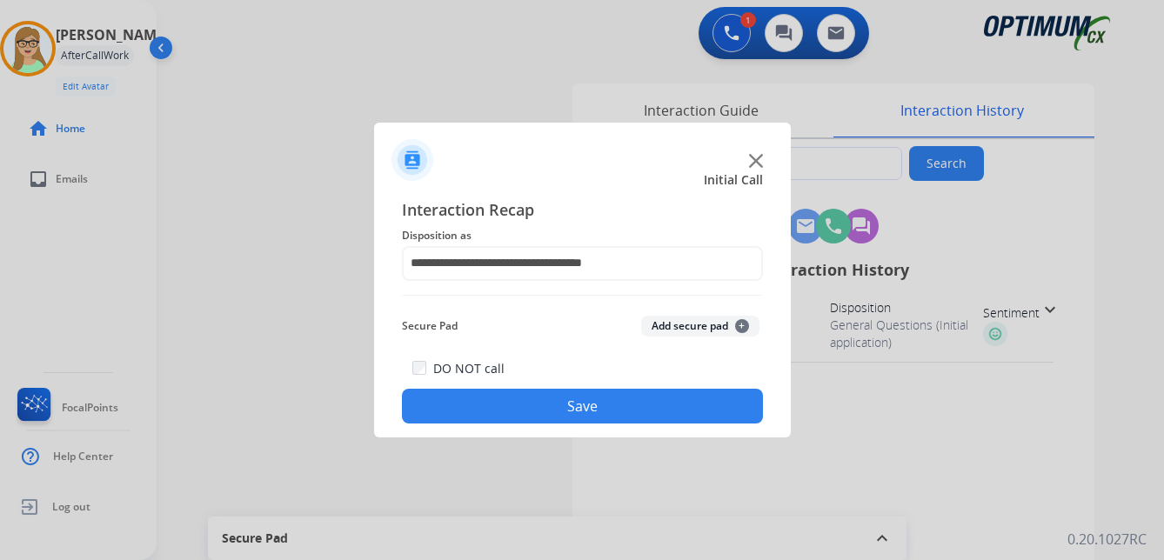
click at [538, 411] on button "Save" at bounding box center [582, 406] width 361 height 35
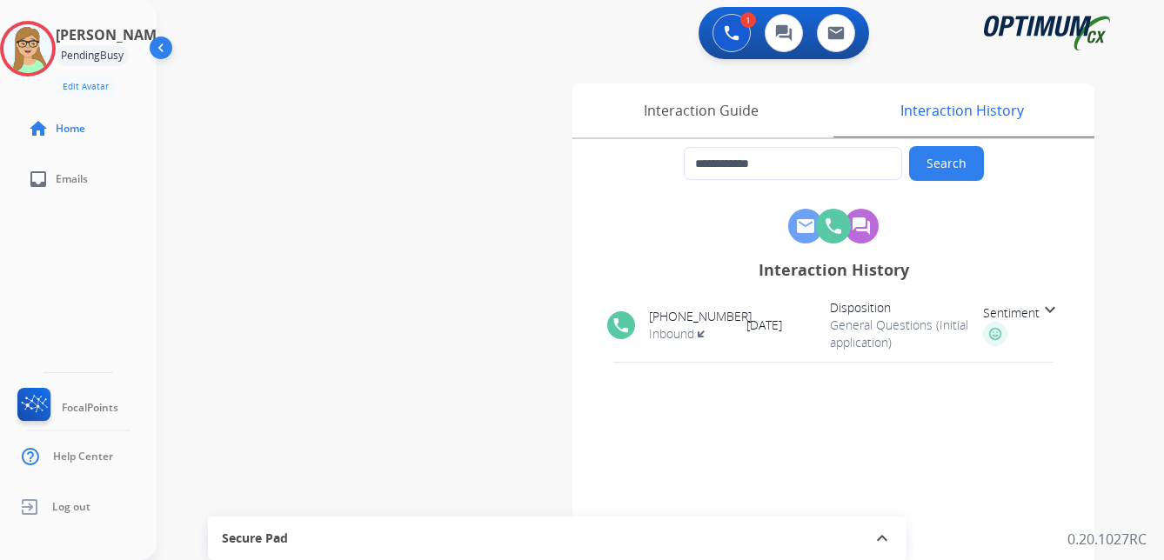
type input "**********"
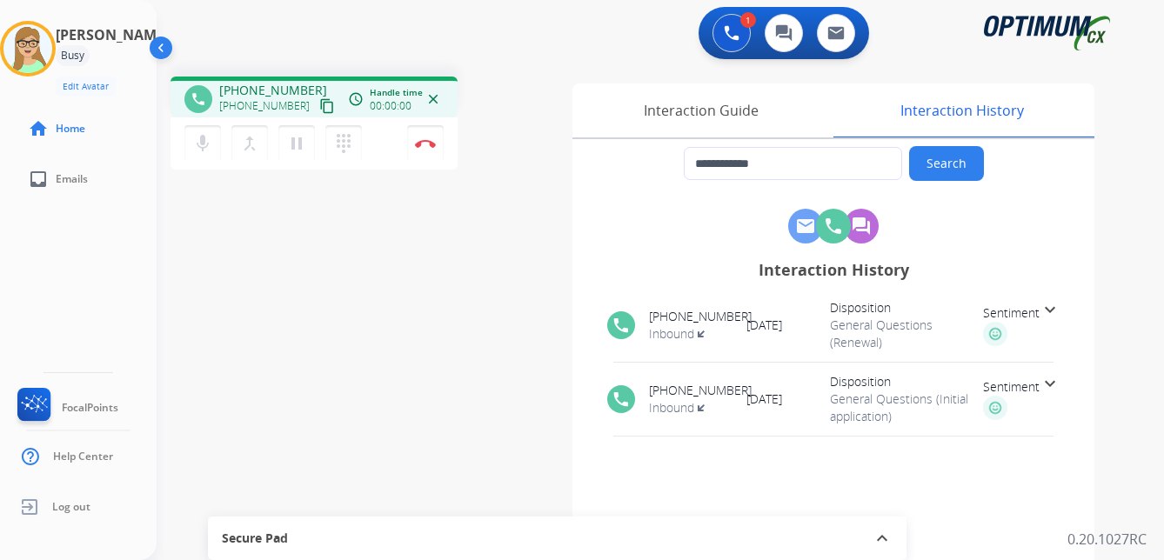
click at [319, 108] on mat-icon "content_copy" at bounding box center [327, 106] width 16 height 16
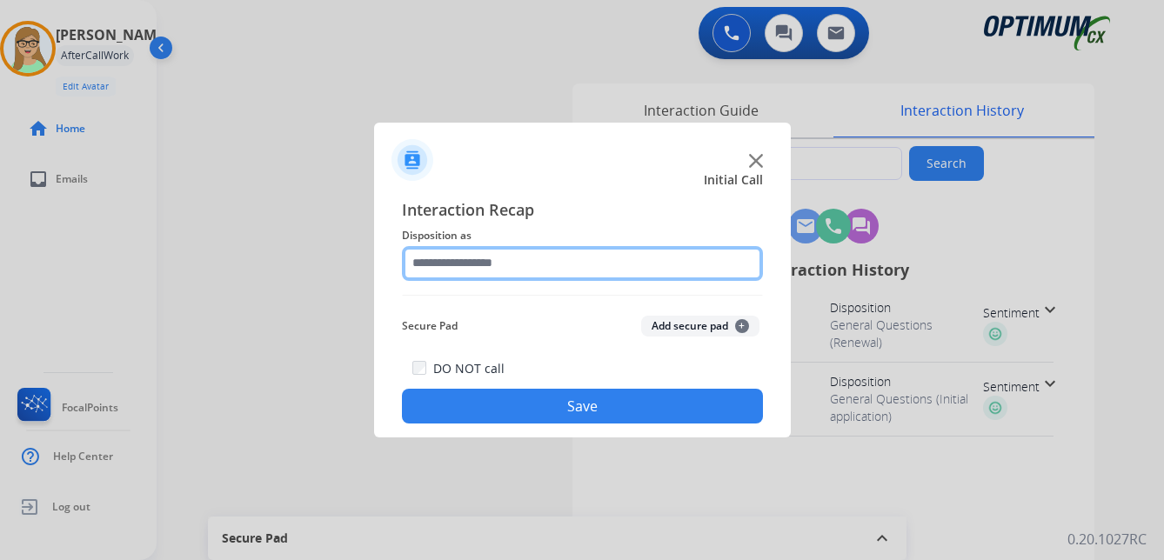
click at [450, 266] on input "text" at bounding box center [582, 263] width 361 height 35
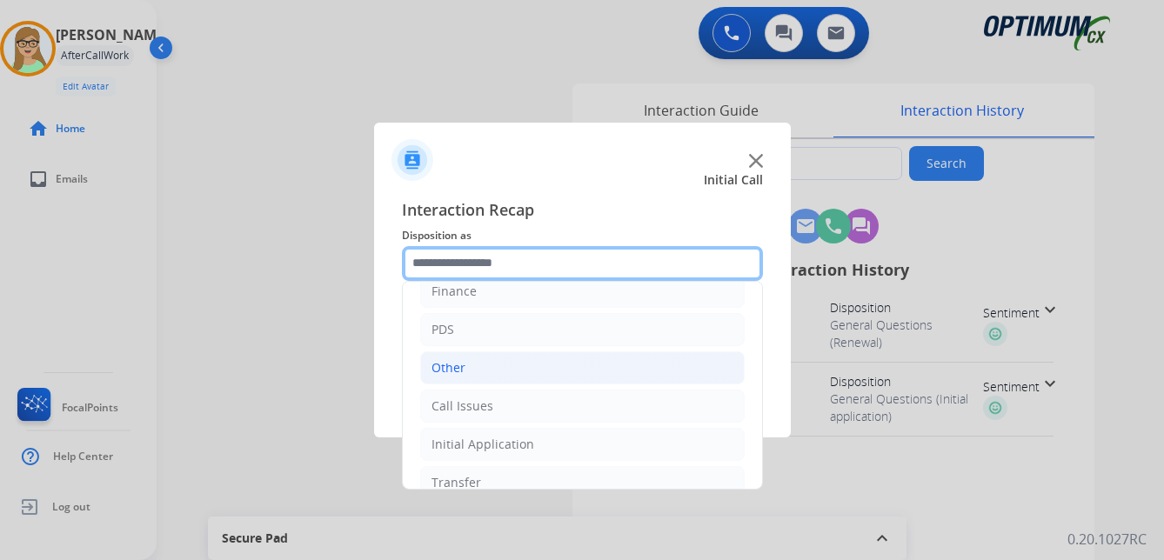
scroll to position [87, 0]
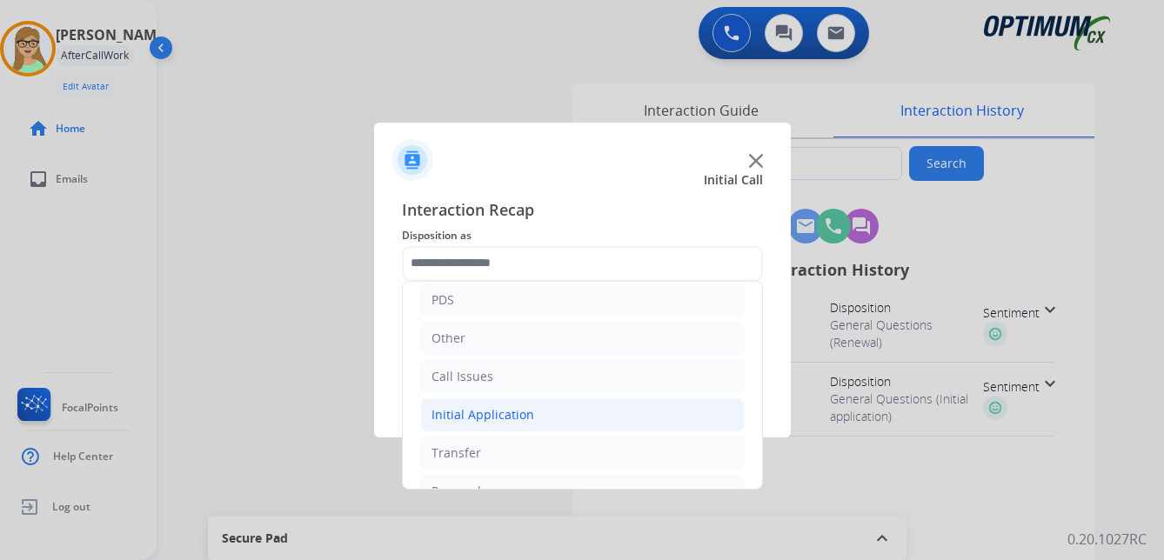
click at [506, 416] on div "Initial Application" at bounding box center [483, 414] width 103 height 17
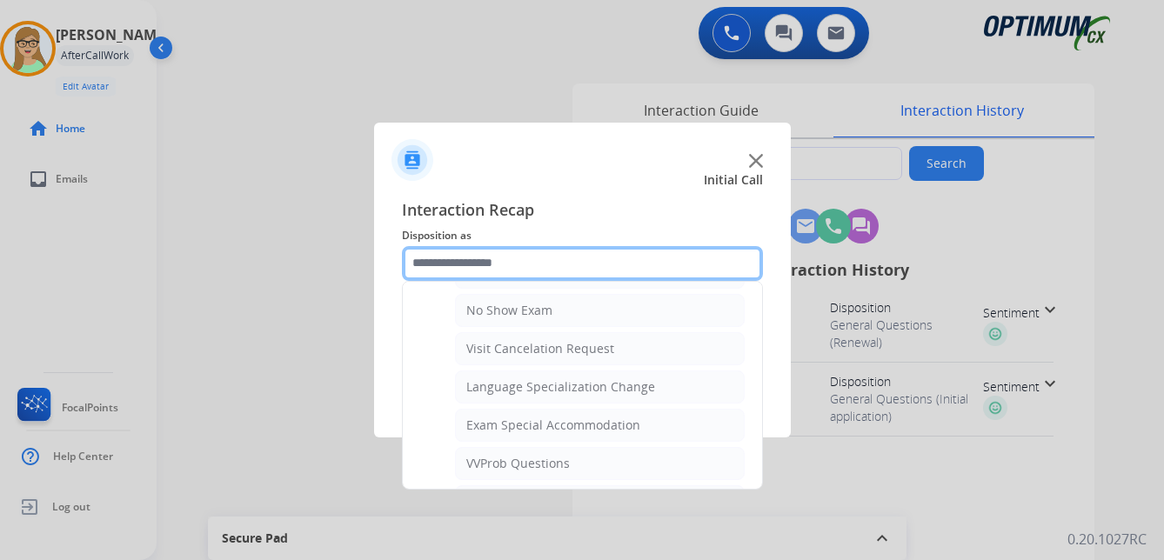
scroll to position [870, 0]
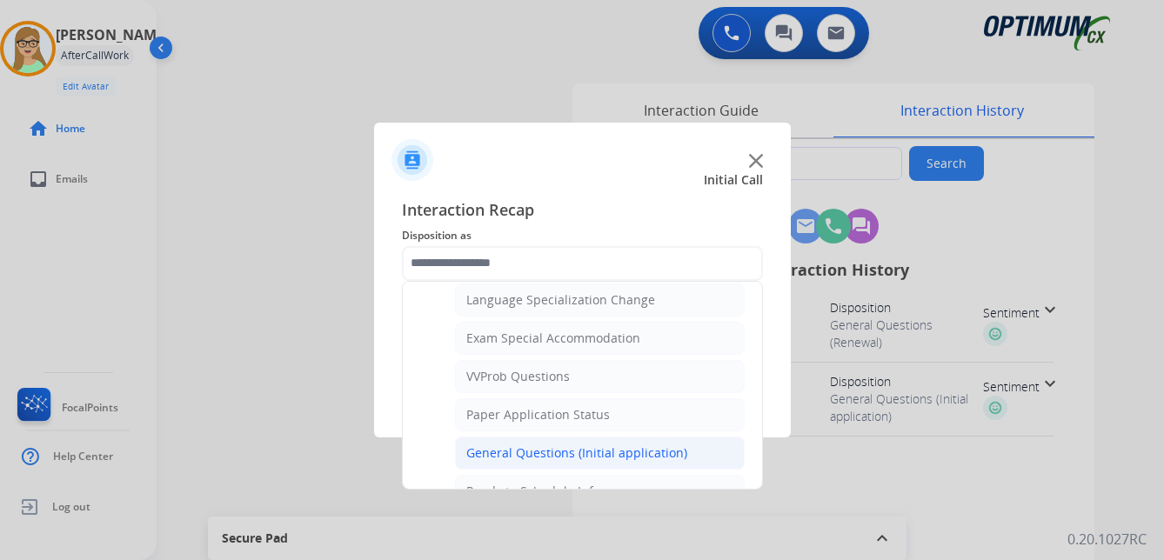
click at [547, 453] on div "General Questions (Initial application)" at bounding box center [576, 453] width 221 height 17
type input "**********"
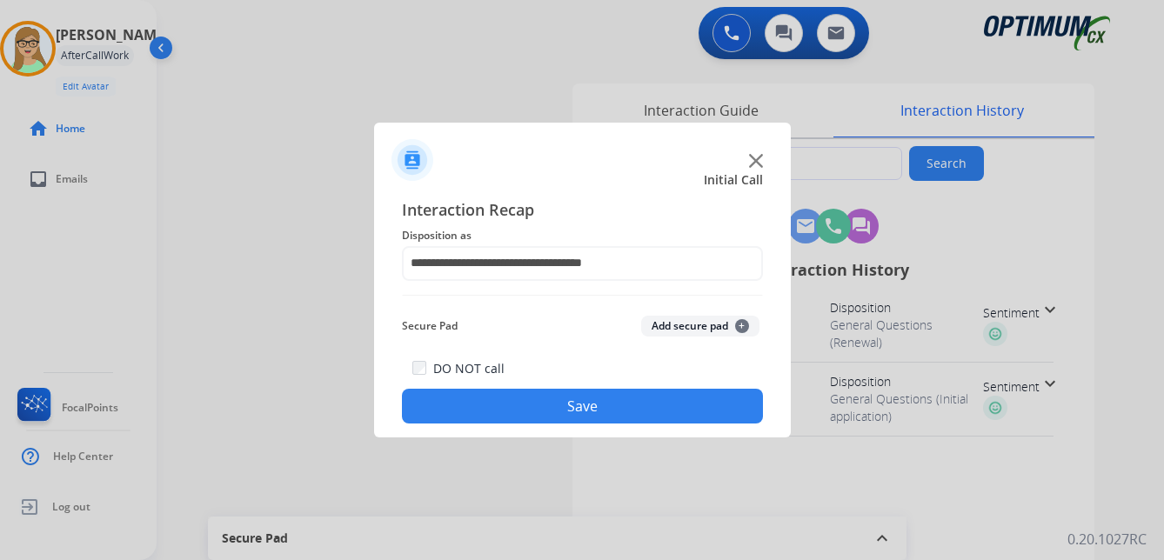
click at [533, 408] on button "Save" at bounding box center [582, 406] width 361 height 35
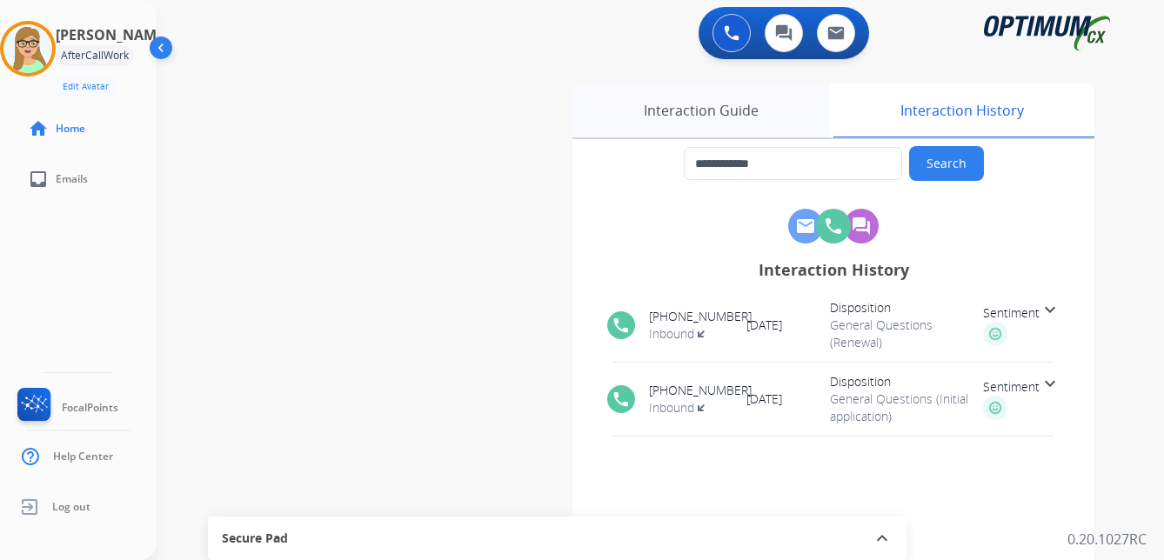
click at [739, 112] on div "Interaction Guide" at bounding box center [701, 111] width 257 height 54
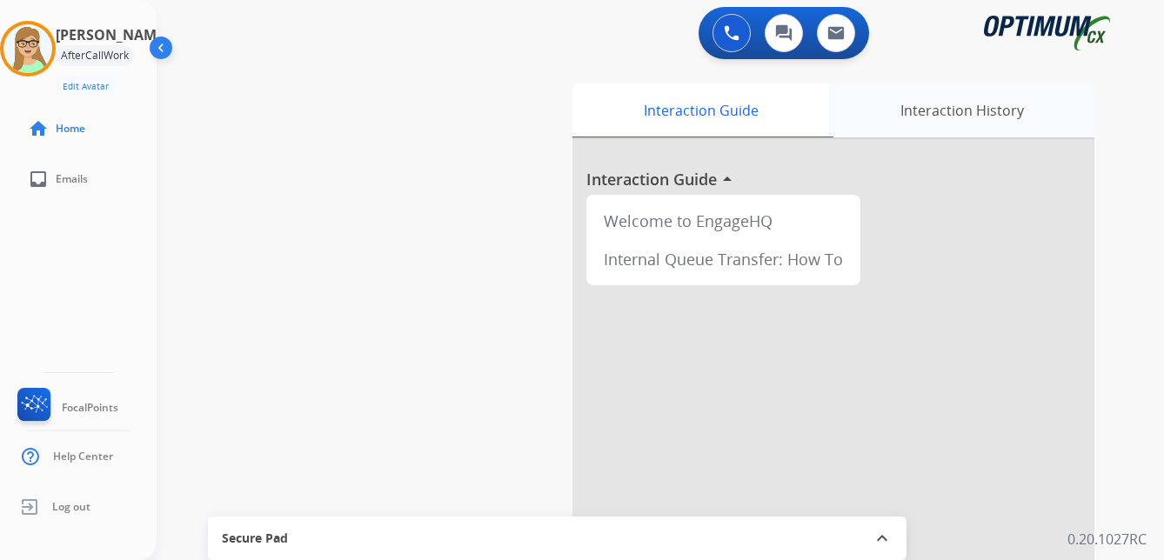
click at [956, 128] on div "Interaction History" at bounding box center [961, 111] width 265 height 54
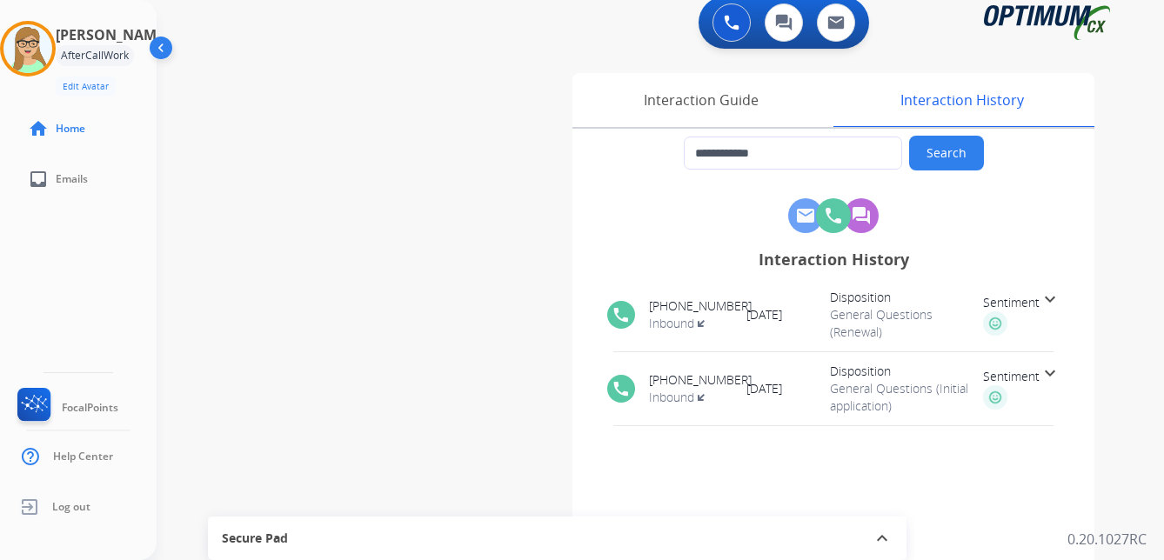
scroll to position [0, 0]
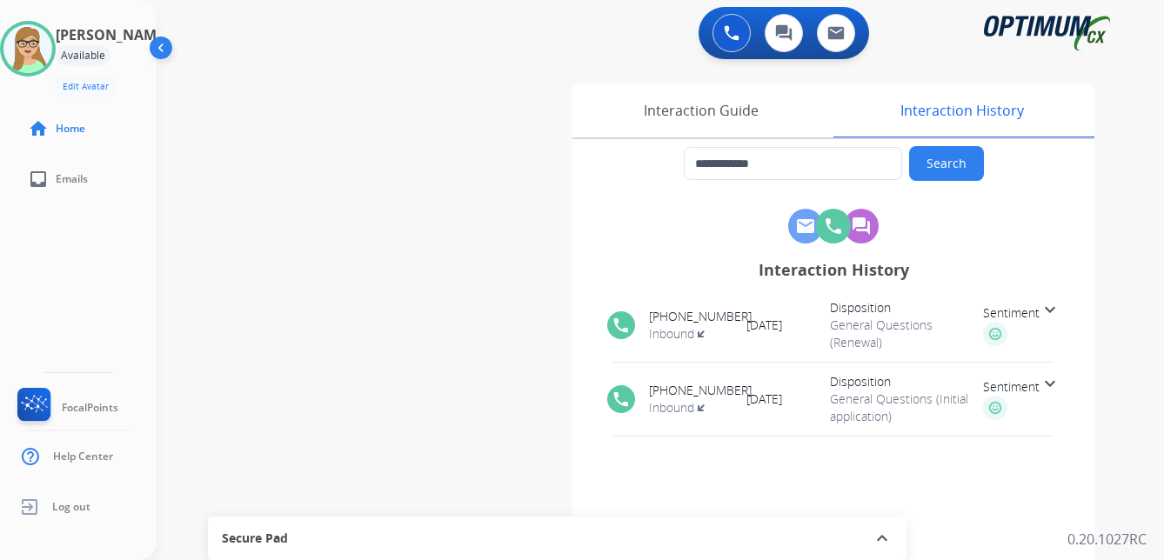
click at [1052, 311] on mat-icon "expand_more" at bounding box center [1050, 309] width 21 height 21
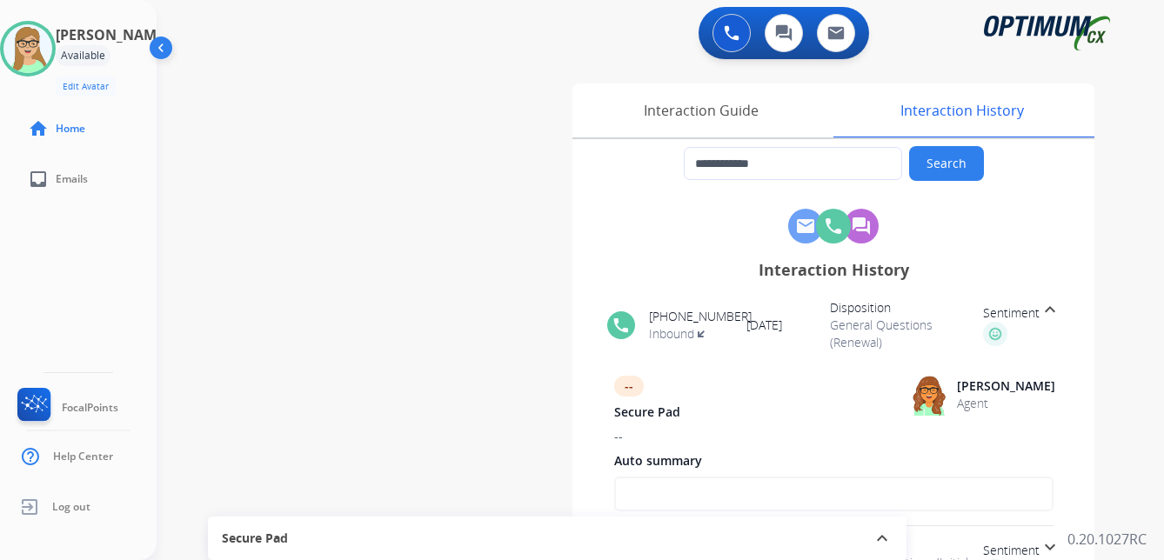
click at [1052, 311] on mat-icon "expand_less" at bounding box center [1050, 309] width 21 height 21
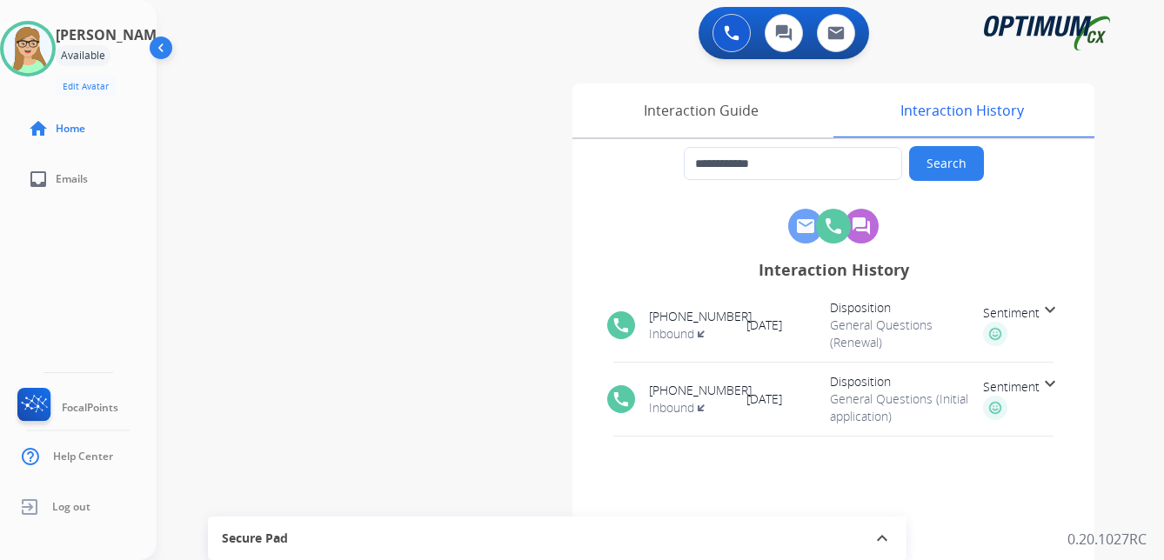
click at [1052, 383] on mat-icon "expand_more" at bounding box center [1050, 383] width 21 height 21
click at [1047, 381] on mat-icon "expand_less" at bounding box center [1050, 383] width 21 height 21
click at [73, 509] on span "Log out" at bounding box center [71, 507] width 38 height 14
